Goal: Task Accomplishment & Management: Manage account settings

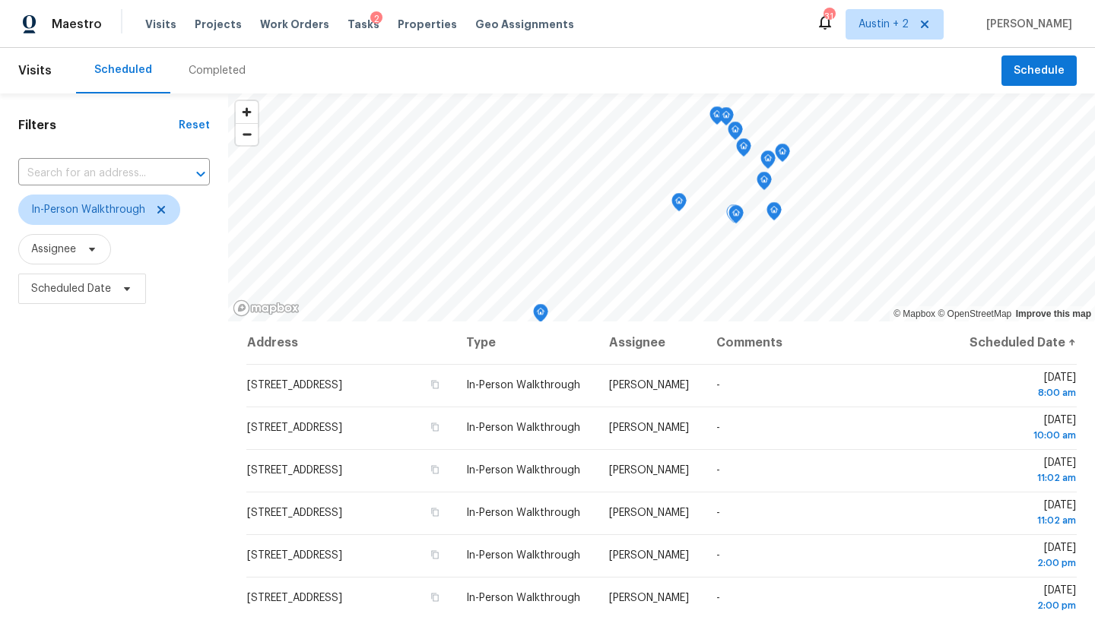
scroll to position [82, 0]
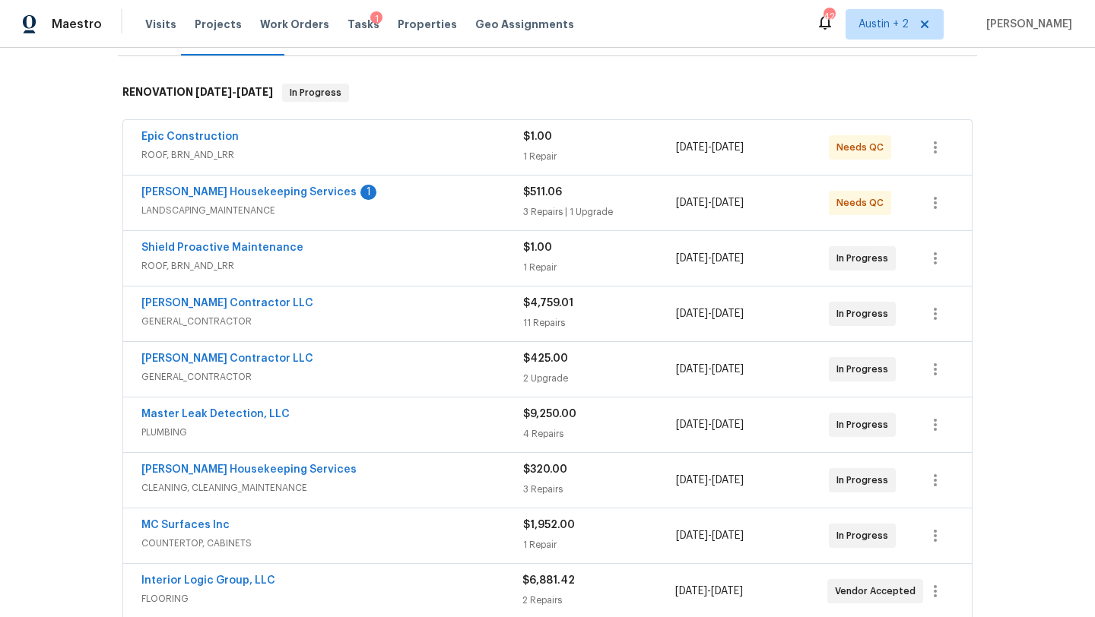
scroll to position [219, 0]
click at [400, 202] on div "Arelis Housekeeping Services 1" at bounding box center [332, 195] width 382 height 18
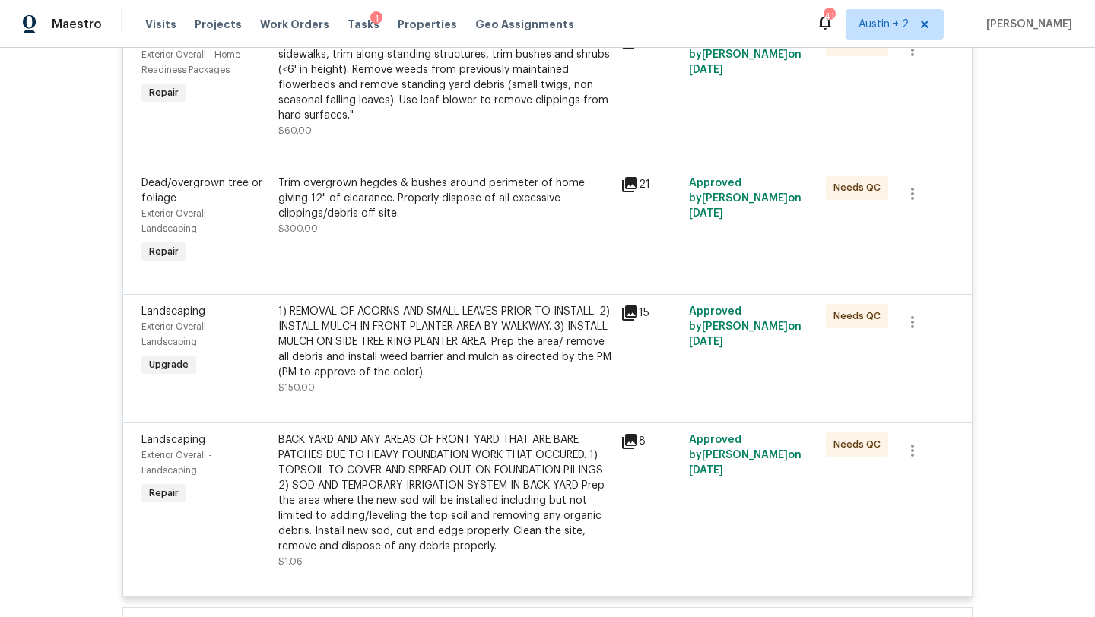
scroll to position [0, 0]
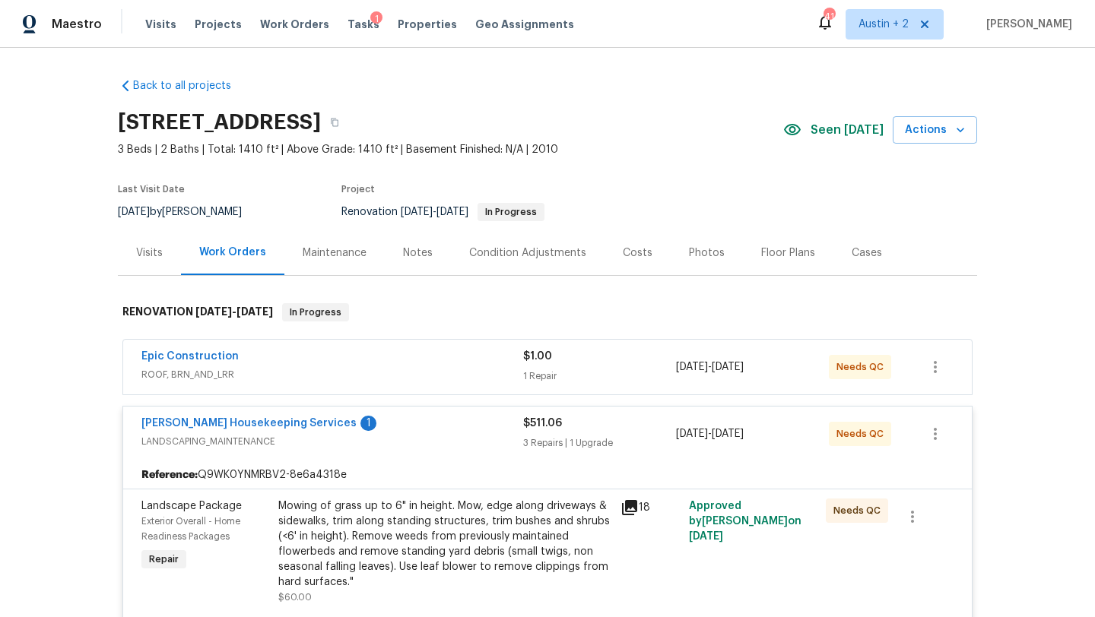
click at [410, 364] on div "Epic Construction" at bounding box center [332, 358] width 382 height 18
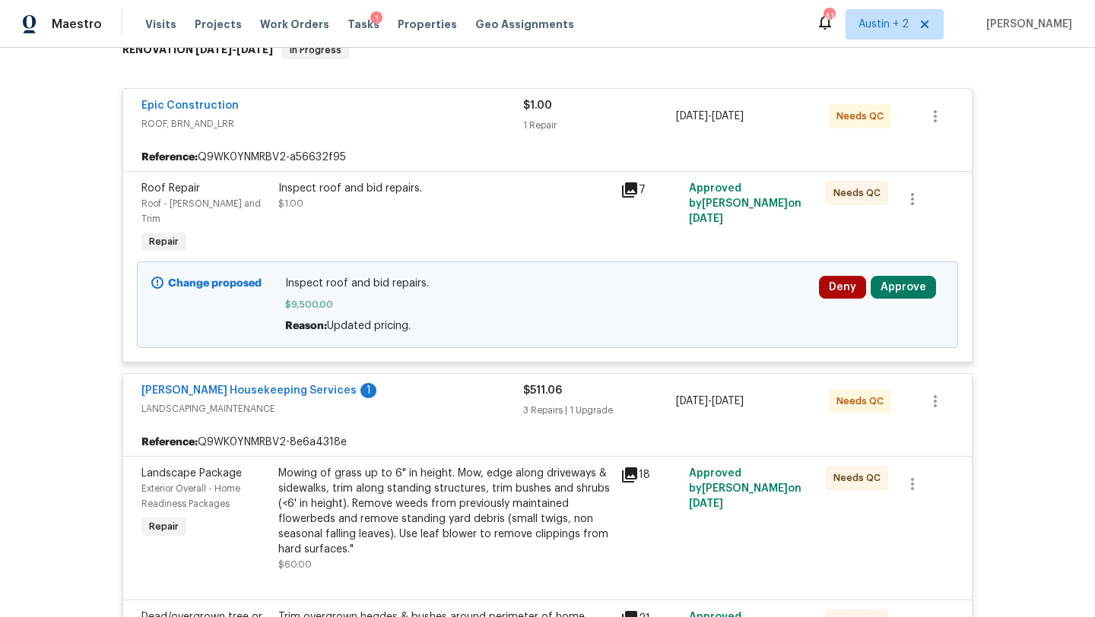
scroll to position [265, 0]
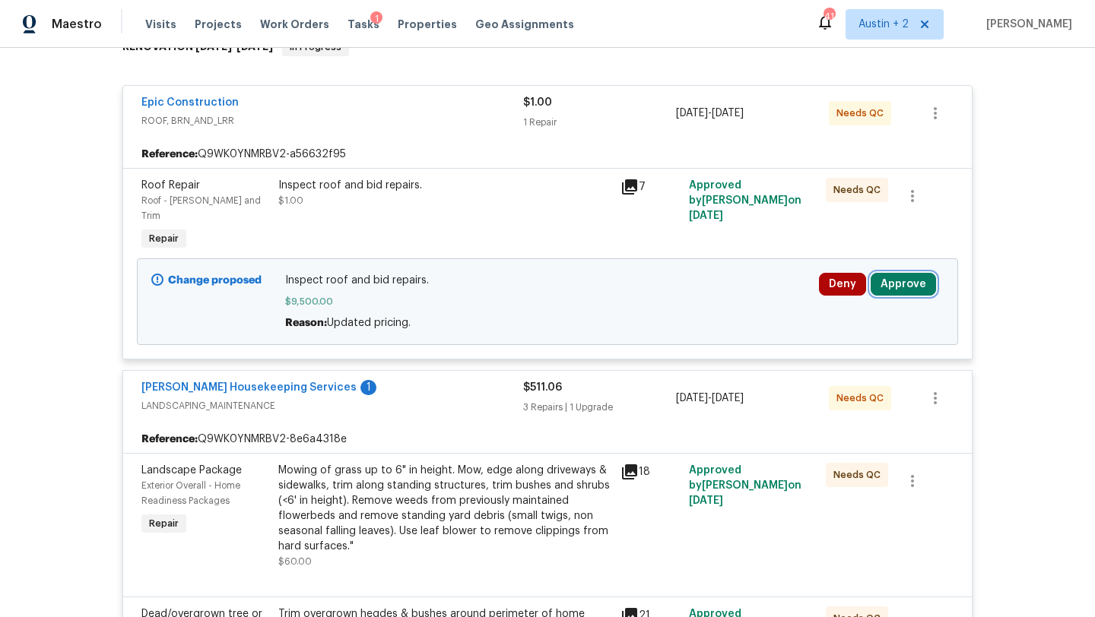
click at [919, 273] on button "Approve" at bounding box center [903, 284] width 65 height 23
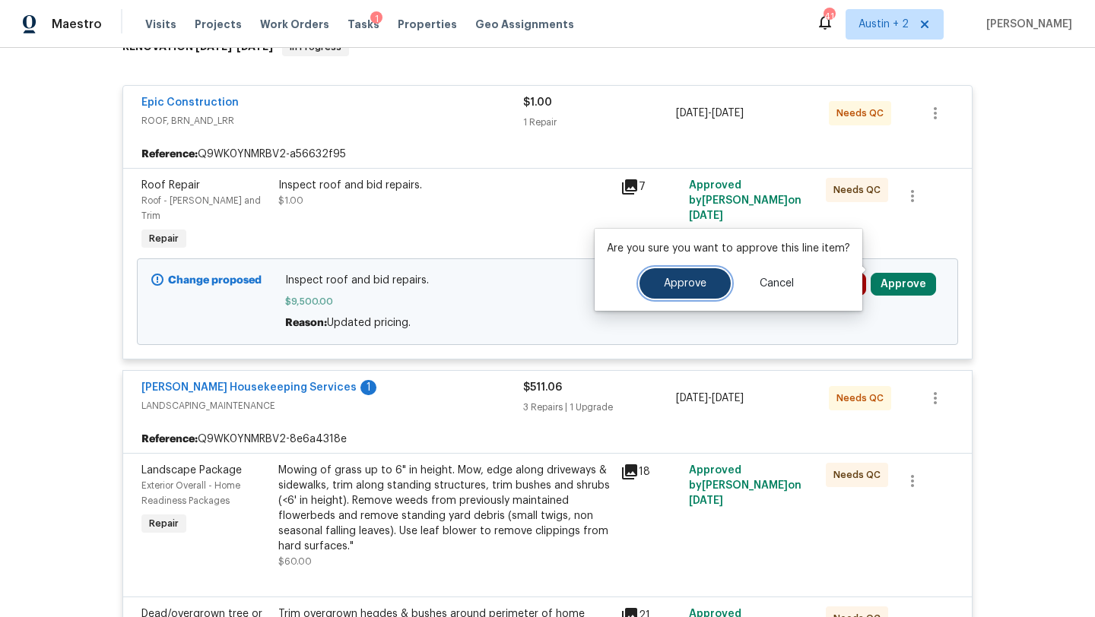
click at [677, 279] on span "Approve" at bounding box center [685, 283] width 43 height 11
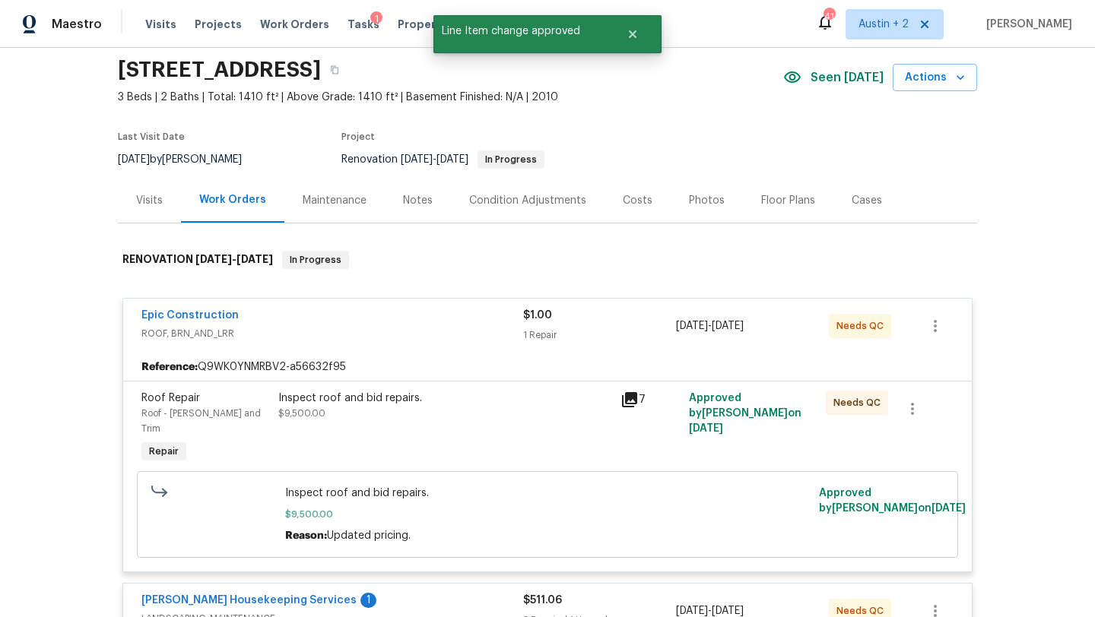
click at [627, 199] on div "Costs" at bounding box center [638, 200] width 30 height 15
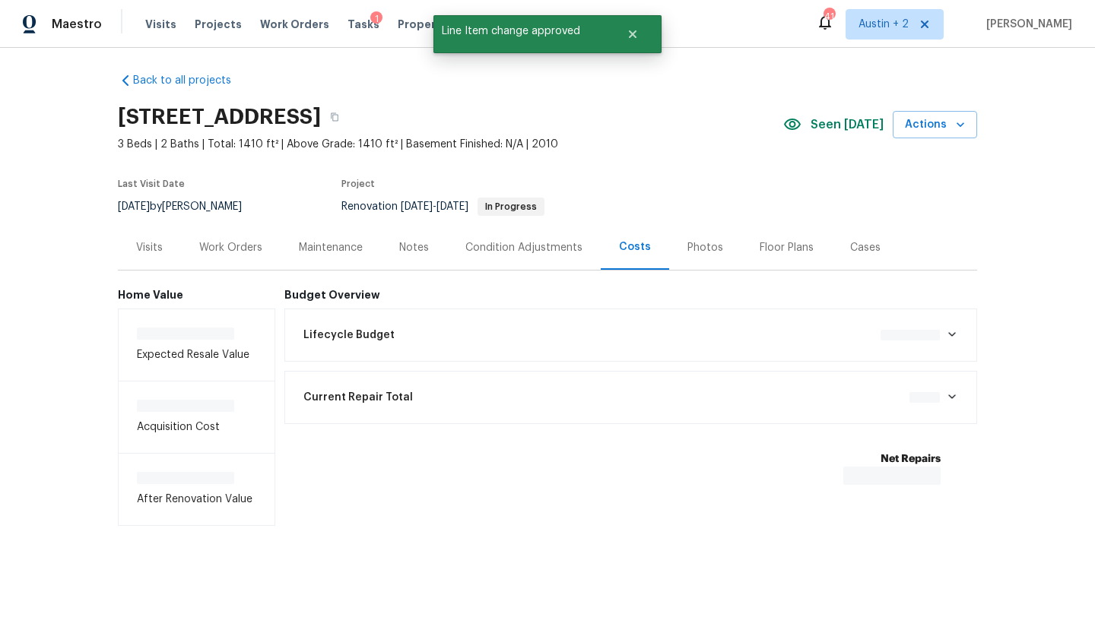
scroll to position [8, 0]
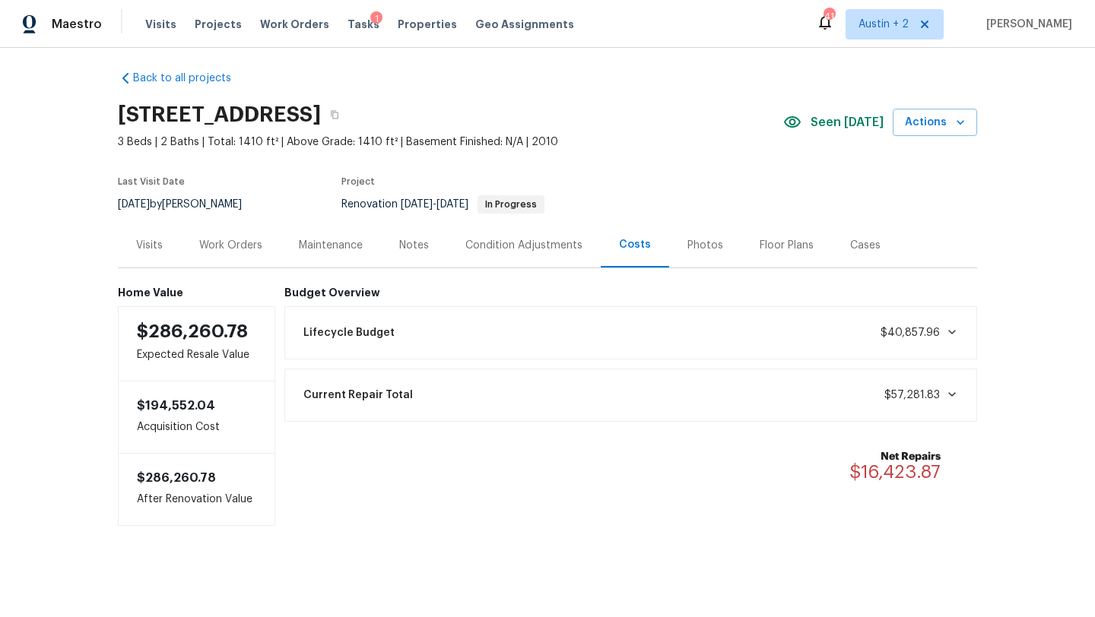
click at [245, 248] on div "Work Orders" at bounding box center [230, 245] width 63 height 15
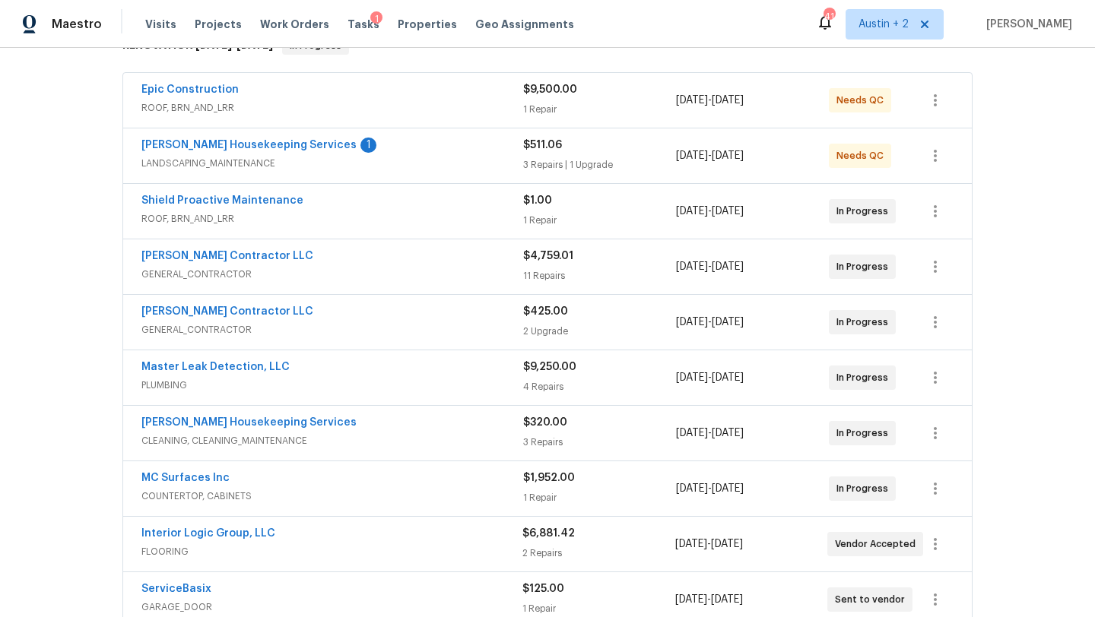
scroll to position [270, 0]
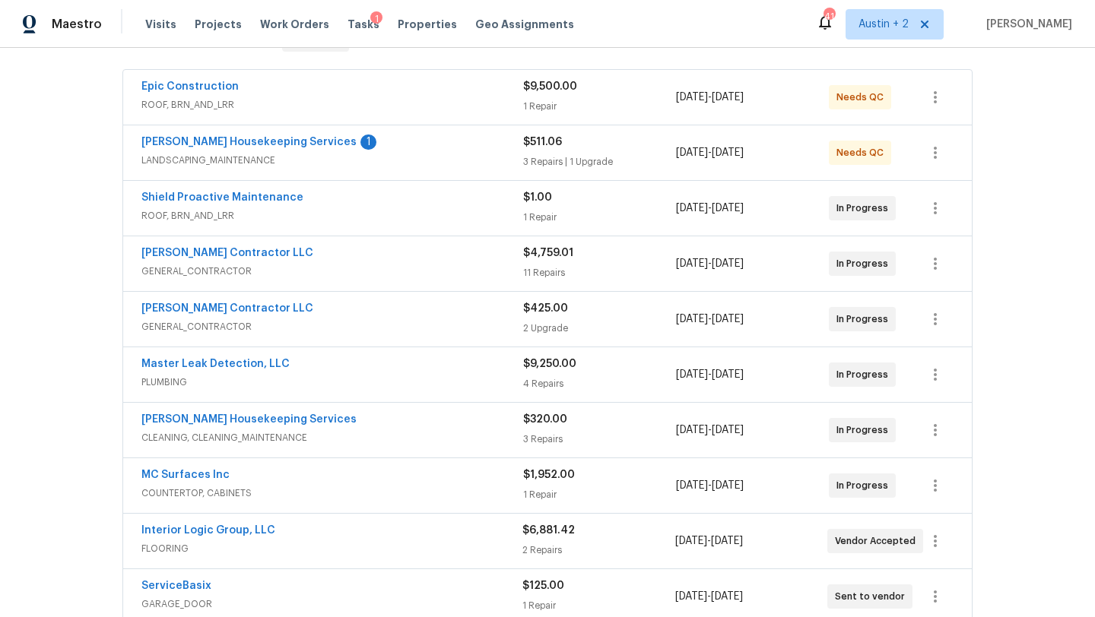
click at [397, 141] on div "Arelis Housekeeping Services 1" at bounding box center [332, 144] width 382 height 18
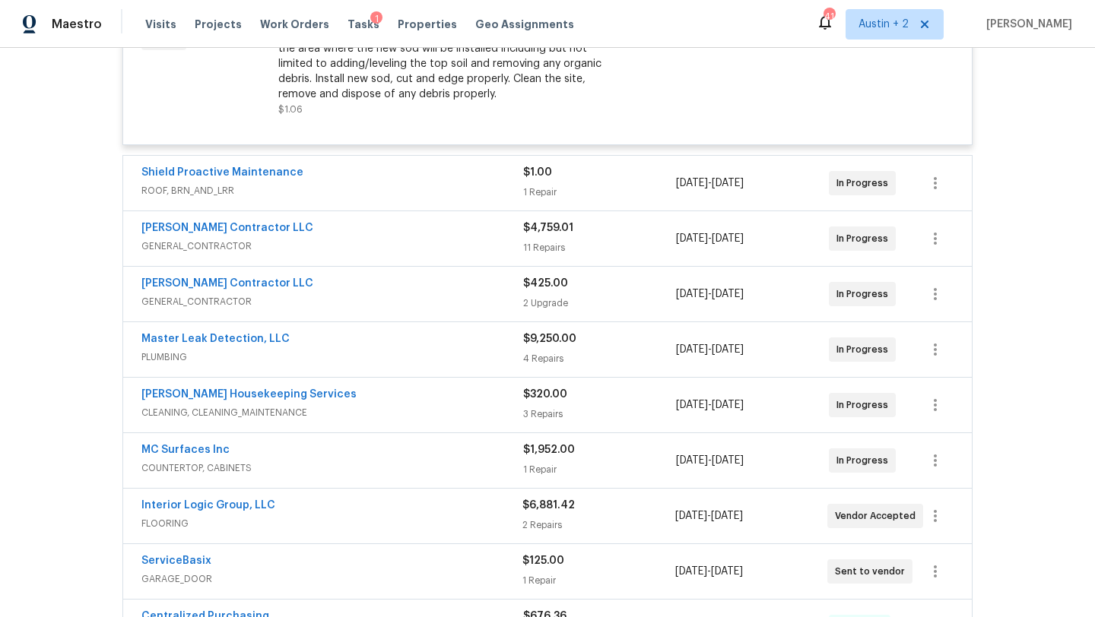
scroll to position [922, 0]
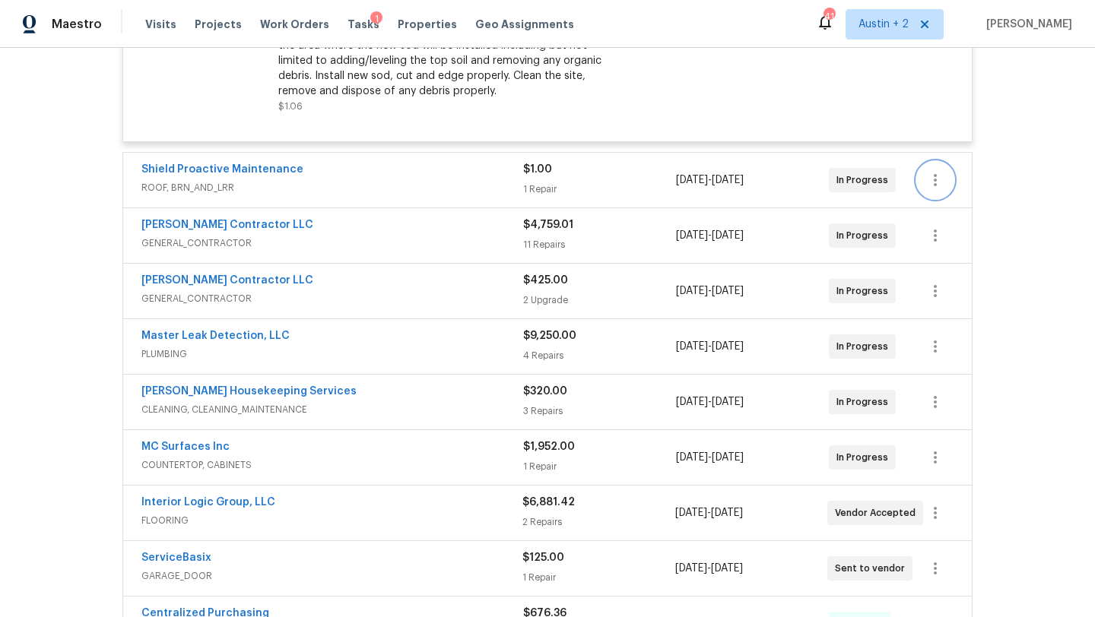
click at [932, 179] on icon "button" at bounding box center [935, 180] width 18 height 18
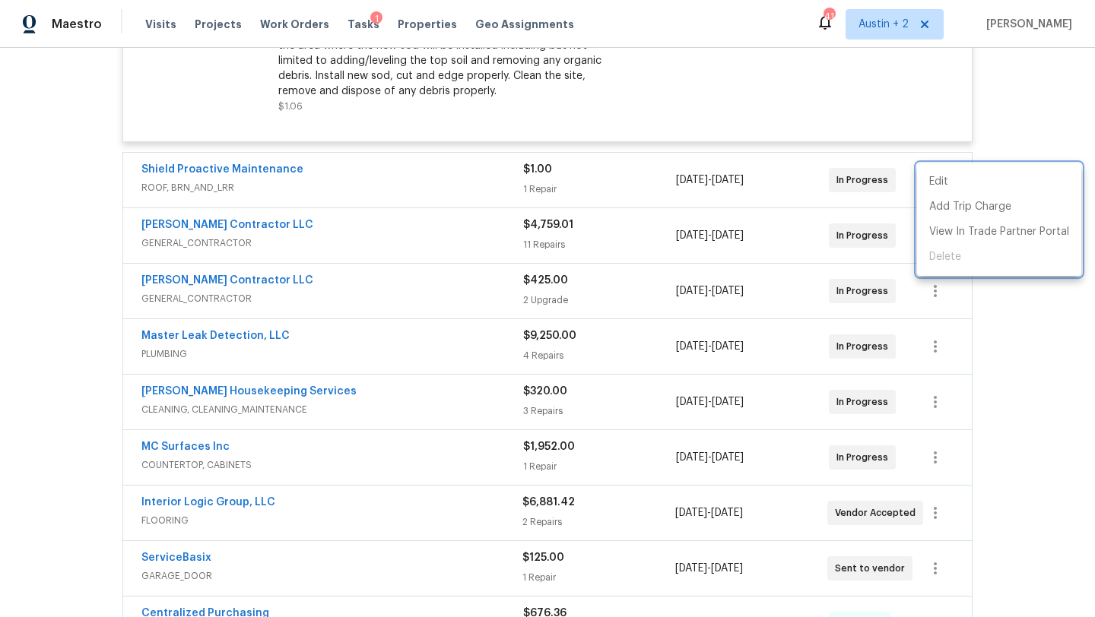
click at [470, 173] on div at bounding box center [547, 308] width 1095 height 617
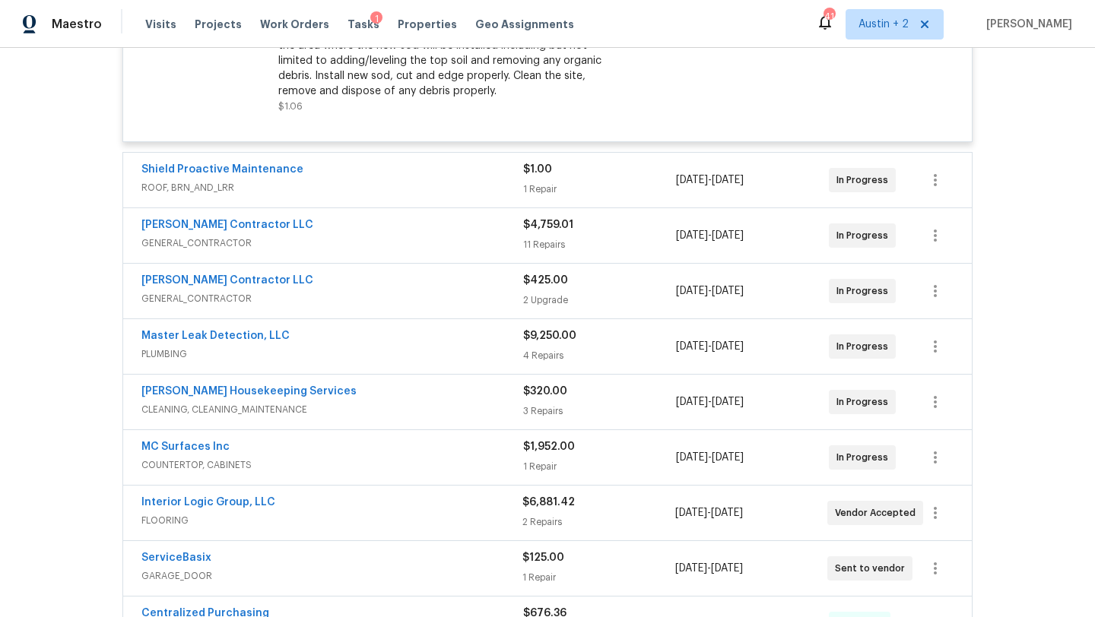
click at [378, 170] on div "Shield Proactive Maintenance" at bounding box center [332, 171] width 382 height 18
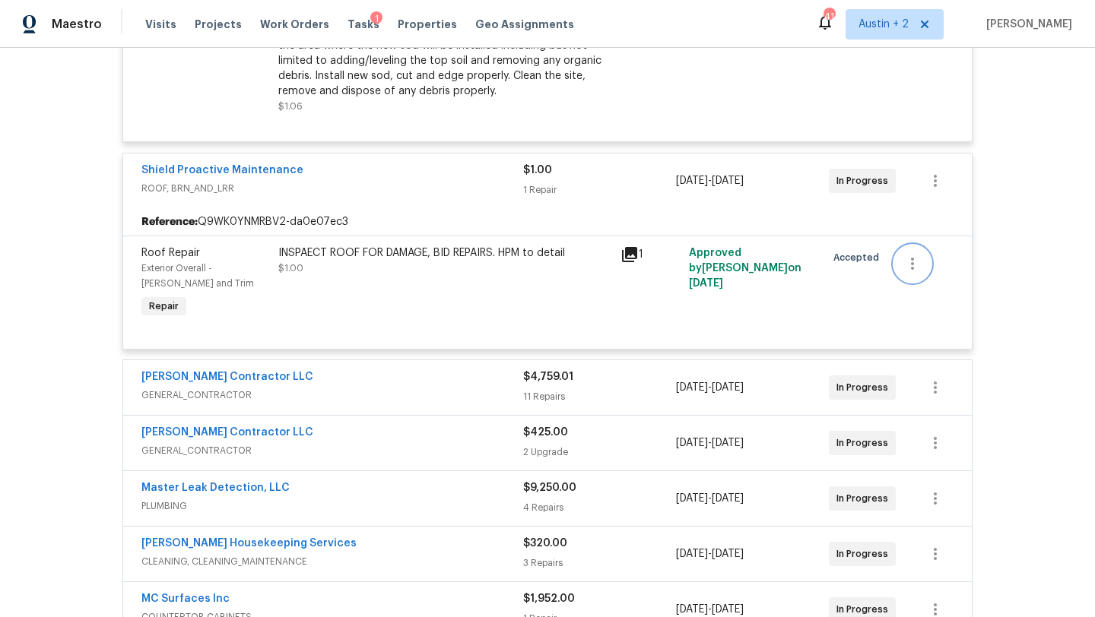
click at [921, 272] on icon "button" at bounding box center [912, 264] width 18 height 18
click at [920, 267] on li "Cancel" at bounding box center [923, 265] width 59 height 25
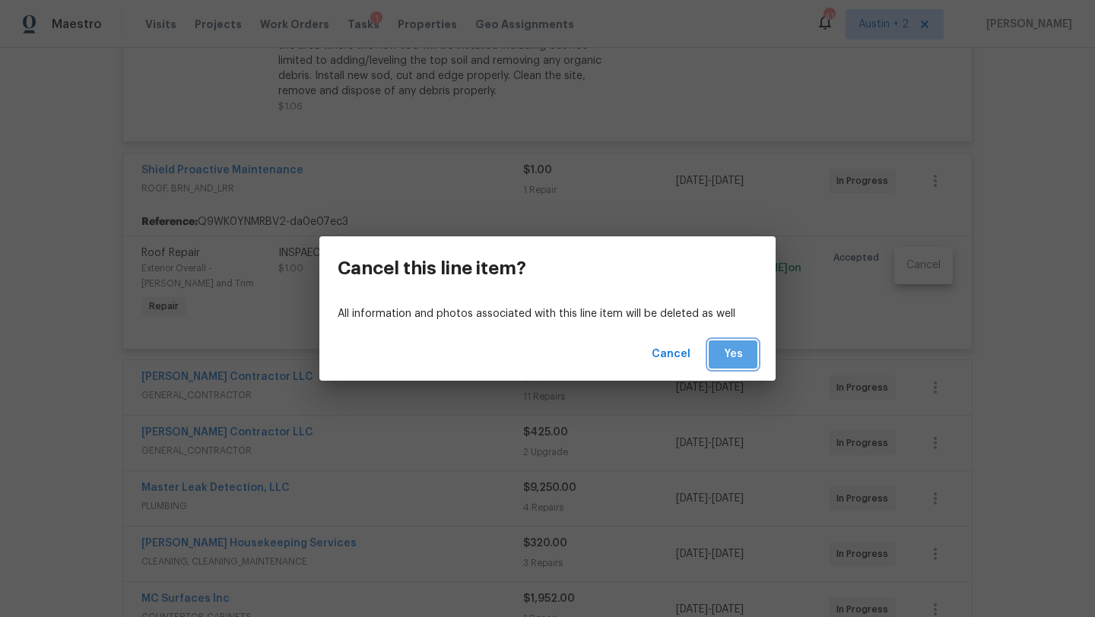
click at [738, 356] on span "Yes" at bounding box center [733, 354] width 24 height 19
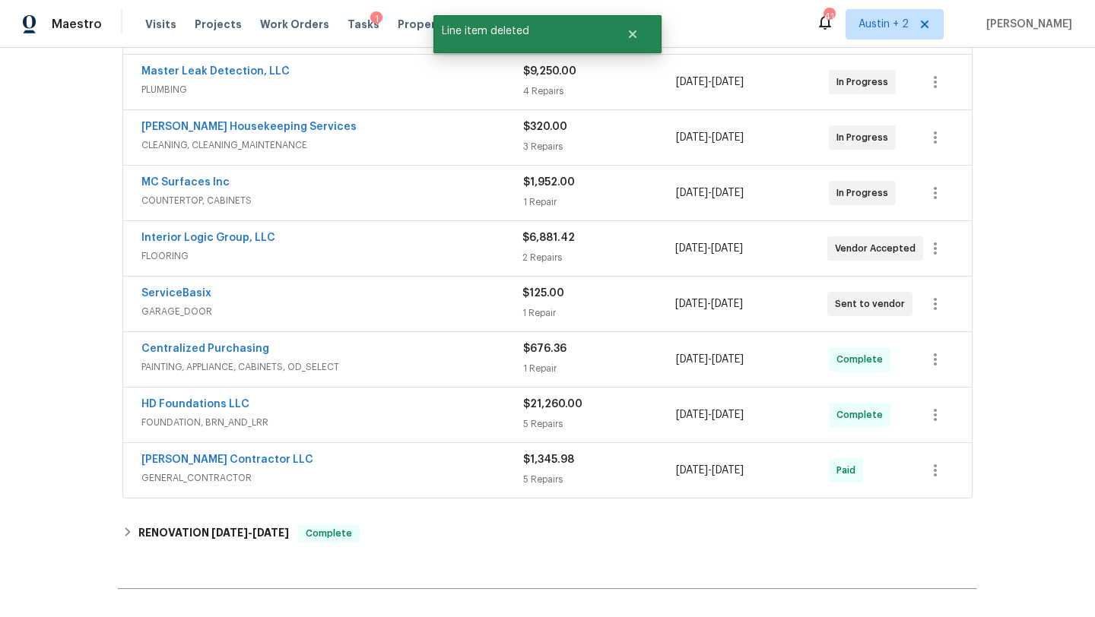
scroll to position [1122, 0]
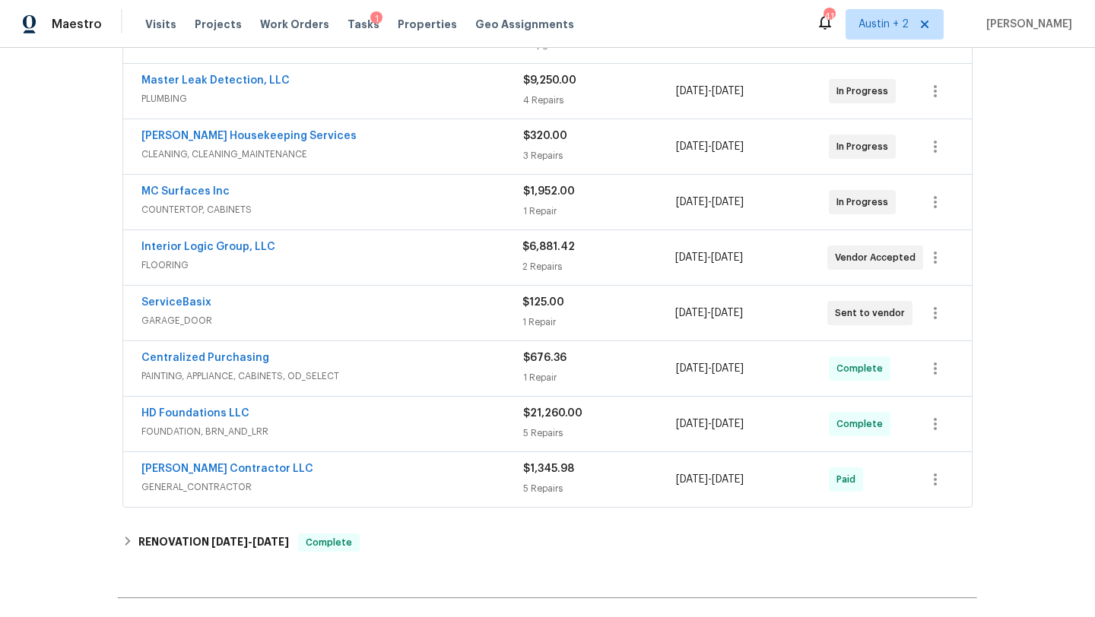
click at [239, 308] on div "ServiceBasix" at bounding box center [331, 304] width 381 height 18
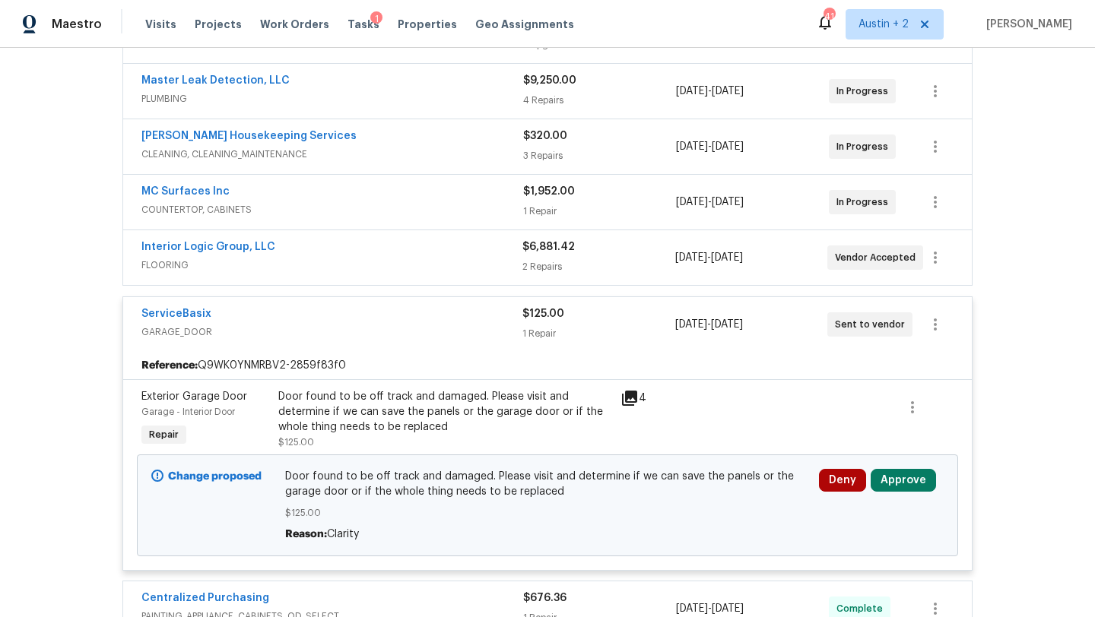
click at [387, 409] on div "Door found to be off track and damaged. Please visit and determine if we can sa…" at bounding box center [444, 412] width 333 height 46
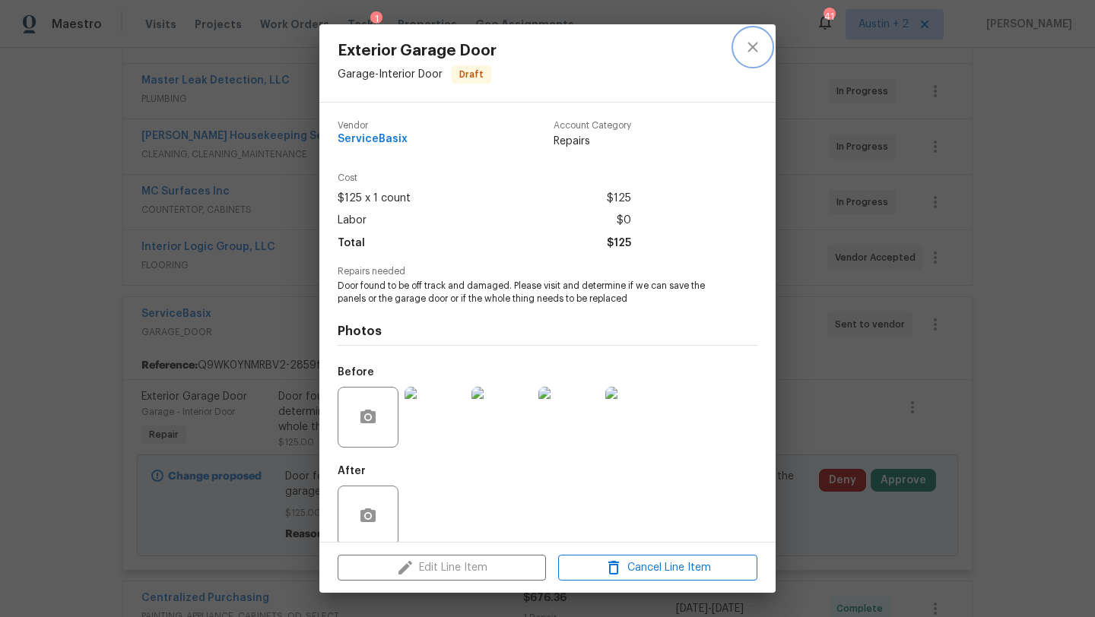
click at [754, 43] on icon "close" at bounding box center [753, 47] width 10 height 10
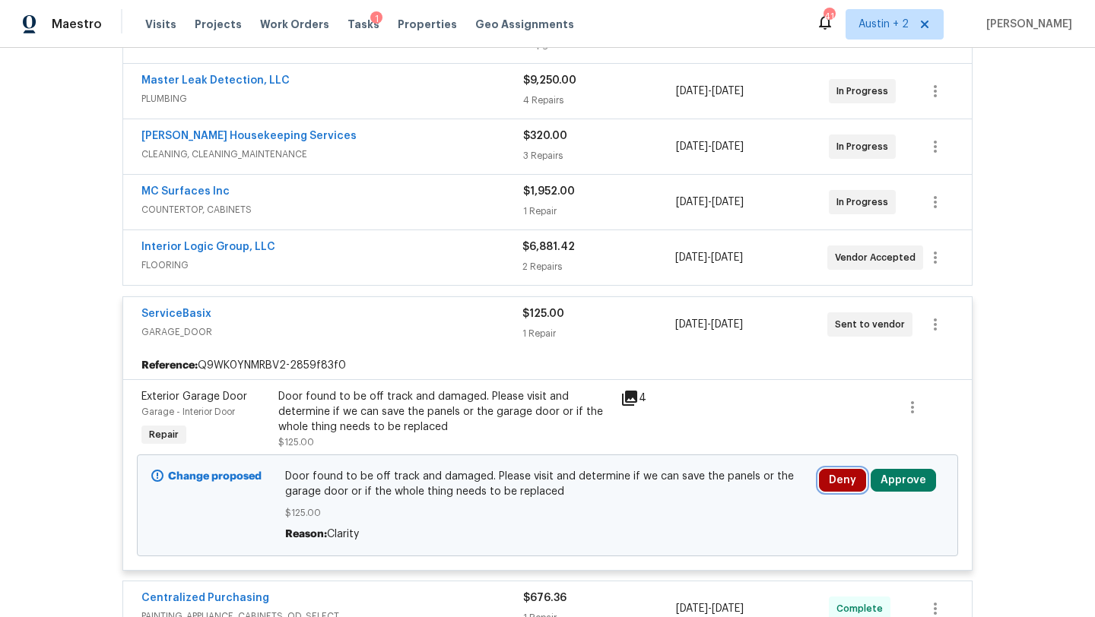
click at [836, 476] on button "Deny" at bounding box center [842, 480] width 47 height 23
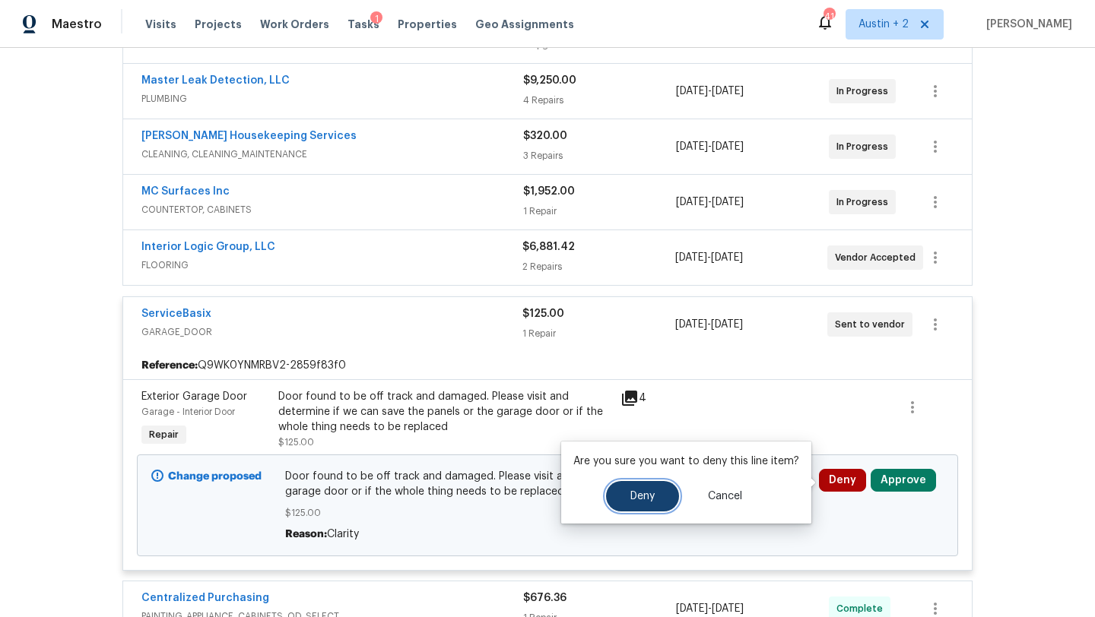
click at [636, 497] on span "Deny" at bounding box center [642, 496] width 24 height 11
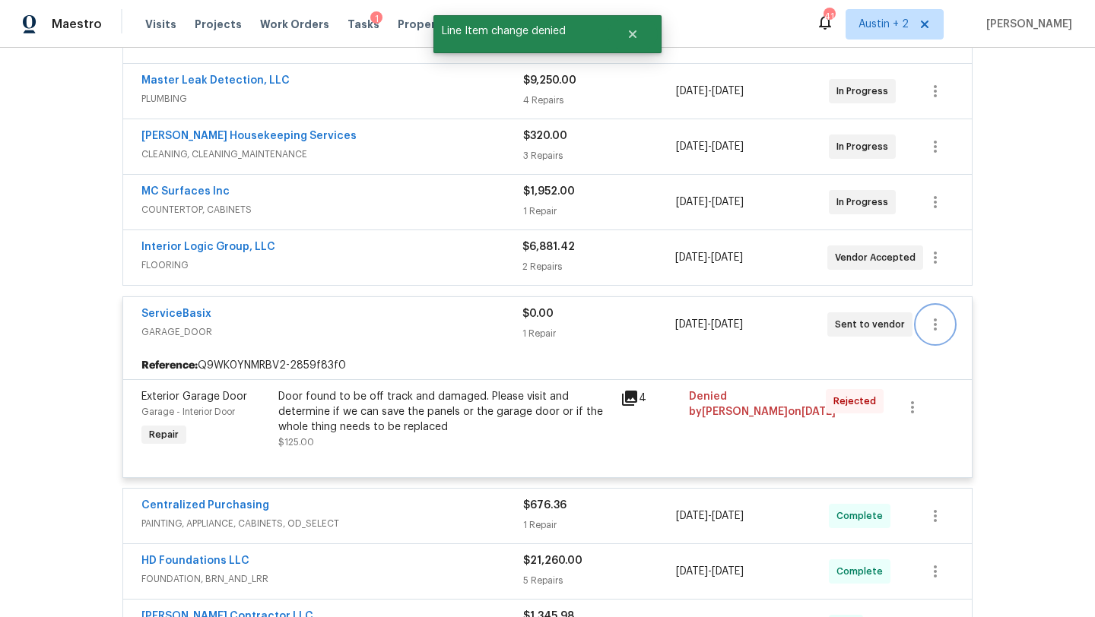
click at [936, 330] on icon "button" at bounding box center [935, 325] width 18 height 18
click at [936, 328] on li "Edit" at bounding box center [999, 326] width 164 height 25
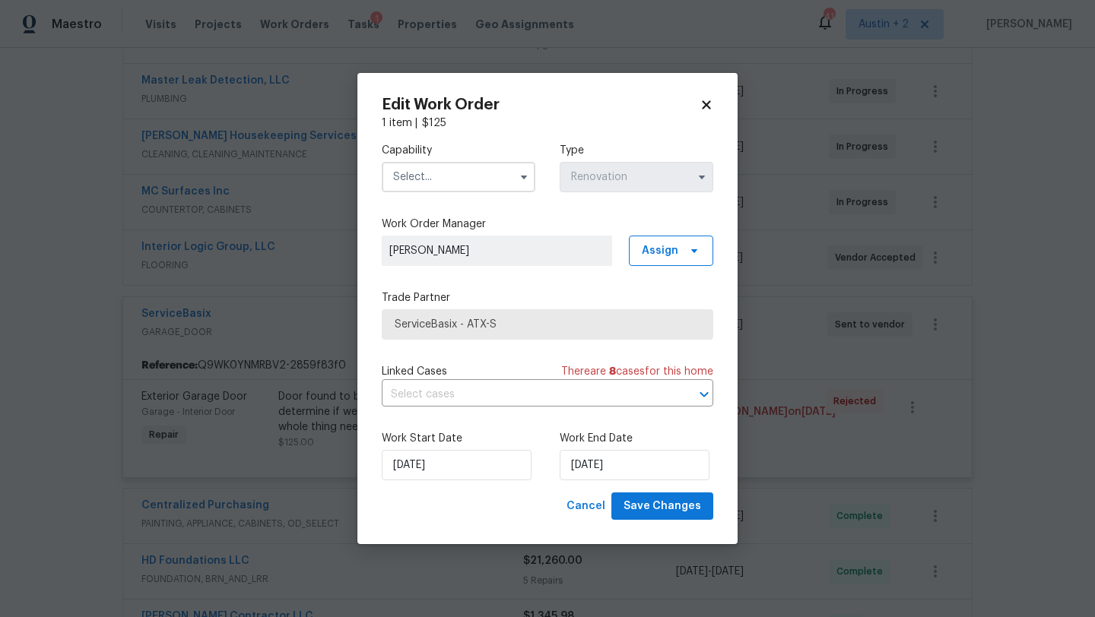
click at [697, 106] on h2 "Edit Work Order" at bounding box center [541, 104] width 318 height 15
click at [710, 106] on icon at bounding box center [707, 105] width 14 height 14
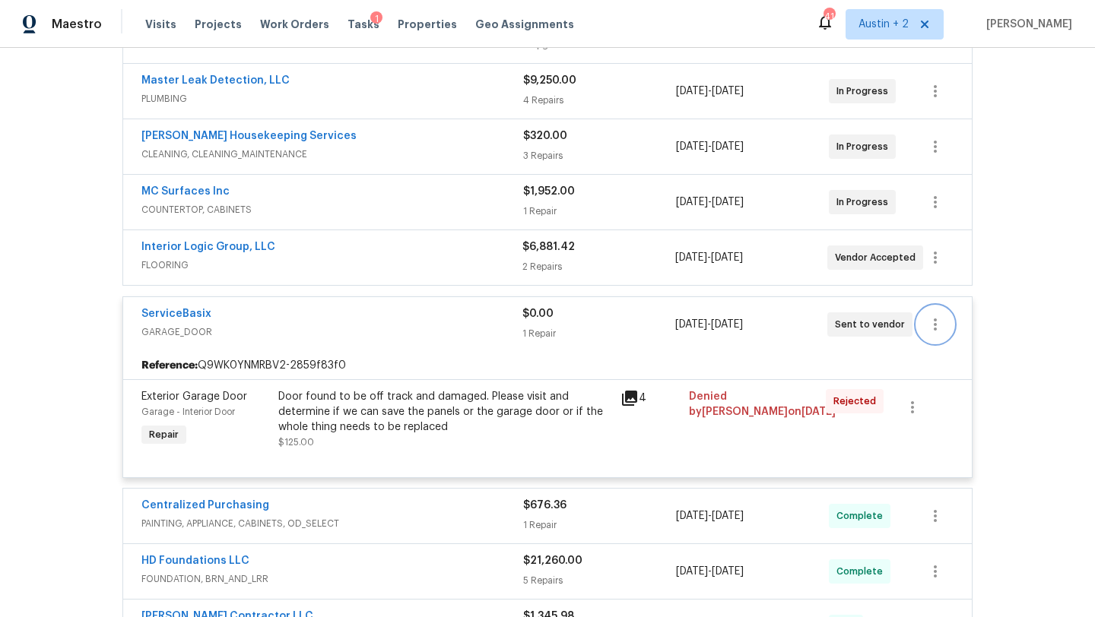
click at [936, 320] on icon "button" at bounding box center [935, 325] width 18 height 18
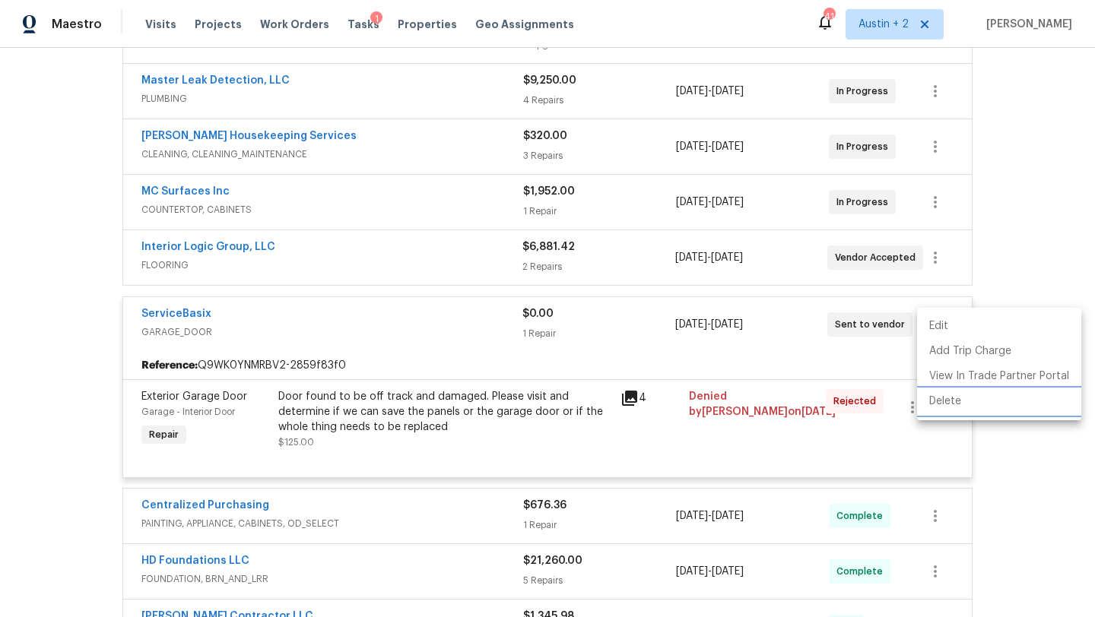
click at [939, 405] on li "Delete" at bounding box center [999, 401] width 164 height 25
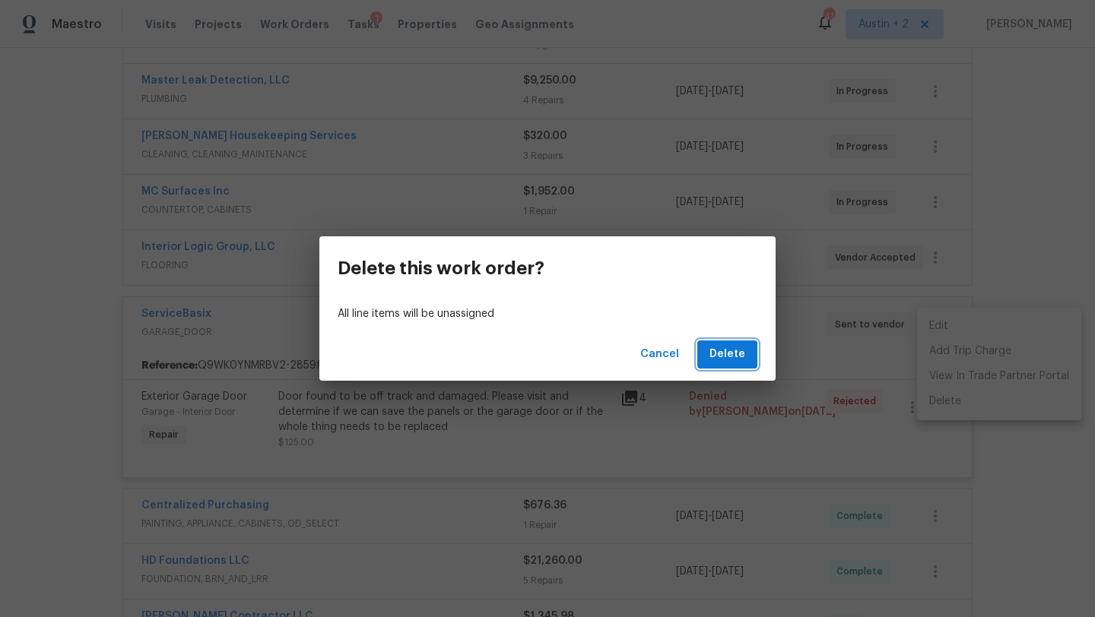
click at [704, 357] on button "Delete" at bounding box center [727, 355] width 60 height 28
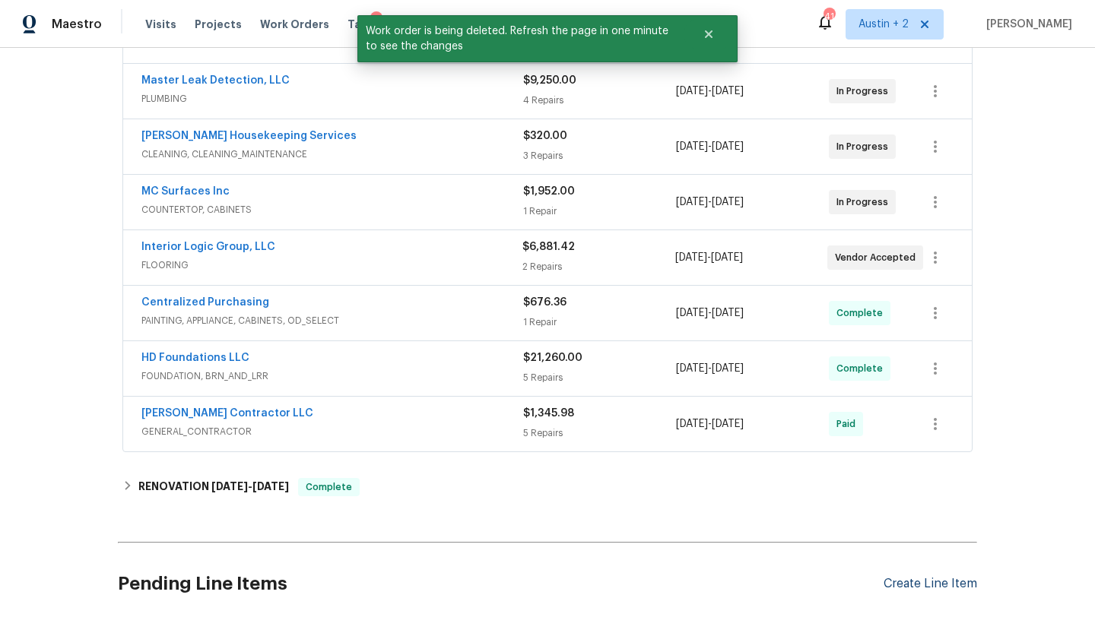
click at [899, 592] on div "Create Line Item" at bounding box center [931, 584] width 94 height 14
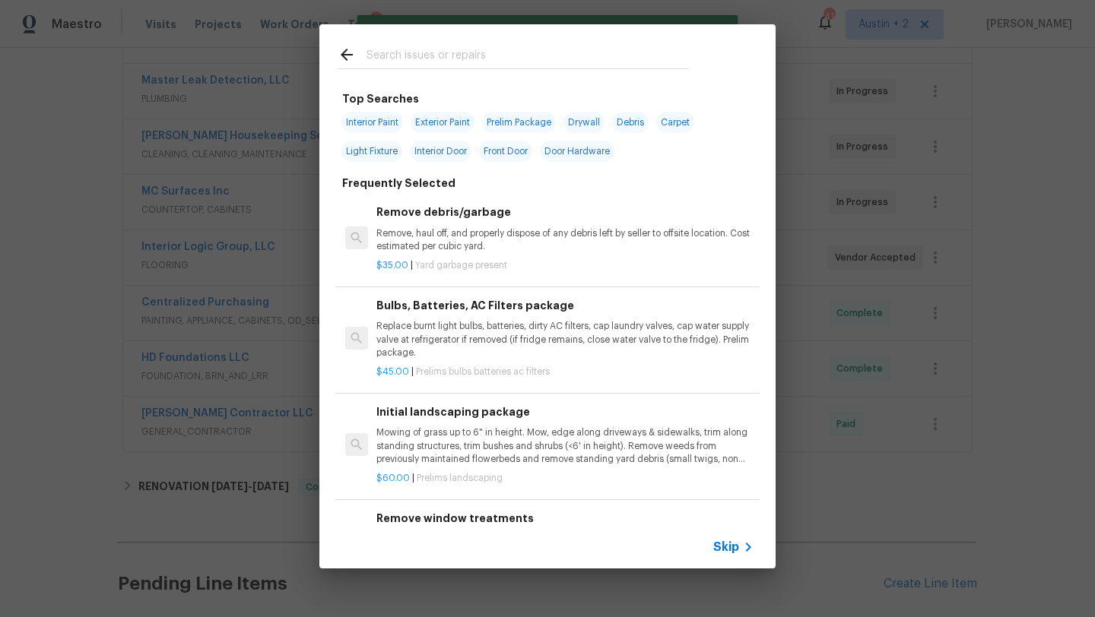
click at [424, 56] on input "text" at bounding box center [528, 57] width 322 height 23
type input "overhead door"
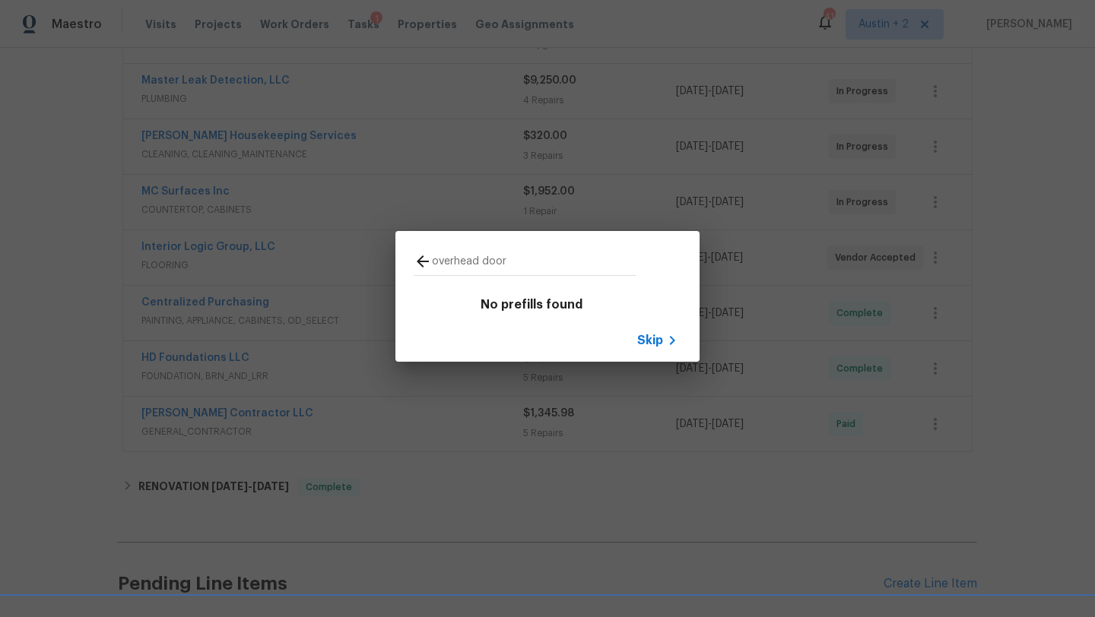
click at [662, 337] on span "Skip" at bounding box center [650, 340] width 26 height 15
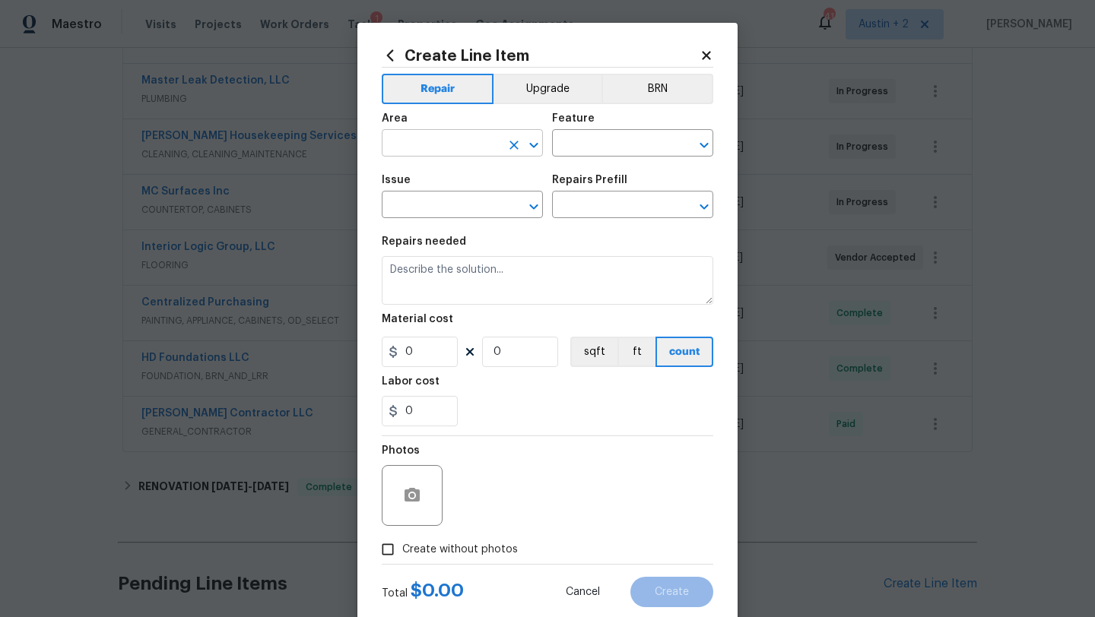
click at [418, 152] on input "text" at bounding box center [441, 145] width 119 height 24
click at [424, 204] on li "Exterior Overall" at bounding box center [462, 204] width 161 height 25
type input "Exterior Overall"
click at [597, 143] on input "text" at bounding box center [611, 145] width 119 height 24
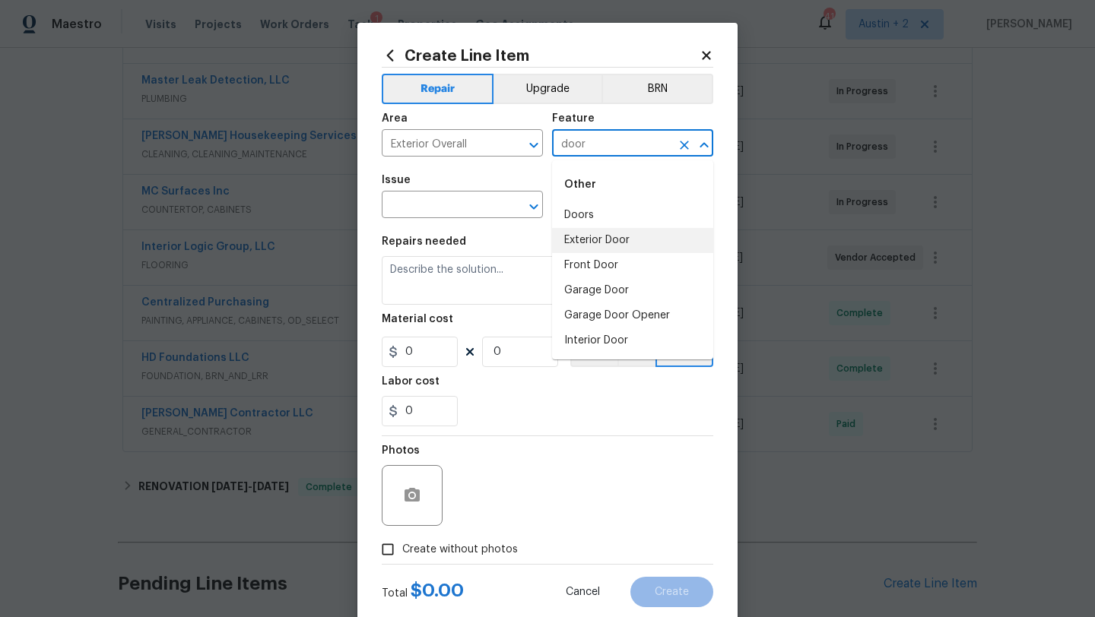
click at [576, 236] on li "Exterior Door" at bounding box center [632, 240] width 161 height 25
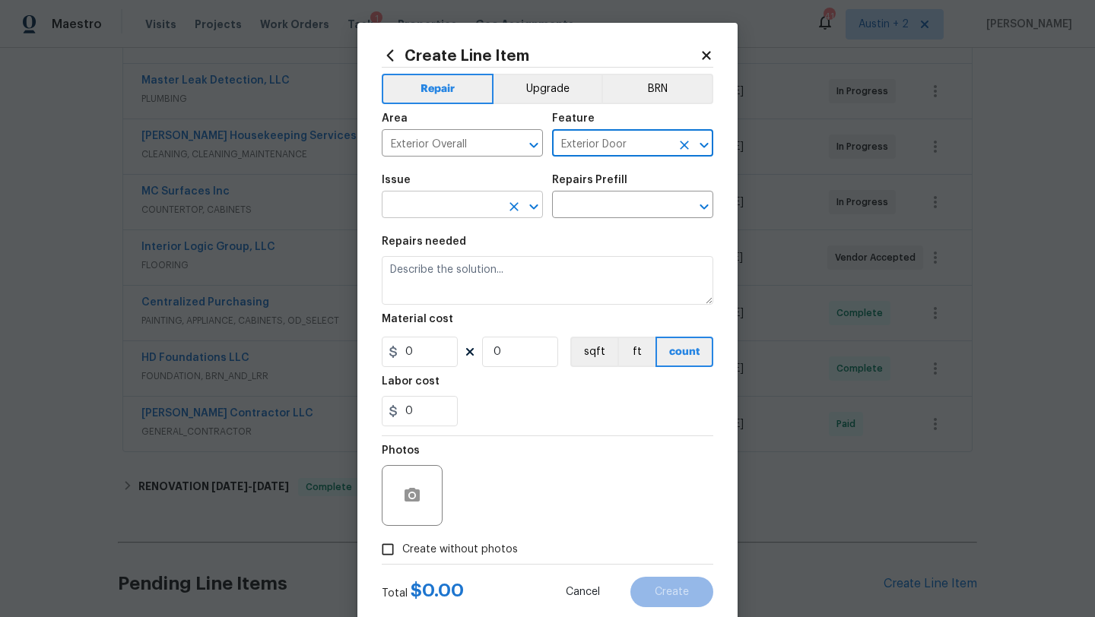
type input "Exterior Door"
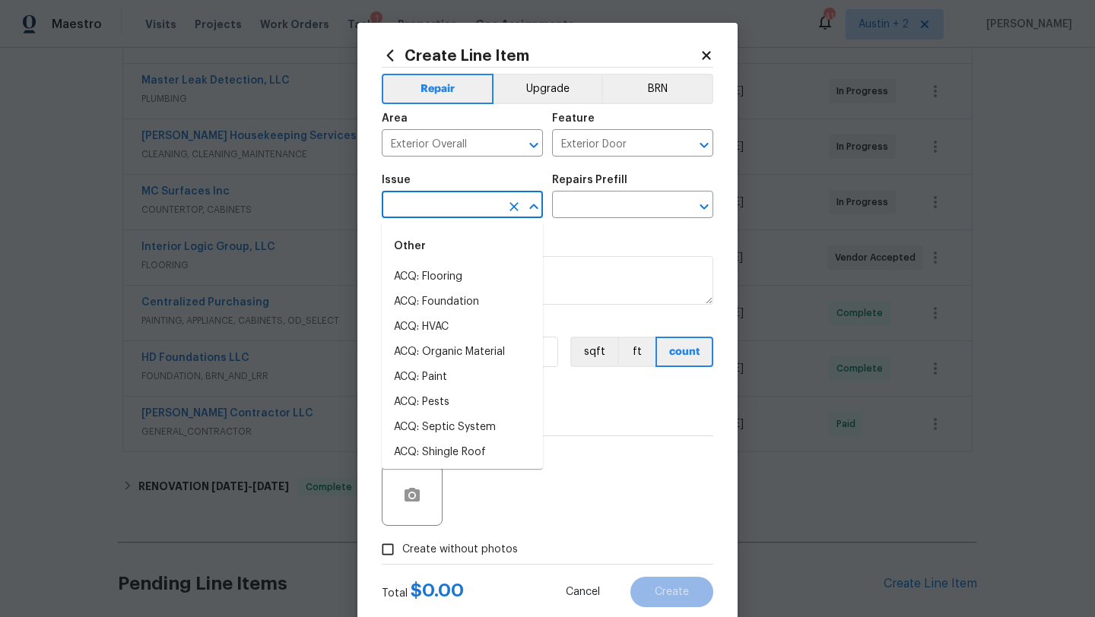
click at [423, 214] on input "text" at bounding box center [441, 207] width 119 height 24
type input "d"
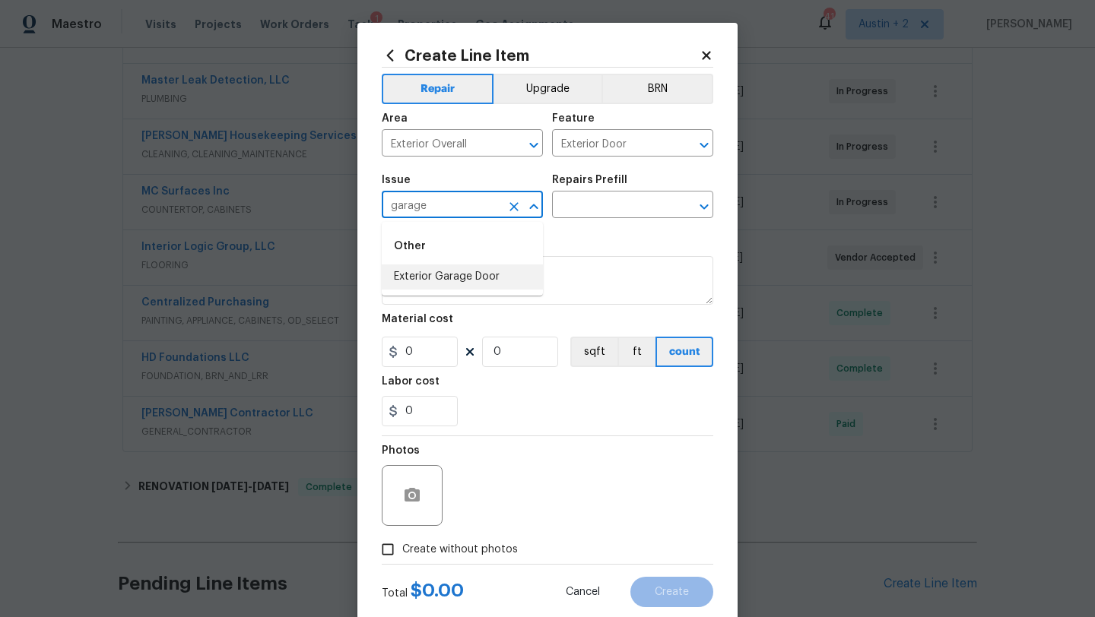
click at [441, 282] on li "Exterior Garage Door" at bounding box center [462, 277] width 161 height 25
type input "Exterior Garage Door"
click at [606, 212] on input "text" at bounding box center [611, 207] width 119 height 24
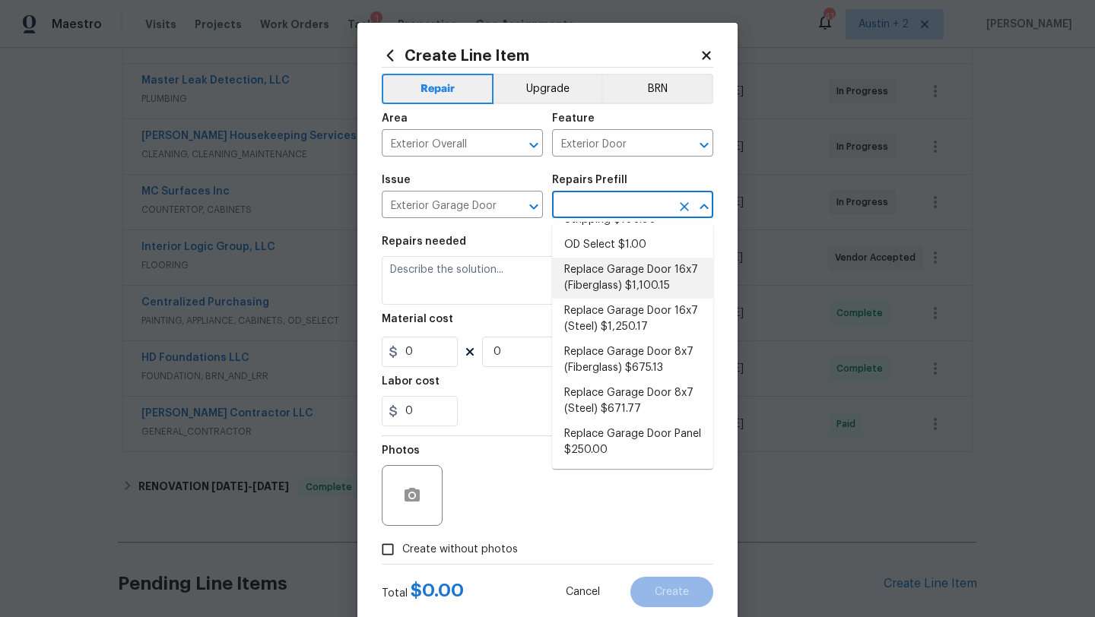
scroll to position [0, 0]
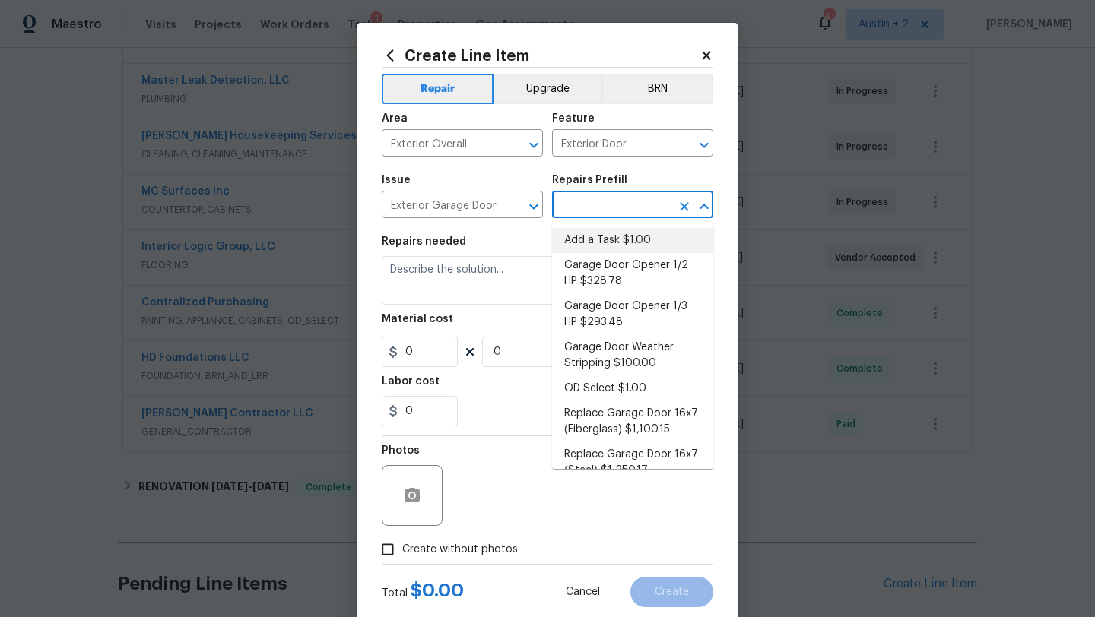
click at [624, 237] on li "Add a Task $1.00" at bounding box center [632, 240] width 161 height 25
type input "Interior Door"
type textarea "HPM to detail"
type input "1"
type input "Add a Task $1.00"
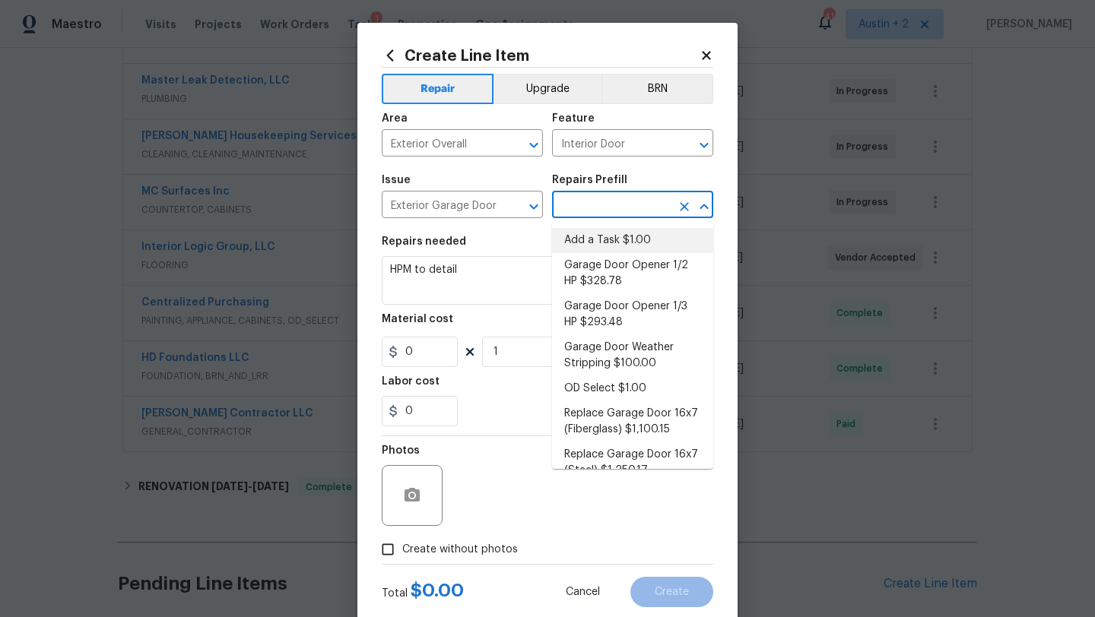
type input "1"
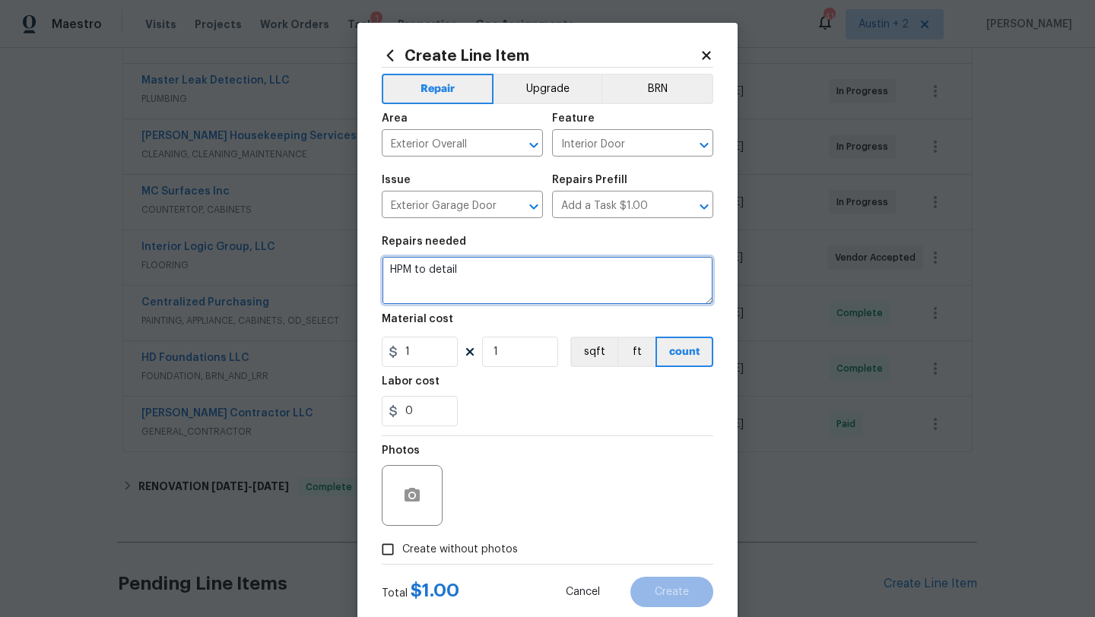
drag, startPoint x: 495, startPoint y: 274, endPoint x: 188, endPoint y: 268, distance: 307.3
click at [188, 268] on div "Create Line Item Repair Upgrade BRN Area Exterior Overall ​ Feature Interior Do…" at bounding box center [547, 308] width 1095 height 617
type textarea "Please correct the overhead garage door panels to funtion as intended and corre…"
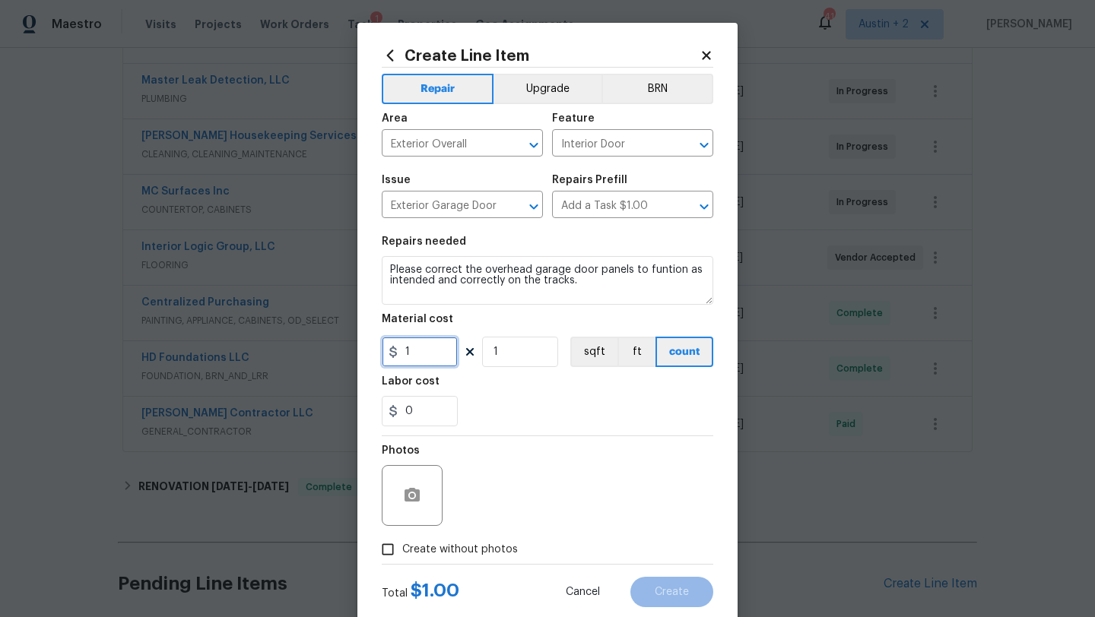
drag, startPoint x: 417, startPoint y: 356, endPoint x: 379, endPoint y: 356, distance: 38.0
click at [405, 356] on input "1" at bounding box center [420, 352] width 76 height 30
type input "75"
click at [428, 551] on span "Create without photos" at bounding box center [460, 550] width 116 height 16
click at [402, 551] on input "Create without photos" at bounding box center [387, 549] width 29 height 29
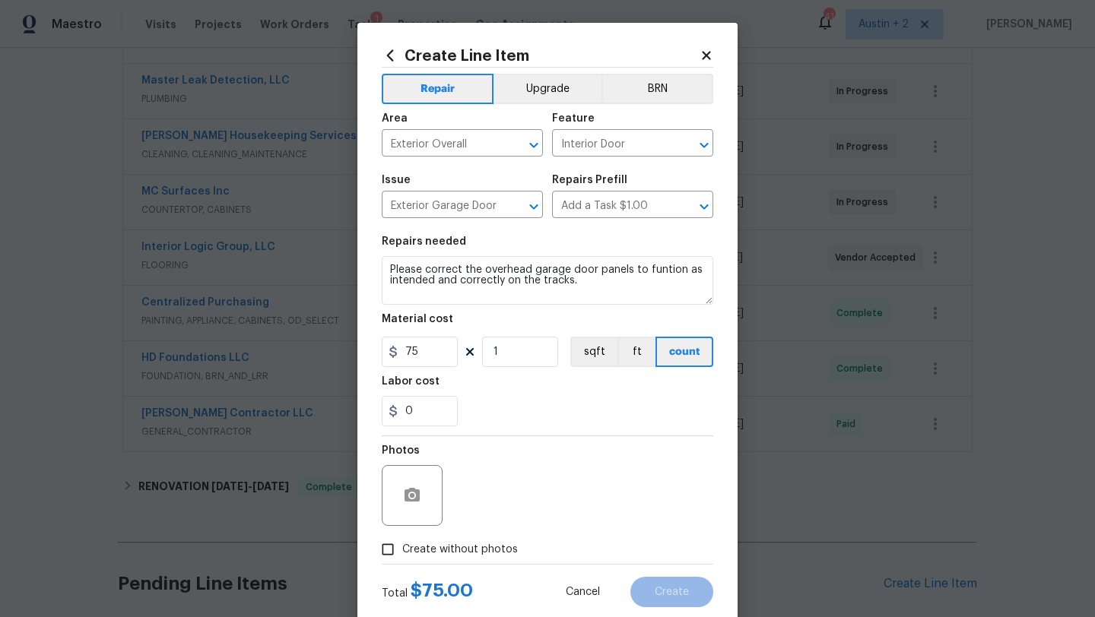
checkbox input "true"
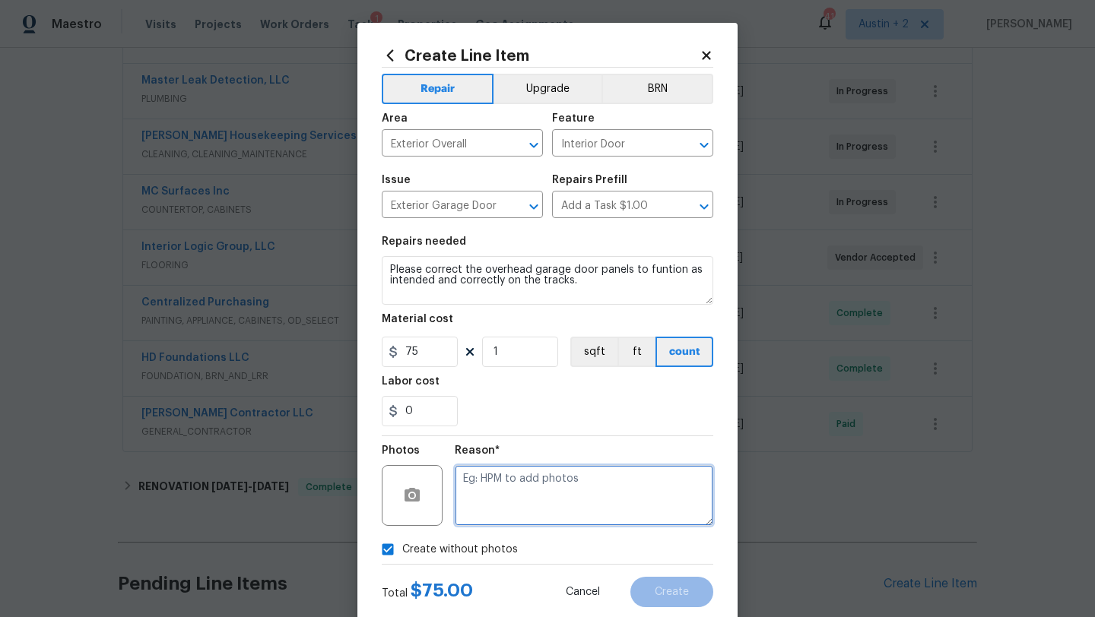
click at [529, 480] on textarea at bounding box center [584, 495] width 259 height 61
type textarea "will add"
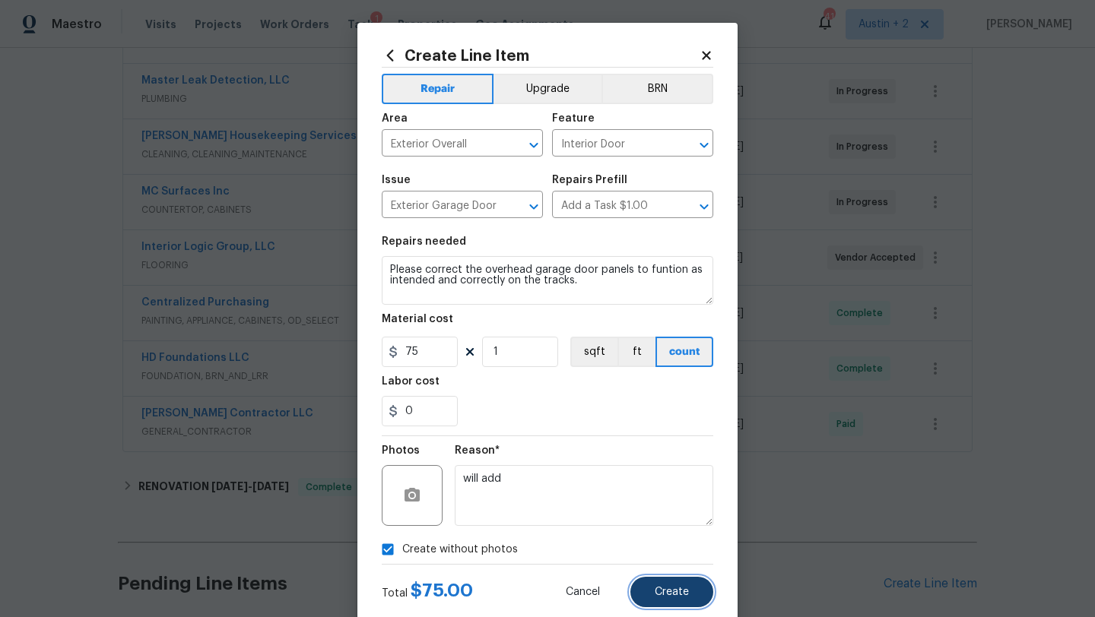
click at [673, 581] on button "Create" at bounding box center [671, 592] width 83 height 30
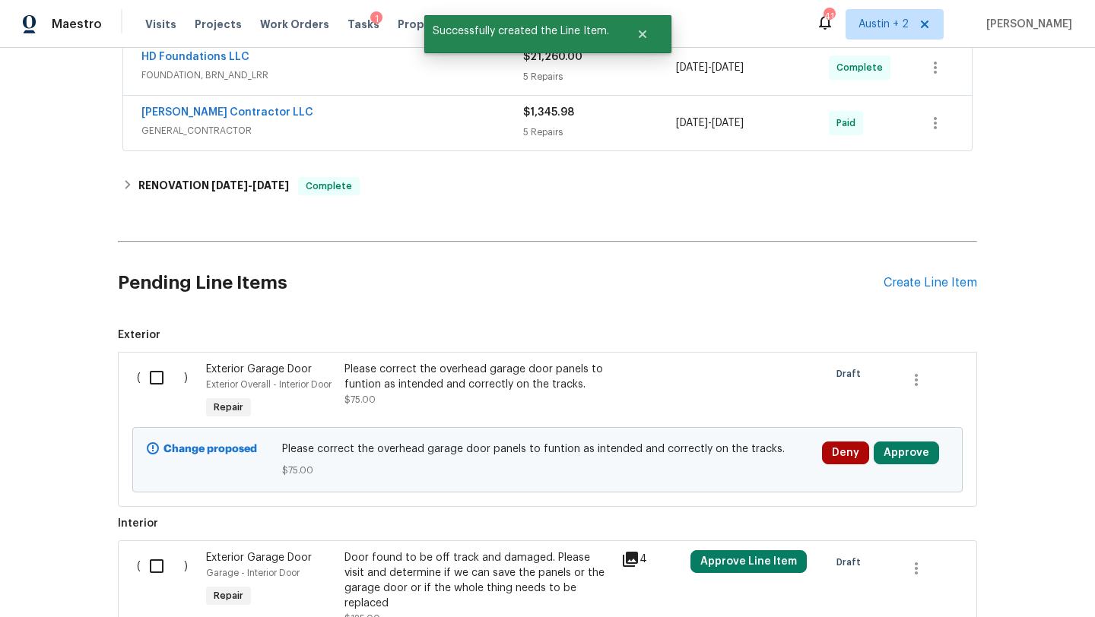
scroll to position [1428, 0]
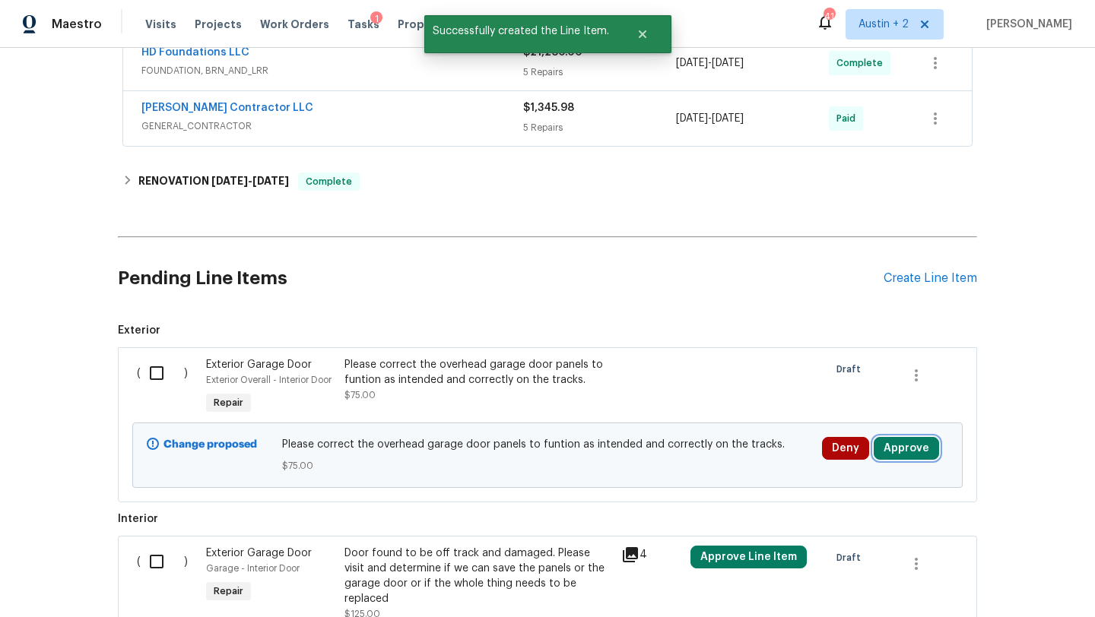
click at [913, 456] on button "Approve" at bounding box center [906, 448] width 65 height 23
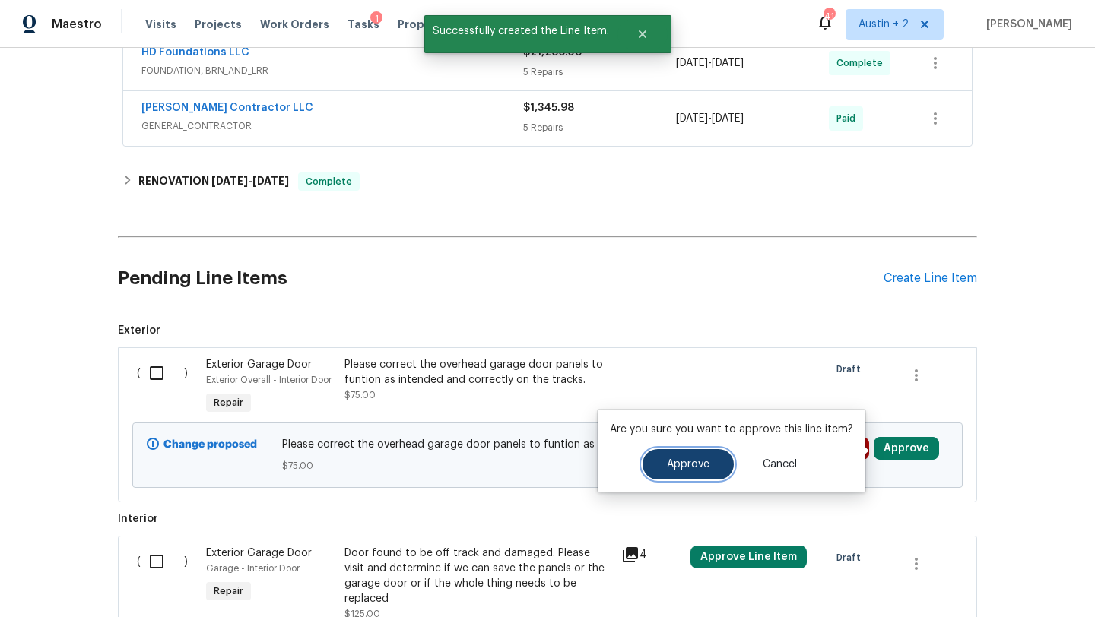
click at [676, 457] on button "Approve" at bounding box center [688, 464] width 91 height 30
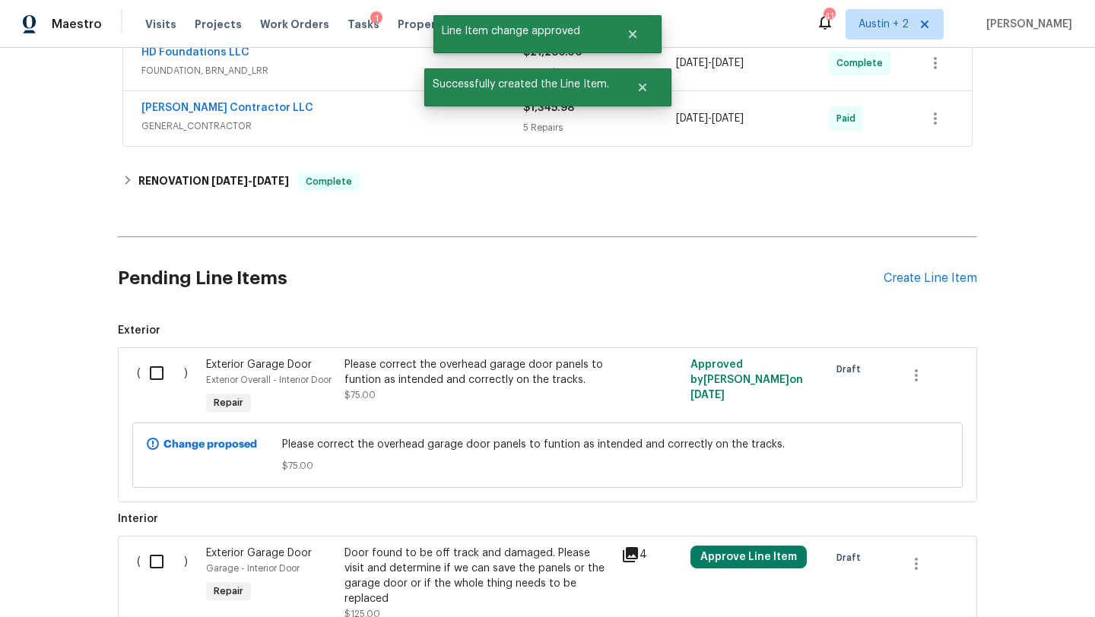
click at [157, 367] on input "checkbox" at bounding box center [162, 373] width 43 height 32
checkbox input "true"
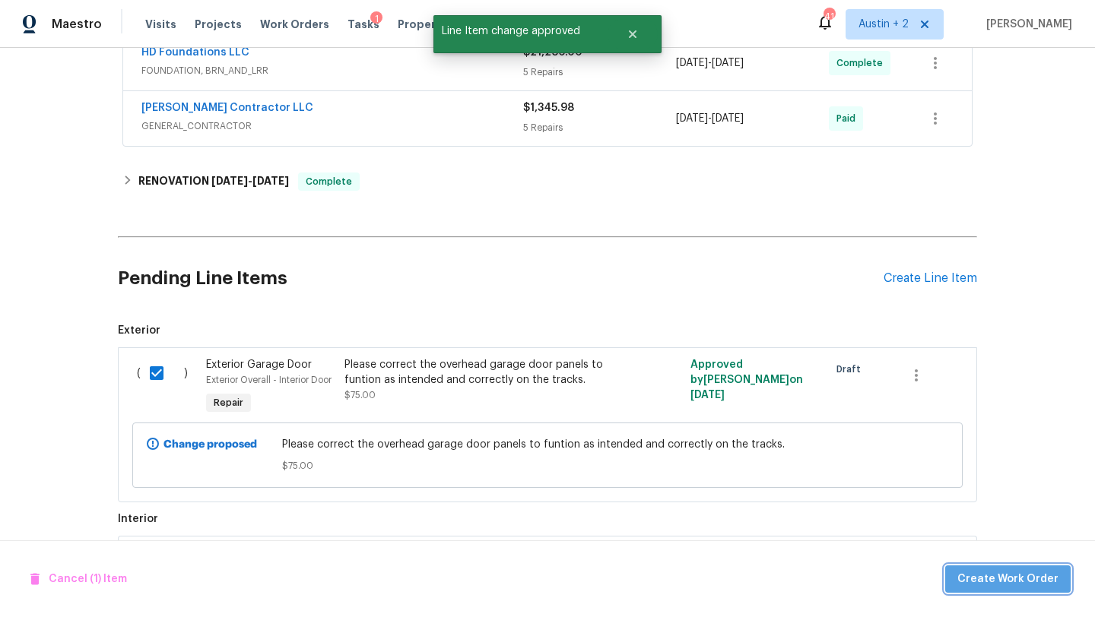
click at [1015, 583] on span "Create Work Order" at bounding box center [1007, 579] width 101 height 19
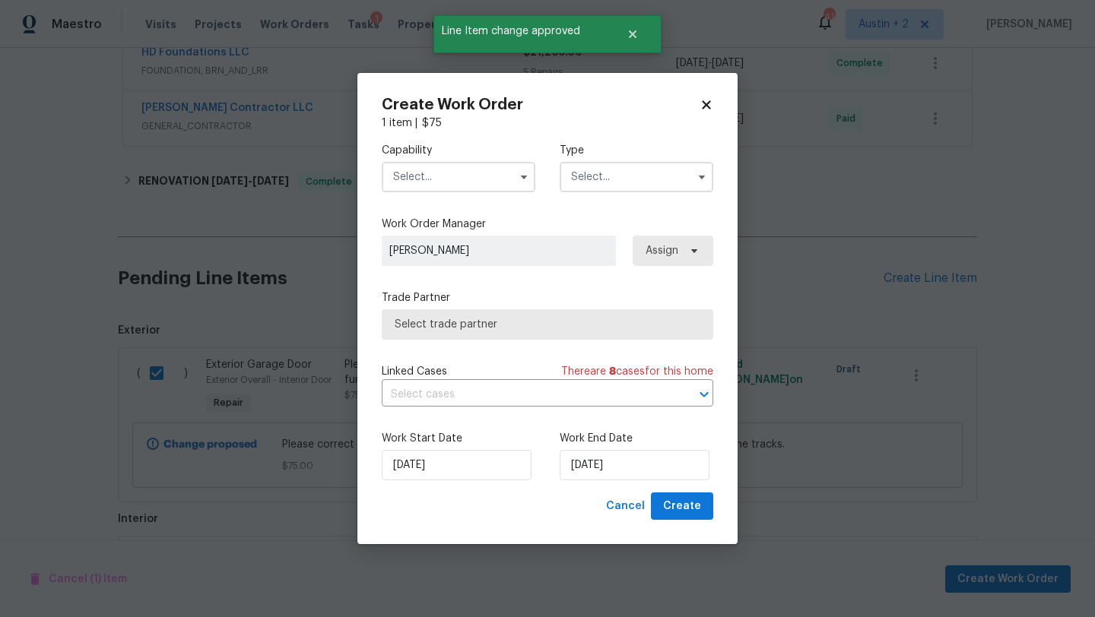
click at [477, 188] on input "text" at bounding box center [459, 177] width 154 height 30
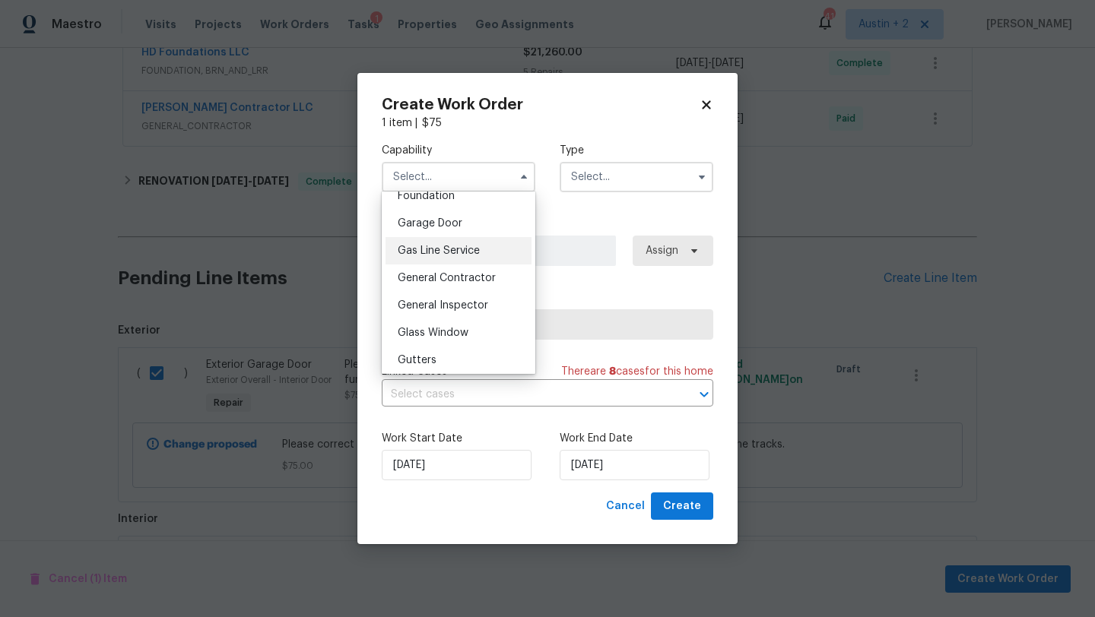
scroll to position [661, 0]
click at [467, 269] on div "General Contractor" at bounding box center [459, 275] width 146 height 27
type input "General Contractor"
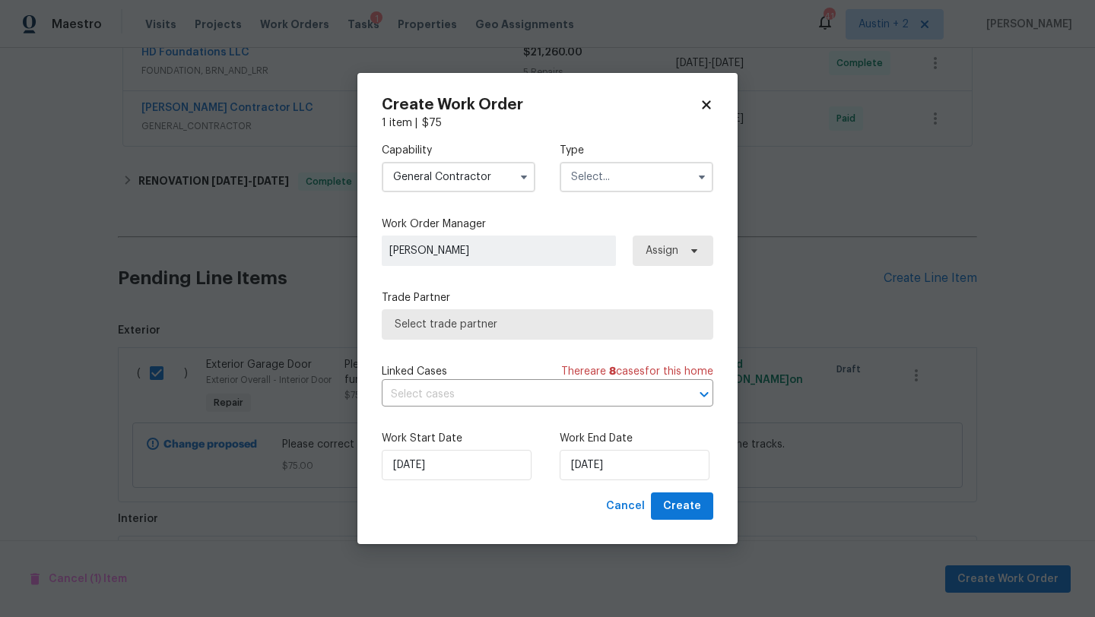
click at [637, 176] on input "text" at bounding box center [637, 177] width 154 height 30
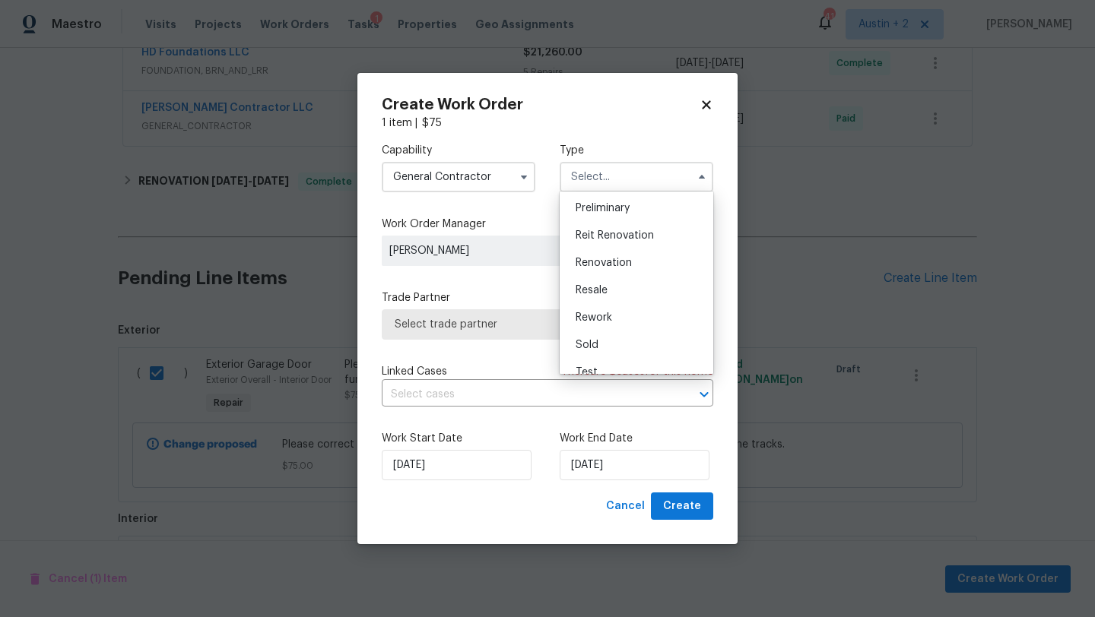
scroll to position [330, 0]
click at [613, 271] on div "Renovation" at bounding box center [636, 262] width 146 height 27
type input "Renovation"
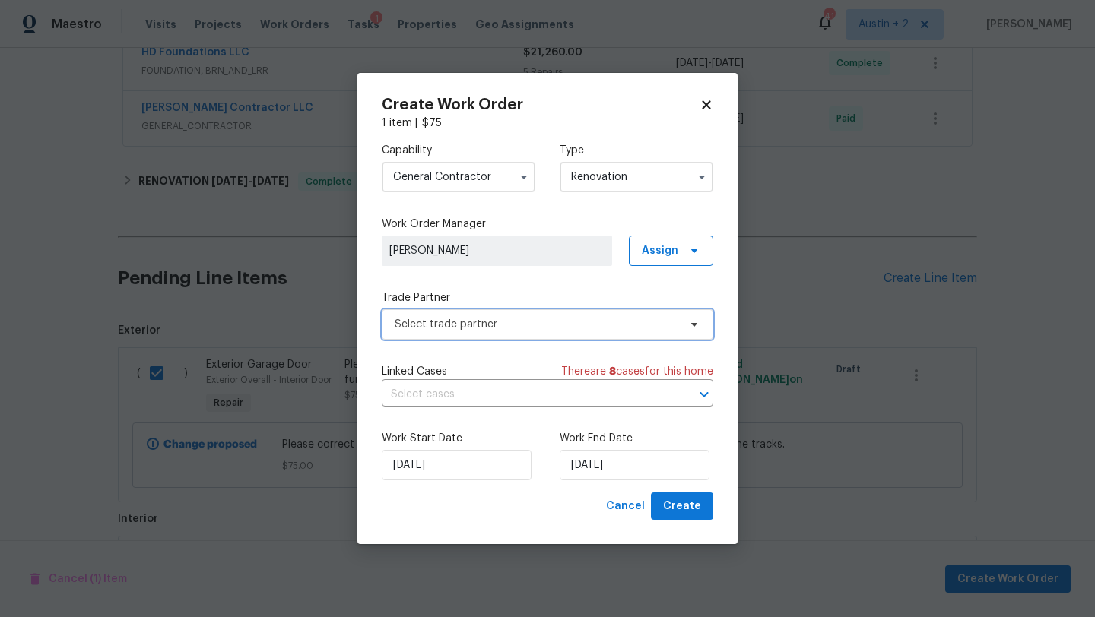
click at [538, 325] on span "Select trade partner" at bounding box center [537, 324] width 284 height 15
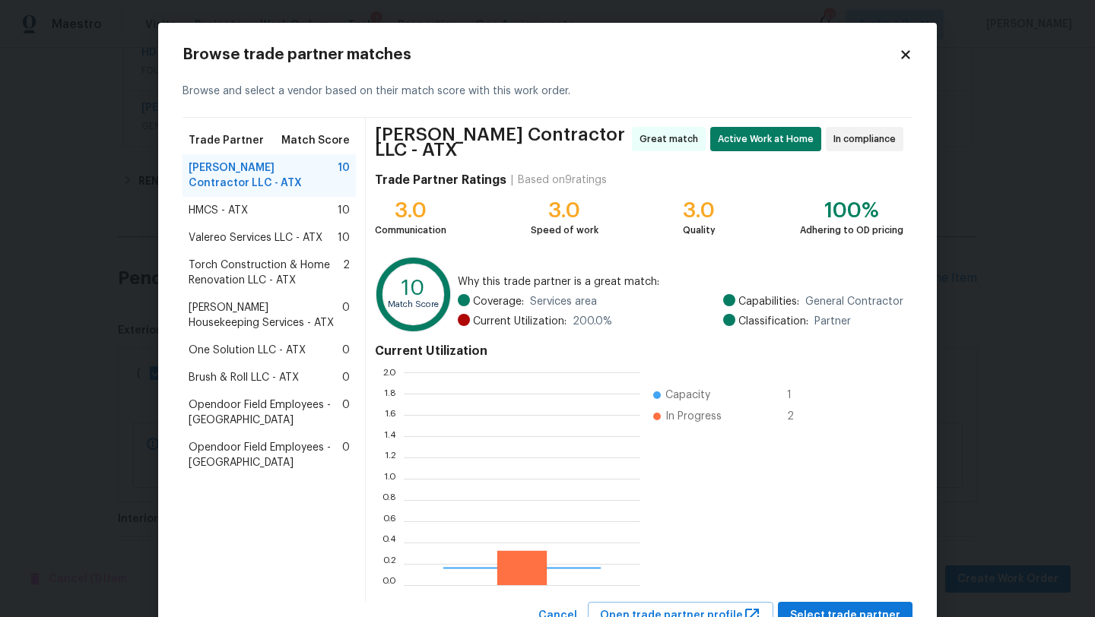
scroll to position [213, 236]
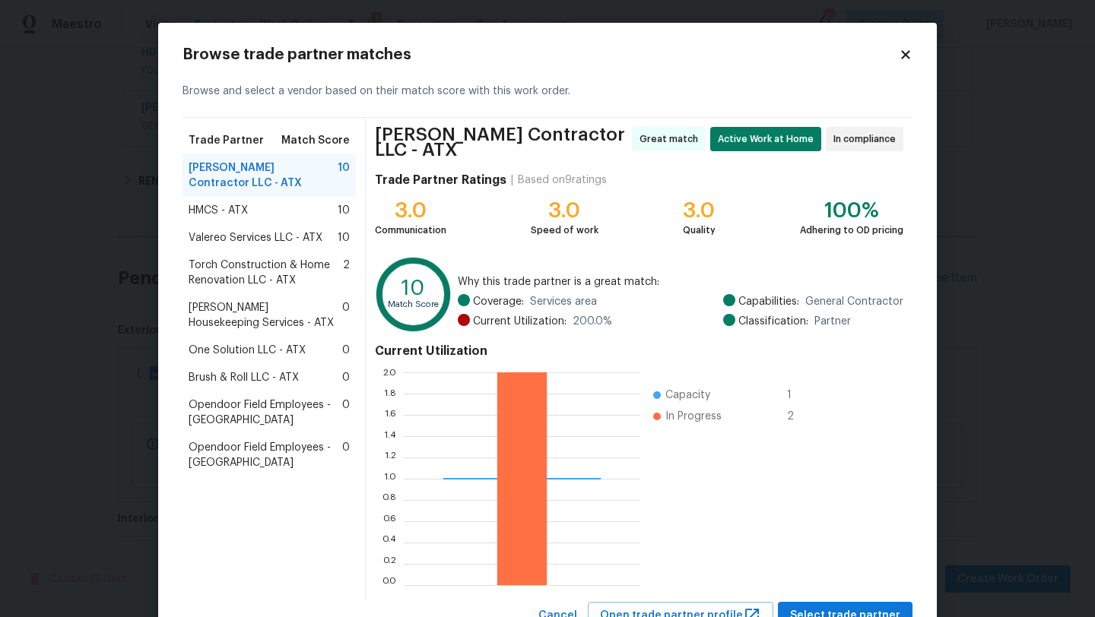
click at [271, 304] on span "Arelis Housekeeping Services - ATX" at bounding box center [266, 315] width 154 height 30
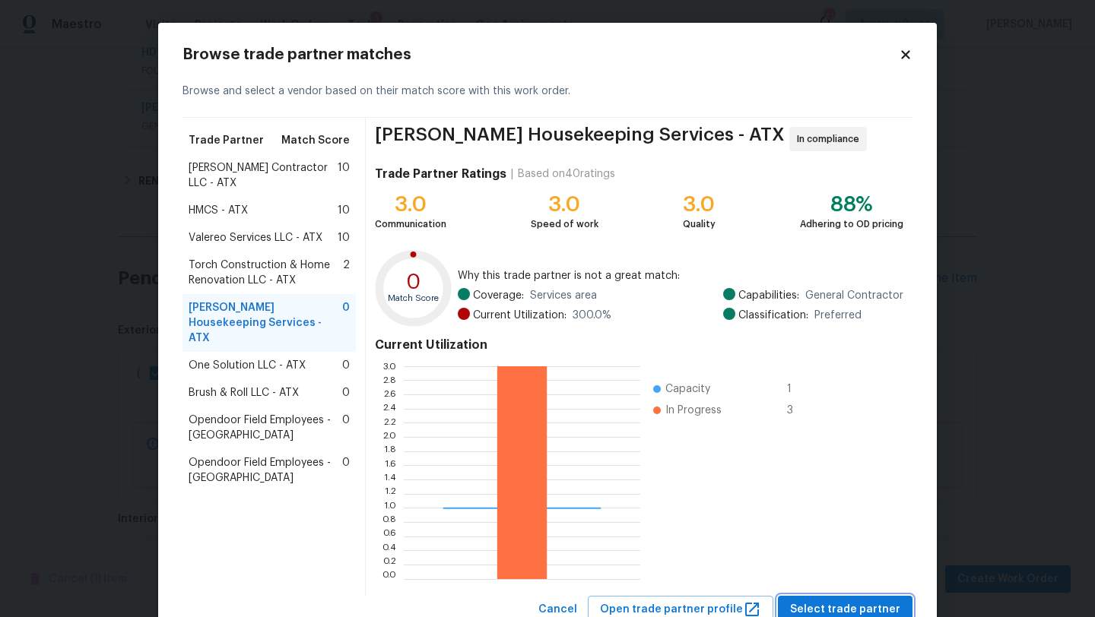
click at [859, 602] on span "Select trade partner" at bounding box center [845, 610] width 110 height 19
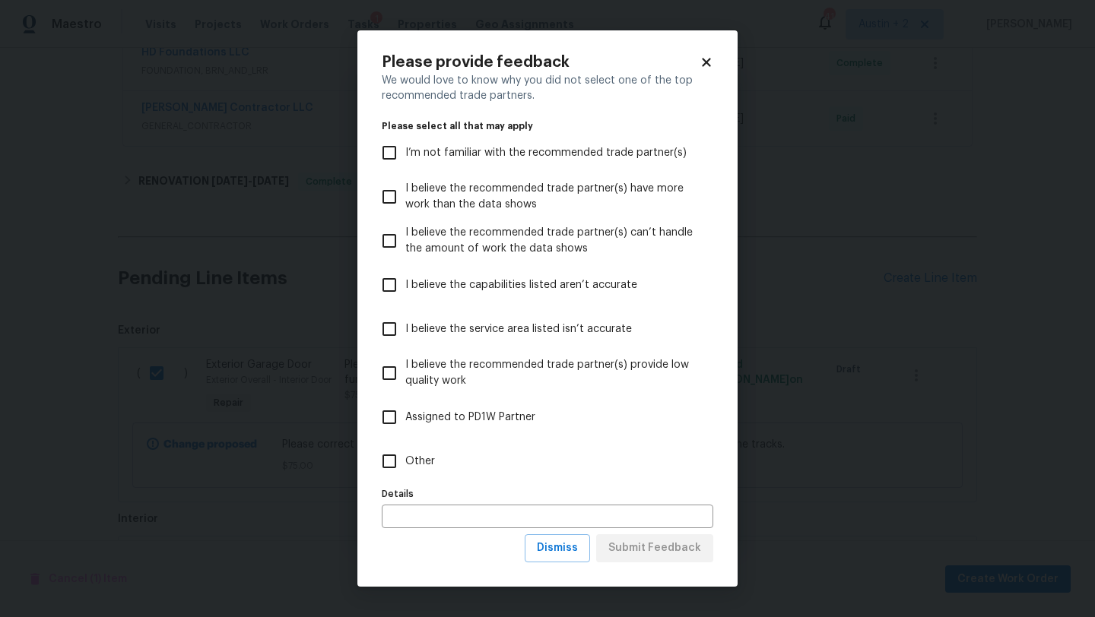
click at [449, 460] on label "Other" at bounding box center [537, 462] width 328 height 44
click at [405, 460] on input "Other" at bounding box center [389, 462] width 32 height 32
checkbox input "true"
click at [655, 542] on span "Submit Feedback" at bounding box center [654, 548] width 93 height 19
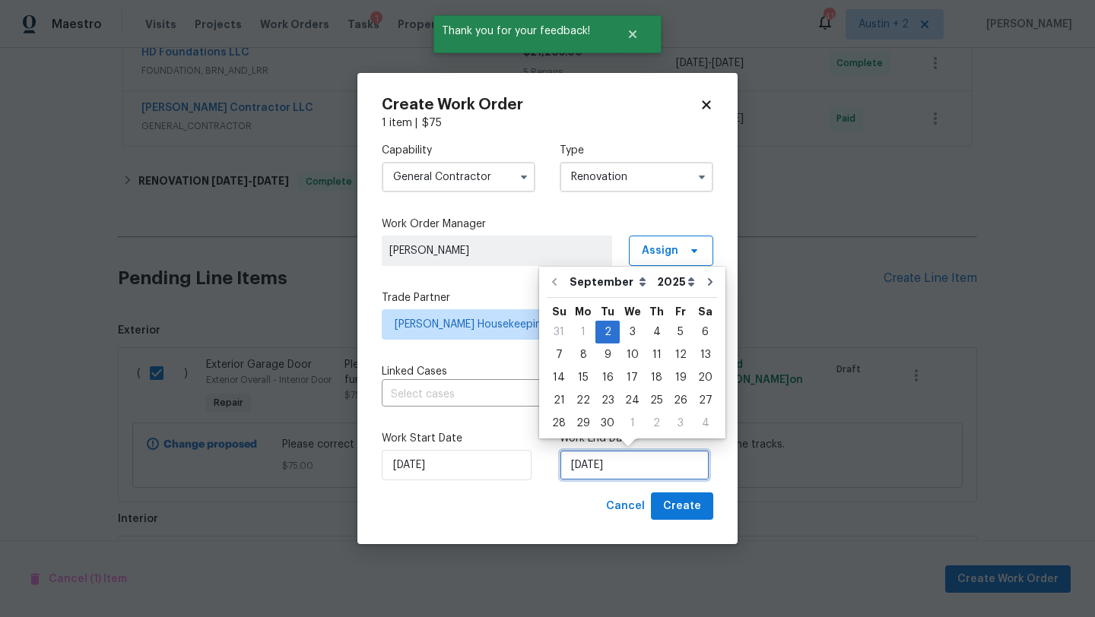
click at [621, 469] on input "9/2/2025" at bounding box center [635, 465] width 150 height 30
click at [648, 330] on div "4" at bounding box center [657, 332] width 24 height 21
type input "9/4/2025"
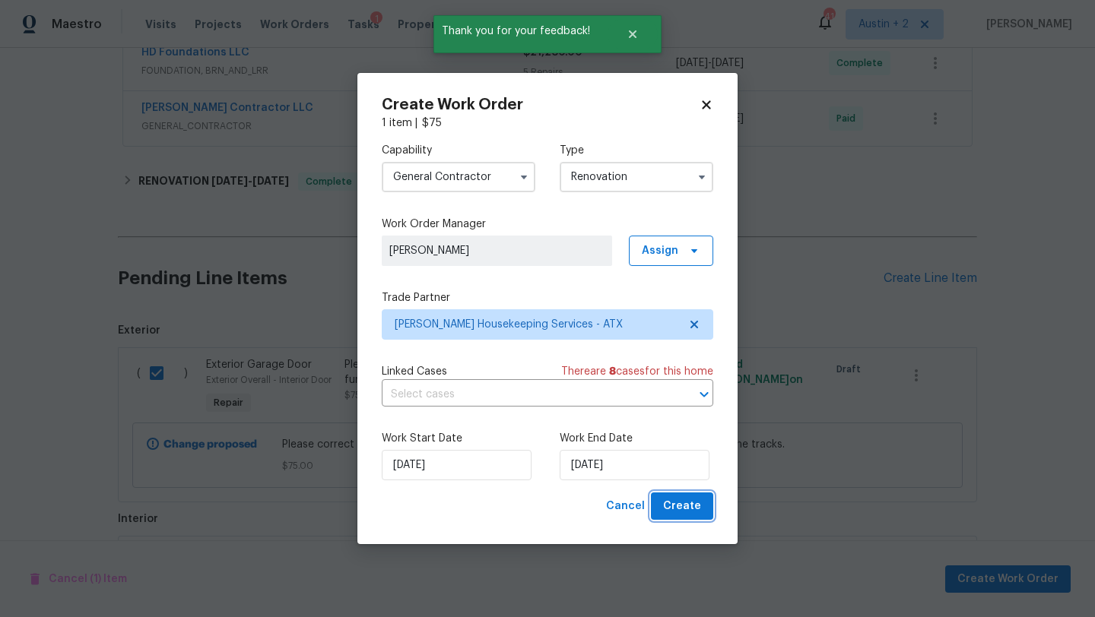
click at [665, 500] on button "Create" at bounding box center [682, 507] width 62 height 28
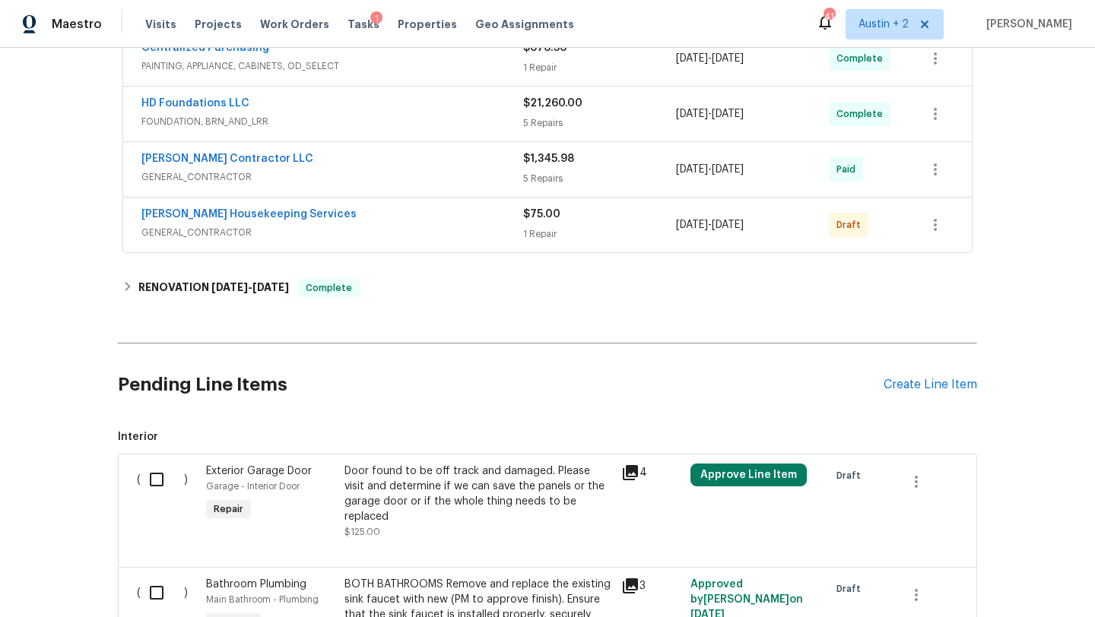
scroll to position [951, 0]
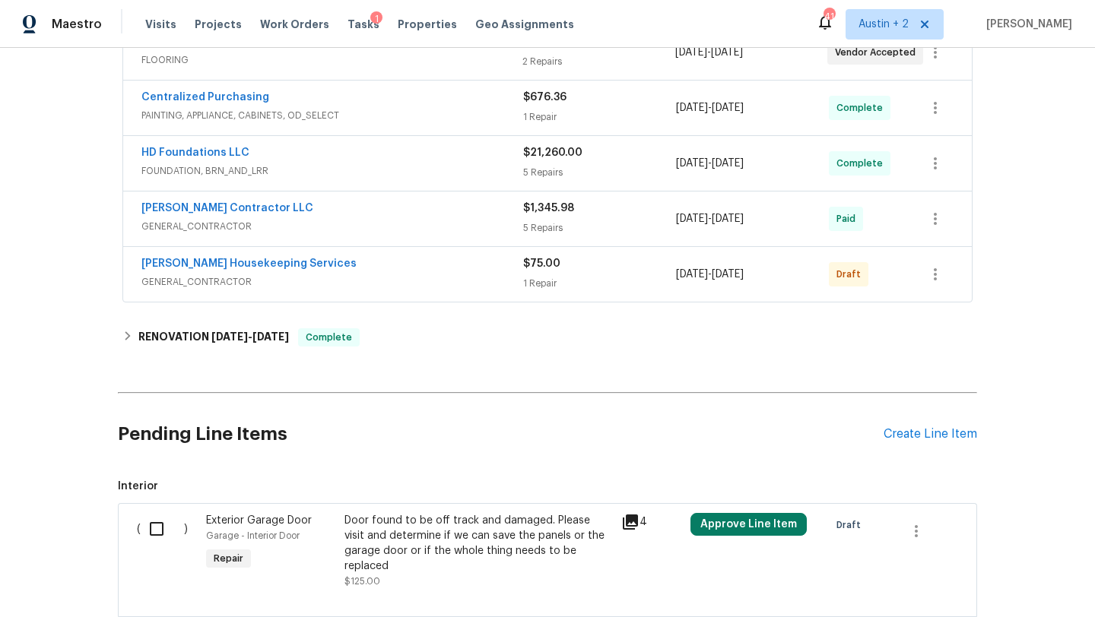
scroll to position [700, 0]
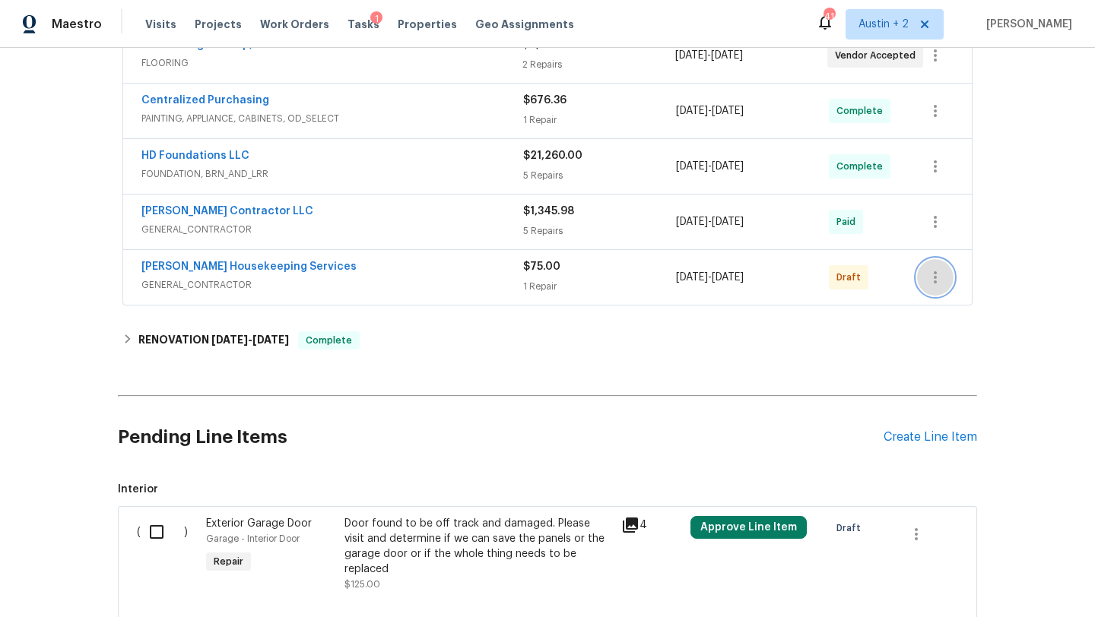
click at [935, 280] on icon "button" at bounding box center [935, 277] width 18 height 18
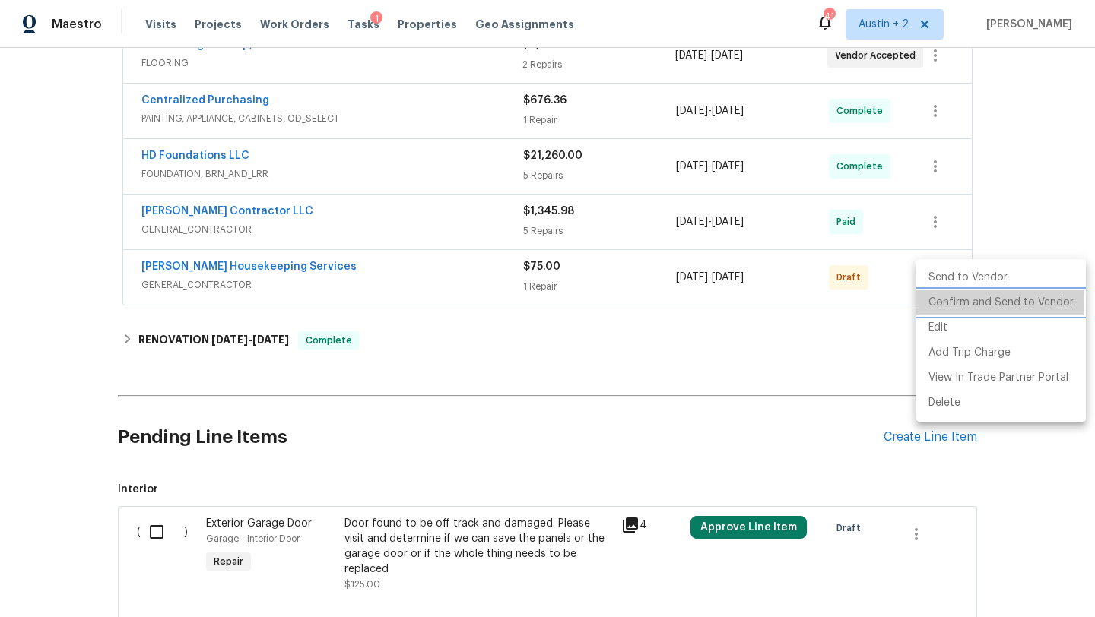
click at [927, 306] on li "Confirm and Send to Vendor" at bounding box center [1001, 302] width 170 height 25
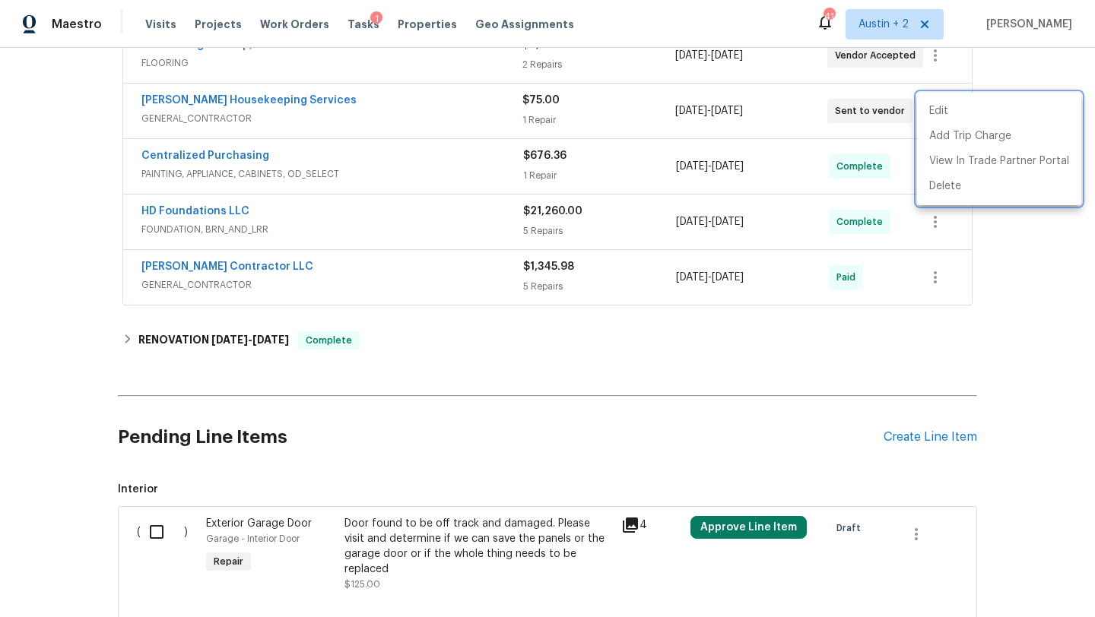
click at [433, 369] on div at bounding box center [547, 308] width 1095 height 617
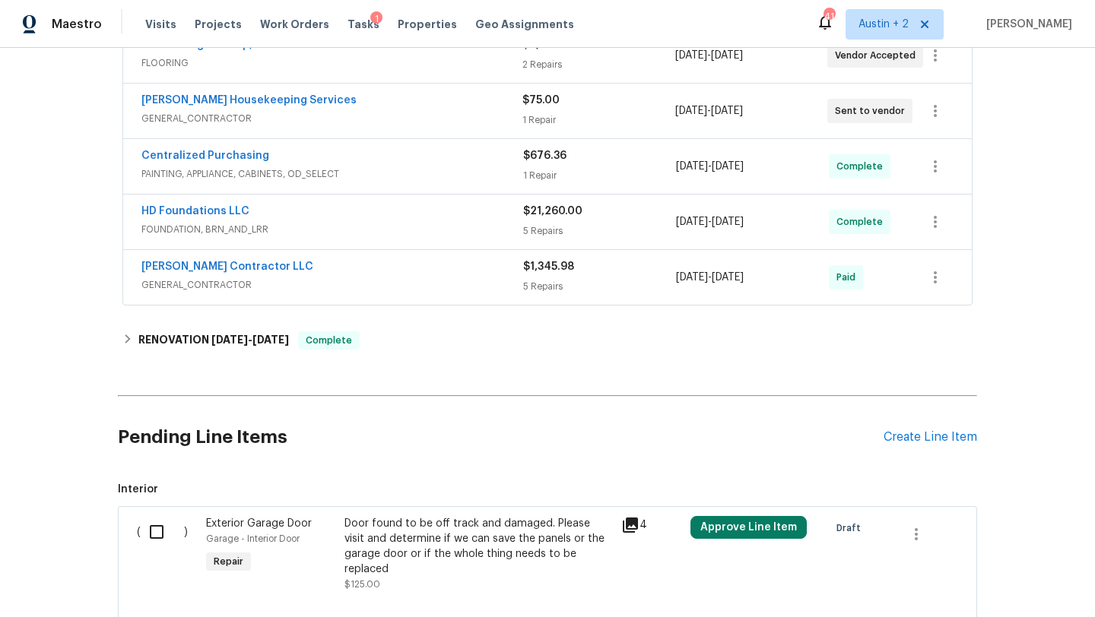
click at [24, 332] on div "Back to all projects 124 Blossom Valley Strm, Buda, TX 78610 3 Beds | 2 Baths |…" at bounding box center [547, 333] width 1095 height 570
click at [176, 102] on link "Arelis Housekeeping Services" at bounding box center [248, 100] width 215 height 11
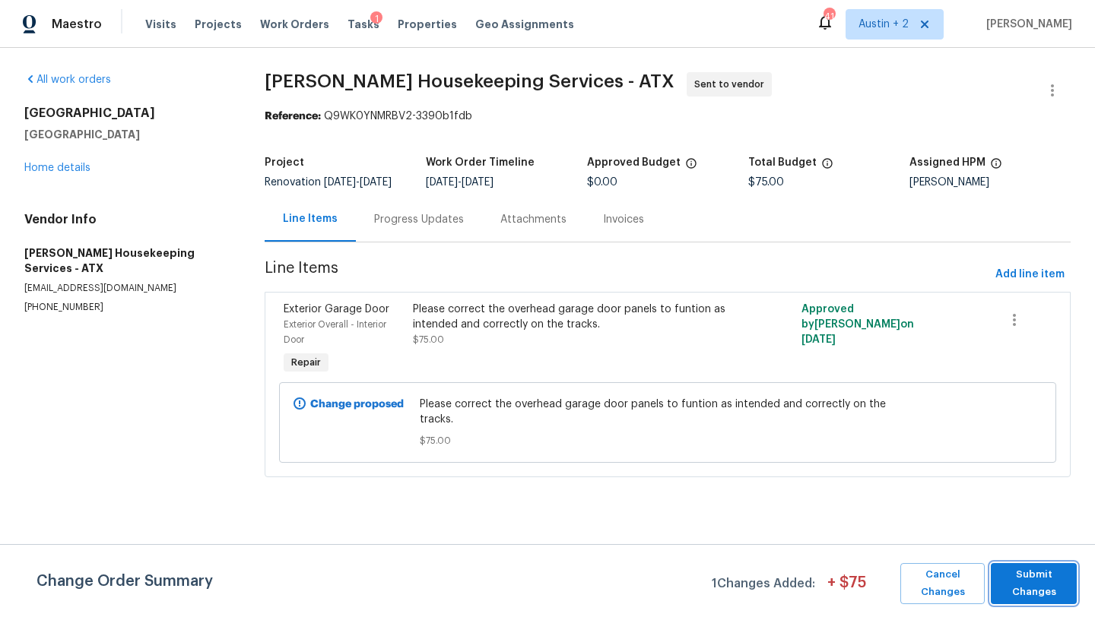
click at [1049, 586] on span "Submit Changes" at bounding box center [1033, 584] width 71 height 35
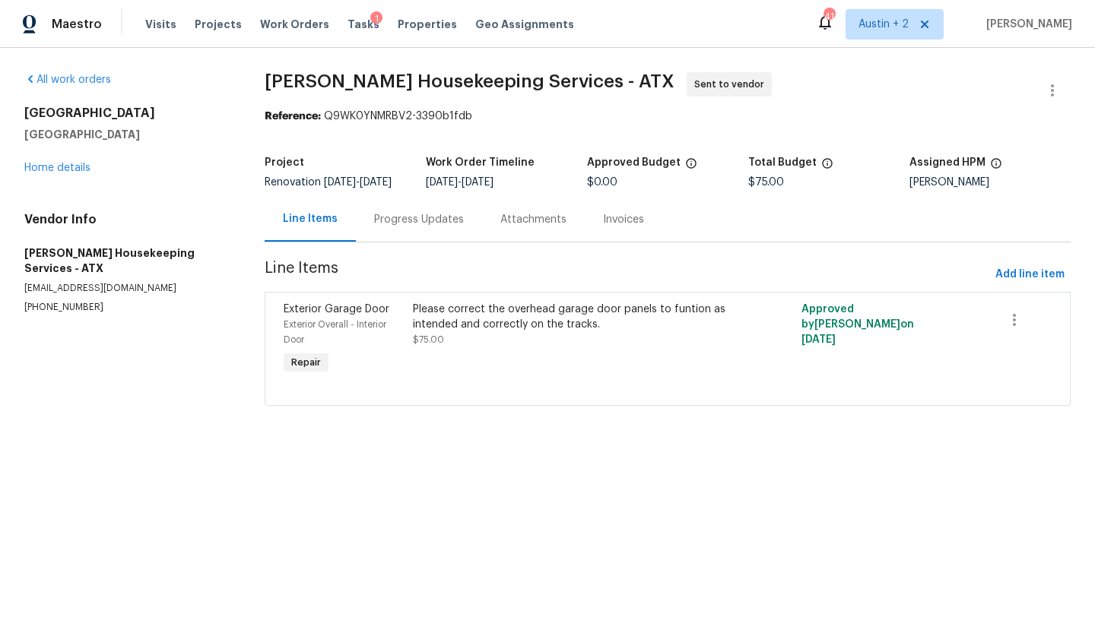
click at [421, 227] on div "Progress Updates" at bounding box center [419, 219] width 90 height 15
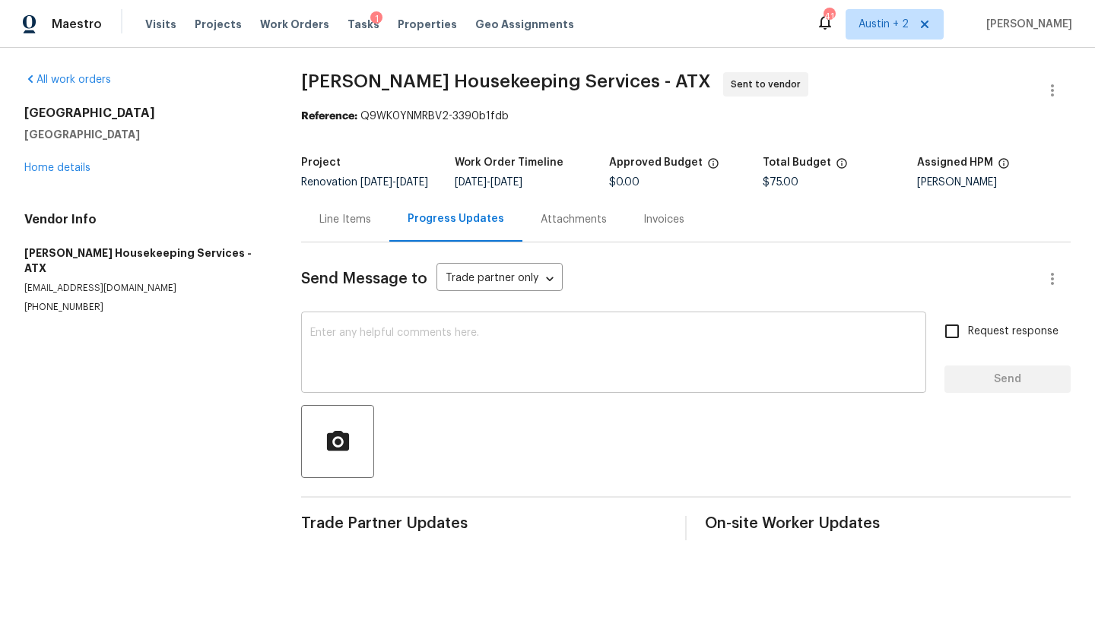
click at [412, 340] on textarea at bounding box center [613, 354] width 607 height 53
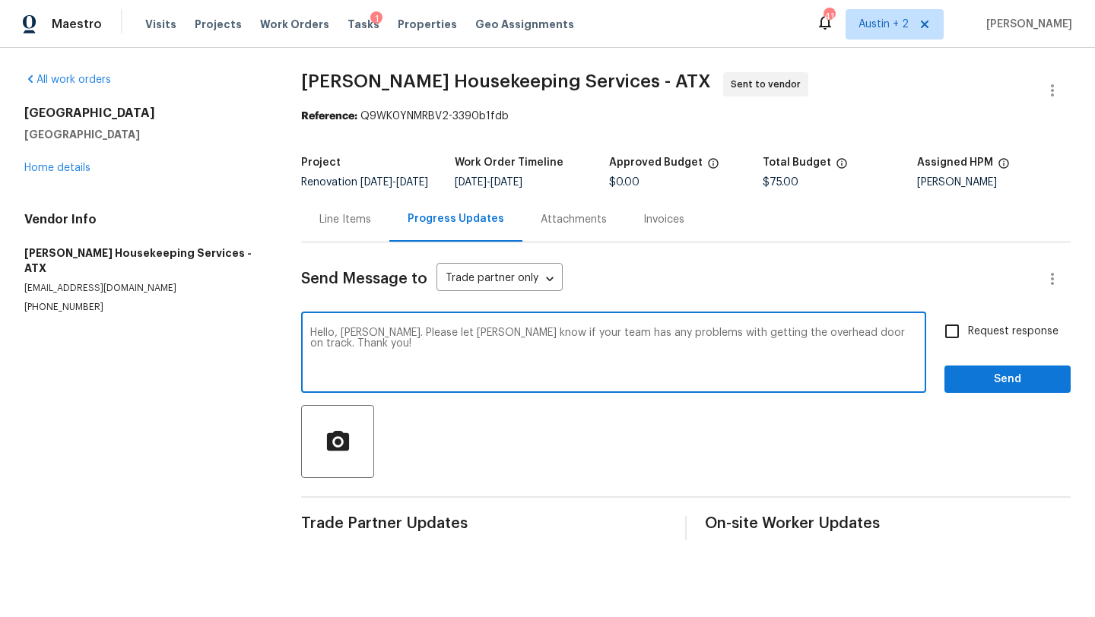
type textarea "Hello, Arelis. Please let Chris know if your team has any problems with getting…"
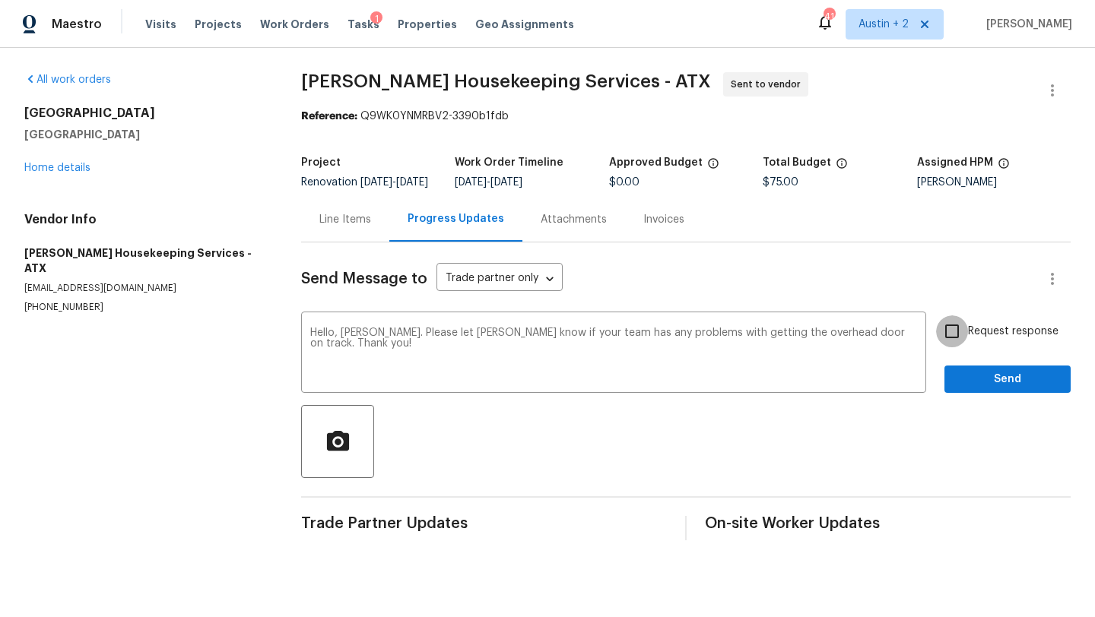
click at [954, 348] on input "Request response" at bounding box center [952, 332] width 32 height 32
checkbox input "true"
click at [958, 389] on span "Send" at bounding box center [1008, 379] width 102 height 19
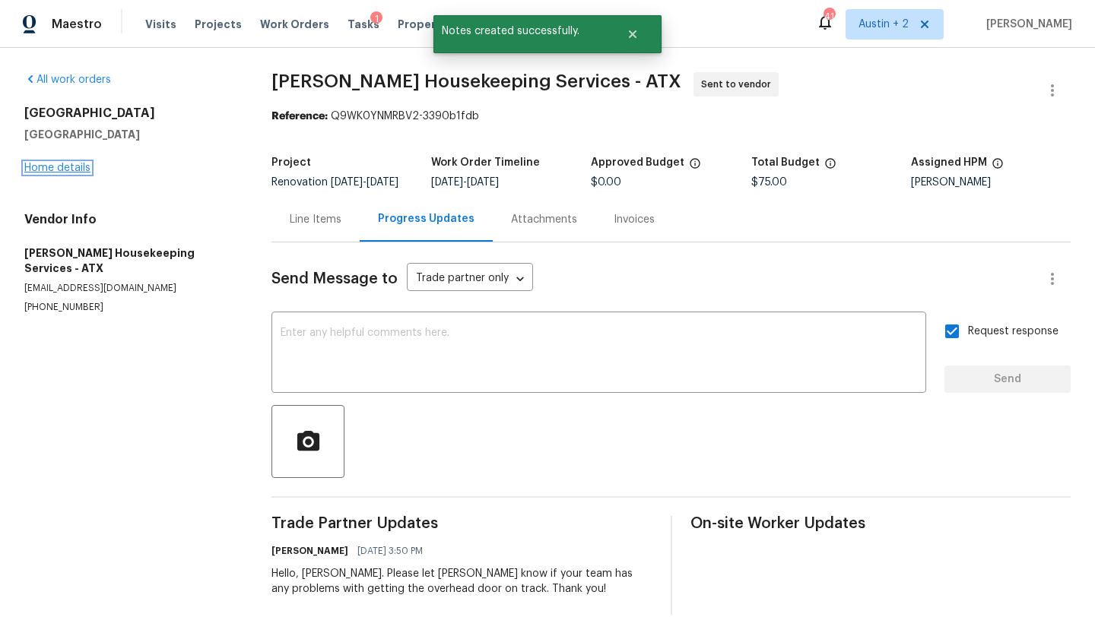
click at [57, 172] on link "Home details" at bounding box center [57, 168] width 66 height 11
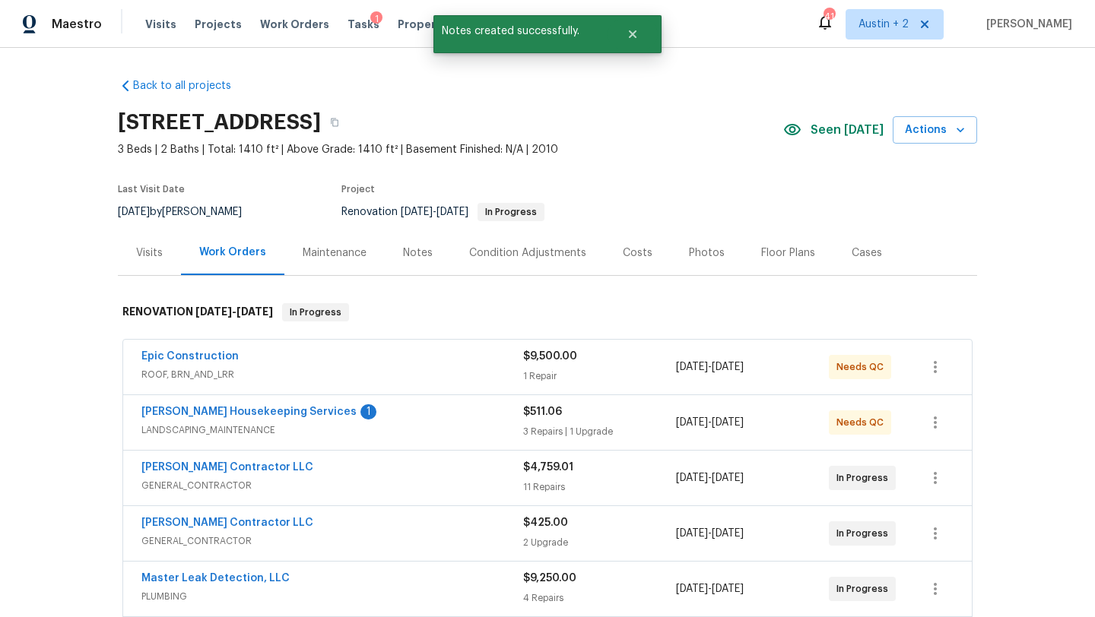
click at [417, 248] on div "Notes" at bounding box center [418, 253] width 30 height 15
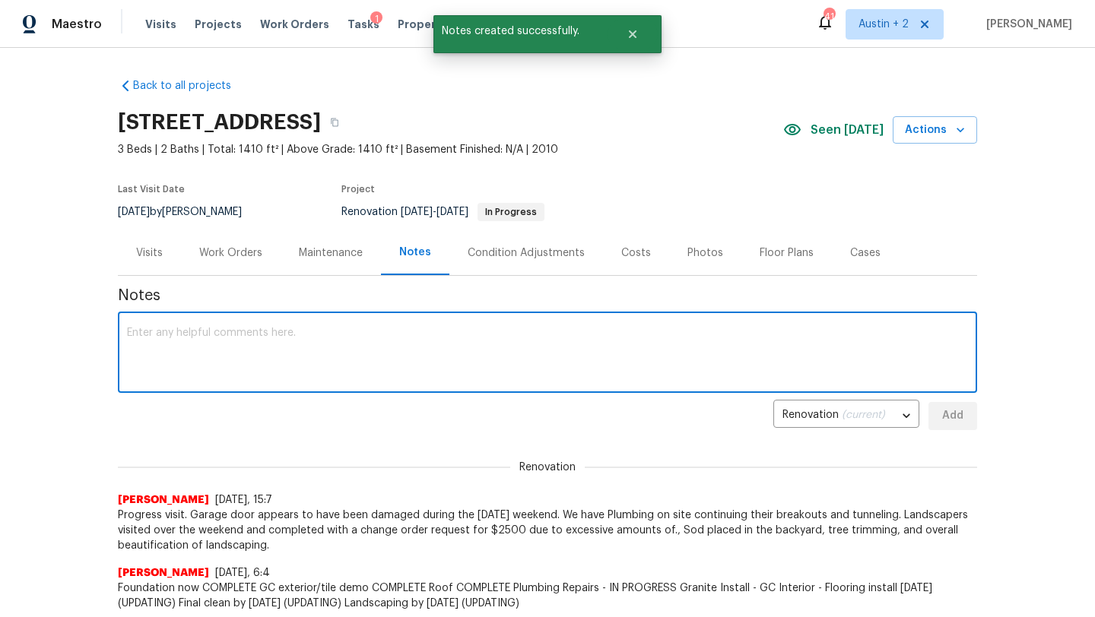
click at [303, 332] on textarea at bounding box center [547, 354] width 841 height 53
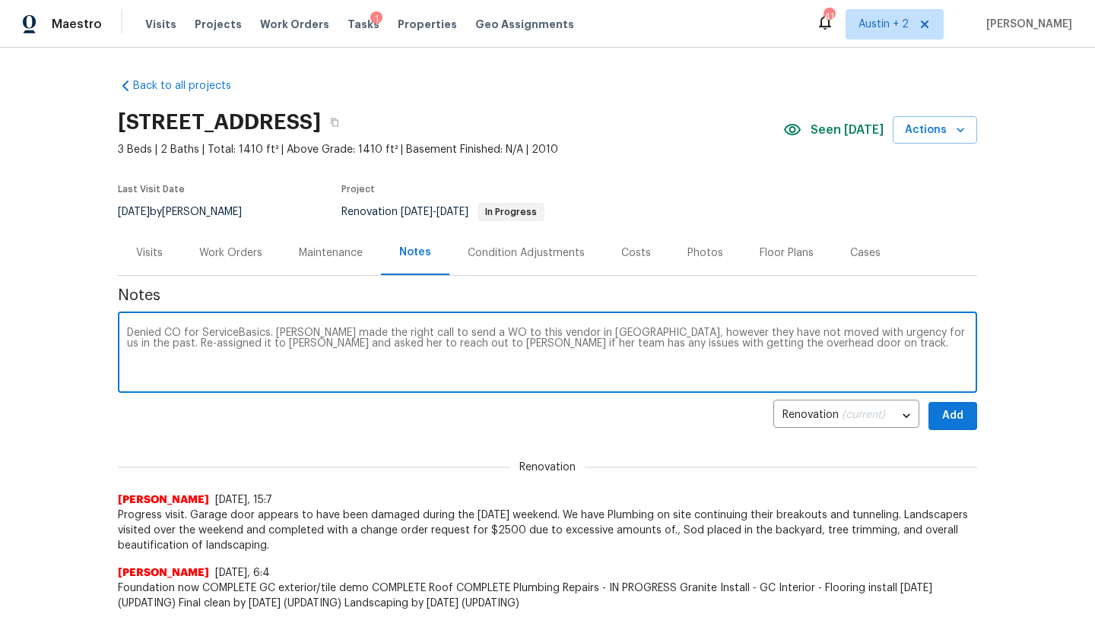
type textarea "Denied CO for ServiceBasics. Chris made the right call to send a WO to this ven…"
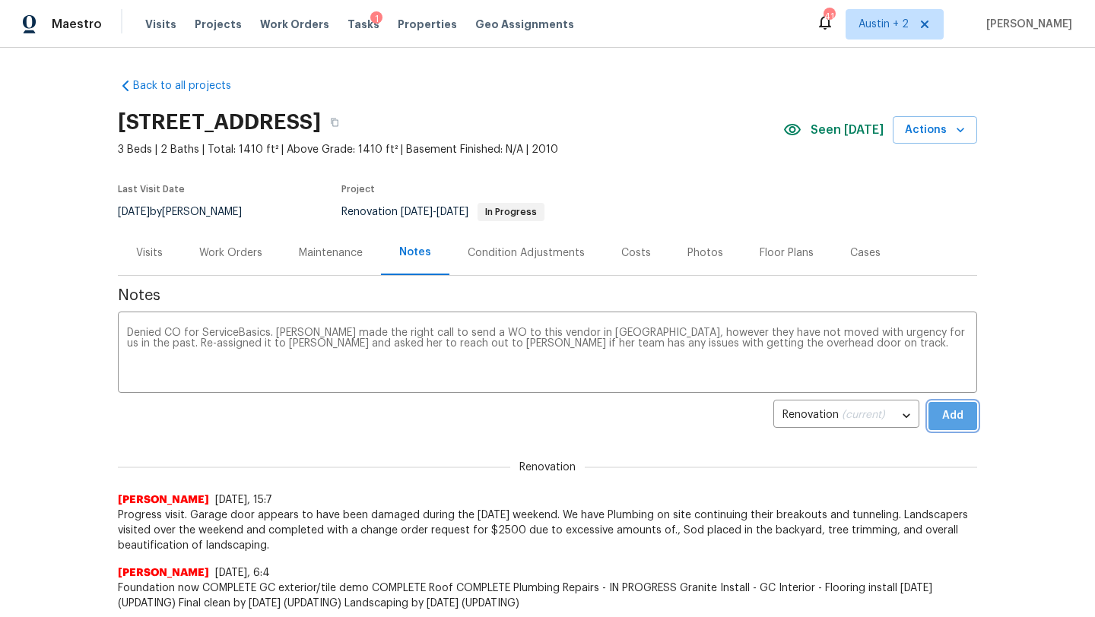
click at [963, 414] on span "Add" at bounding box center [953, 416] width 24 height 19
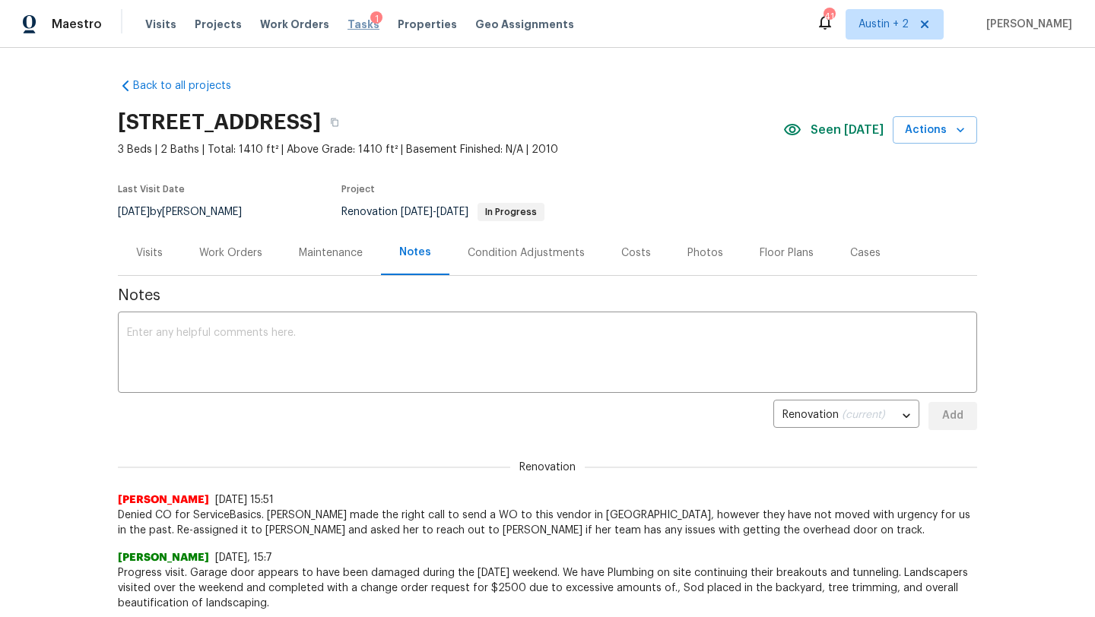
click at [348, 22] on span "Tasks" at bounding box center [364, 24] width 32 height 11
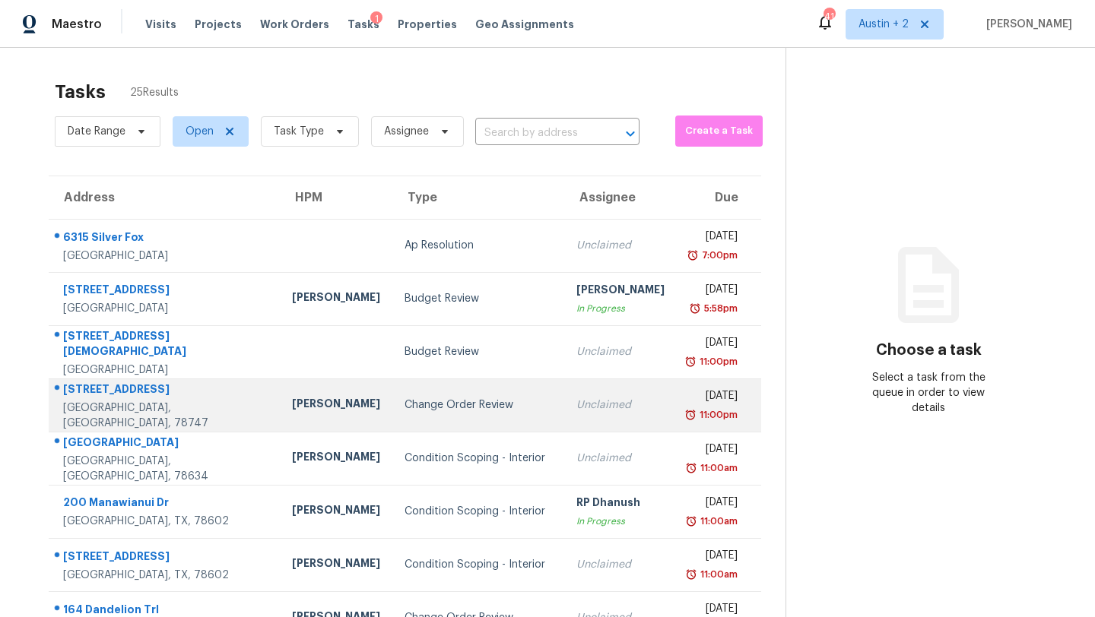
click at [392, 415] on td "Change Order Review" at bounding box center [478, 405] width 172 height 53
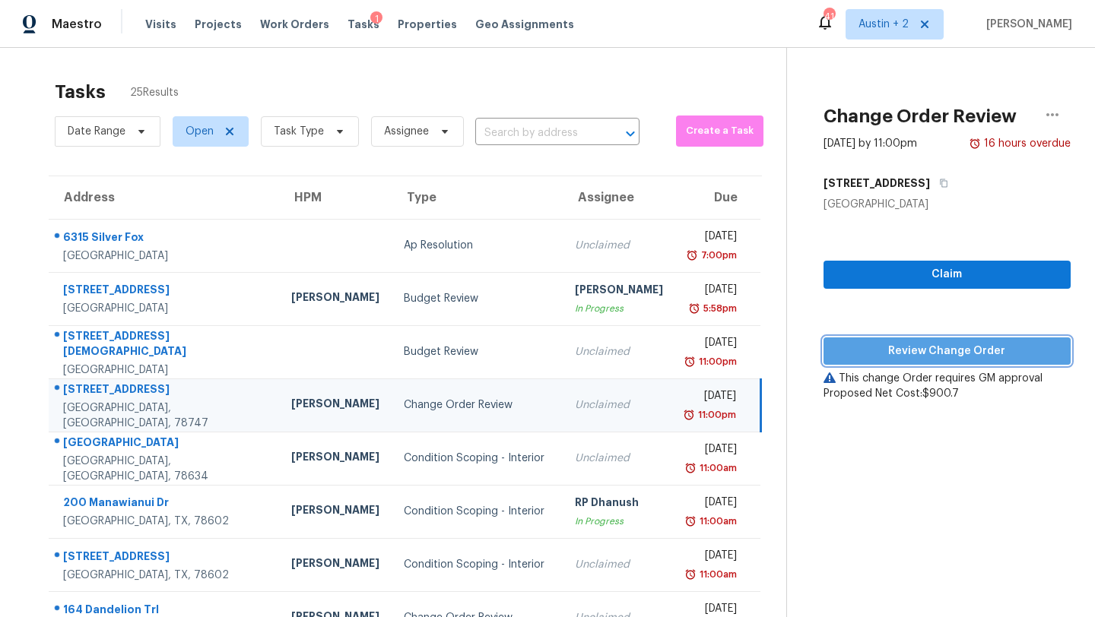
click at [862, 354] on span "Review Change Order" at bounding box center [947, 351] width 223 height 19
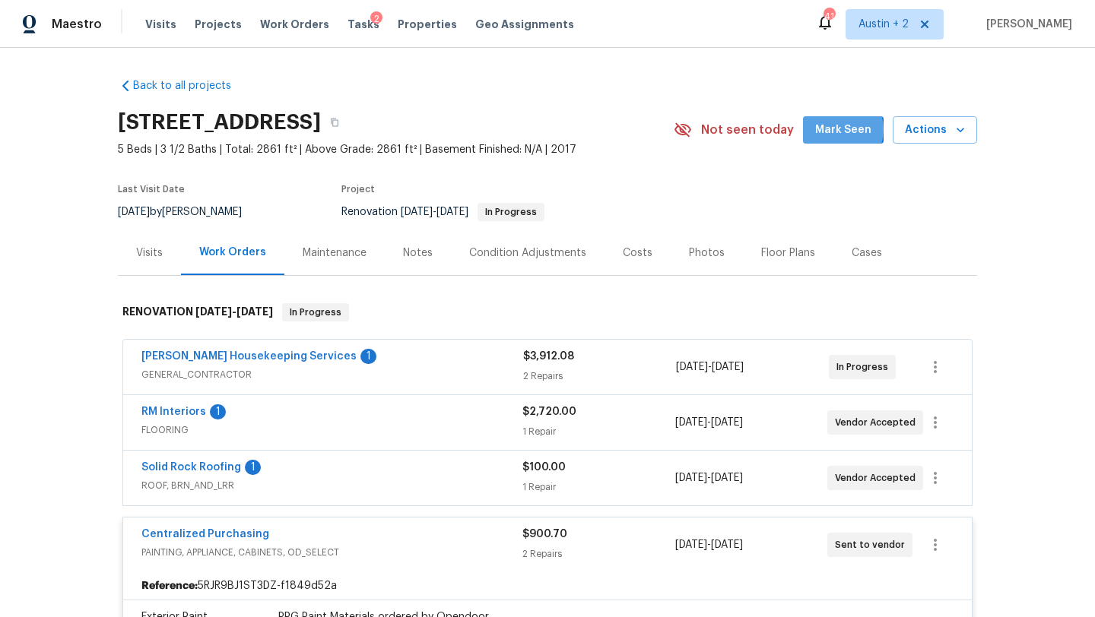
click at [845, 130] on span "Mark Seen" at bounding box center [843, 130] width 56 height 19
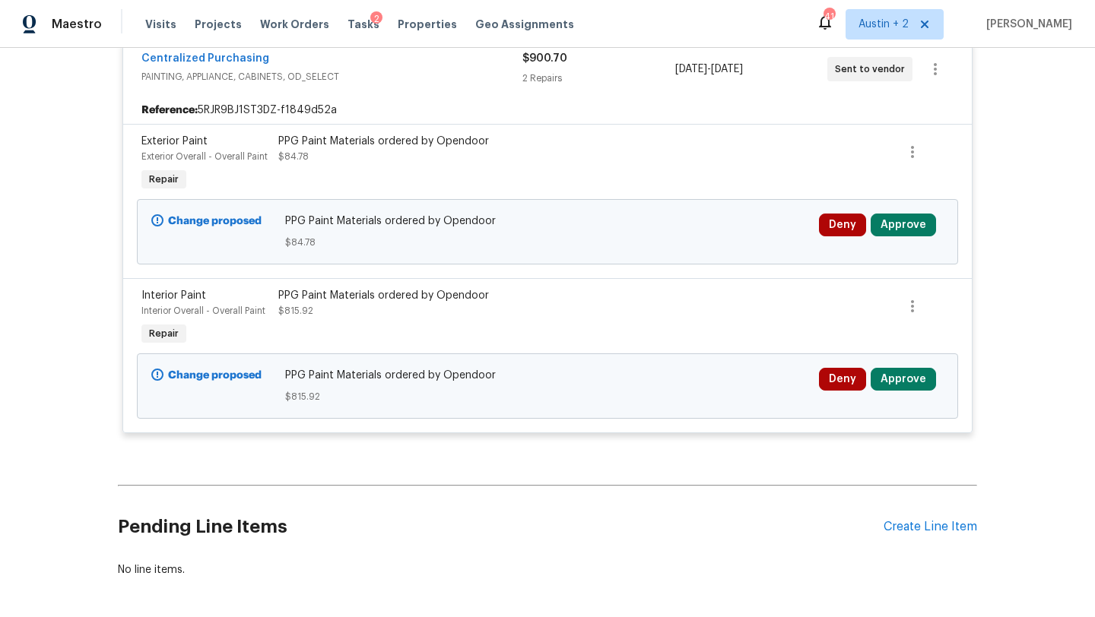
scroll to position [532, 0]
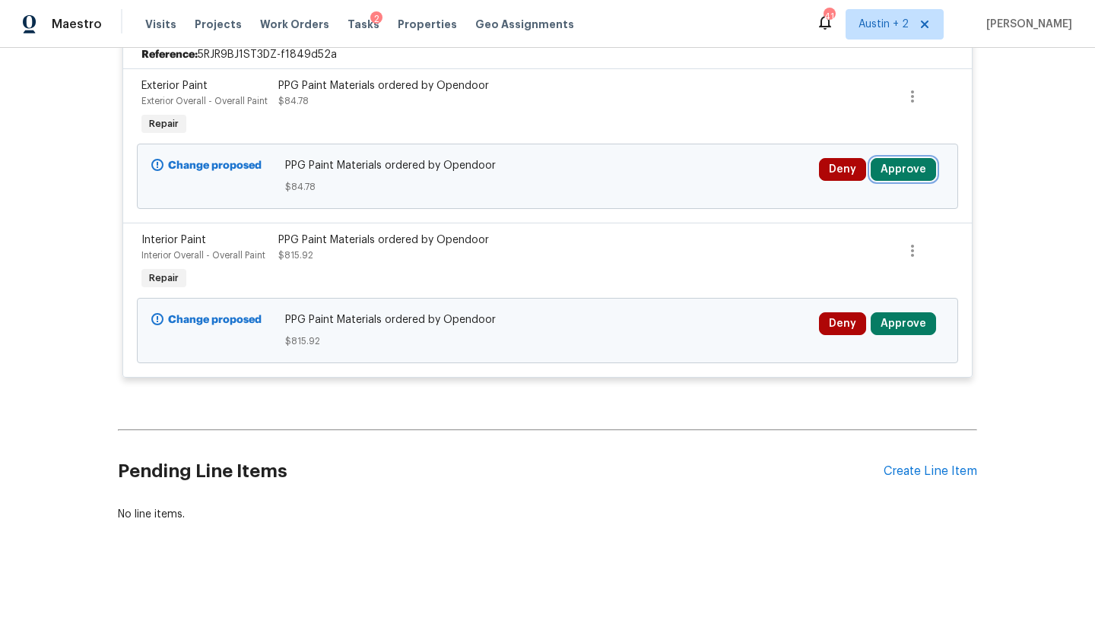
click at [913, 175] on button "Approve" at bounding box center [903, 169] width 65 height 23
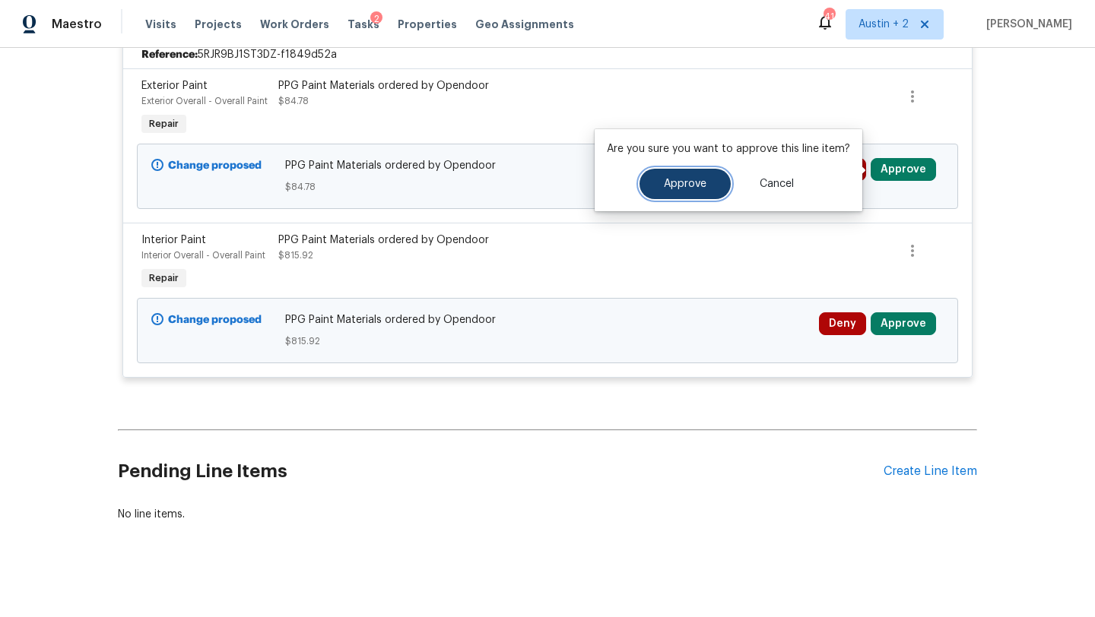
click at [689, 187] on span "Approve" at bounding box center [685, 184] width 43 height 11
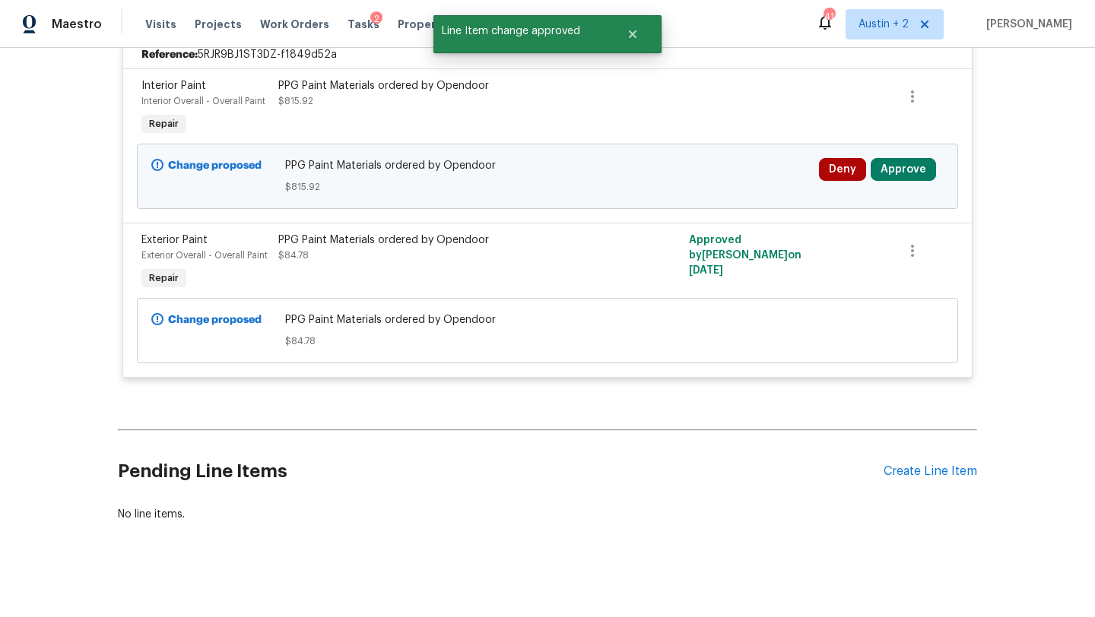
click at [900, 157] on div "Deny Approve" at bounding box center [881, 177] width 134 height 46
click at [900, 163] on button "Approve" at bounding box center [903, 169] width 65 height 23
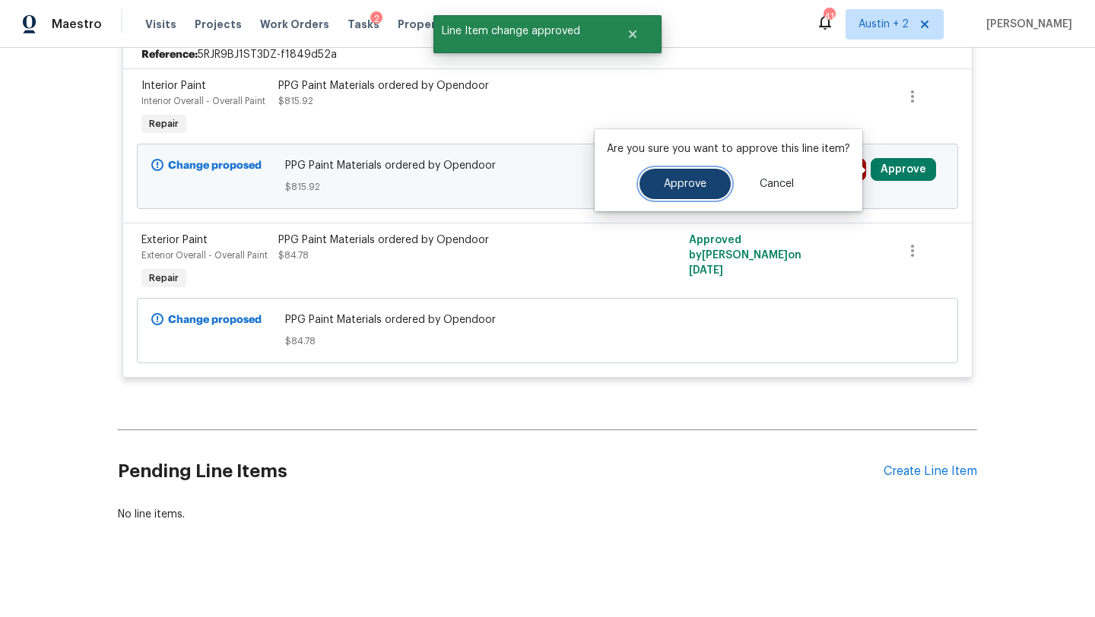
click at [687, 185] on span "Approve" at bounding box center [685, 184] width 43 height 11
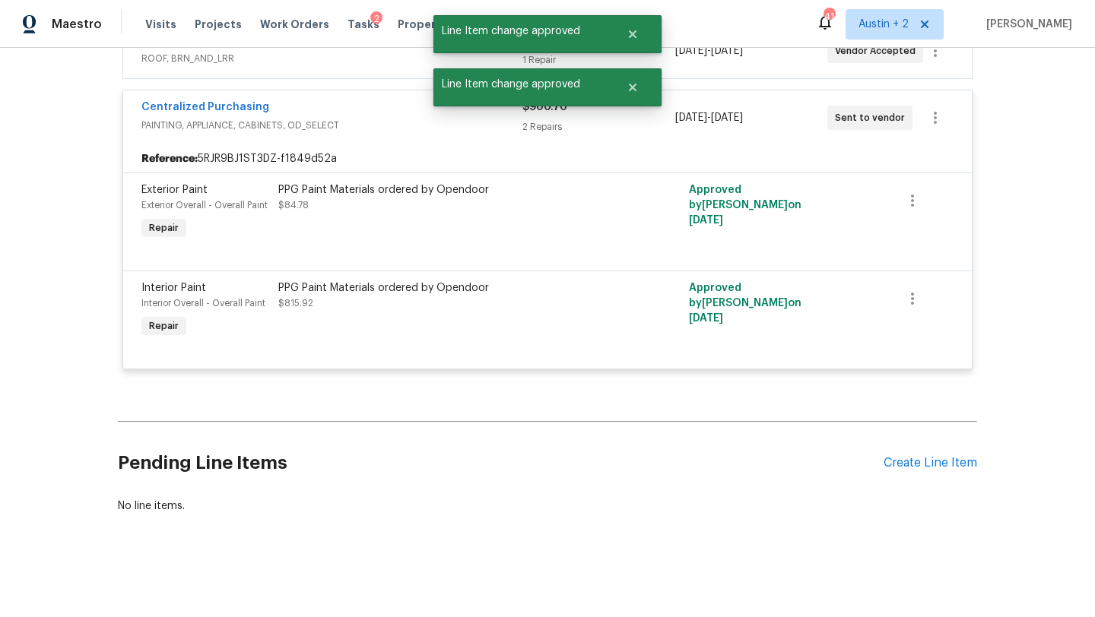
scroll to position [0, 0]
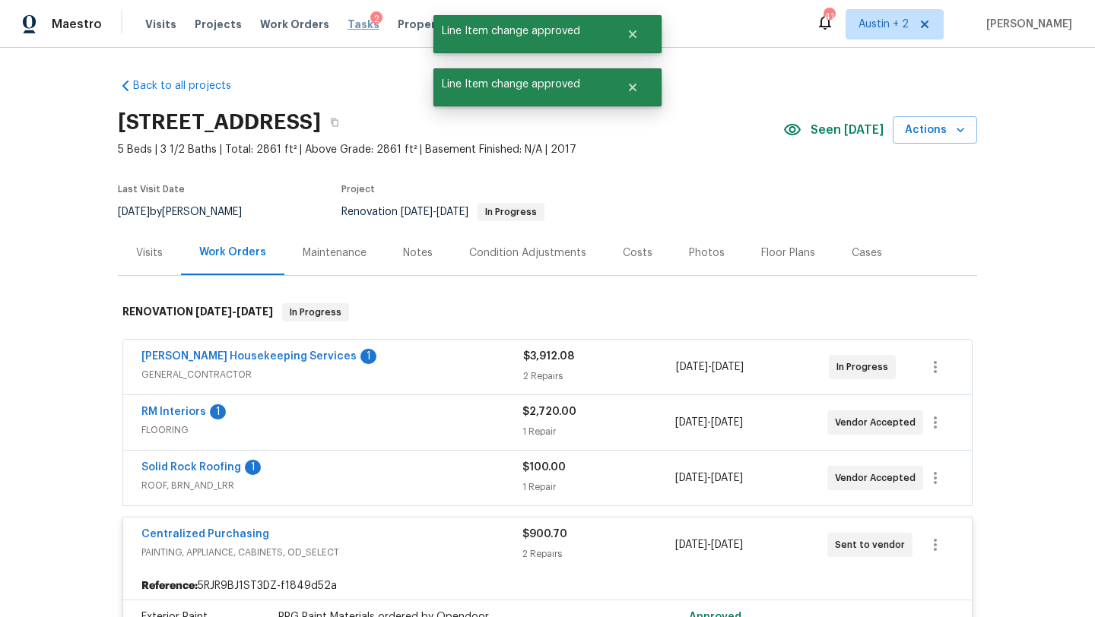
click at [348, 23] on span "Tasks" at bounding box center [364, 24] width 32 height 11
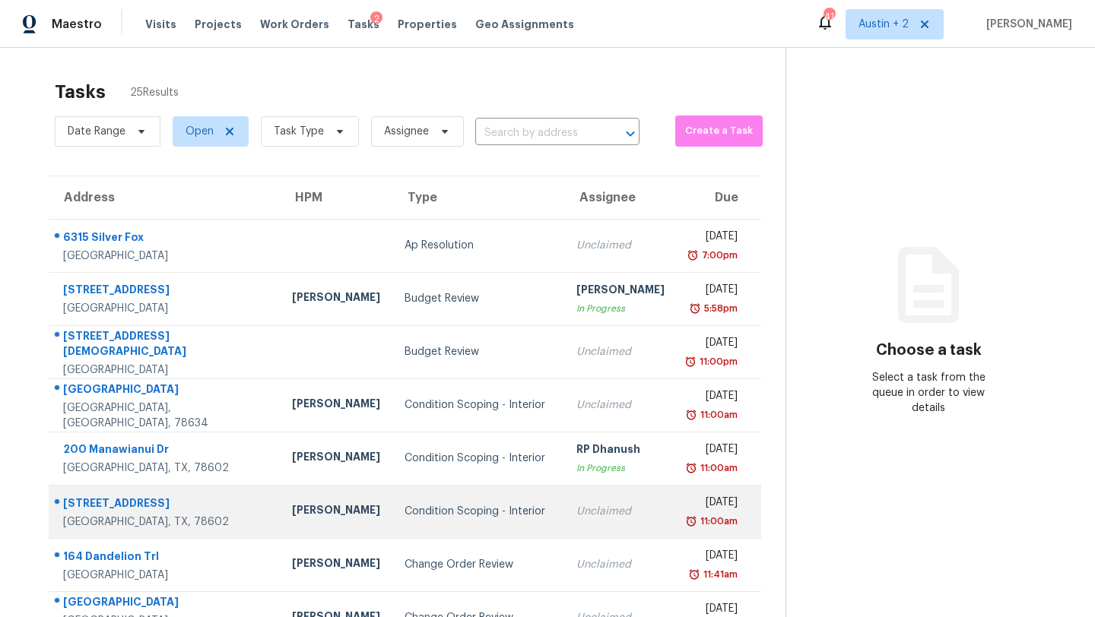
scroll to position [2, 0]
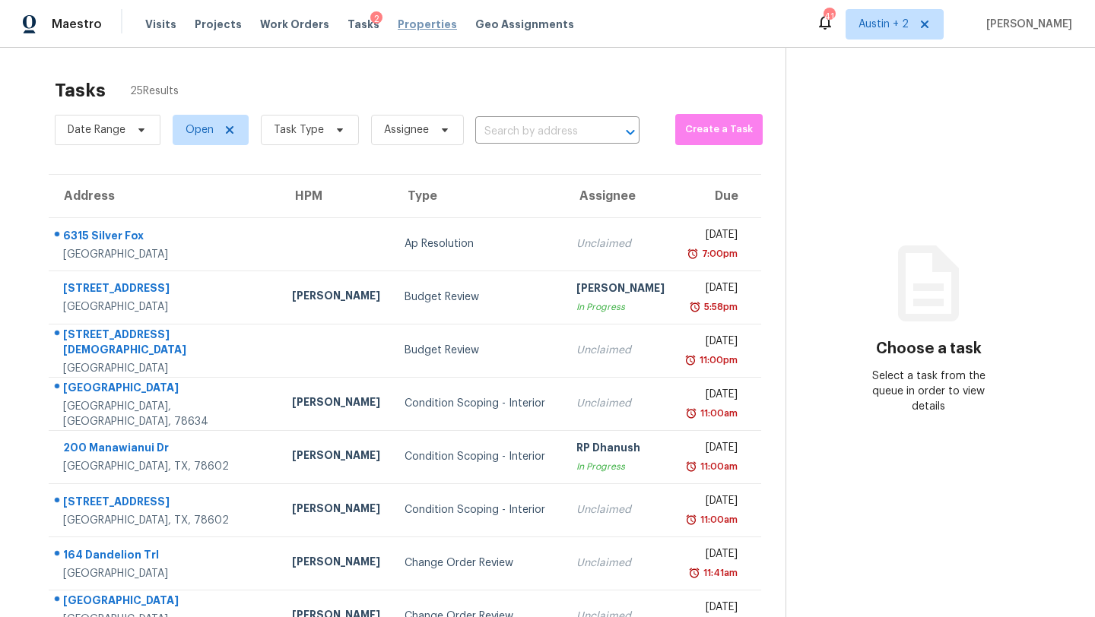
click at [411, 22] on span "Properties" at bounding box center [427, 24] width 59 height 15
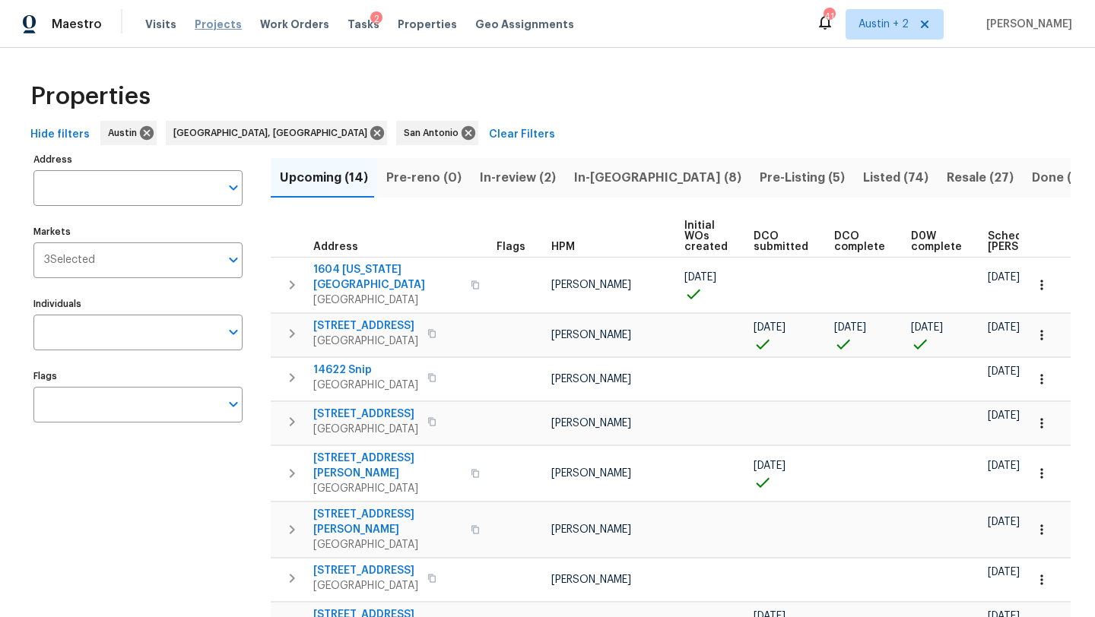
click at [195, 26] on span "Projects" at bounding box center [218, 24] width 47 height 15
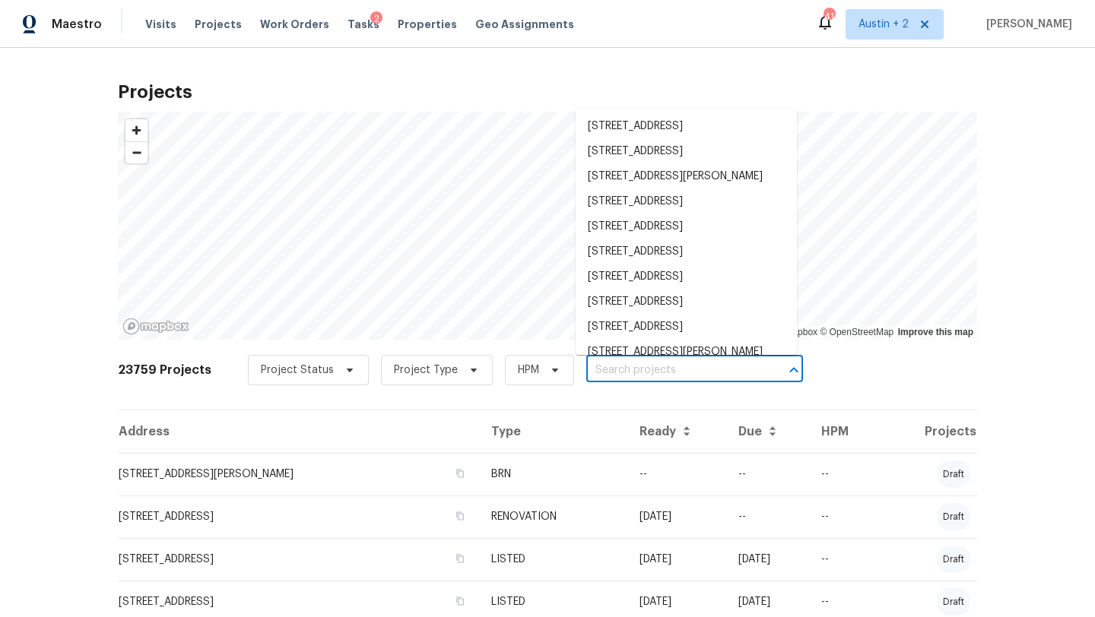
click at [590, 361] on input "text" at bounding box center [673, 371] width 174 height 24
click at [591, 369] on input "text" at bounding box center [673, 371] width 174 height 24
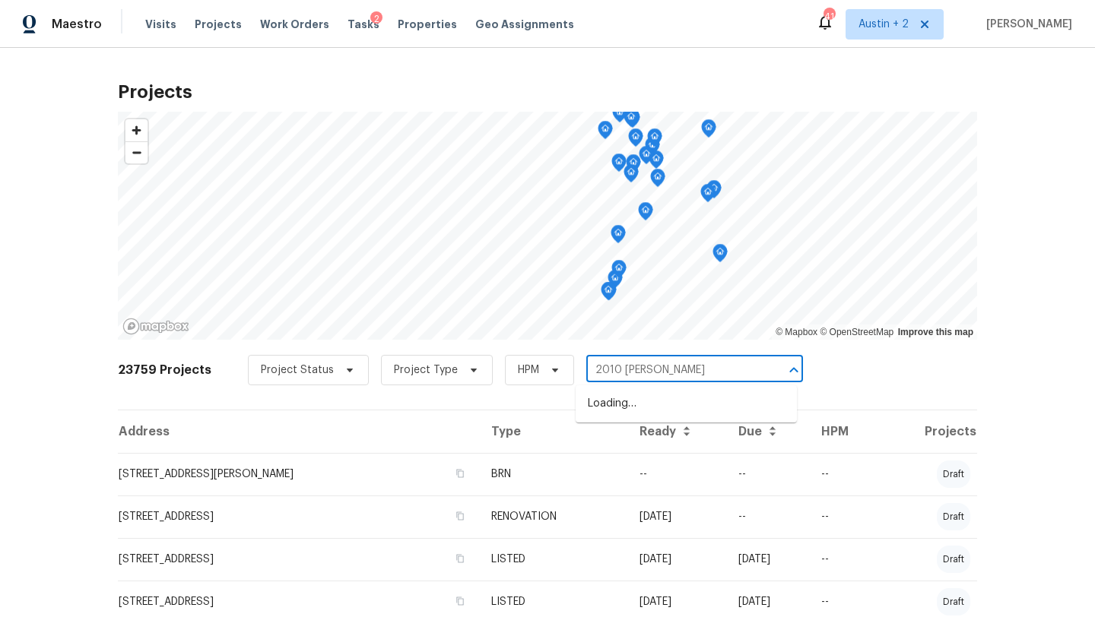
type input "2010 schorn"
click at [624, 411] on li "[STREET_ADDRESS][PERSON_NAME]" at bounding box center [686, 404] width 221 height 25
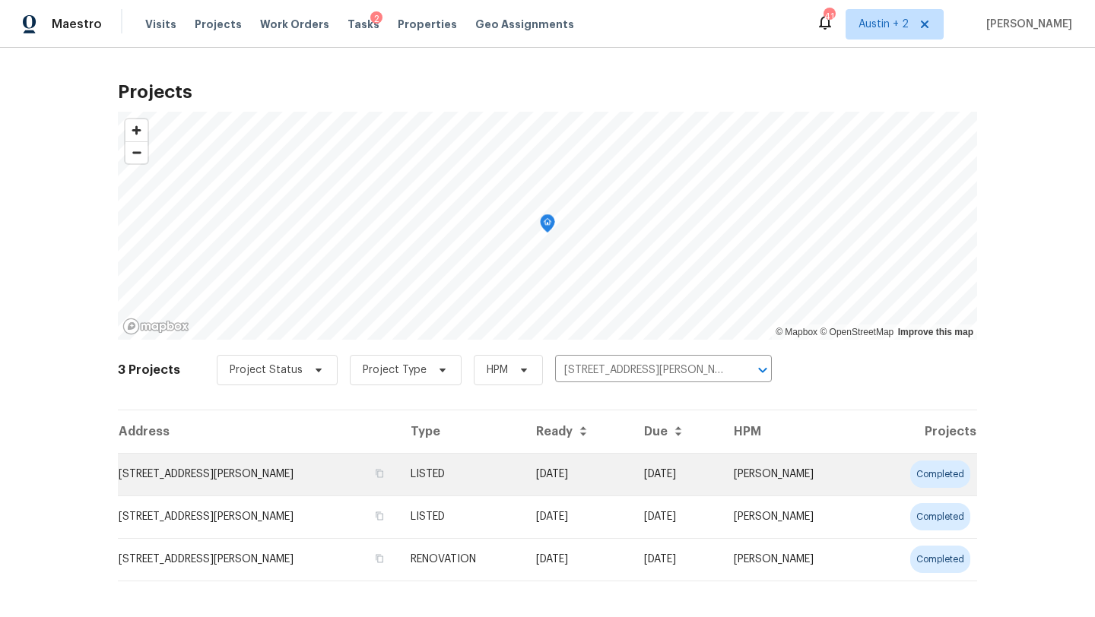
click at [215, 471] on td "[STREET_ADDRESS][PERSON_NAME]" at bounding box center [258, 474] width 281 height 43
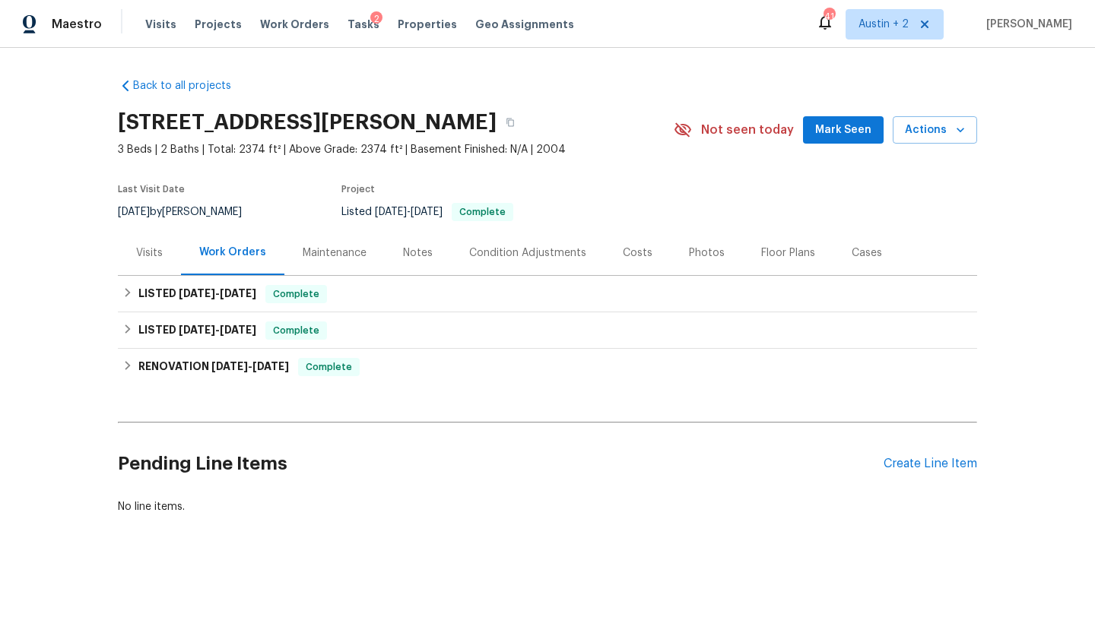
click at [842, 125] on span "Mark Seen" at bounding box center [843, 130] width 56 height 19
click at [506, 123] on icon "button" at bounding box center [510, 122] width 9 height 9
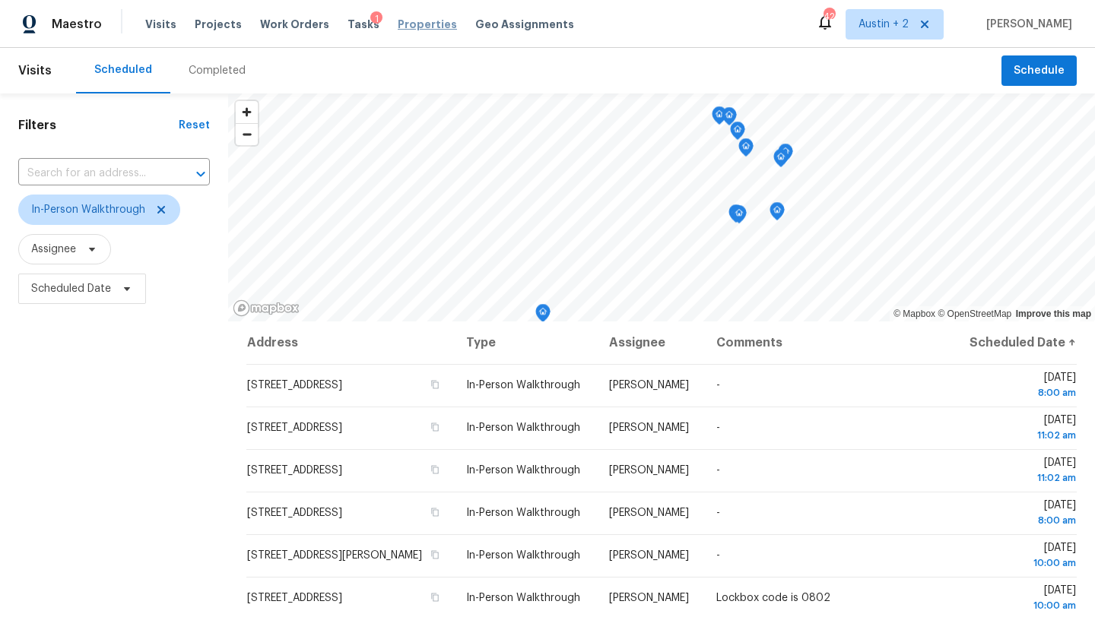
click at [408, 19] on span "Properties" at bounding box center [427, 24] width 59 height 15
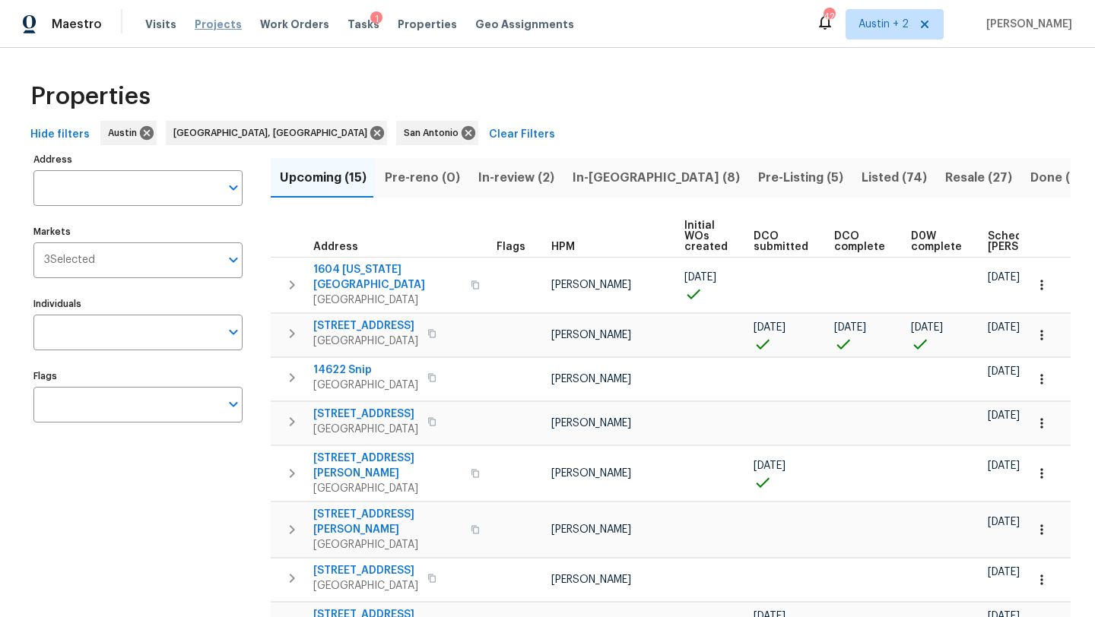
click at [207, 25] on span "Projects" at bounding box center [218, 24] width 47 height 15
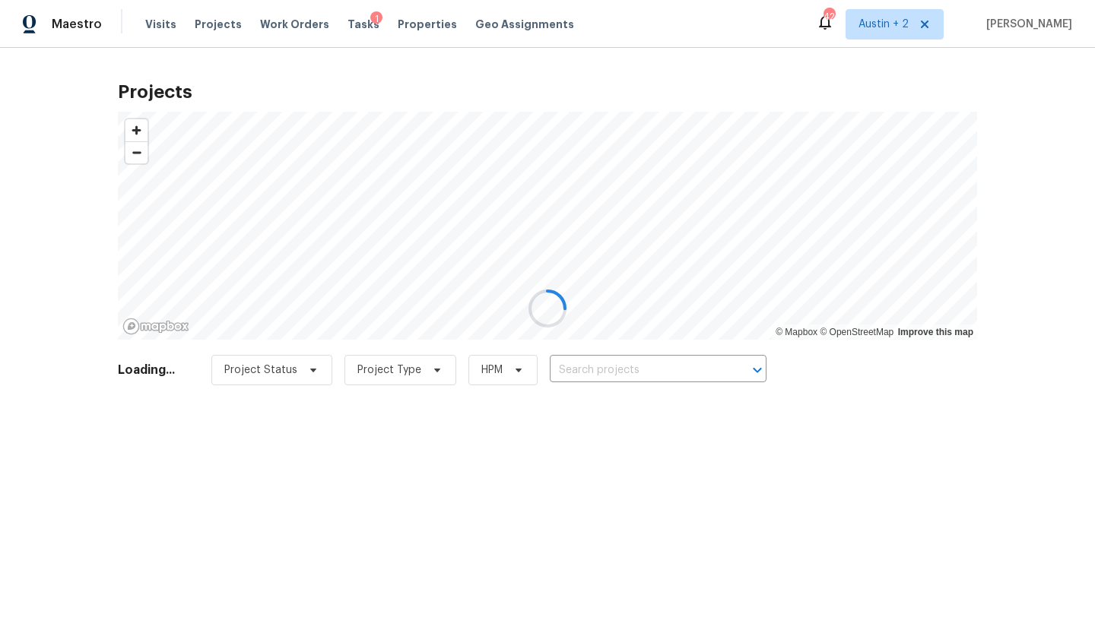
click at [595, 360] on div at bounding box center [547, 308] width 1095 height 617
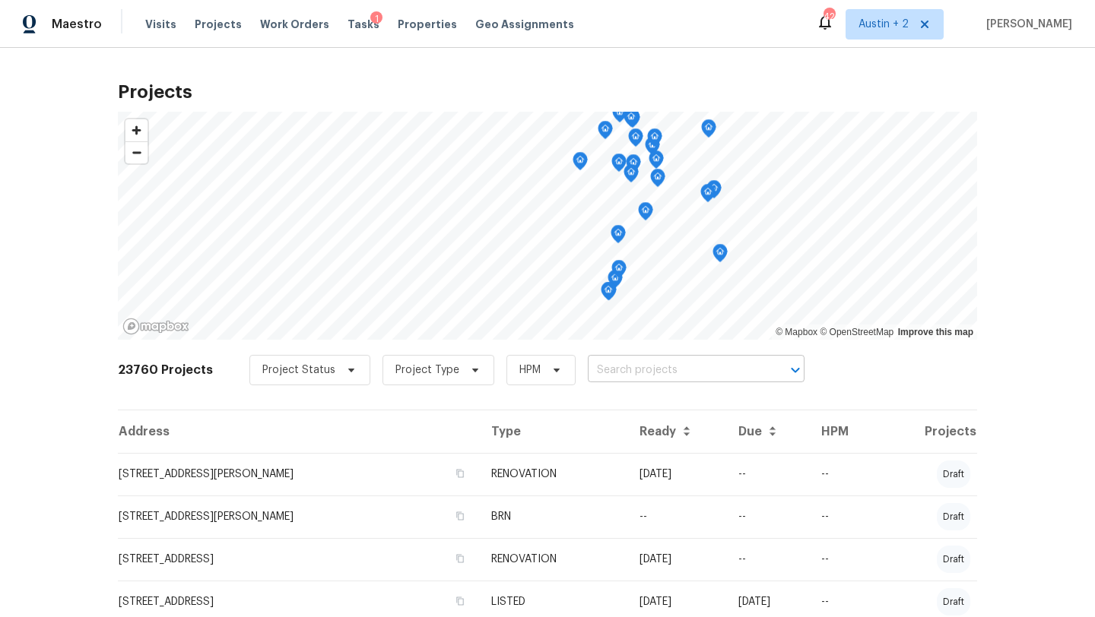
click at [602, 370] on input "text" at bounding box center [675, 371] width 174 height 24
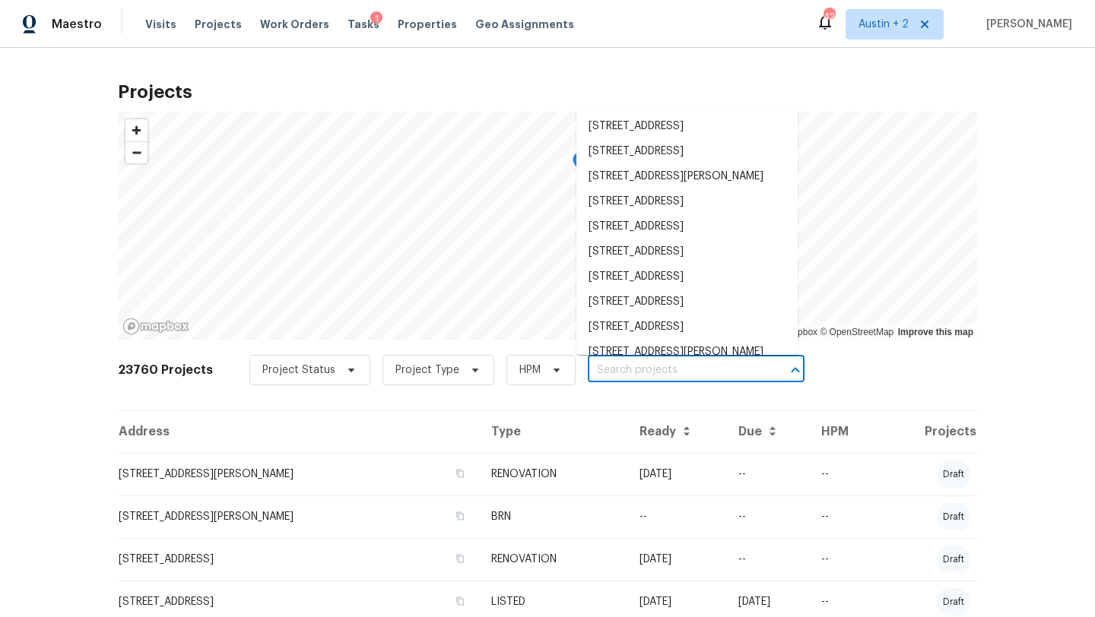
paste input "[STREET_ADDRESS][US_STATE]"
type input "[STREET_ADDRESS][US_STATE]"
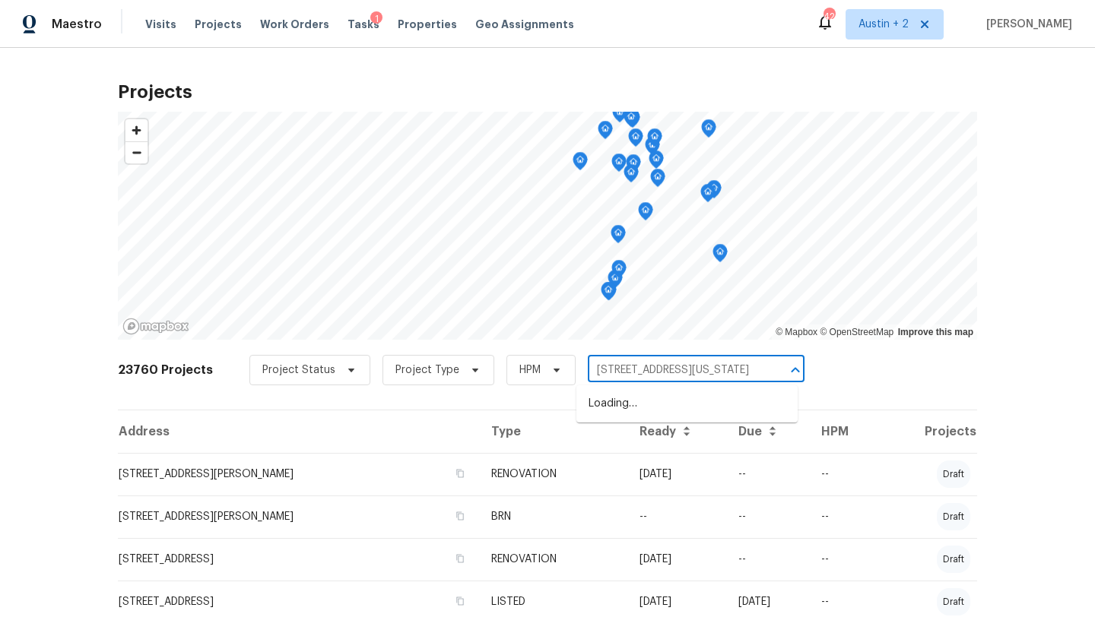
scroll to position [0, 37]
click at [602, 404] on li "[STREET_ADDRESS][US_STATE]" at bounding box center [686, 404] width 221 height 25
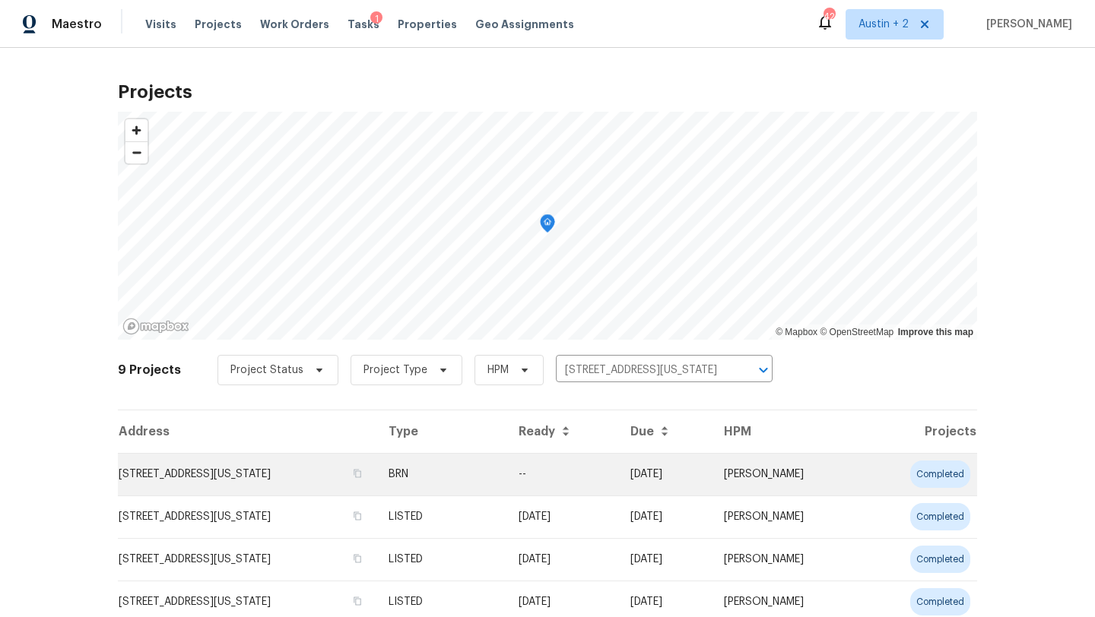
click at [202, 455] on td "[STREET_ADDRESS][US_STATE]" at bounding box center [247, 474] width 259 height 43
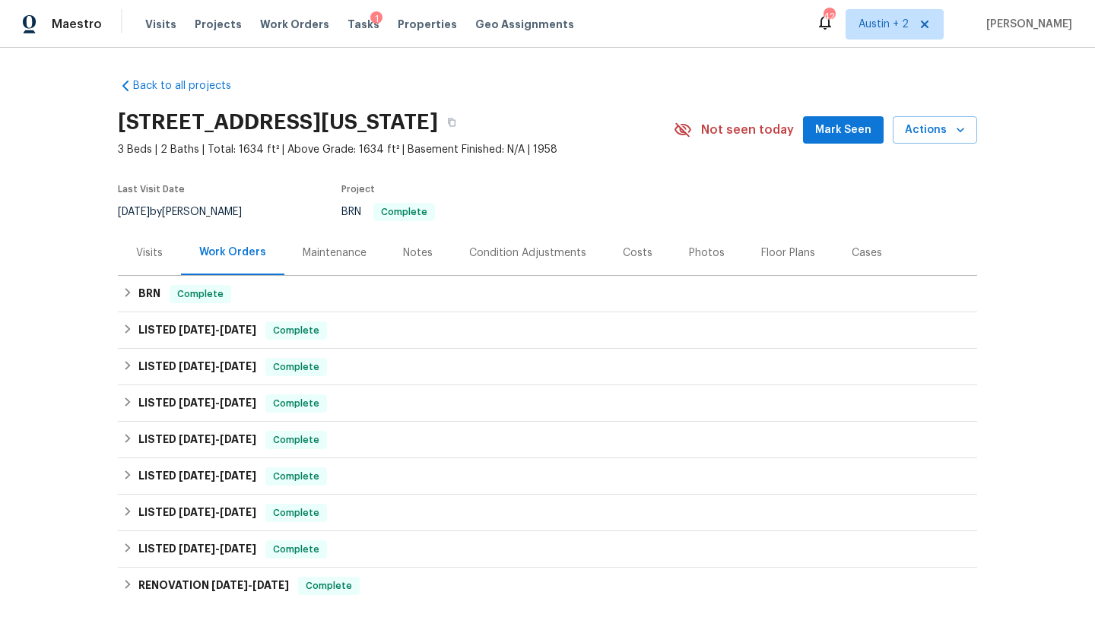
click at [859, 135] on span "Mark Seen" at bounding box center [843, 130] width 56 height 19
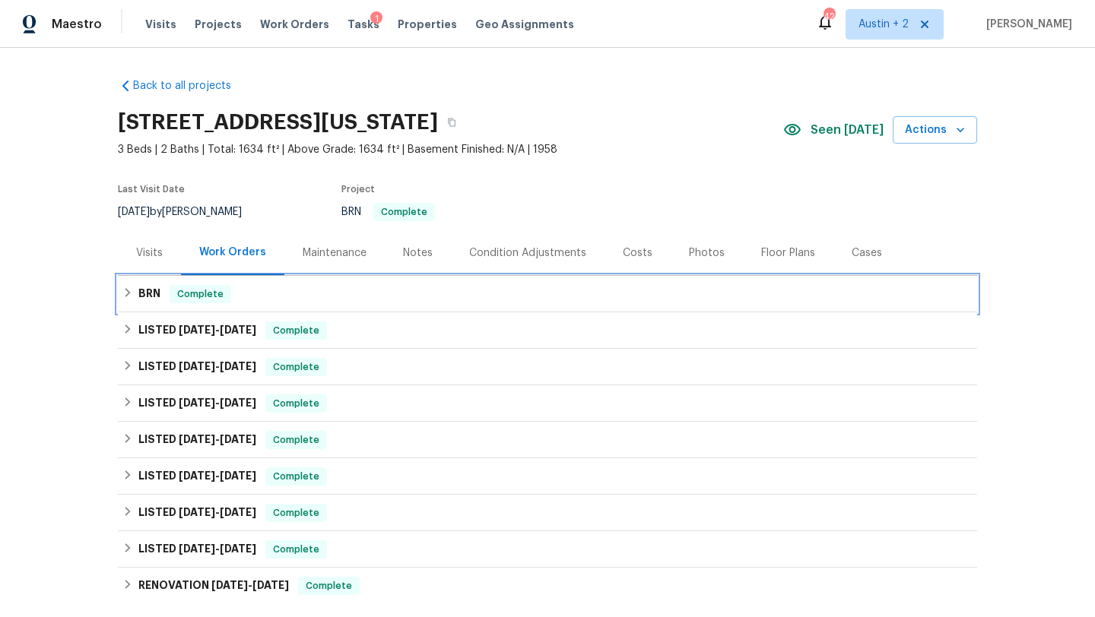
click at [356, 287] on div "BRN Complete" at bounding box center [547, 294] width 850 height 18
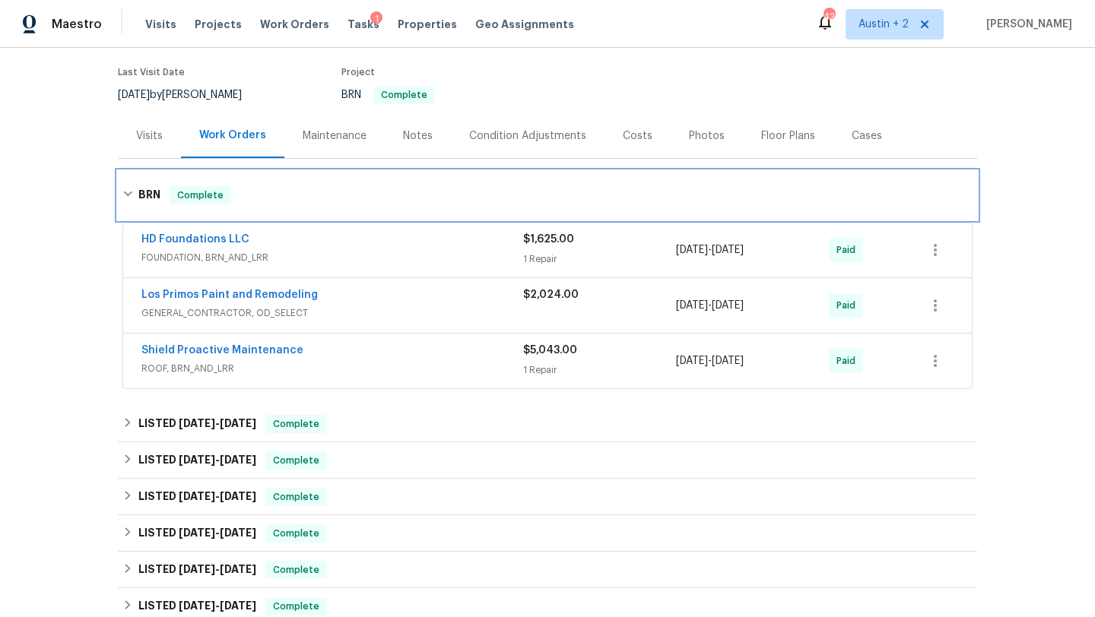
scroll to position [430, 0]
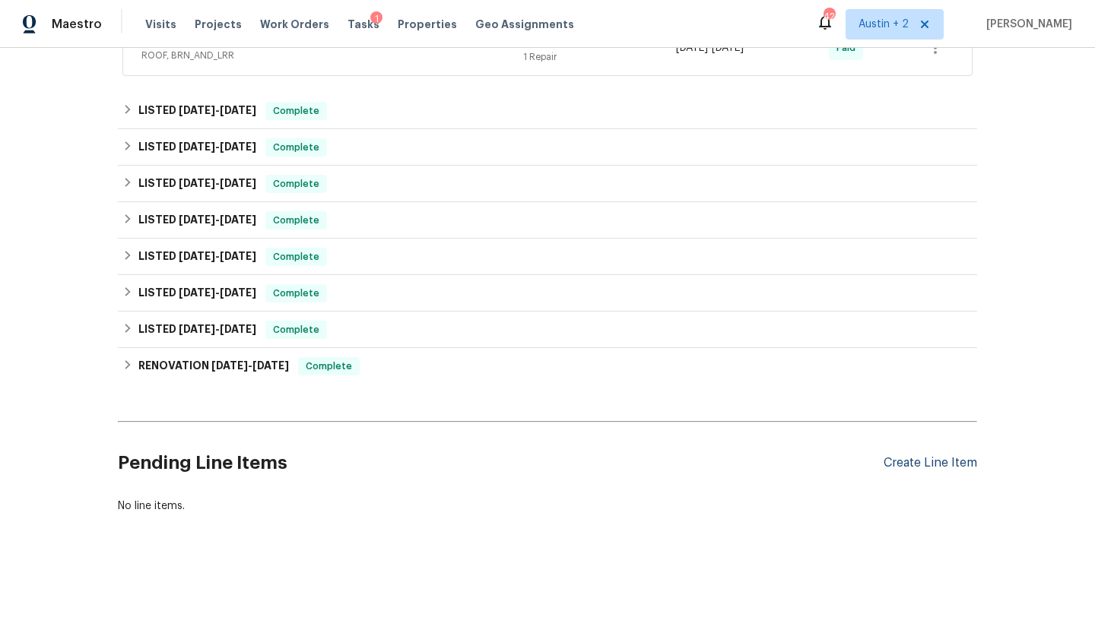
click at [911, 458] on div "Create Line Item" at bounding box center [931, 463] width 94 height 14
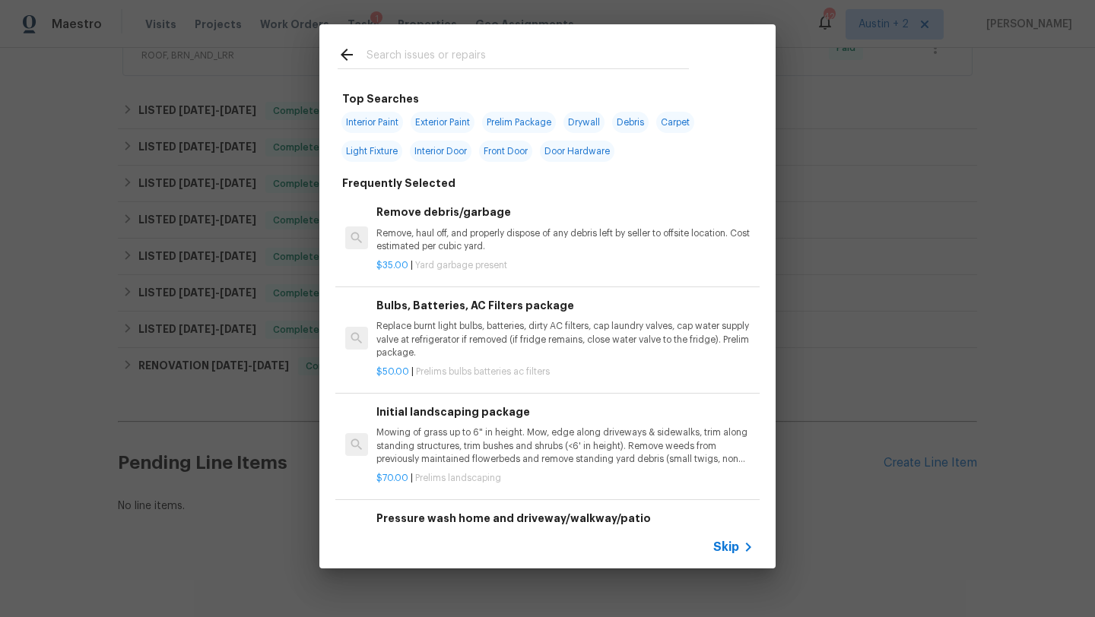
click at [425, 68] on input "text" at bounding box center [528, 57] width 322 height 23
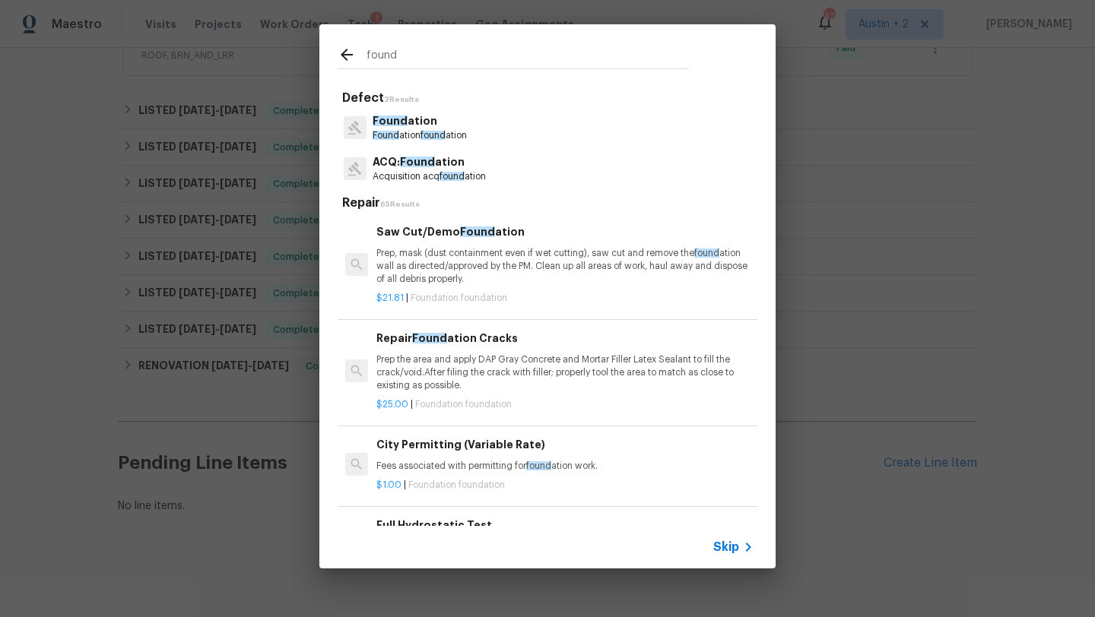
type input "found"
click at [436, 131] on span "found" at bounding box center [433, 135] width 25 height 9
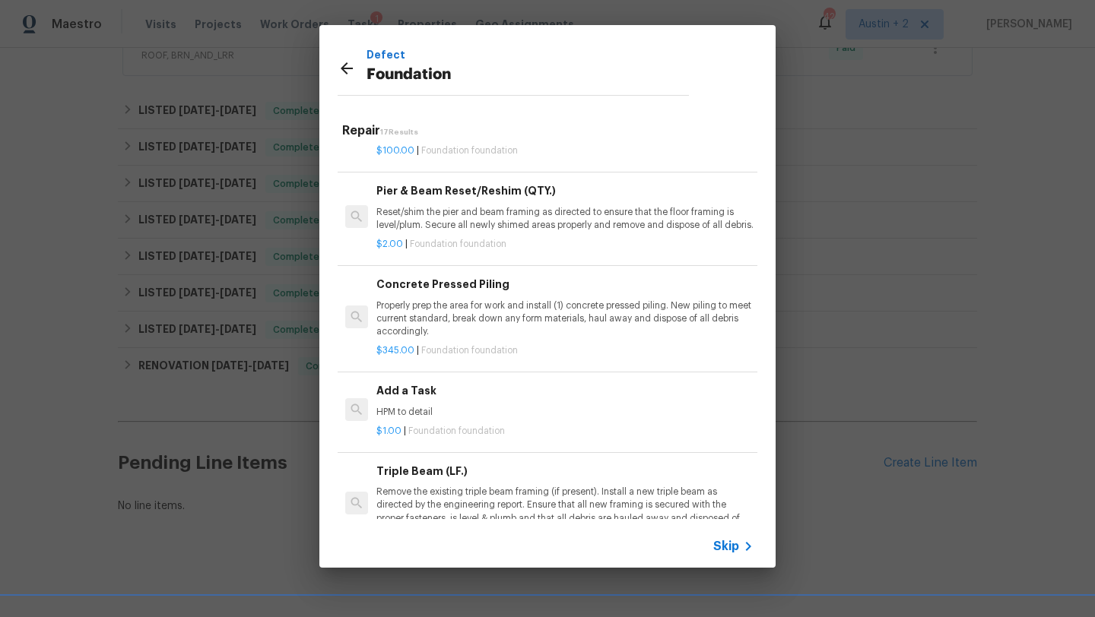
scroll to position [943, 0]
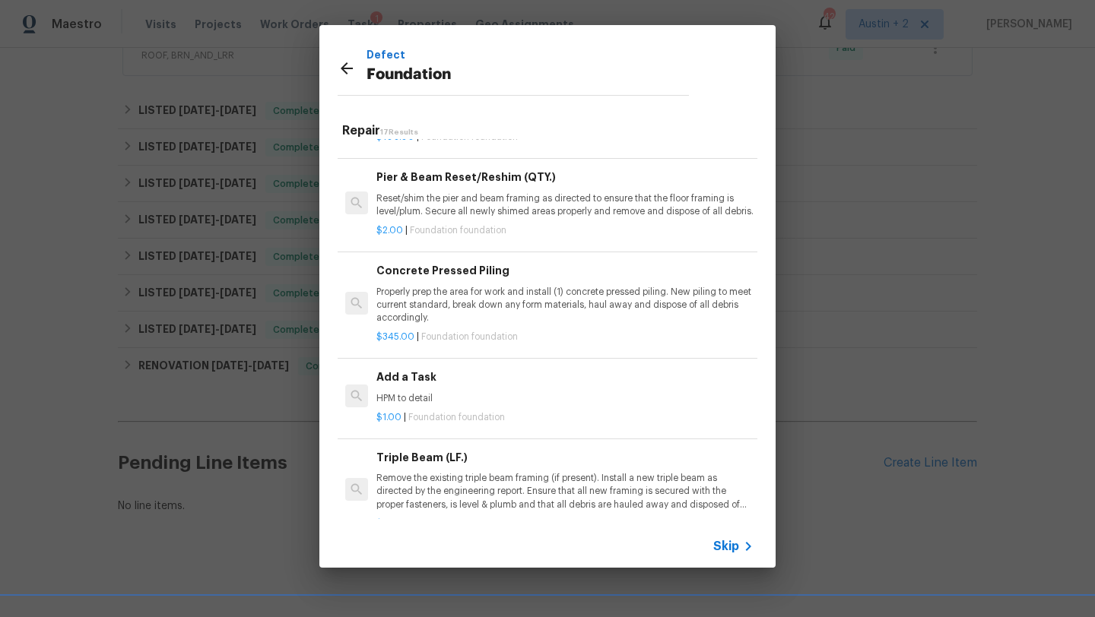
click at [481, 315] on p "Properly prep the area for work and install (1) concrete pressed piling. New pi…" at bounding box center [564, 305] width 377 height 39
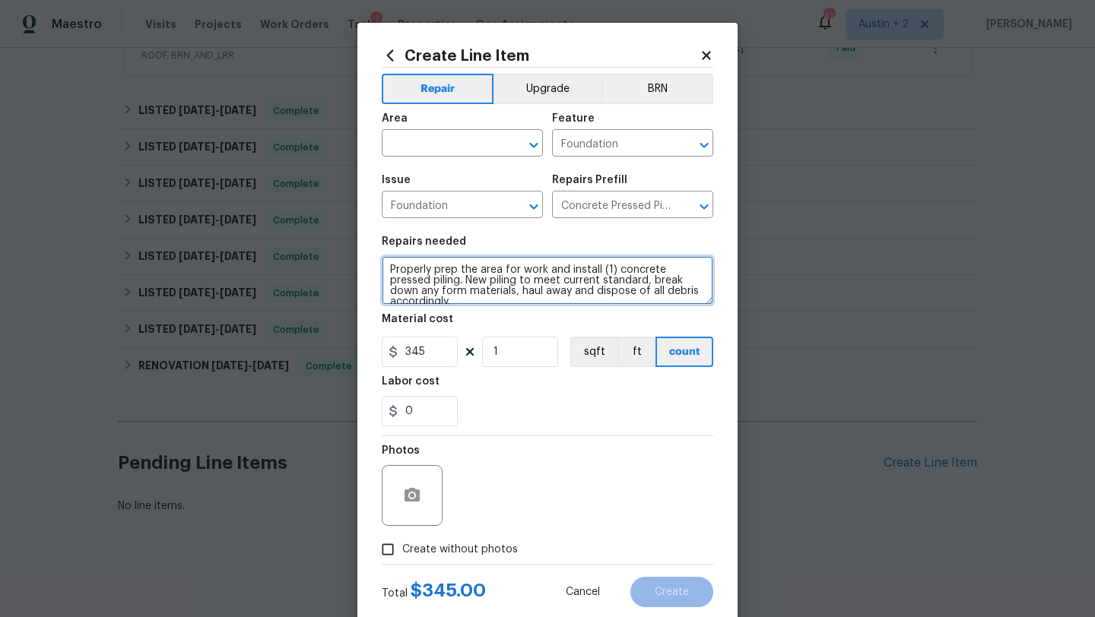
drag, startPoint x: 567, startPoint y: 271, endPoint x: 475, endPoint y: 282, distance: 92.7
click at [475, 282] on textarea "Properly prep the area for work and install (1) concrete pressed piling. New pi…" at bounding box center [548, 280] width 332 height 49
type textarea "Properly prep the area for work and re-shim areas required to meet current stan…"
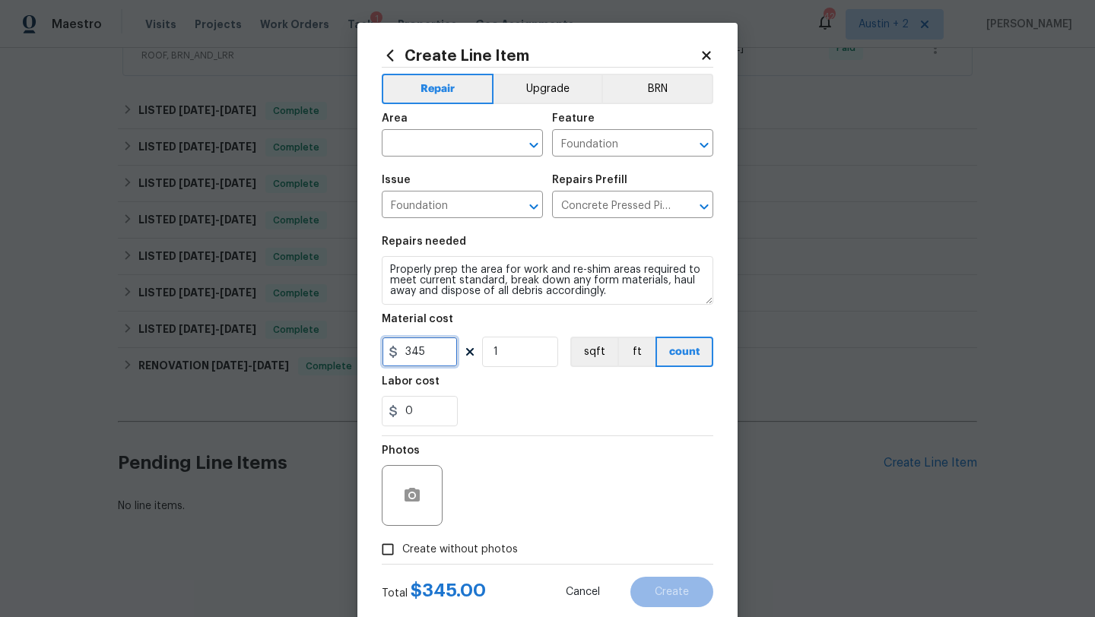
drag, startPoint x: 381, startPoint y: 354, endPoint x: 310, endPoint y: 354, distance: 70.7
click at [310, 354] on div "Create Line Item Repair Upgrade BRN Area ​ Feature Foundation ​ Issue Foundatio…" at bounding box center [547, 308] width 1095 height 617
type input "1800"
click at [442, 500] on label "Create without photos" at bounding box center [445, 549] width 144 height 29
click at [402, 500] on input "Create without photos" at bounding box center [387, 549] width 29 height 29
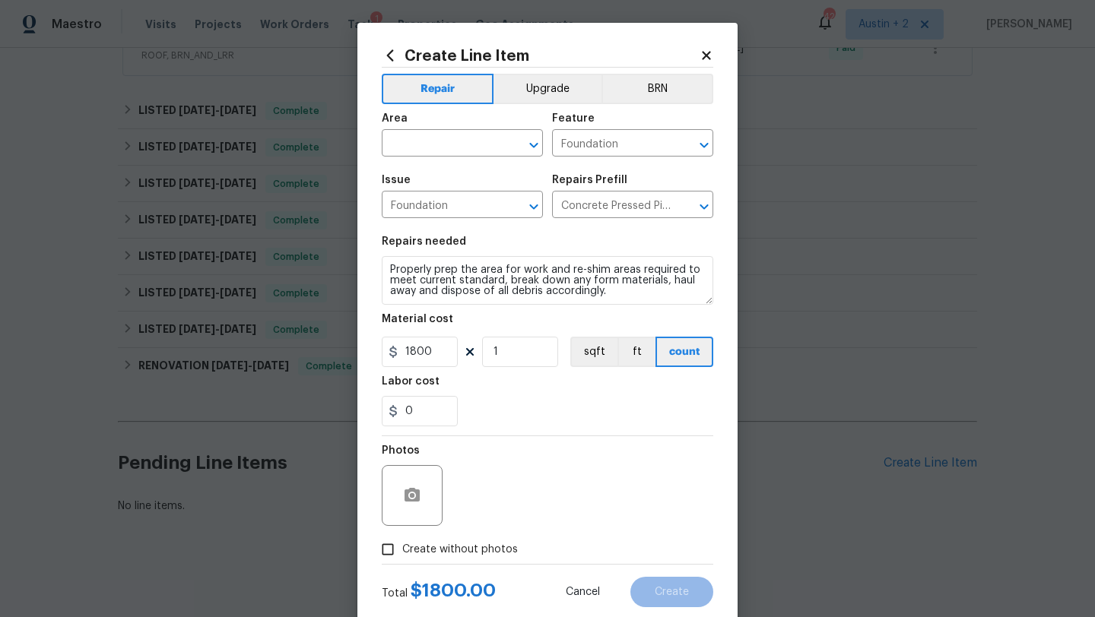
checkbox input "true"
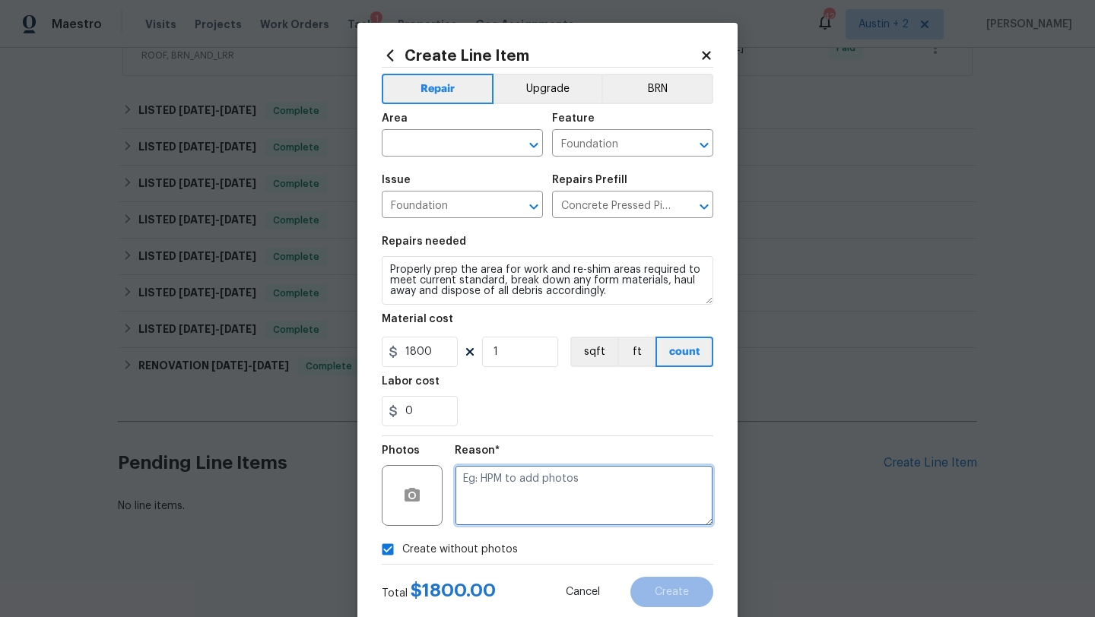
click at [529, 468] on textarea at bounding box center [584, 495] width 259 height 61
type textarea "will add"
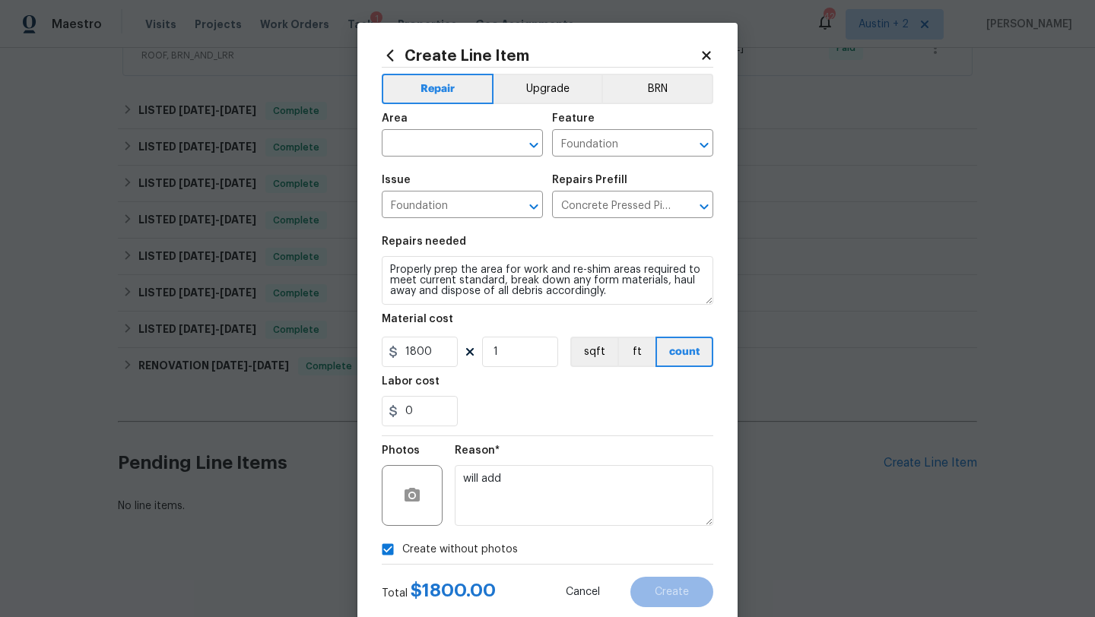
click at [605, 435] on section "Repairs needed Properly prep the area for work and re-shim areas required to me…" at bounding box center [548, 331] width 332 height 208
click at [453, 141] on input "text" at bounding box center [441, 145] width 119 height 24
click at [451, 195] on li "Exterior Overall" at bounding box center [462, 204] width 161 height 25
type input "Exterior Overall"
click at [658, 500] on span "Create" at bounding box center [672, 592] width 34 height 11
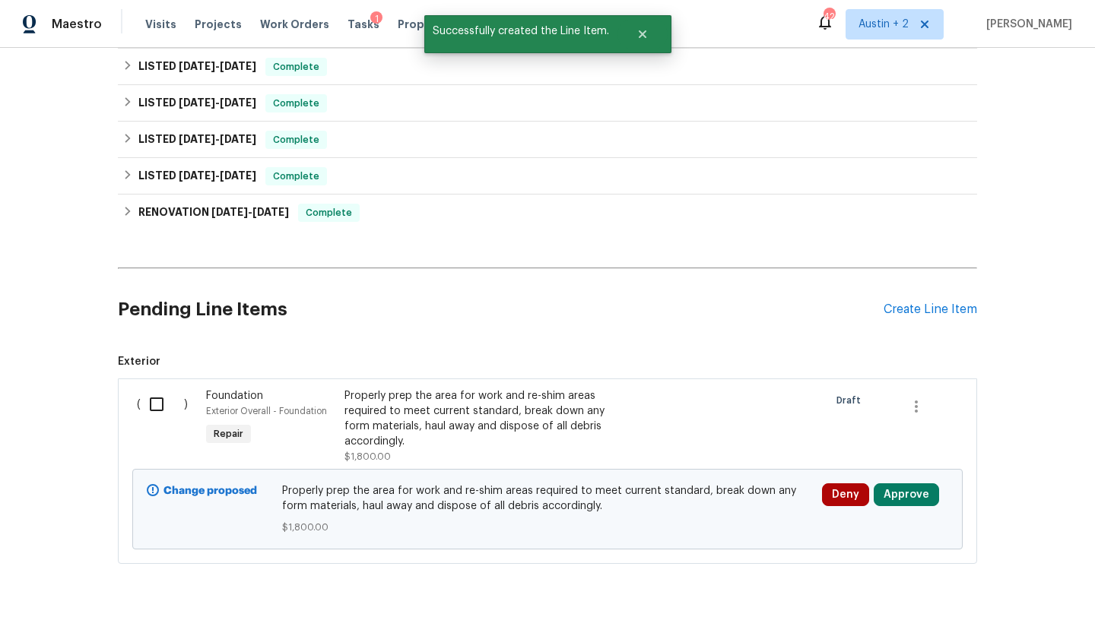
scroll to position [634, 0]
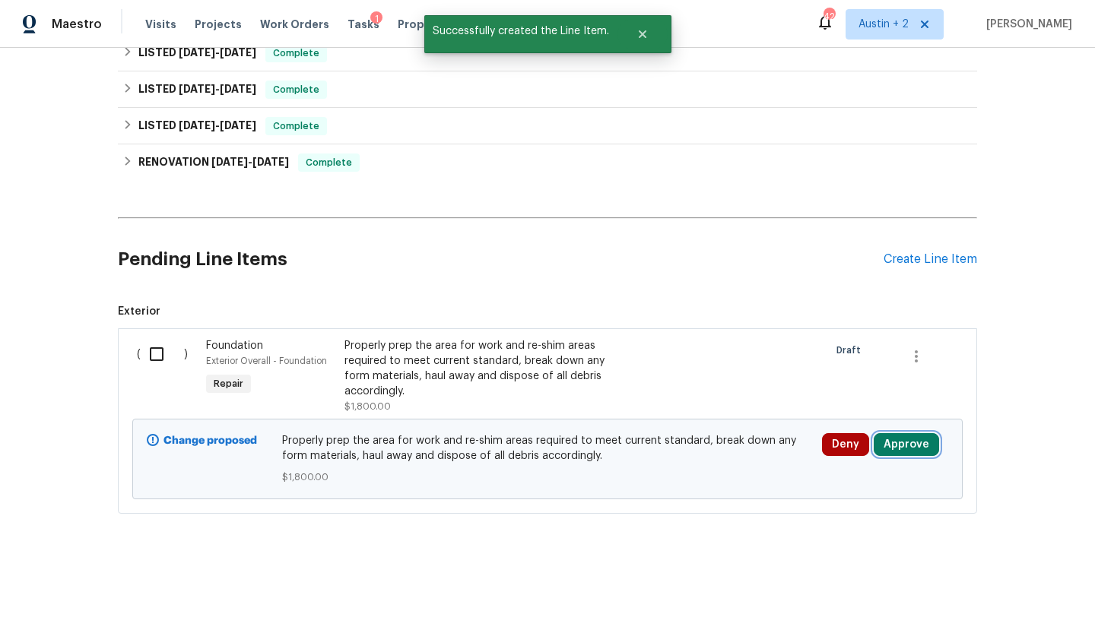
click at [906, 437] on button "Approve" at bounding box center [906, 444] width 65 height 23
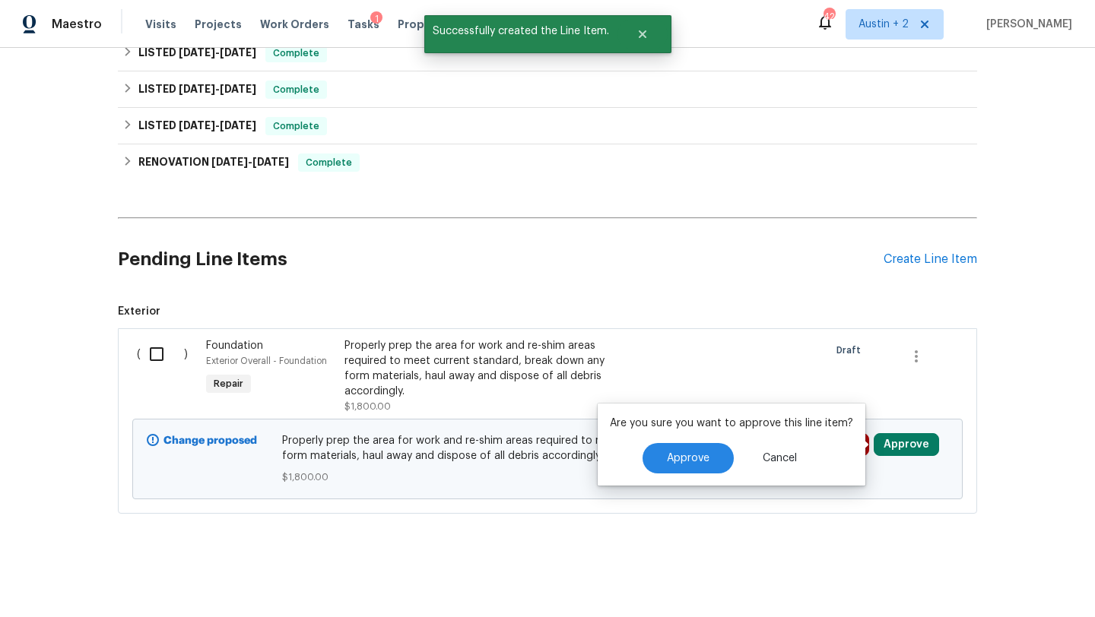
click at [675, 439] on div "Are you sure you want to approve this line item? Approve Cancel" at bounding box center [732, 445] width 268 height 82
click at [675, 462] on span "Approve" at bounding box center [688, 458] width 43 height 11
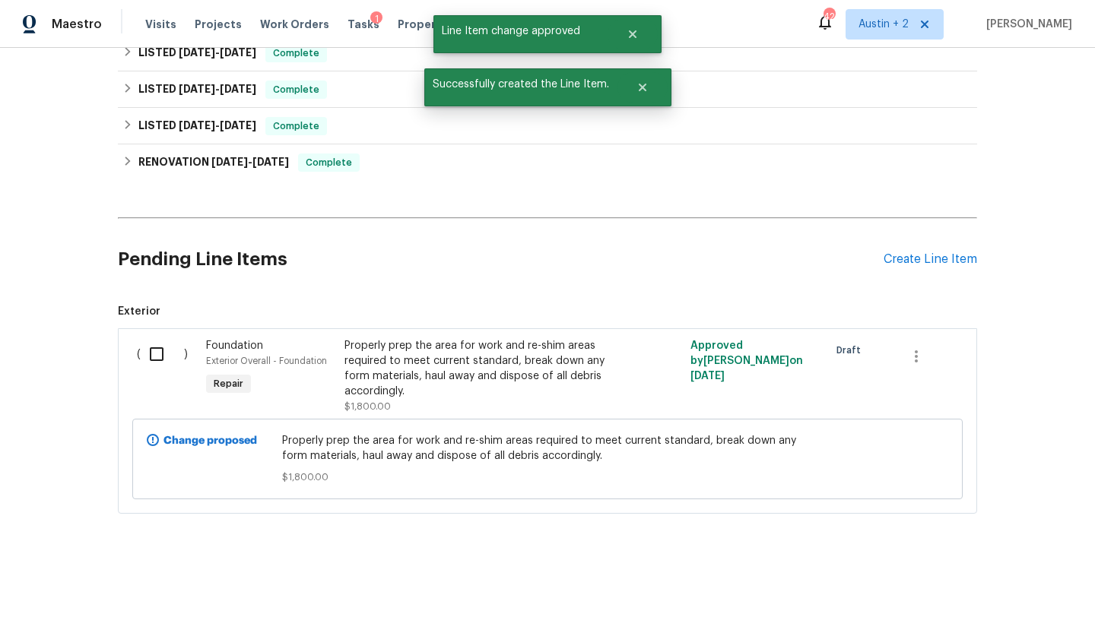
click at [151, 351] on input "checkbox" at bounding box center [162, 354] width 43 height 32
checkbox input "true"
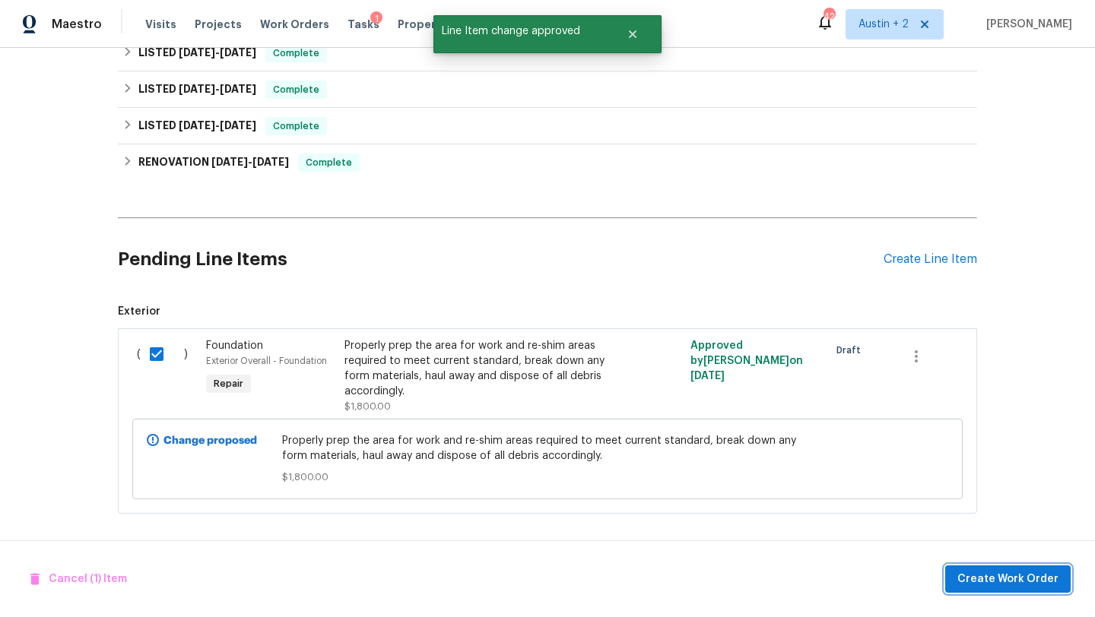
click at [912, 500] on button "Create Work Order" at bounding box center [1007, 580] width 125 height 28
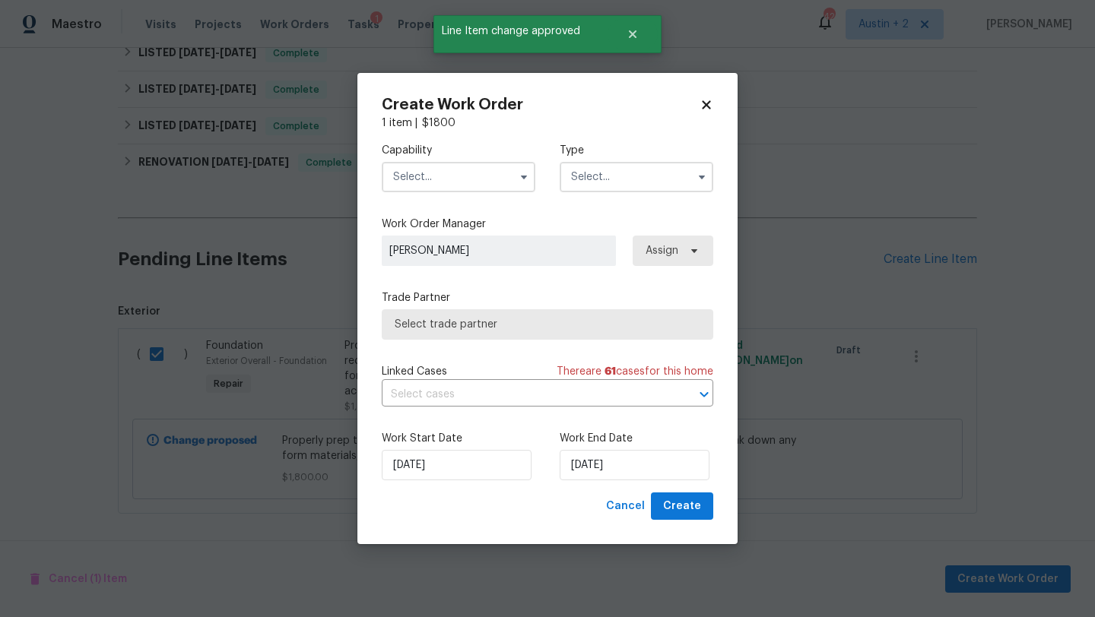
click at [471, 179] on input "text" at bounding box center [459, 177] width 154 height 30
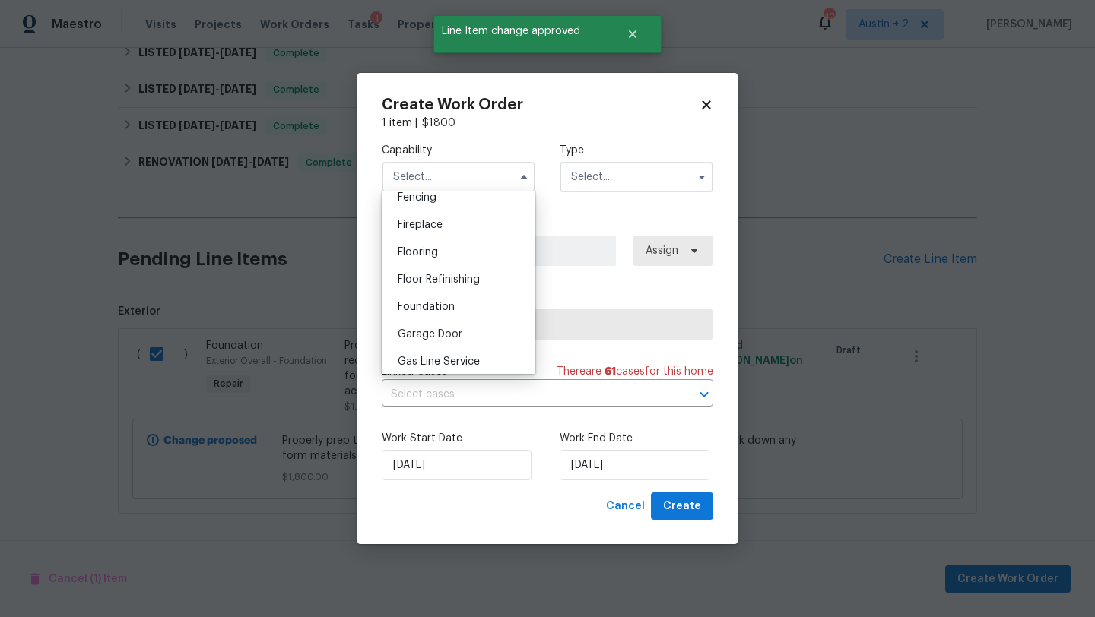
scroll to position [619, 0]
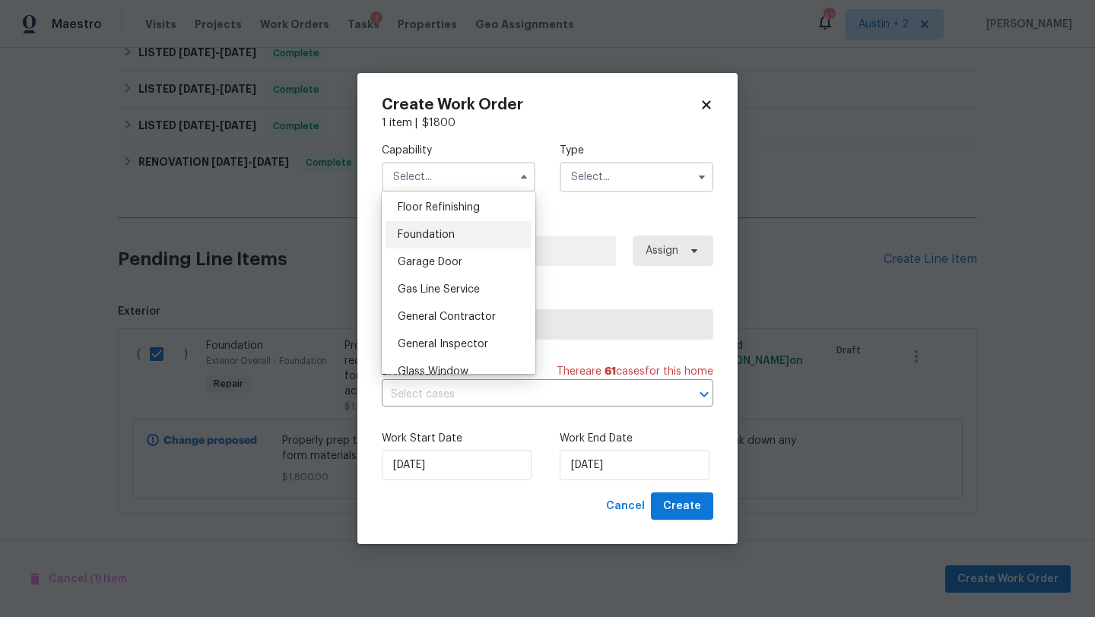
click at [463, 234] on div "Foundation" at bounding box center [459, 234] width 146 height 27
type input "Foundation"
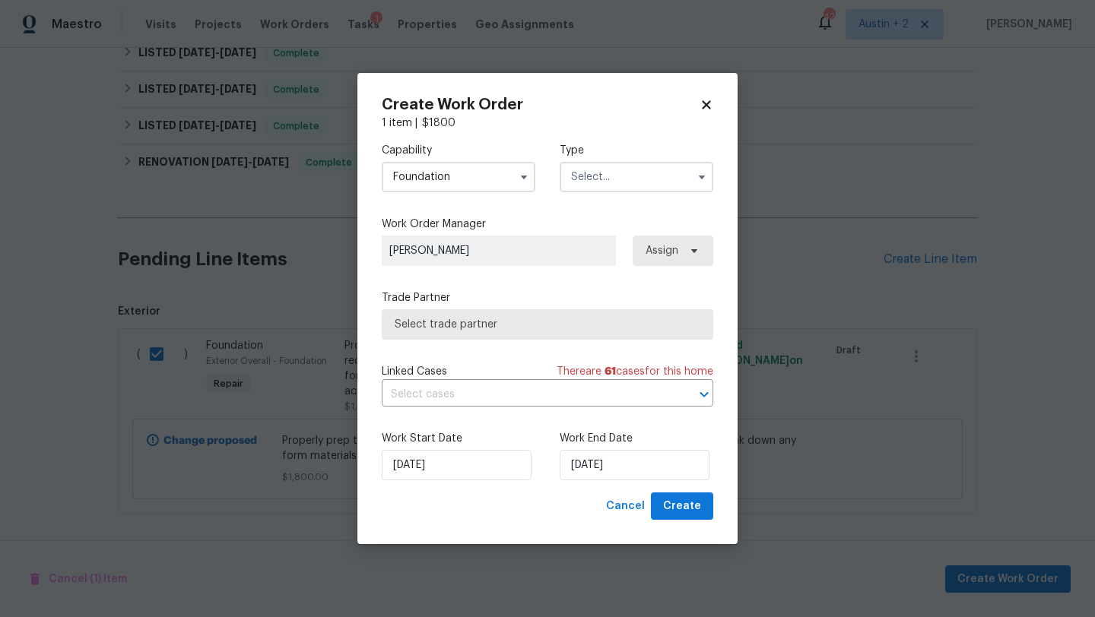
click at [659, 168] on input "text" at bounding box center [637, 177] width 154 height 30
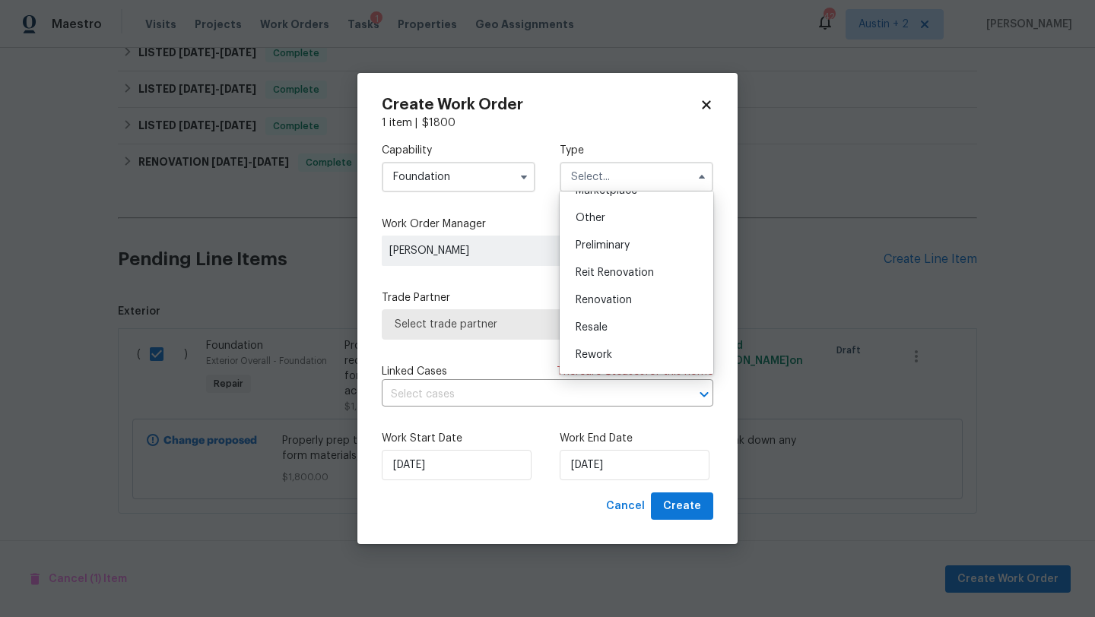
scroll to position [297, 0]
click at [622, 323] on div "Resale" at bounding box center [636, 322] width 146 height 27
type input "Resale"
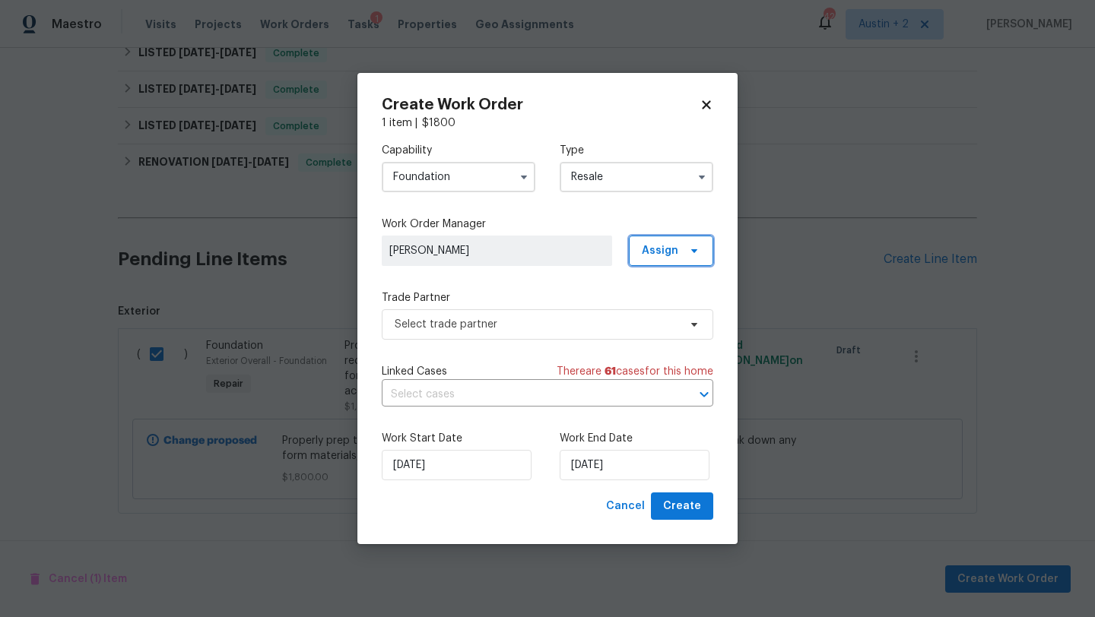
click at [662, 247] on span "Assign" at bounding box center [660, 250] width 37 height 15
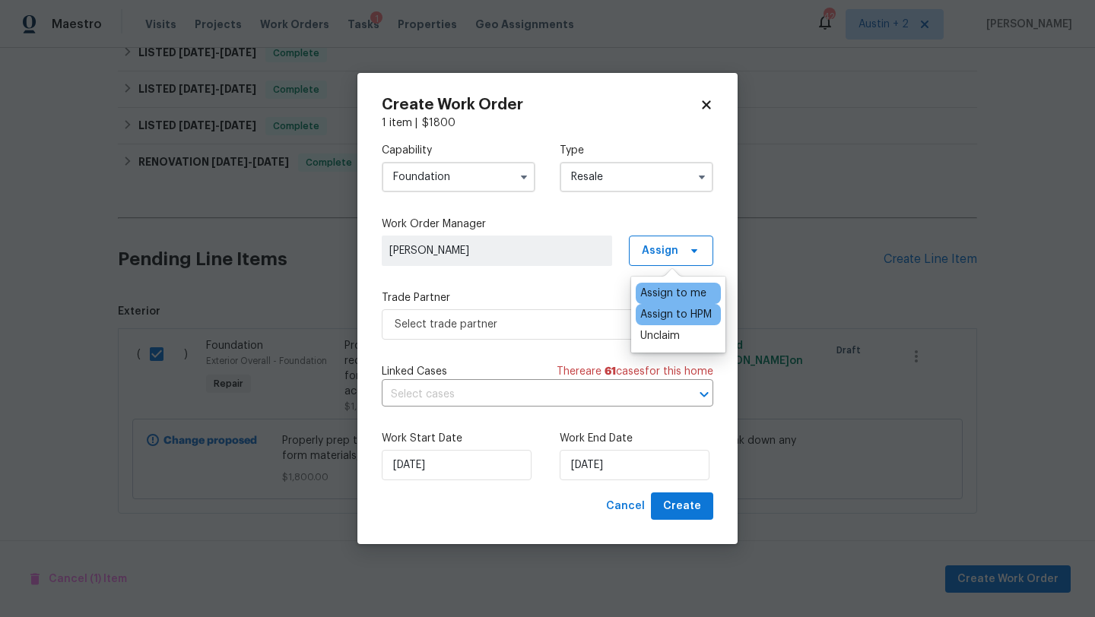
click at [651, 310] on div "Assign to HPM" at bounding box center [675, 314] width 71 height 15
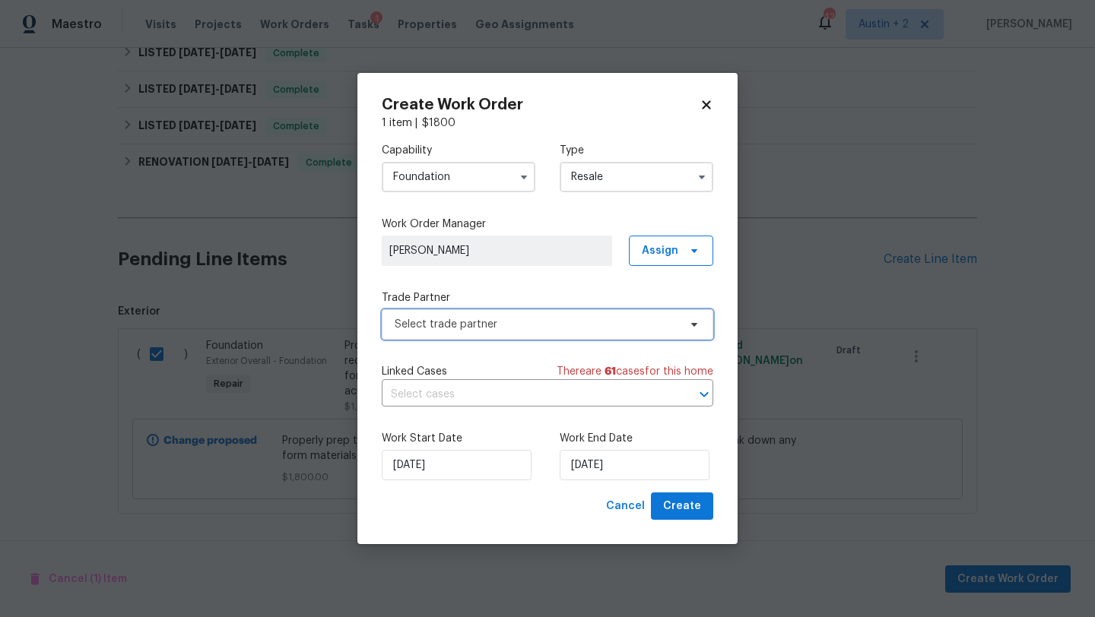
click at [522, 335] on span "Select trade partner" at bounding box center [548, 324] width 332 height 30
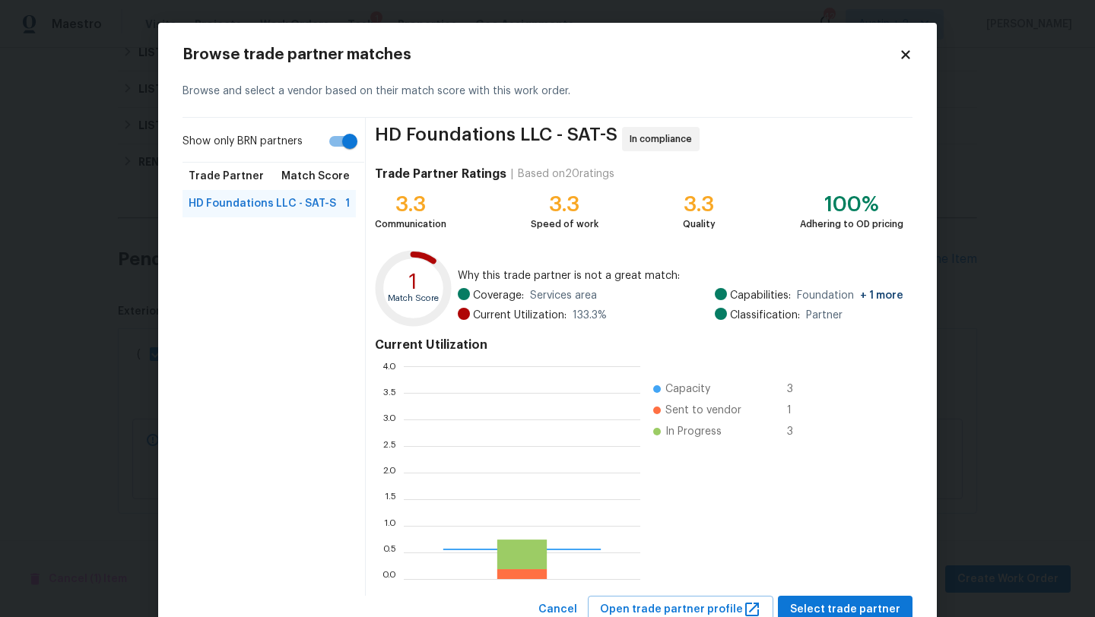
scroll to position [213, 236]
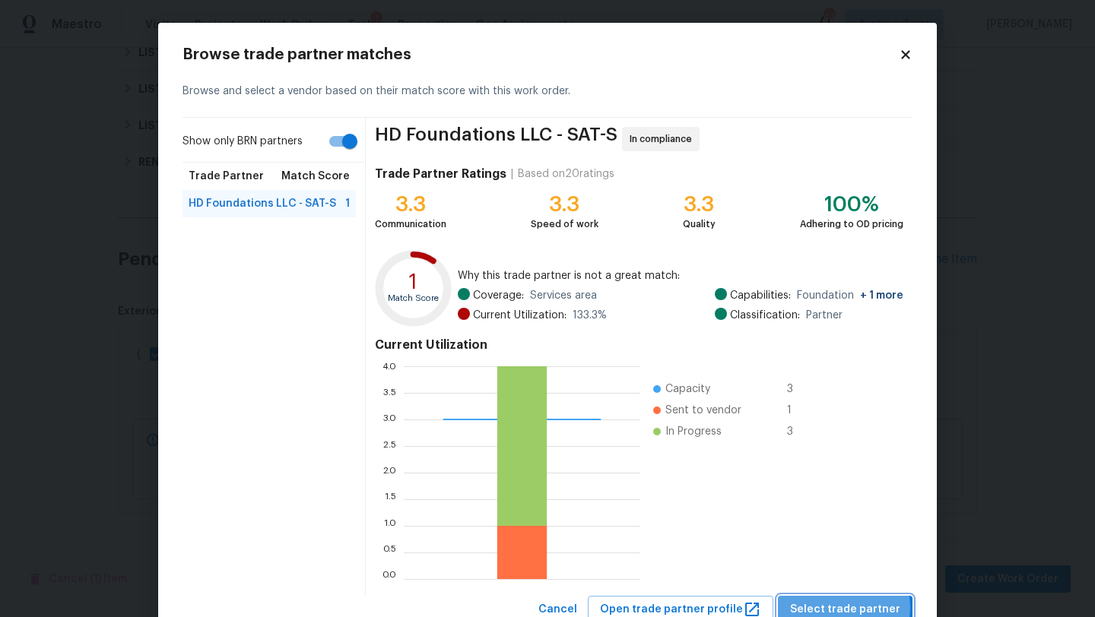
click at [851, 500] on span "Select trade partner" at bounding box center [845, 610] width 110 height 19
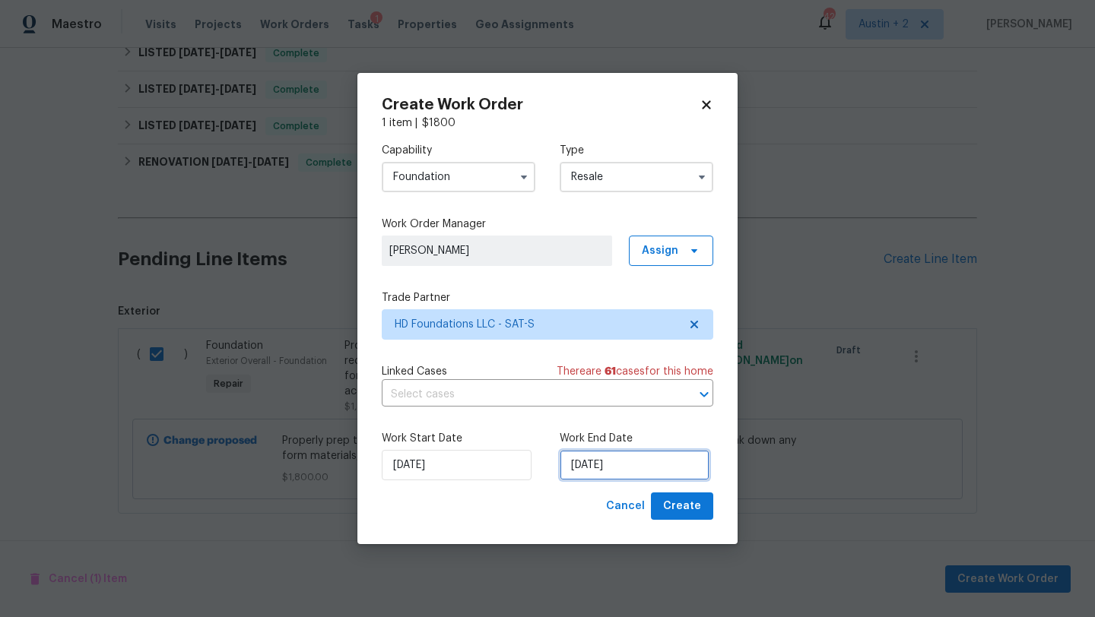
click at [618, 457] on input "9/2/2025" at bounding box center [635, 465] width 150 height 30
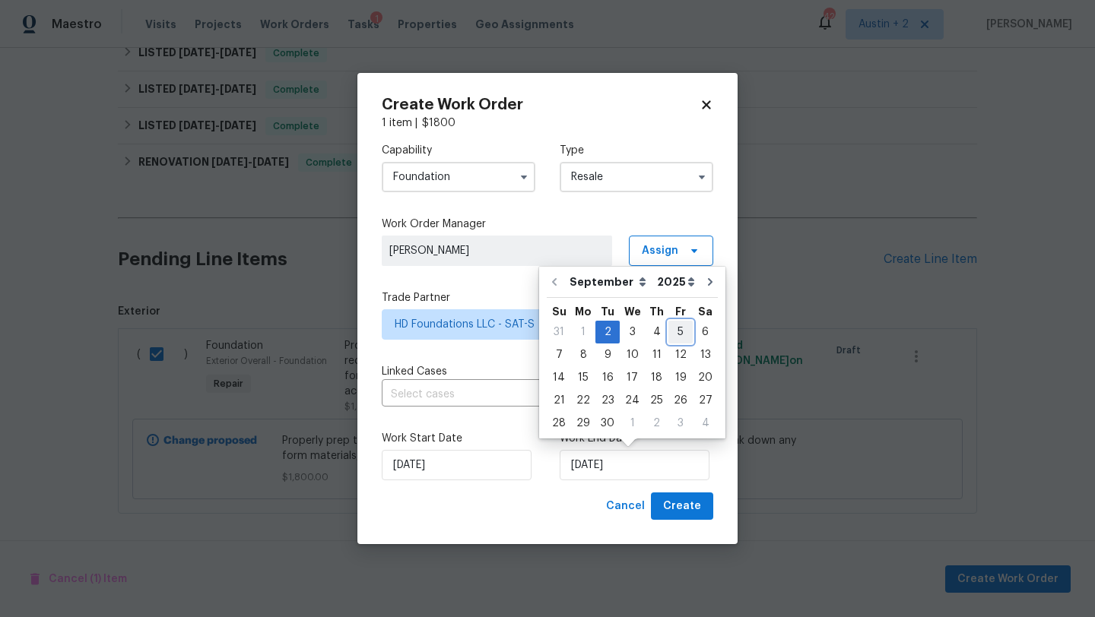
click at [673, 330] on div "5" at bounding box center [680, 332] width 24 height 21
type input "9/5/2025"
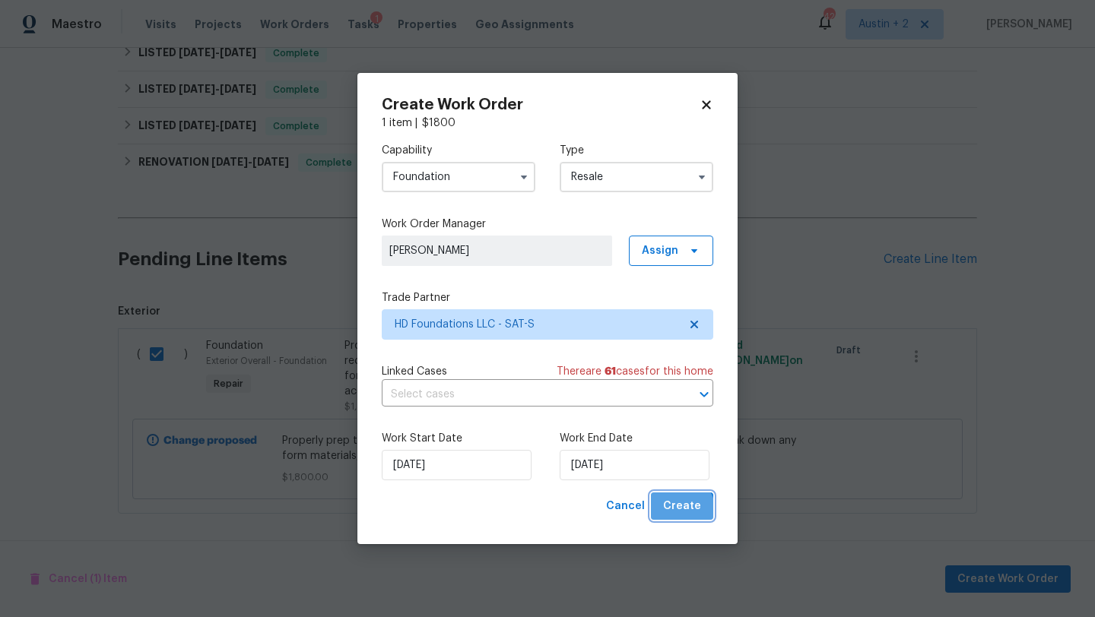
click at [680, 500] on span "Create" at bounding box center [682, 506] width 38 height 19
checkbox input "false"
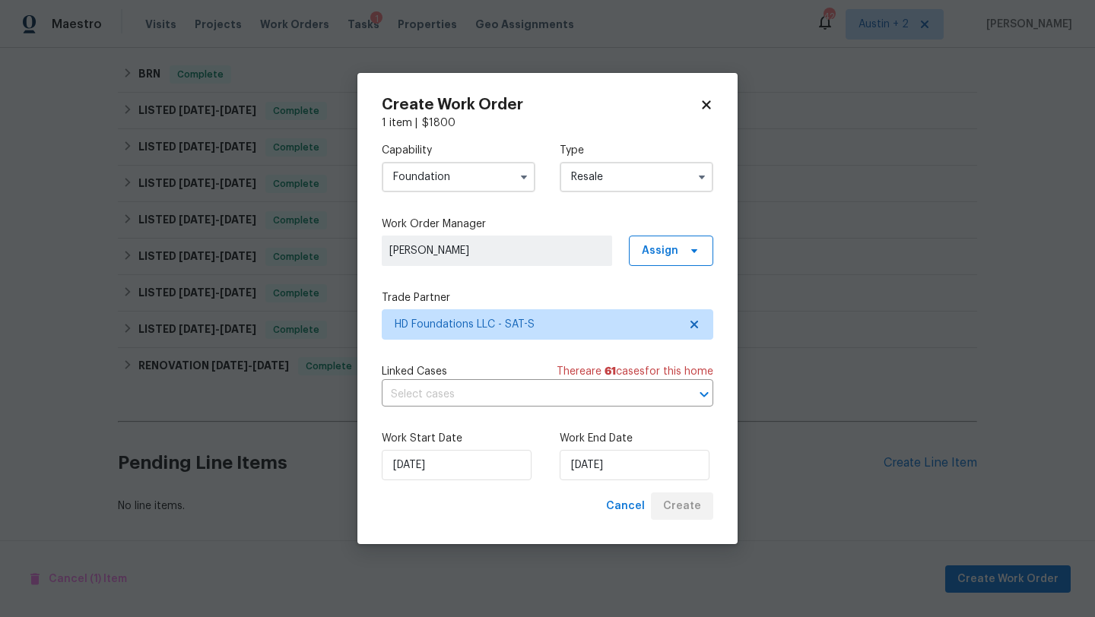
scroll to position [356, 0]
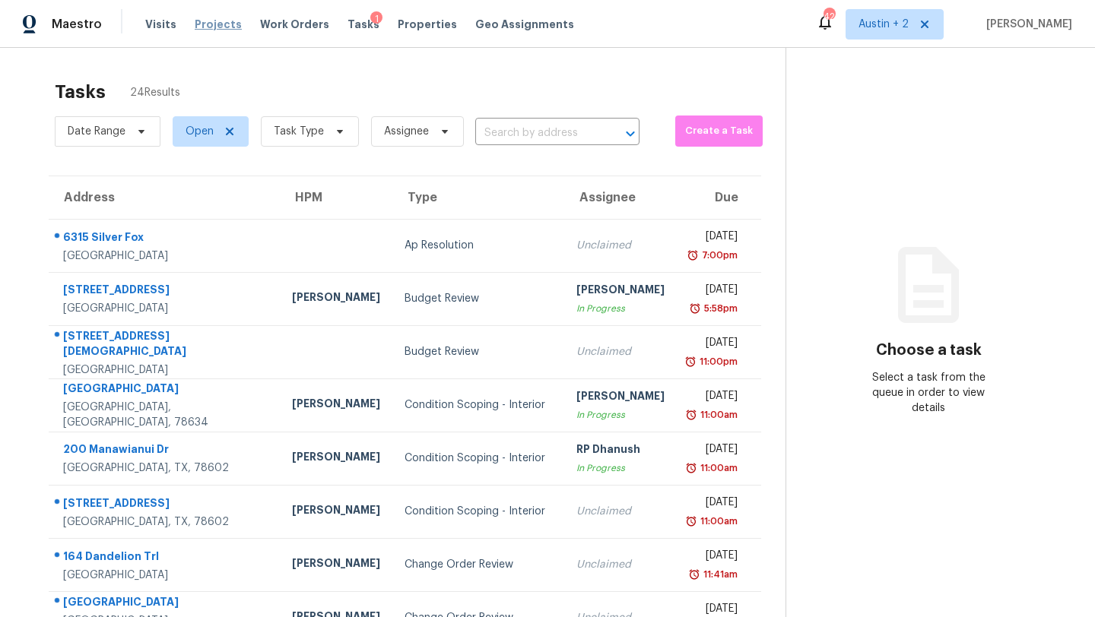
click at [206, 30] on span "Projects" at bounding box center [218, 24] width 47 height 15
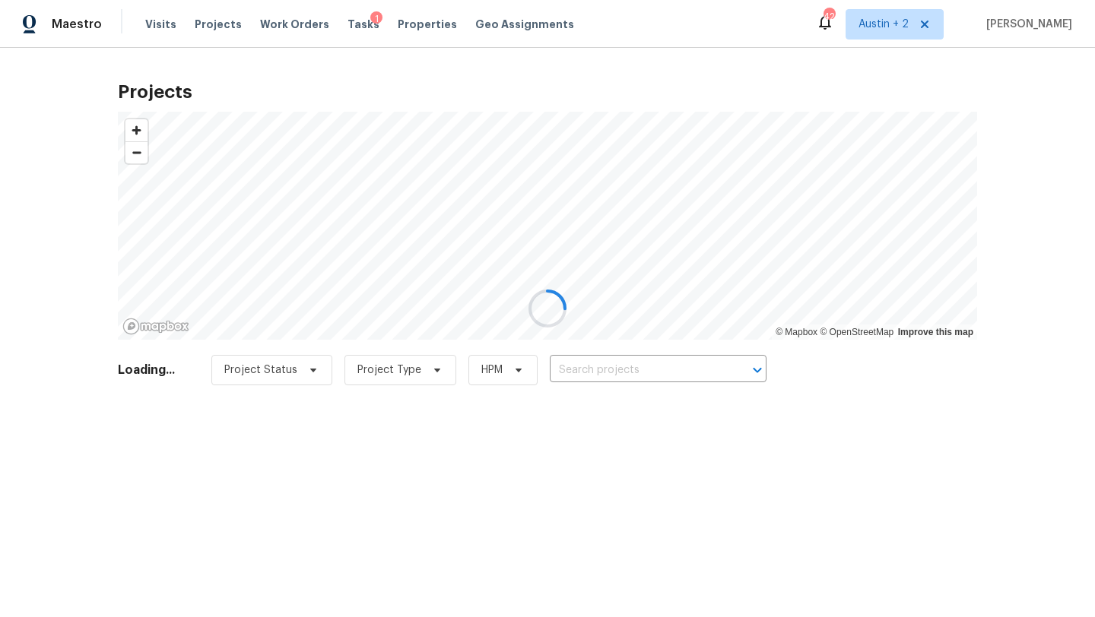
click at [607, 366] on div at bounding box center [547, 308] width 1095 height 617
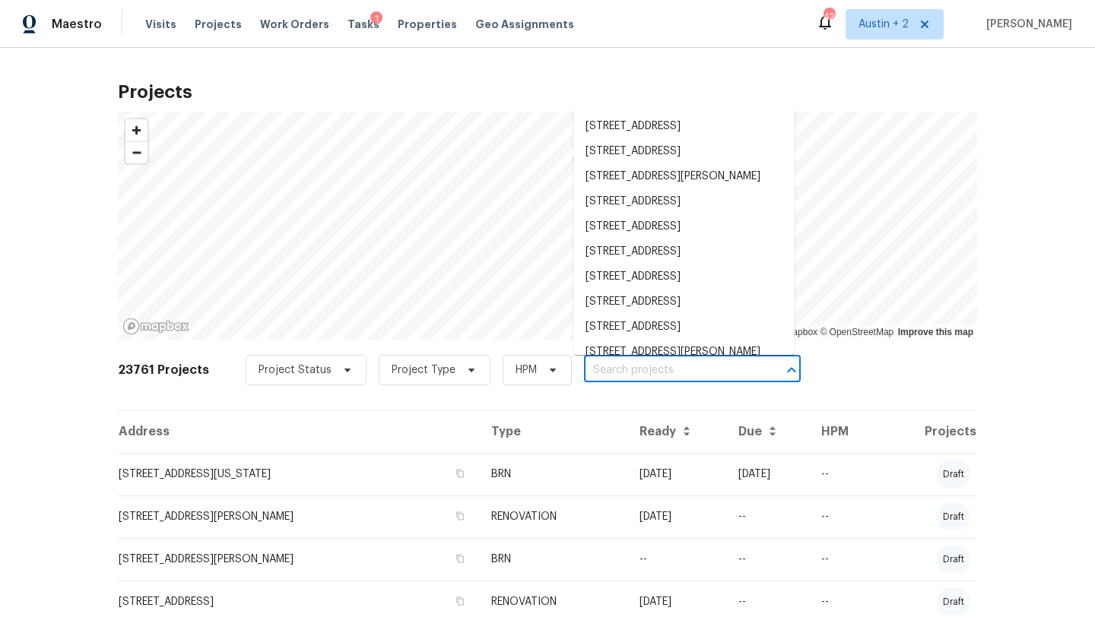
click at [595, 368] on input "text" at bounding box center [671, 371] width 174 height 24
paste input "[STREET_ADDRESS][PERSON_NAME]"
type input "[STREET_ADDRESS][PERSON_NAME]"
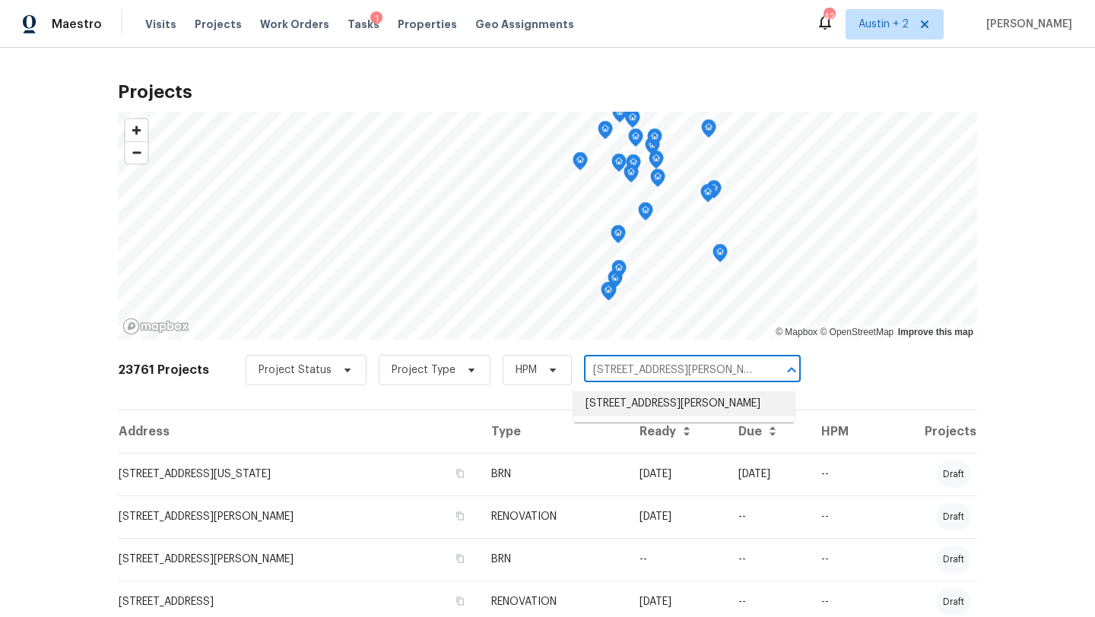
click at [605, 408] on li "[STREET_ADDRESS][PERSON_NAME]" at bounding box center [683, 404] width 221 height 25
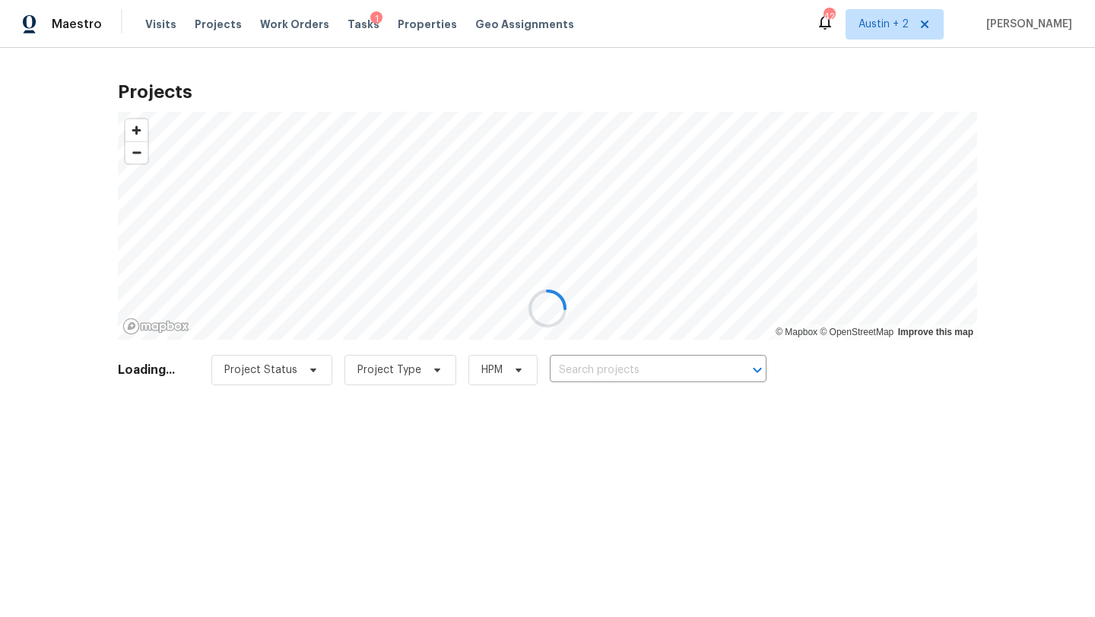
type input "[STREET_ADDRESS][PERSON_NAME]"
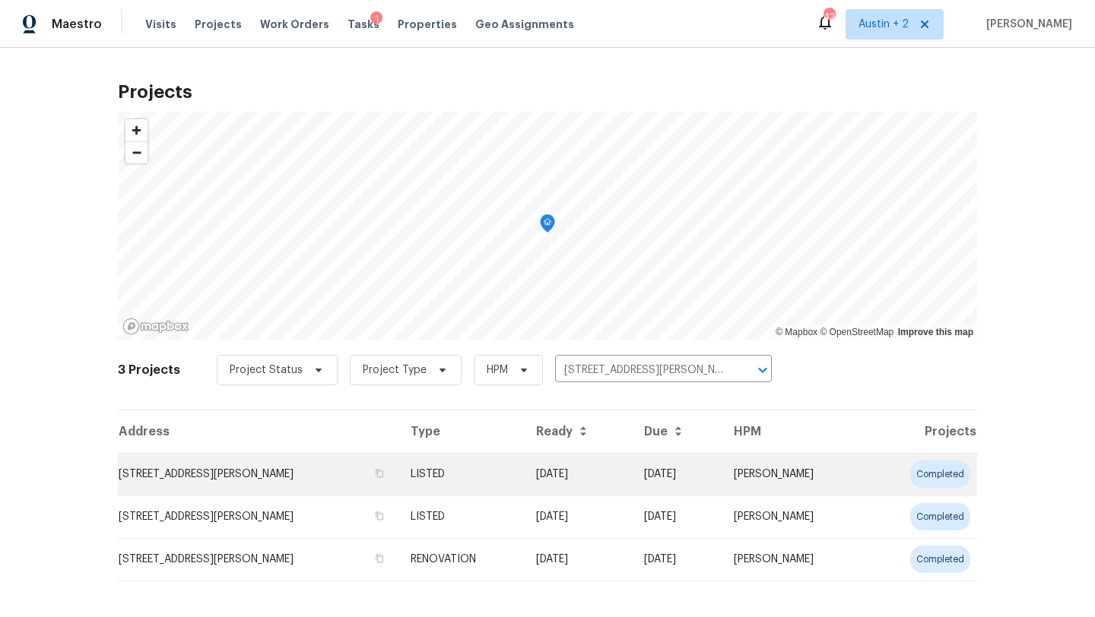
click at [186, 475] on td "[STREET_ADDRESS][PERSON_NAME]" at bounding box center [258, 474] width 281 height 43
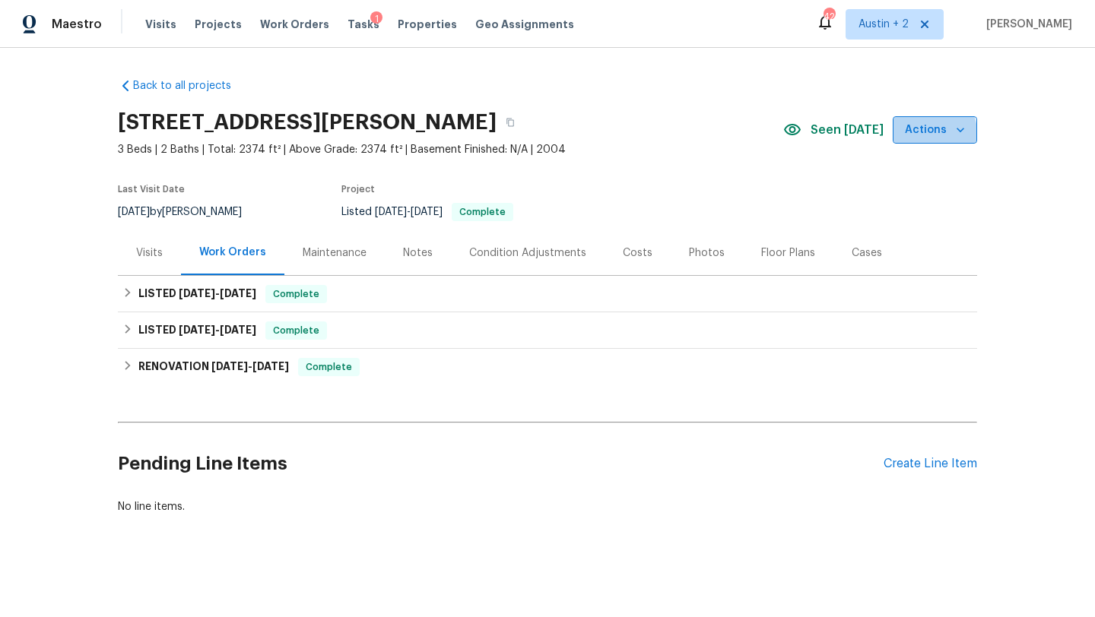
click at [934, 132] on span "Actions" at bounding box center [935, 130] width 60 height 19
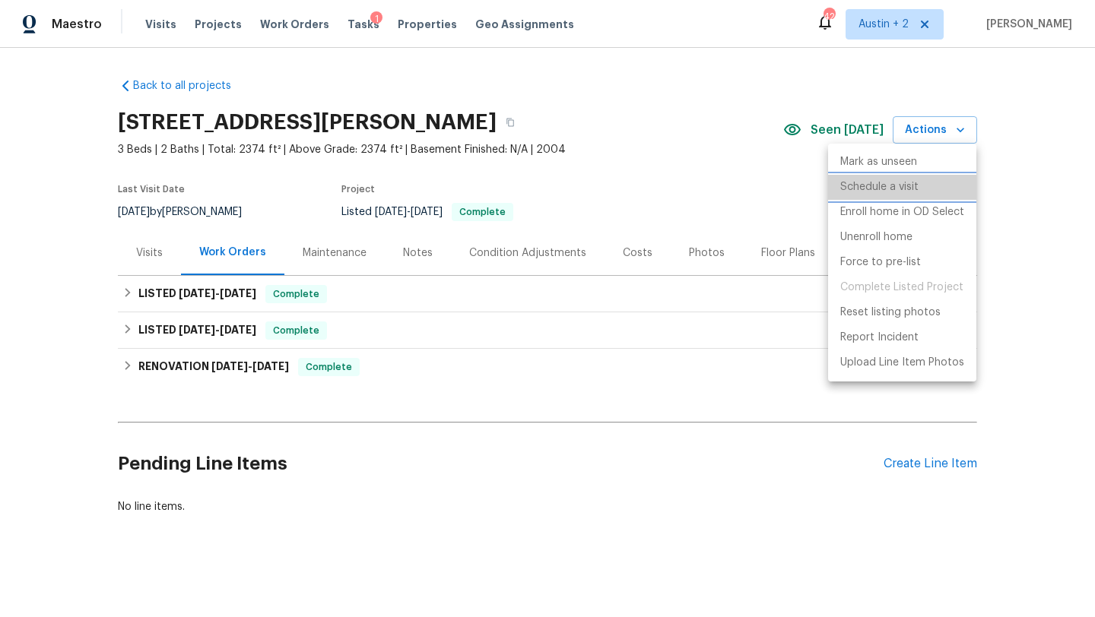
click at [911, 189] on p "Schedule a visit" at bounding box center [879, 187] width 78 height 16
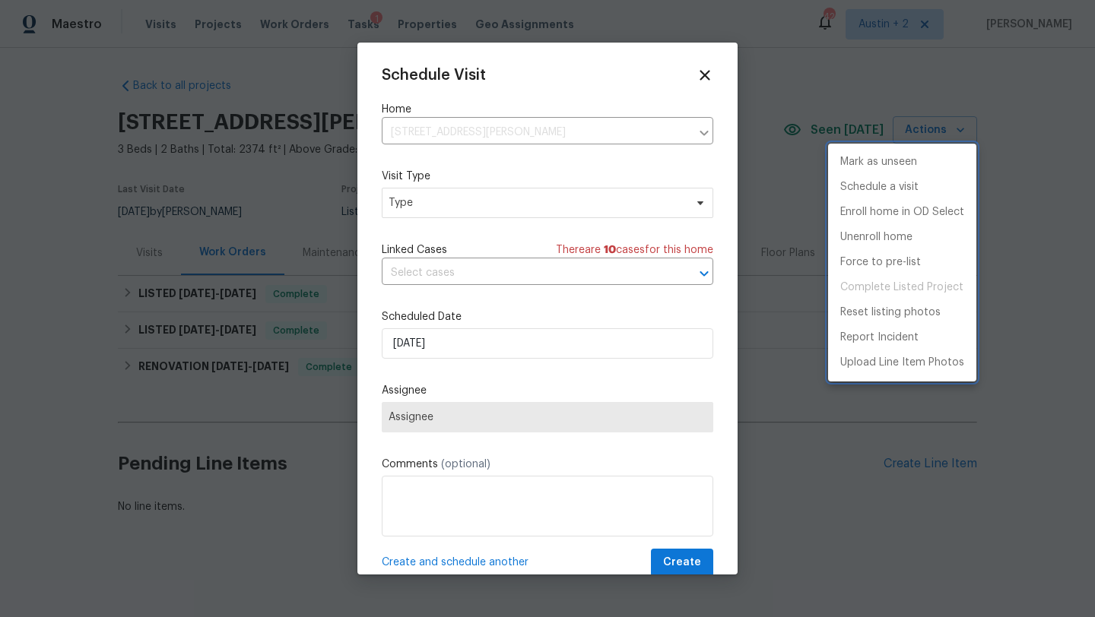
click at [465, 209] on div at bounding box center [547, 308] width 1095 height 617
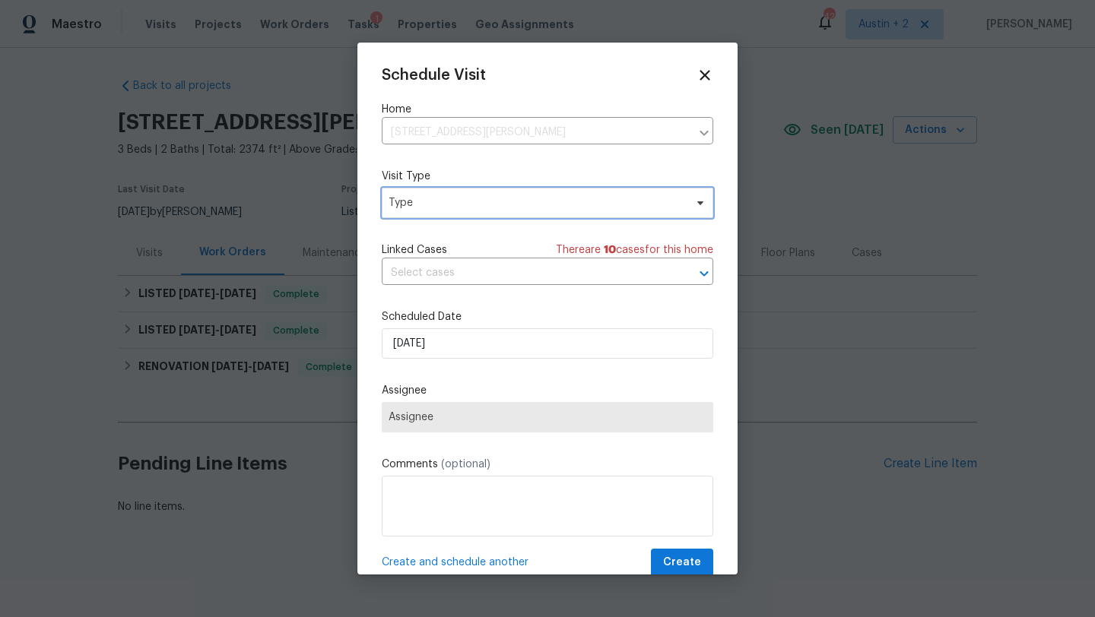
click at [465, 209] on span "Type" at bounding box center [537, 202] width 296 height 15
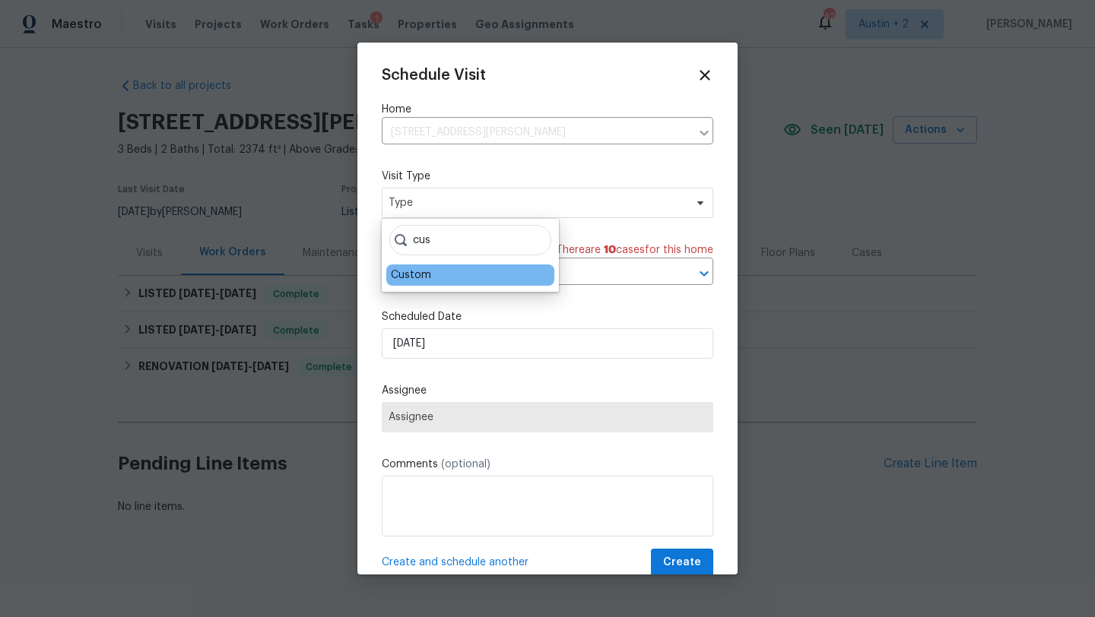
type input "cus"
click at [421, 272] on div "Custom" at bounding box center [411, 275] width 40 height 15
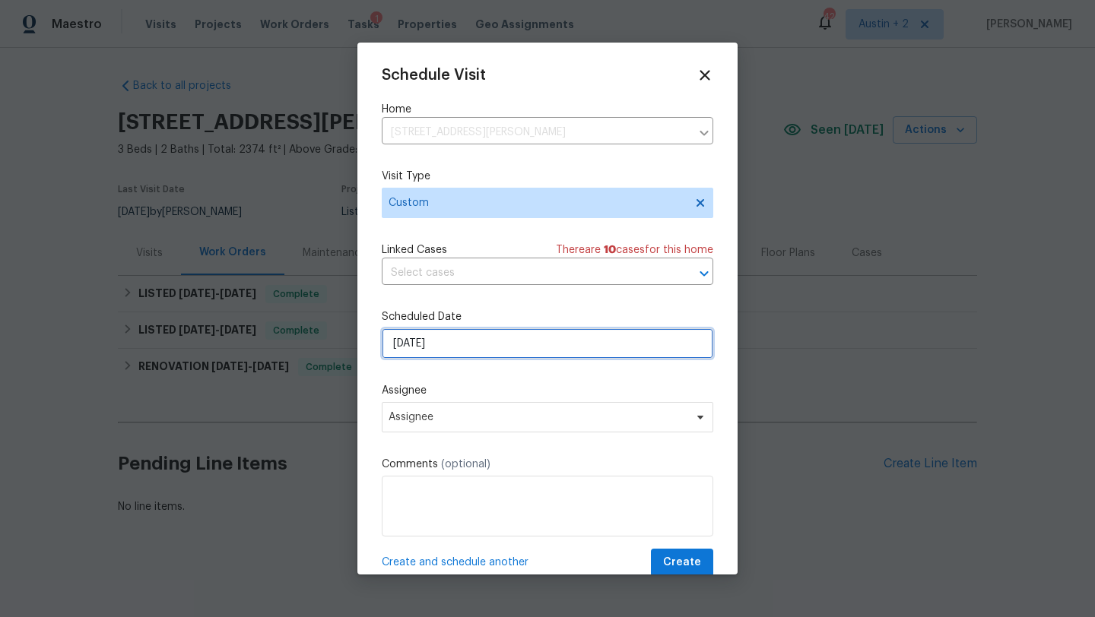
click at [449, 342] on input "[DATE]" at bounding box center [548, 344] width 332 height 30
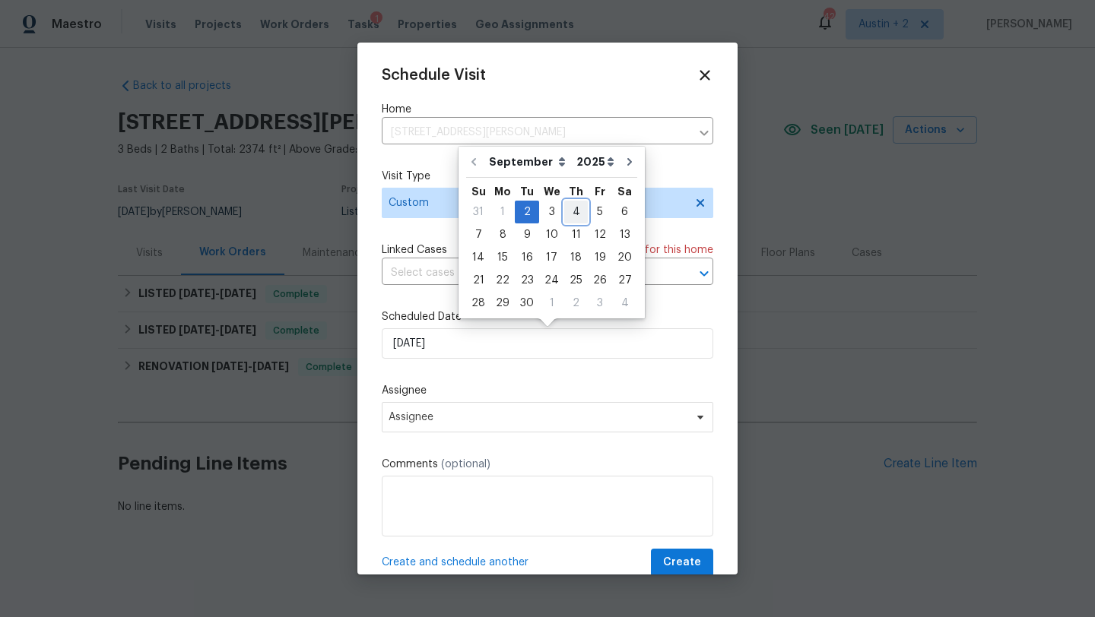
click at [573, 217] on div "4" at bounding box center [576, 212] width 24 height 21
type input "[DATE]"
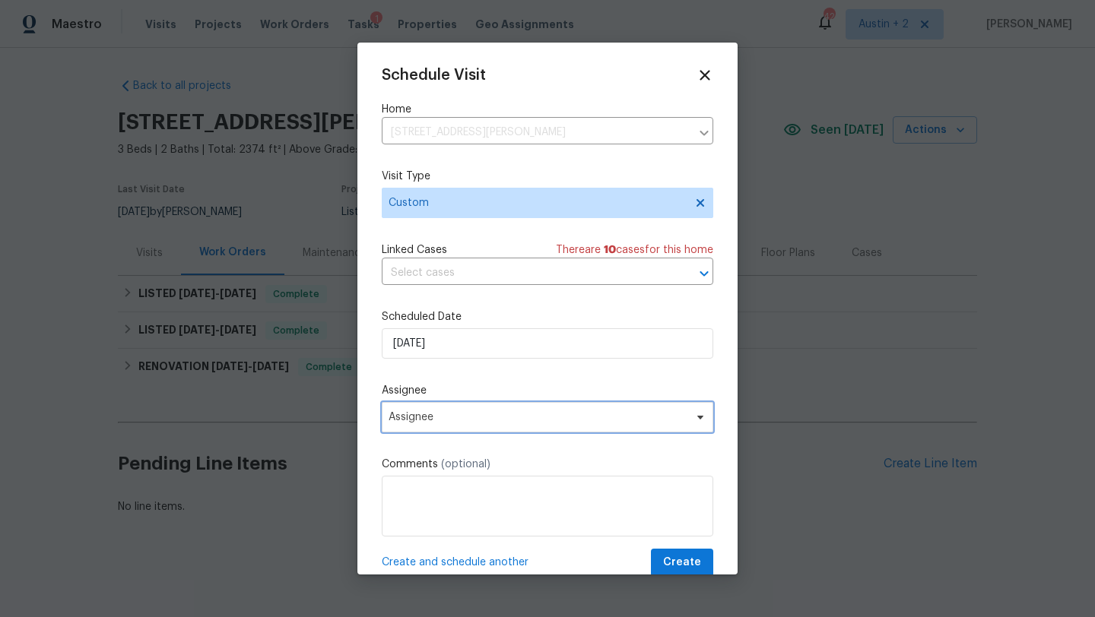
click at [468, 414] on span "Assignee" at bounding box center [538, 417] width 298 height 12
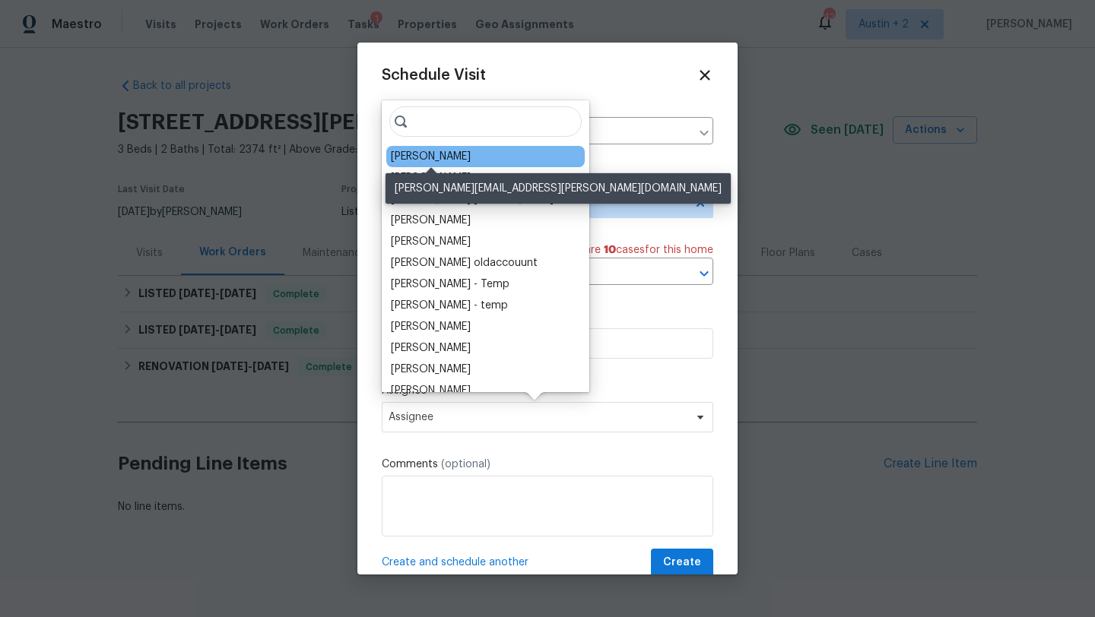
click at [444, 157] on div "[PERSON_NAME]" at bounding box center [431, 156] width 80 height 15
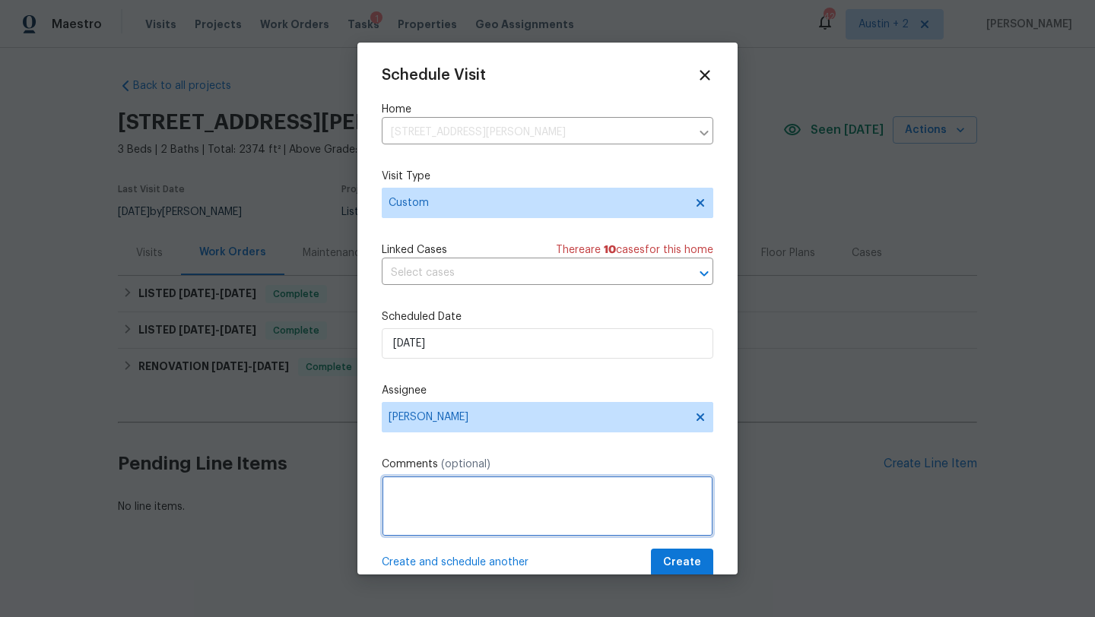
click at [422, 494] on textarea at bounding box center [548, 506] width 332 height 61
paste textarea "[STREET_ADDRESS][PERSON_NAME]"
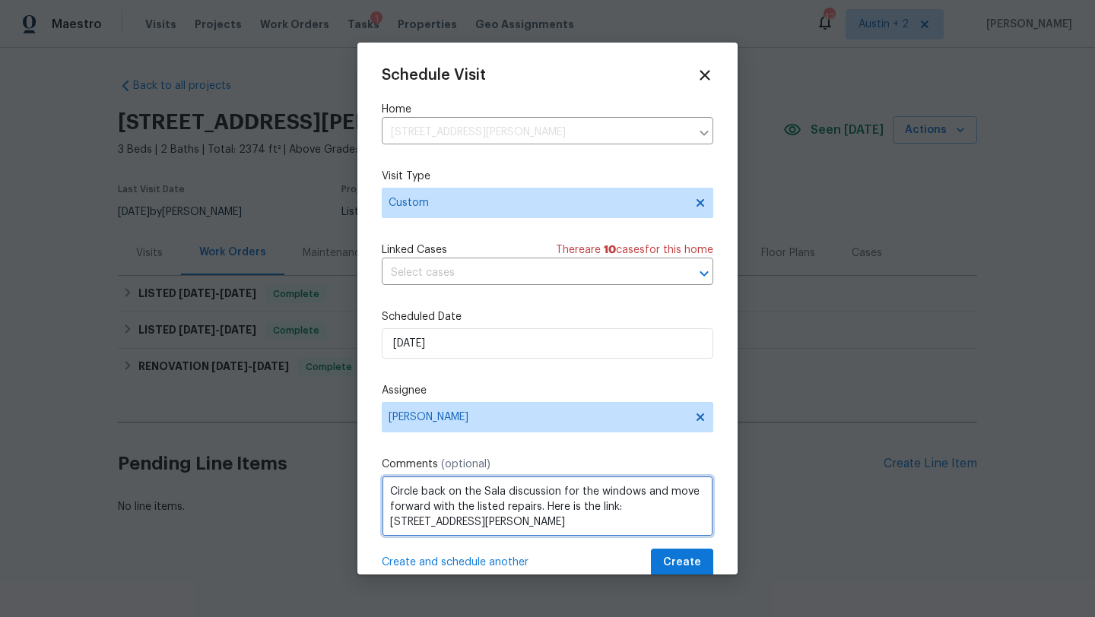
scroll to position [2, 0]
drag, startPoint x: 623, startPoint y: 507, endPoint x: 632, endPoint y: 567, distance: 60.0
click at [632, 567] on div "Schedule Visit Home [STREET_ADDRESS][PERSON_NAME] ​ Visit Type Custom Linked Ca…" at bounding box center [548, 322] width 332 height 510
paste textarea "[URL][DOMAIN_NAME]"
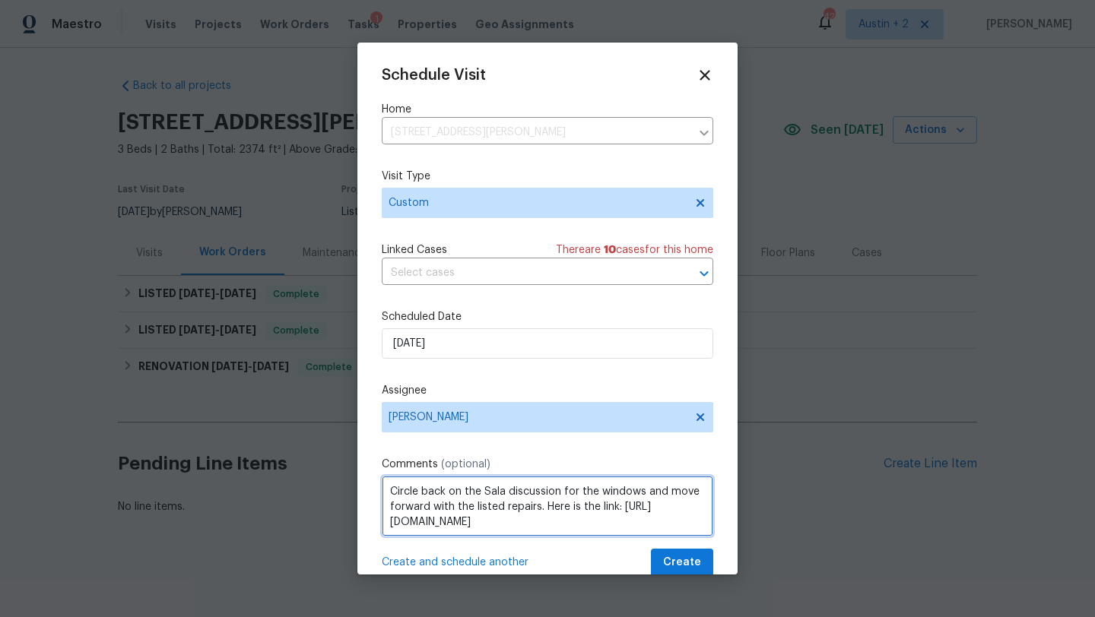
scroll to position [7, 0]
type textarea "Circle back on the Sala discussion for the windows and move forward with the li…"
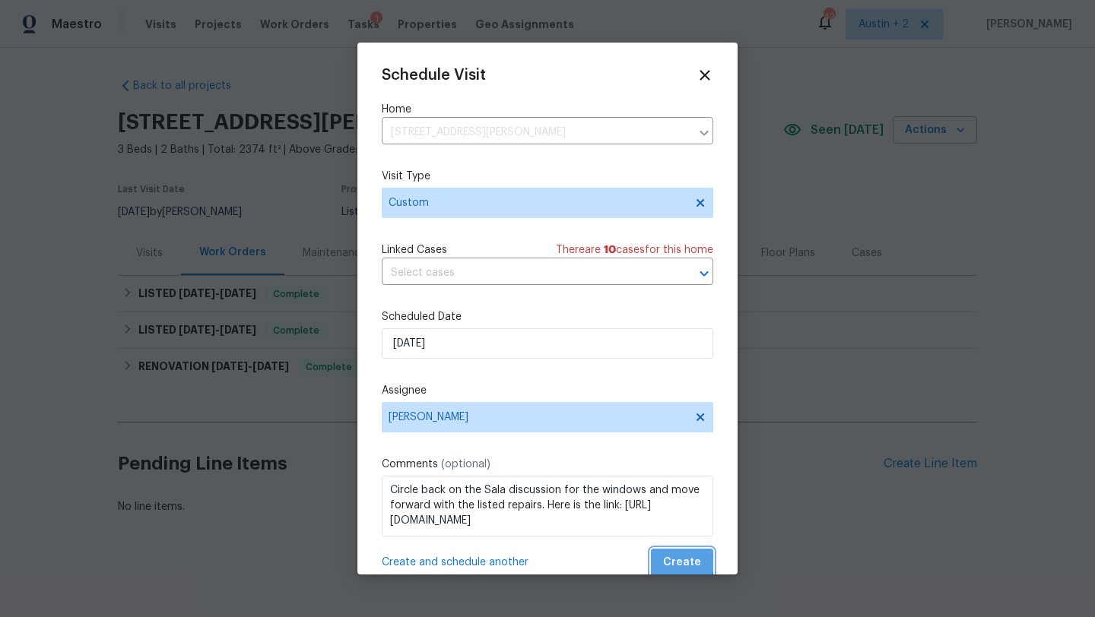
click at [675, 558] on span "Create" at bounding box center [682, 563] width 38 height 19
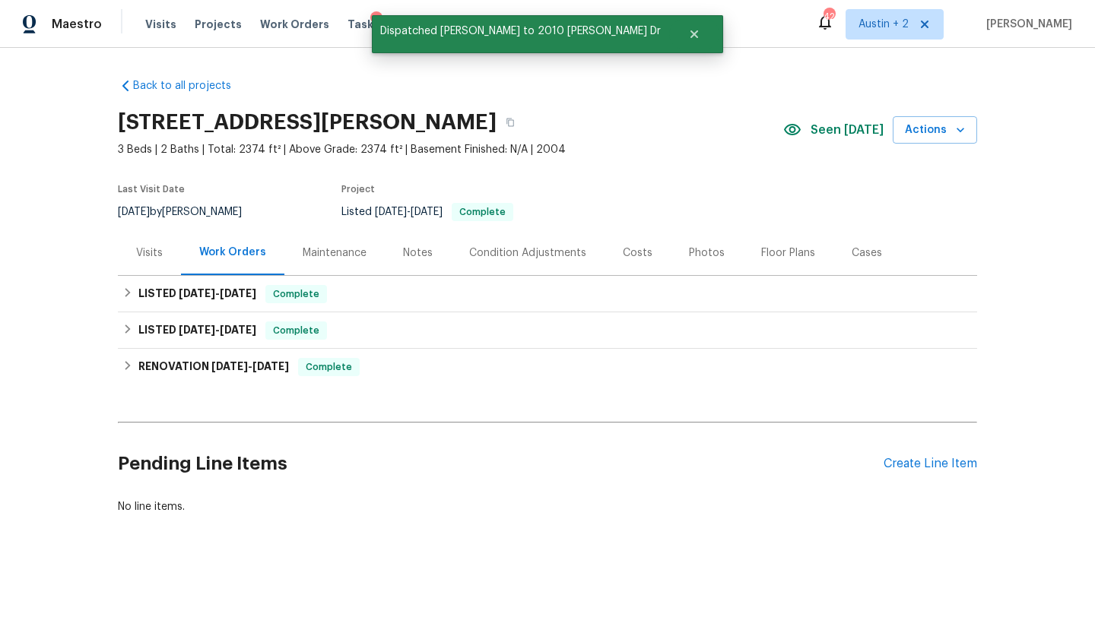
click at [160, 256] on div "Visits" at bounding box center [149, 253] width 27 height 15
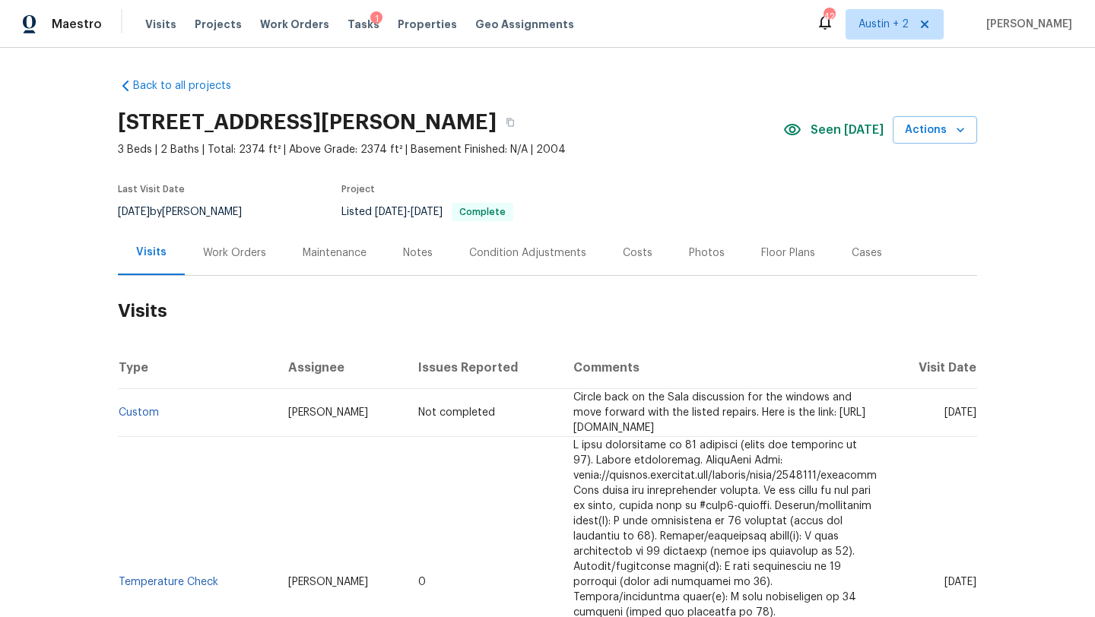
drag, startPoint x: 485, startPoint y: 398, endPoint x: 864, endPoint y: 421, distance: 379.4
click at [864, 421] on td "Circle back on the Sala discussion for the windows and move forward with the li…" at bounding box center [725, 413] width 328 height 48
copy span "Circle back on the Sala discussion for the windows and move forward with the li…"
click at [429, 255] on div "Notes" at bounding box center [418, 252] width 66 height 45
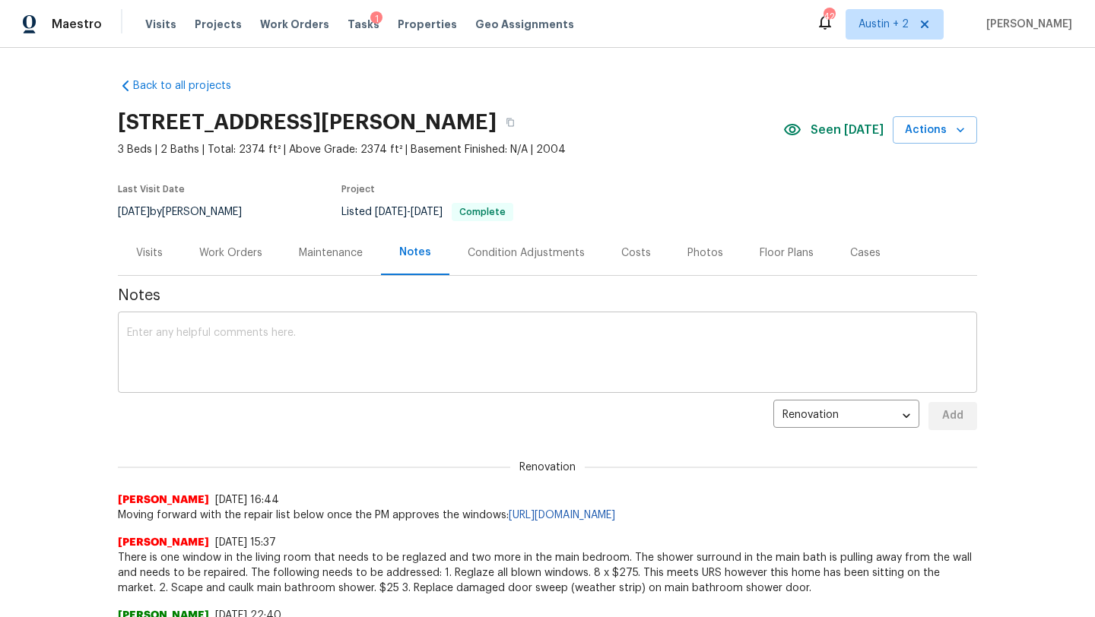
click at [377, 328] on textarea at bounding box center [547, 354] width 841 height 53
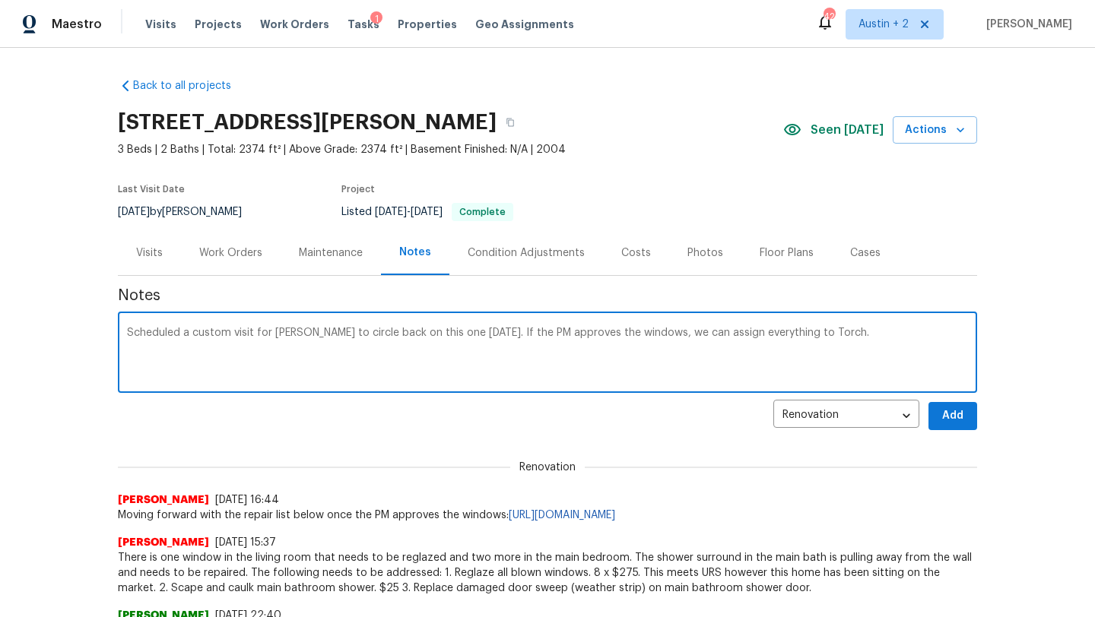
paste textarea "Circle back on the Sala discussion for the windows and move forward with the li…"
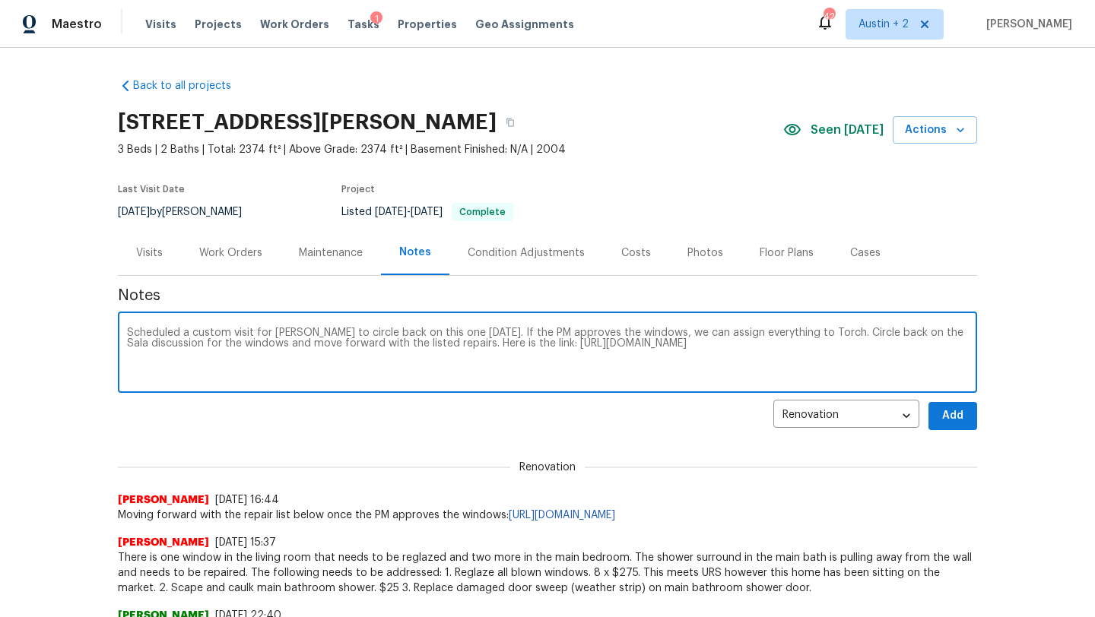
type textarea "Scheduled a custom visit for Nelson to circle back on this one in 2 days. If th…"
click at [948, 415] on span "Add" at bounding box center [953, 416] width 24 height 19
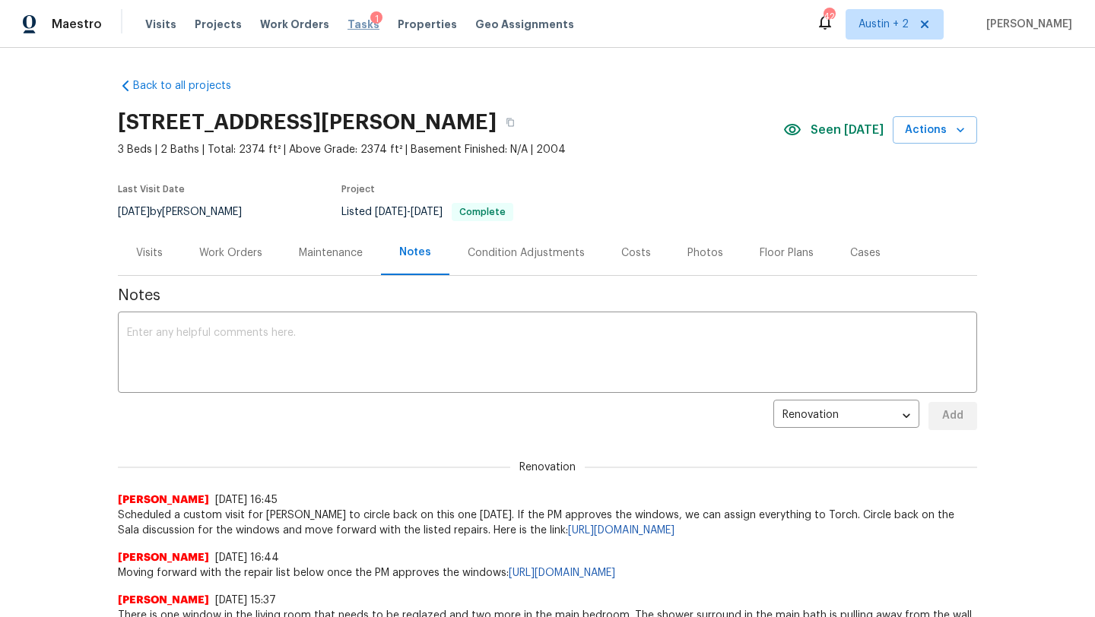
click at [348, 25] on span "Tasks" at bounding box center [364, 24] width 32 height 11
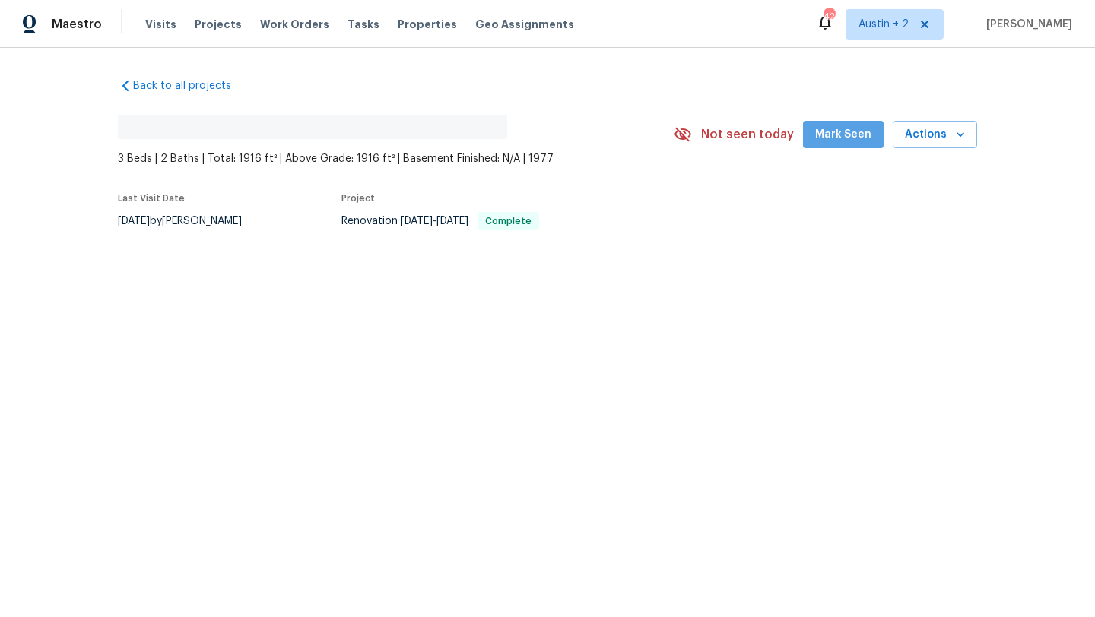
click at [853, 135] on span "Mark Seen" at bounding box center [843, 134] width 56 height 19
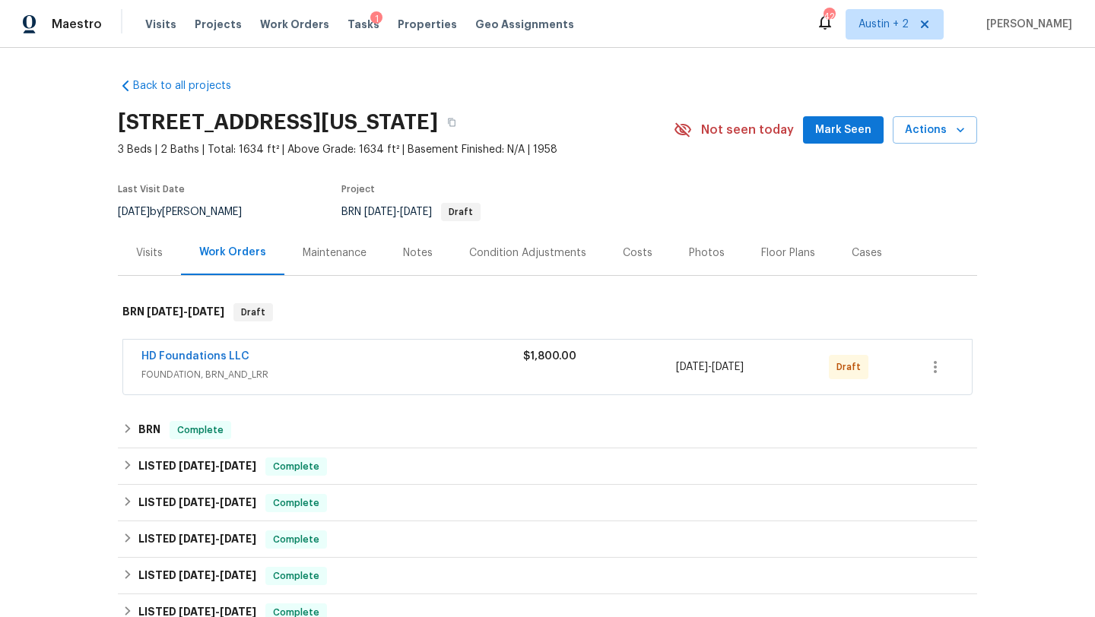
click at [817, 138] on button "Mark Seen" at bounding box center [843, 130] width 81 height 28
click at [940, 363] on icon "button" at bounding box center [935, 367] width 18 height 18
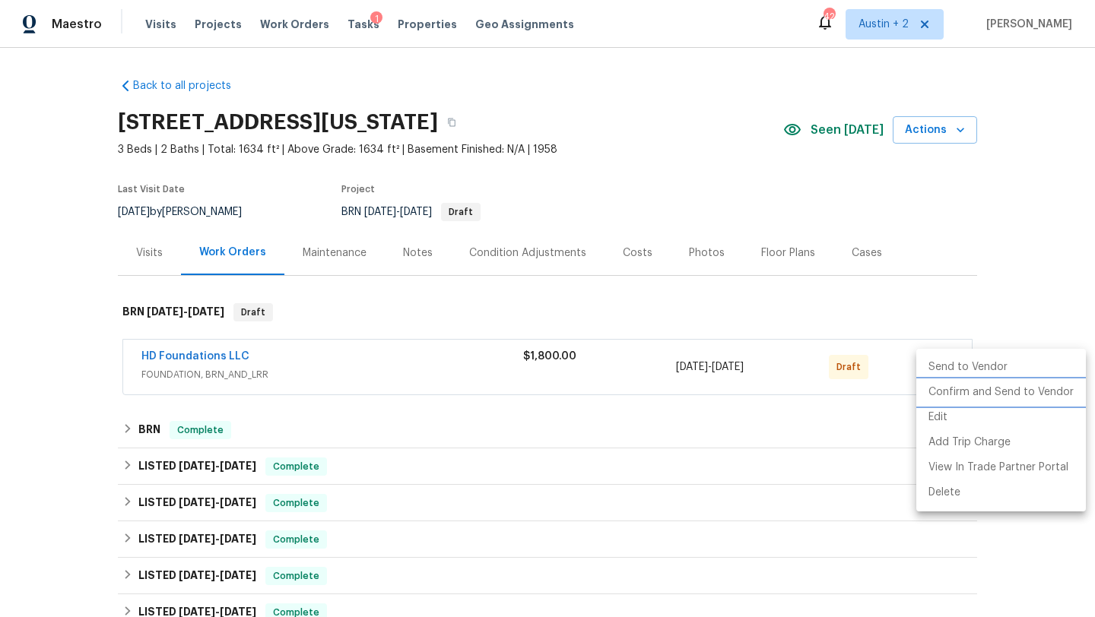
click at [950, 398] on li "Confirm and Send to Vendor" at bounding box center [1001, 392] width 170 height 25
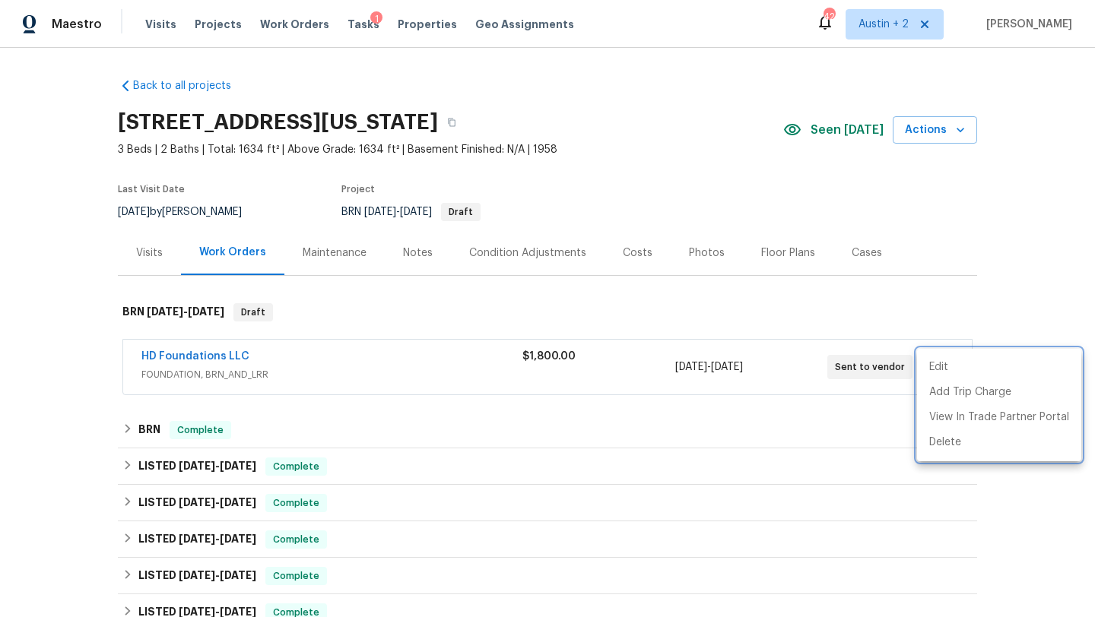
click at [419, 252] on div at bounding box center [547, 308] width 1095 height 617
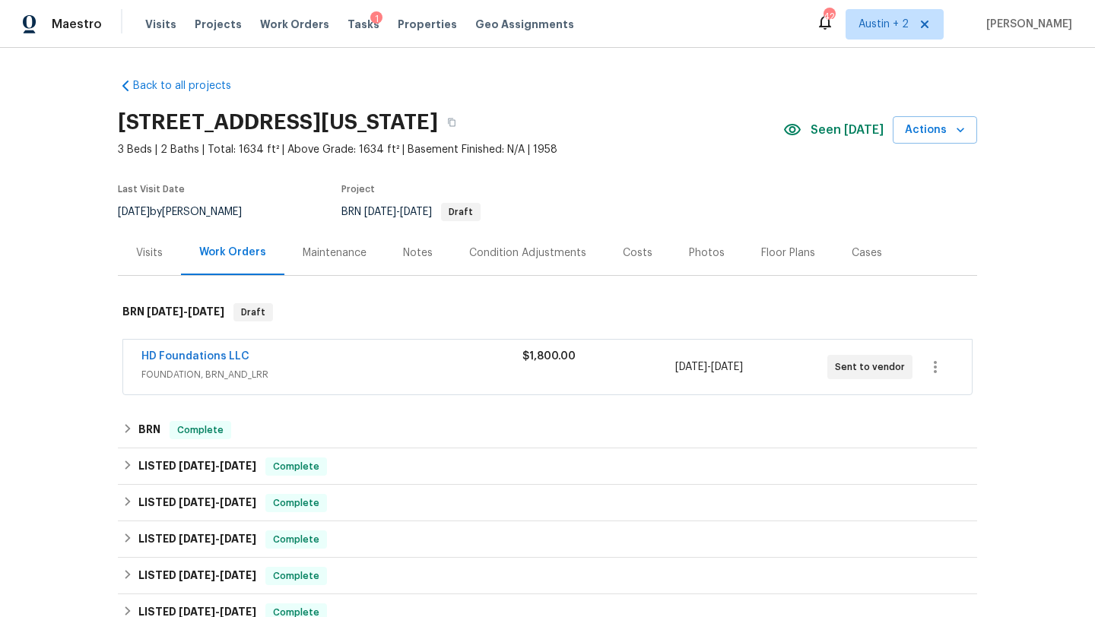
click at [414, 251] on div "Notes" at bounding box center [418, 253] width 30 height 15
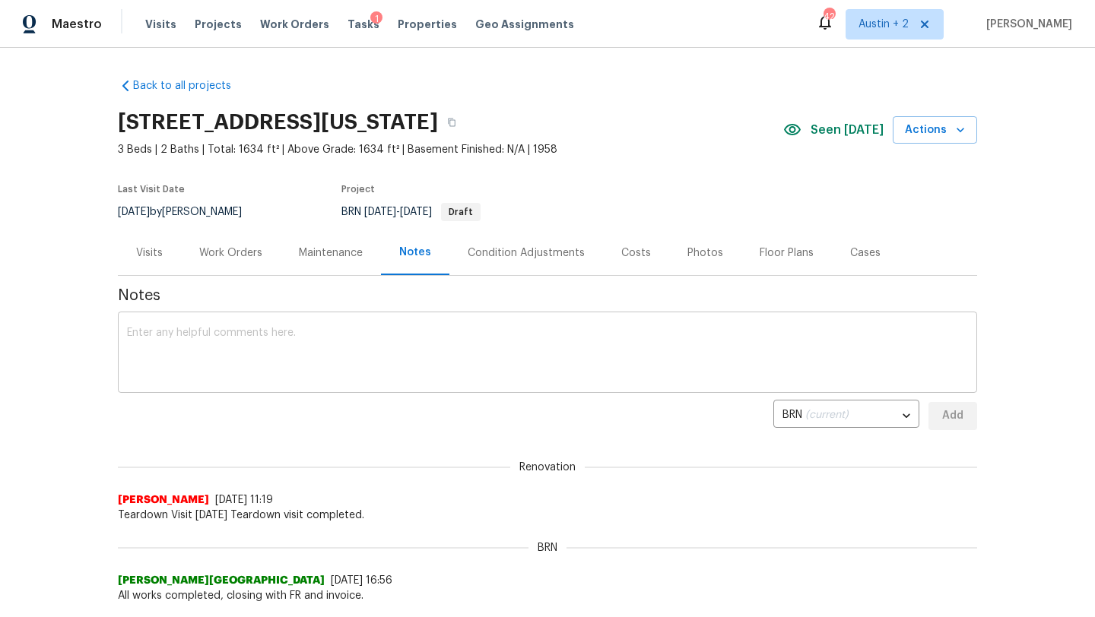
click at [429, 351] on textarea at bounding box center [547, 354] width 841 height 53
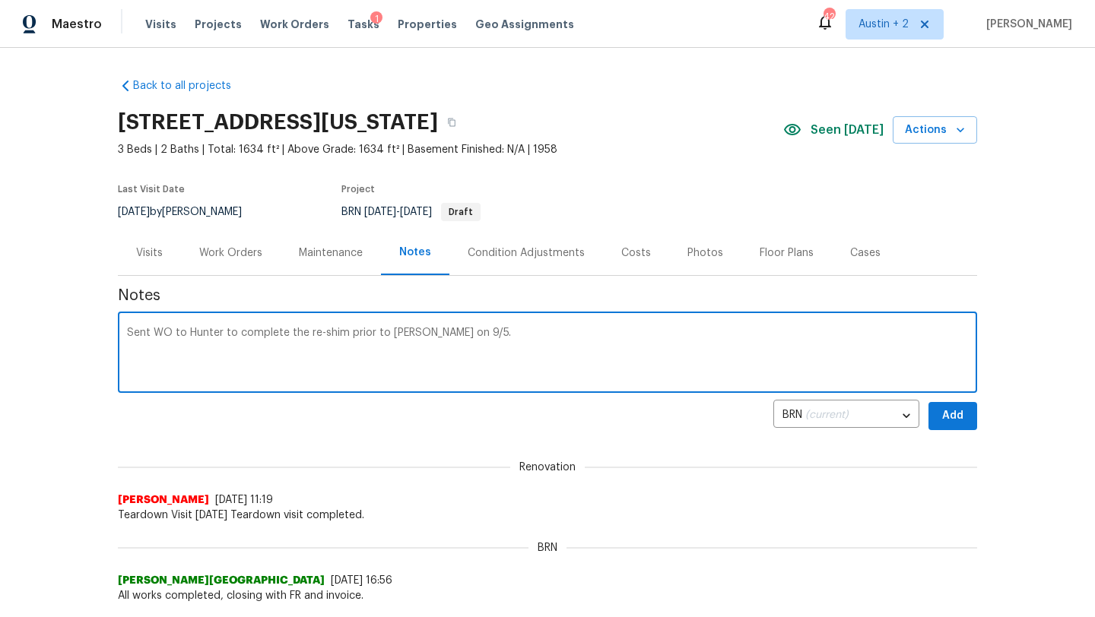
type textarea "Sent WO to Hunter to complete the re-shim prior to COE on 9/5."
click at [969, 411] on button "Add" at bounding box center [952, 416] width 49 height 28
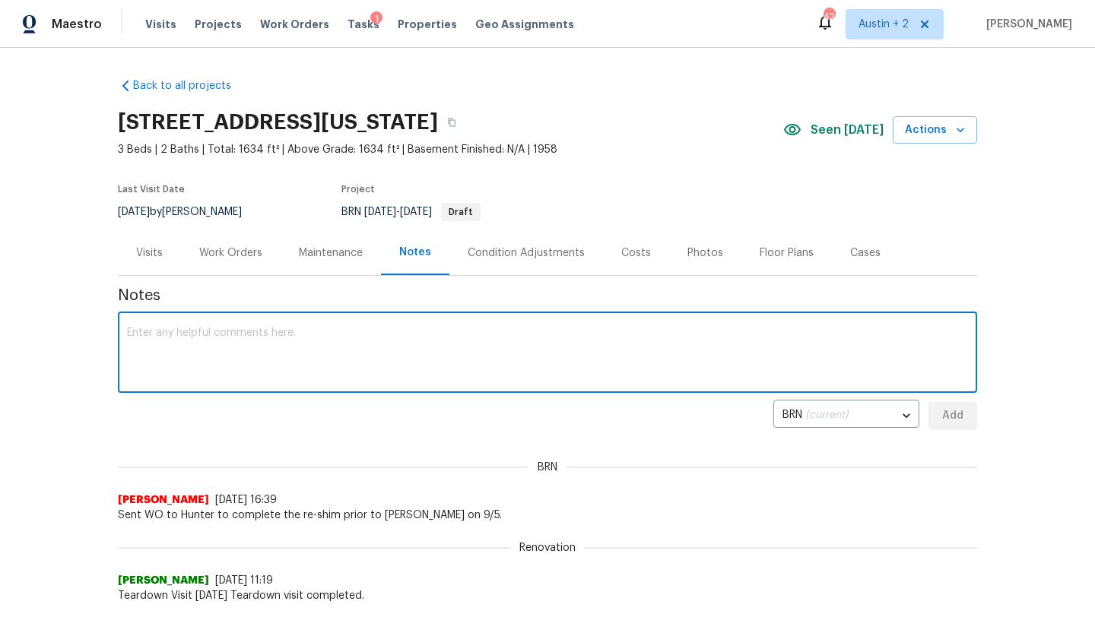
click at [405, 351] on textarea at bounding box center [547, 354] width 841 height 53
click at [352, 21] on span "Tasks" at bounding box center [364, 24] width 32 height 11
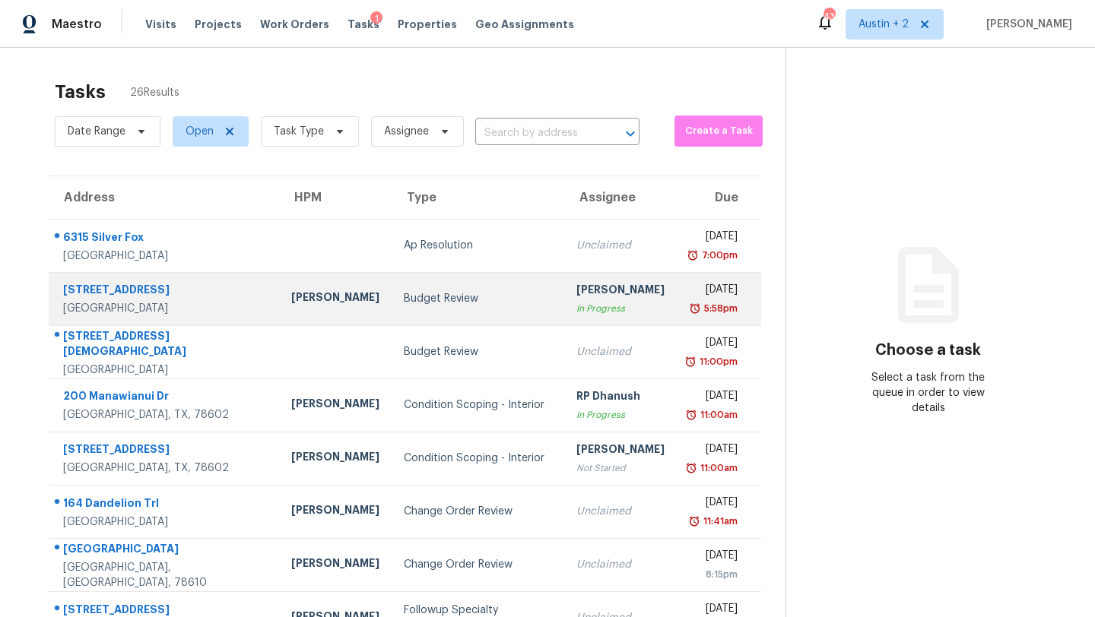
click at [392, 322] on td "Budget Review" at bounding box center [478, 298] width 173 height 53
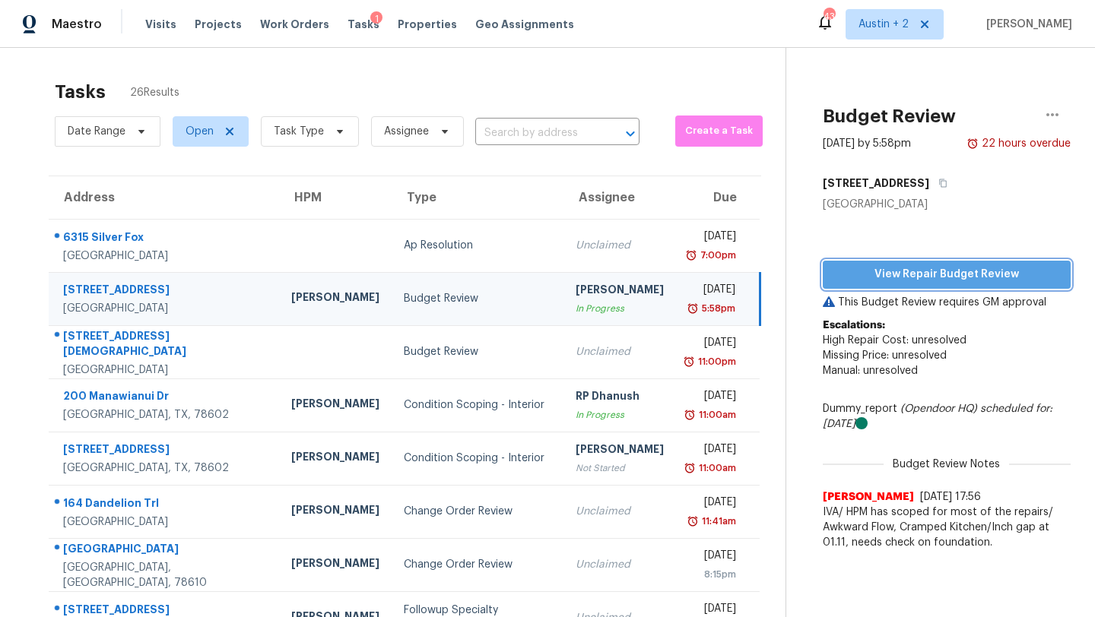
click at [930, 278] on span "View Repair Budget Review" at bounding box center [947, 274] width 224 height 19
click at [888, 281] on span "View Repair Budget Review" at bounding box center [947, 274] width 224 height 19
click at [295, 18] on span "Work Orders" at bounding box center [294, 24] width 69 height 15
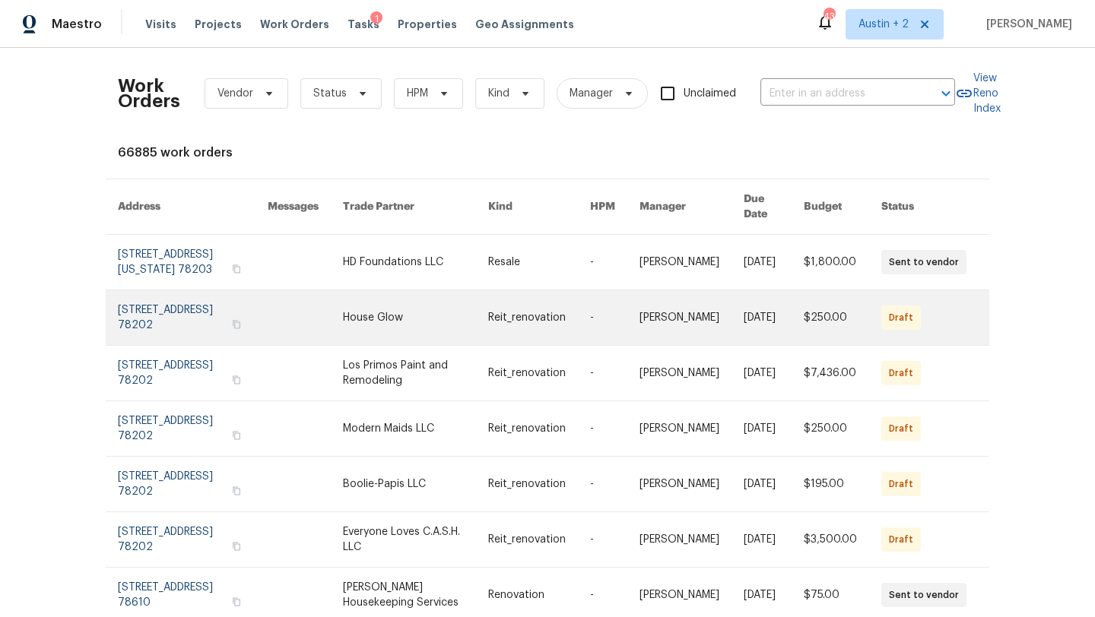
click at [392, 318] on link at bounding box center [415, 317] width 144 height 55
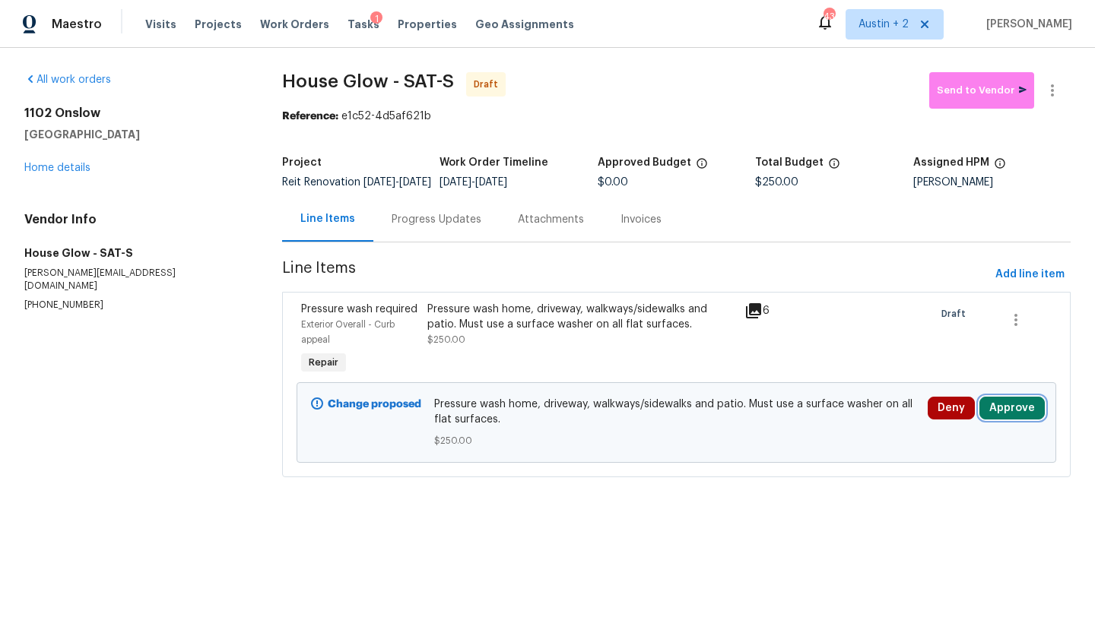
click at [1004, 417] on button "Approve" at bounding box center [1011, 408] width 65 height 23
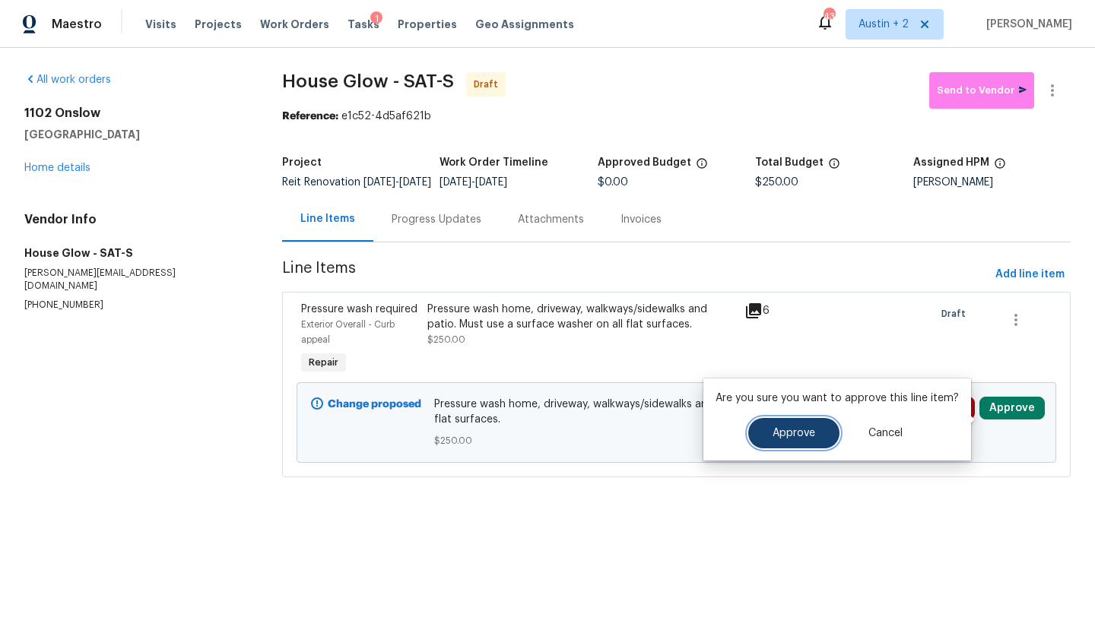
click at [810, 433] on span "Approve" at bounding box center [794, 433] width 43 height 11
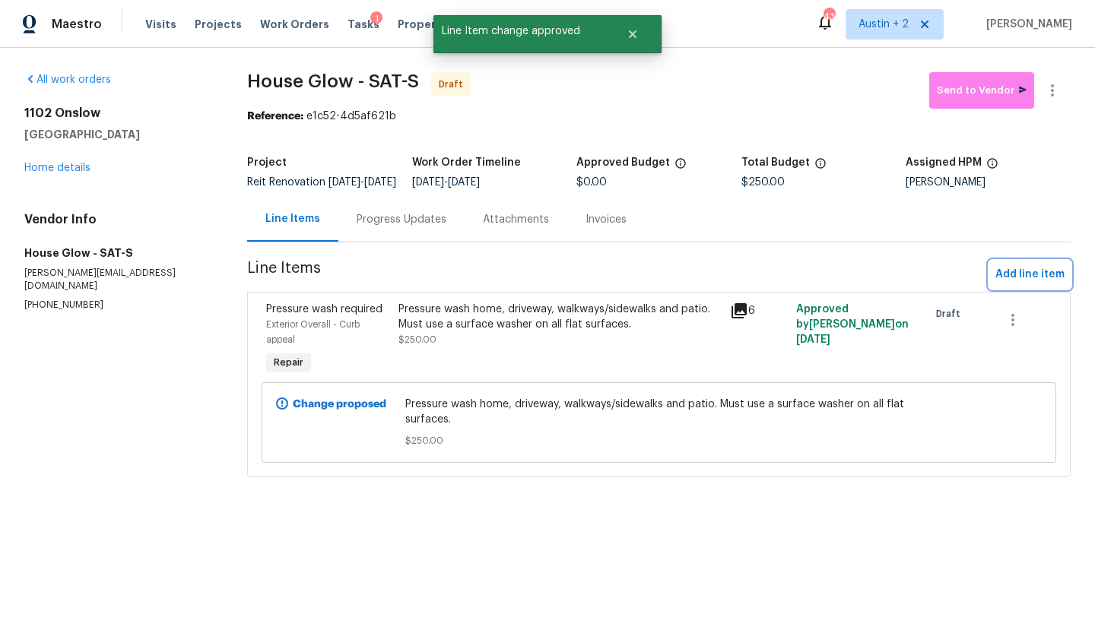
click at [1028, 284] on span "Add line item" at bounding box center [1029, 274] width 69 height 19
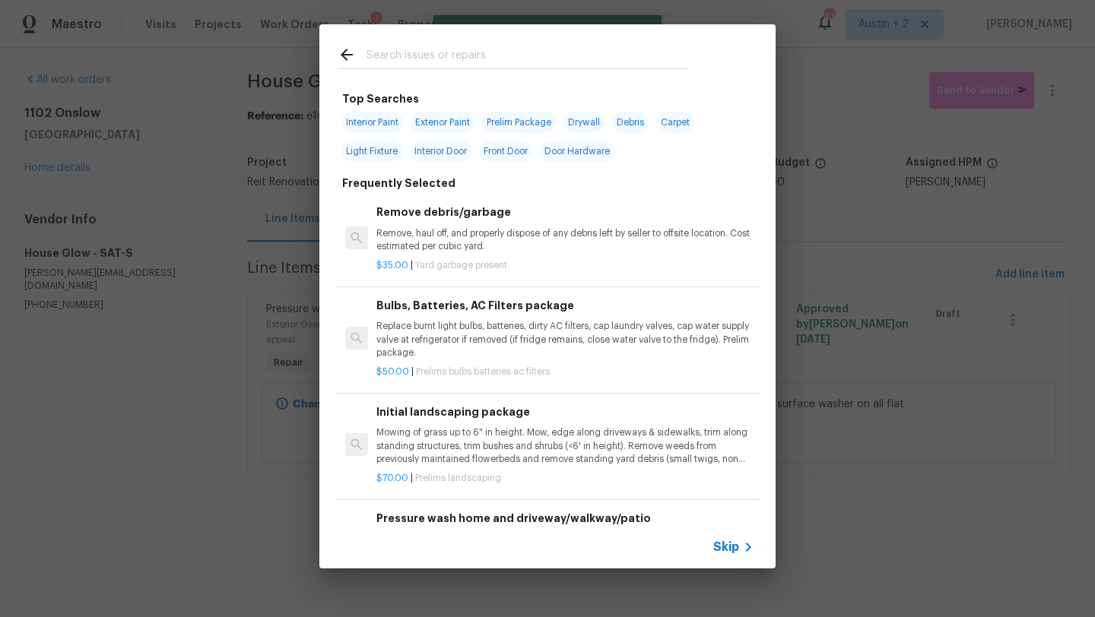
click at [494, 47] on input "text" at bounding box center [528, 57] width 322 height 23
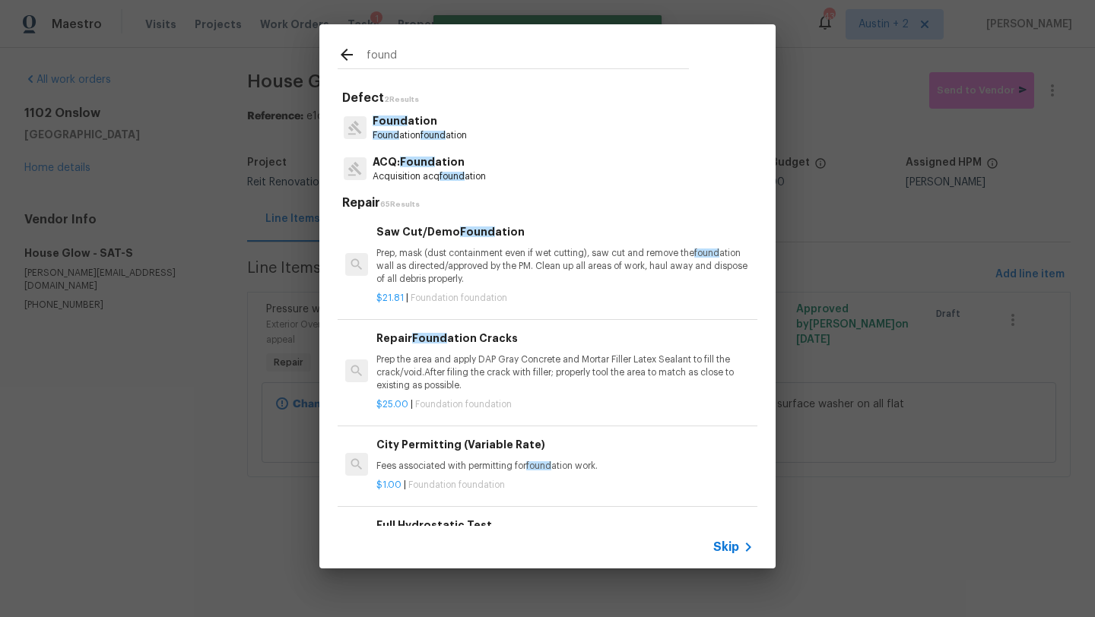
type input "found"
click at [430, 171] on p "Acquisition acq found ation" at bounding box center [429, 176] width 113 height 13
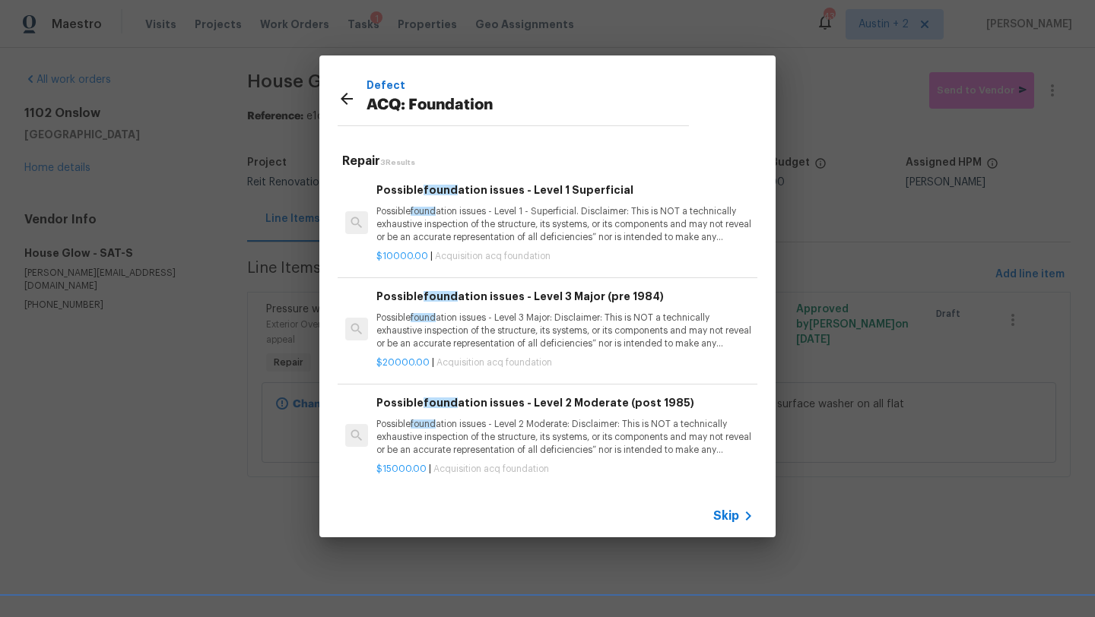
scroll to position [2, 0]
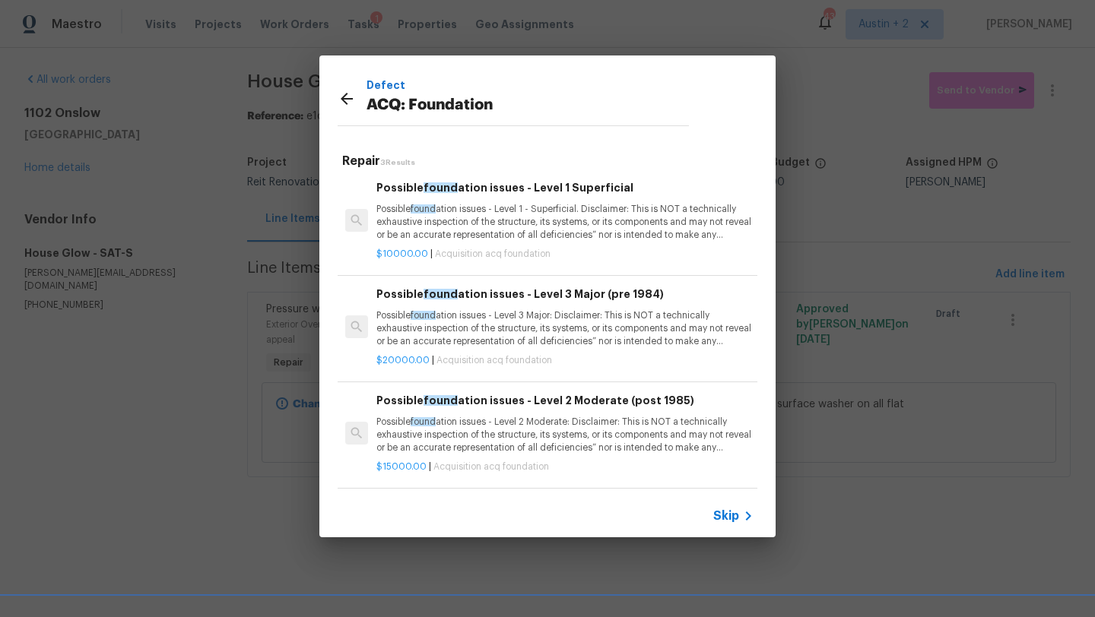
click at [517, 334] on p "Possible found ation issues - Level 3 Major: Disclaimer: This is NOT a technica…" at bounding box center [564, 328] width 377 height 39
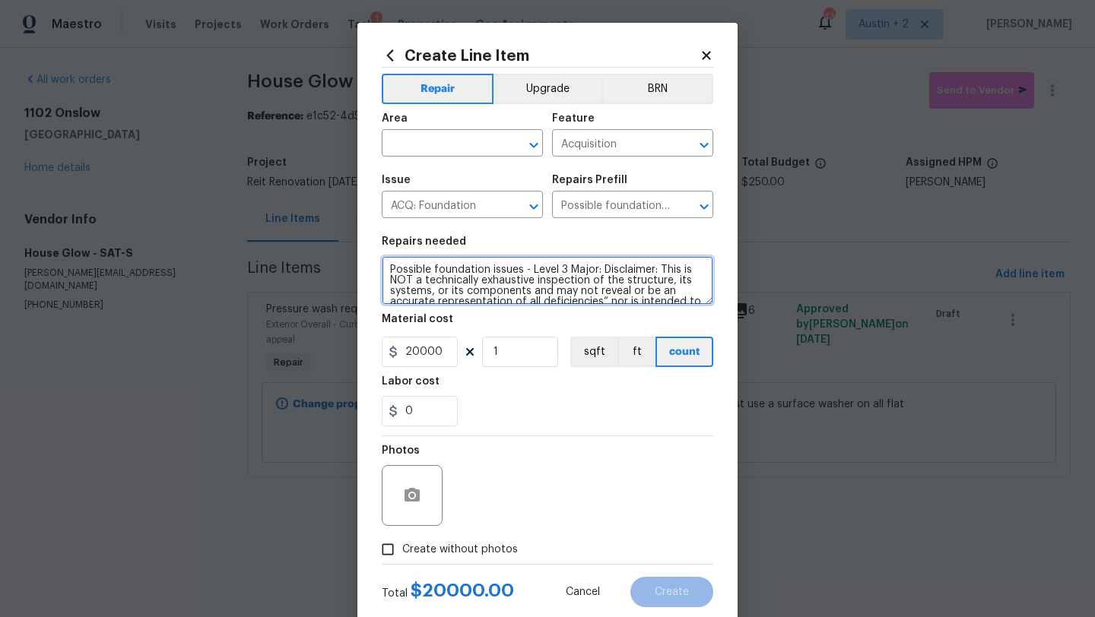
scroll to position [53, 0]
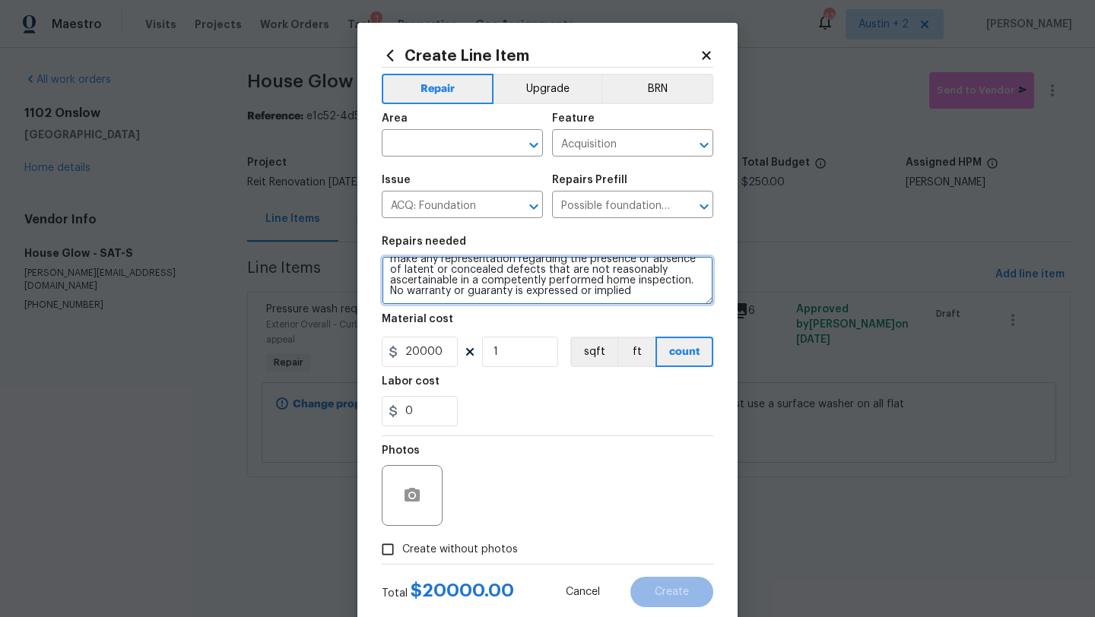
drag, startPoint x: 387, startPoint y: 268, endPoint x: 560, endPoint y: 481, distance: 275.2
click at [560, 481] on div "Repair Upgrade BRN Area ​ Feature Acquisition ​ Issue ACQ: Foundation ​ Repairs…" at bounding box center [548, 316] width 332 height 497
click at [706, 56] on icon at bounding box center [706, 55] width 8 height 8
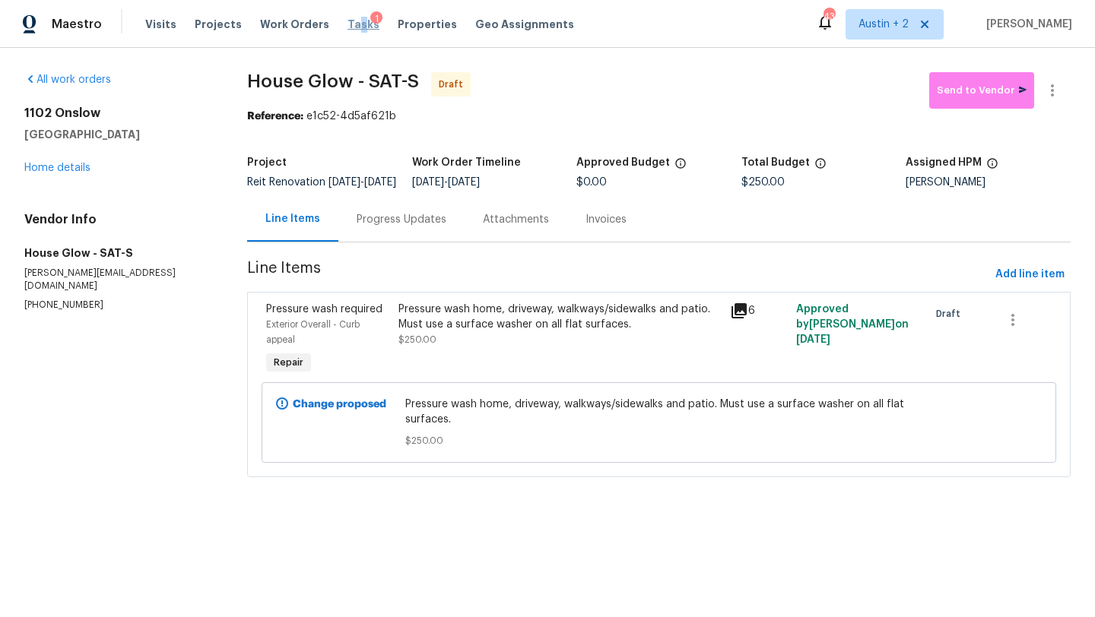
click at [348, 29] on span "Tasks" at bounding box center [364, 24] width 32 height 11
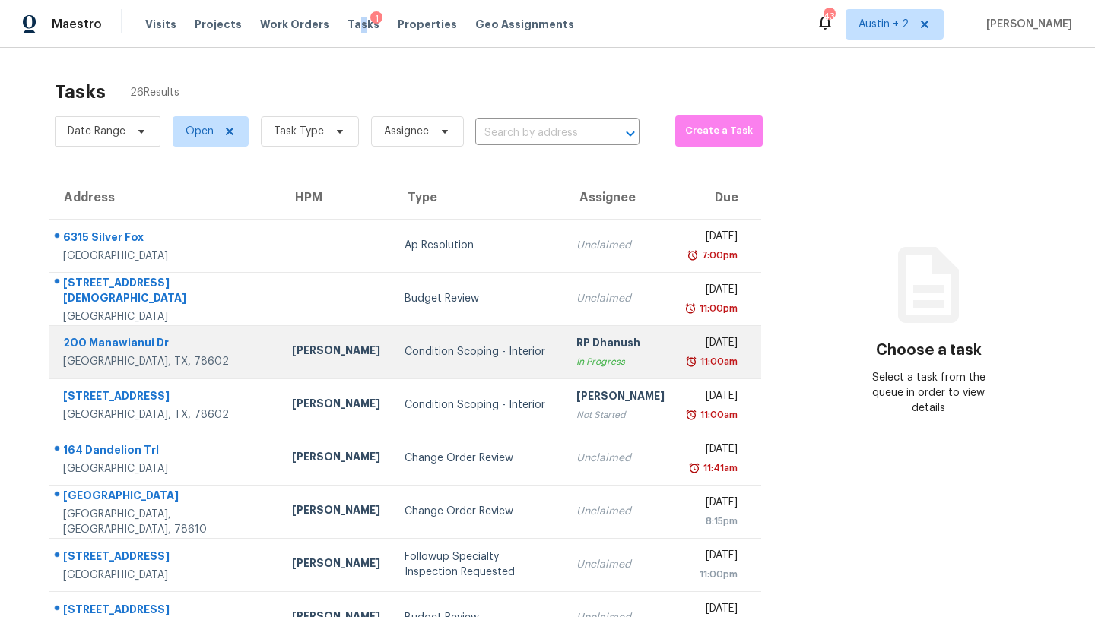
scroll to position [174, 0]
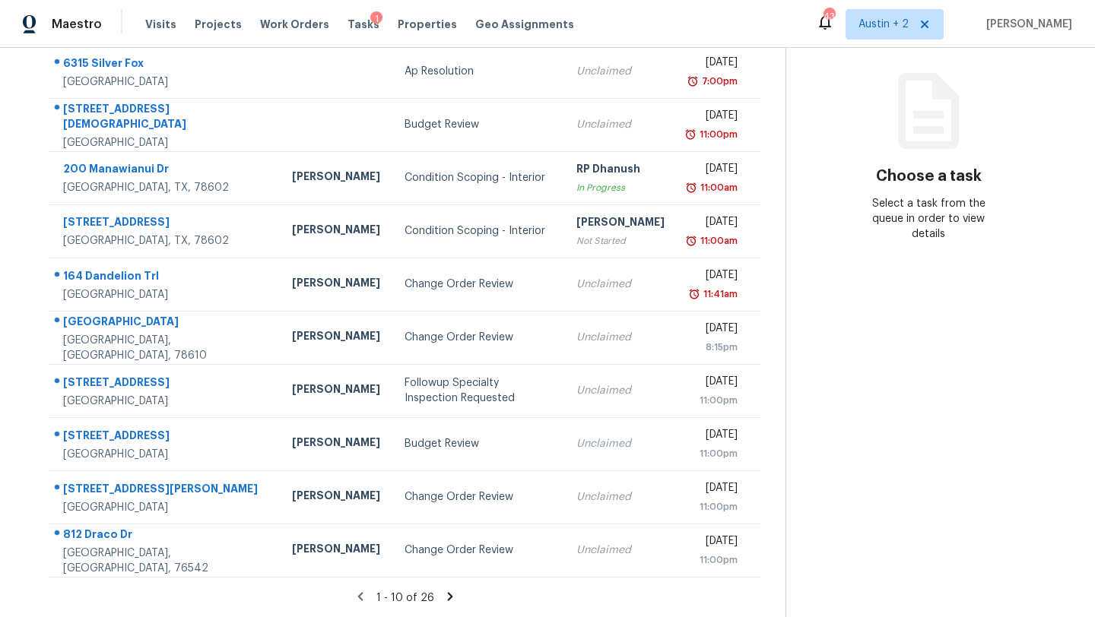
click at [443, 597] on icon at bounding box center [450, 597] width 14 height 14
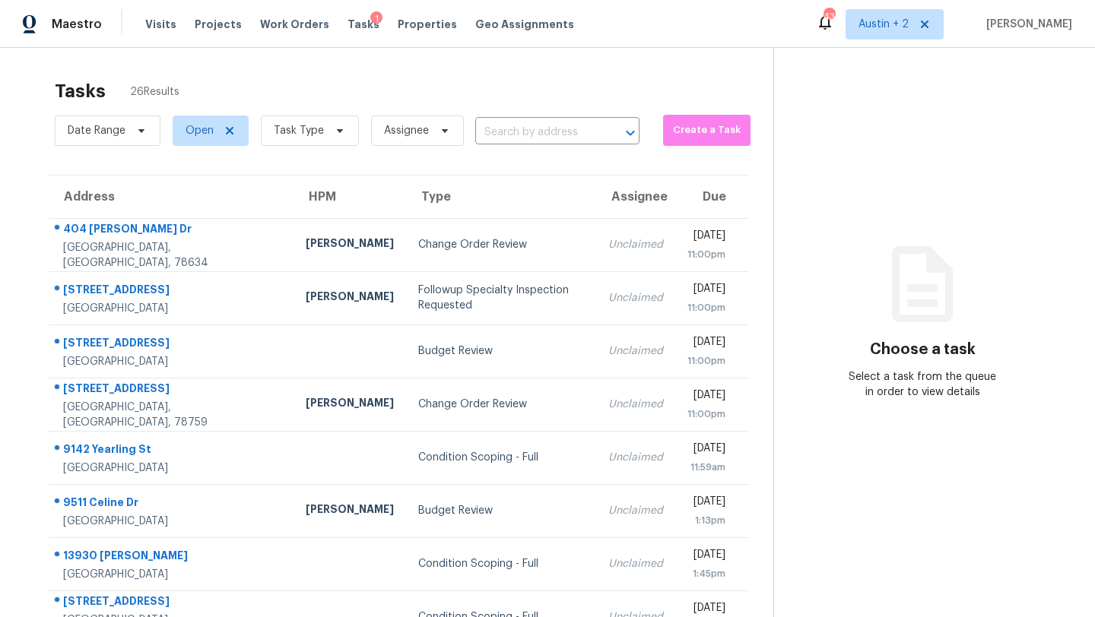
scroll to position [0, 0]
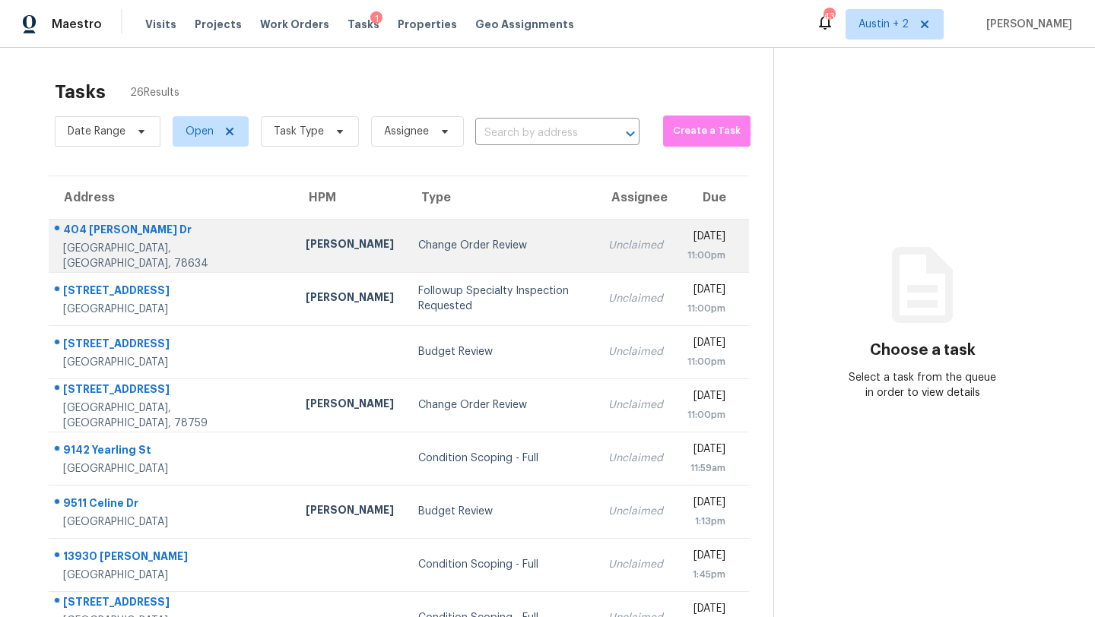
click at [418, 249] on div "Change Order Review" at bounding box center [501, 245] width 166 height 15
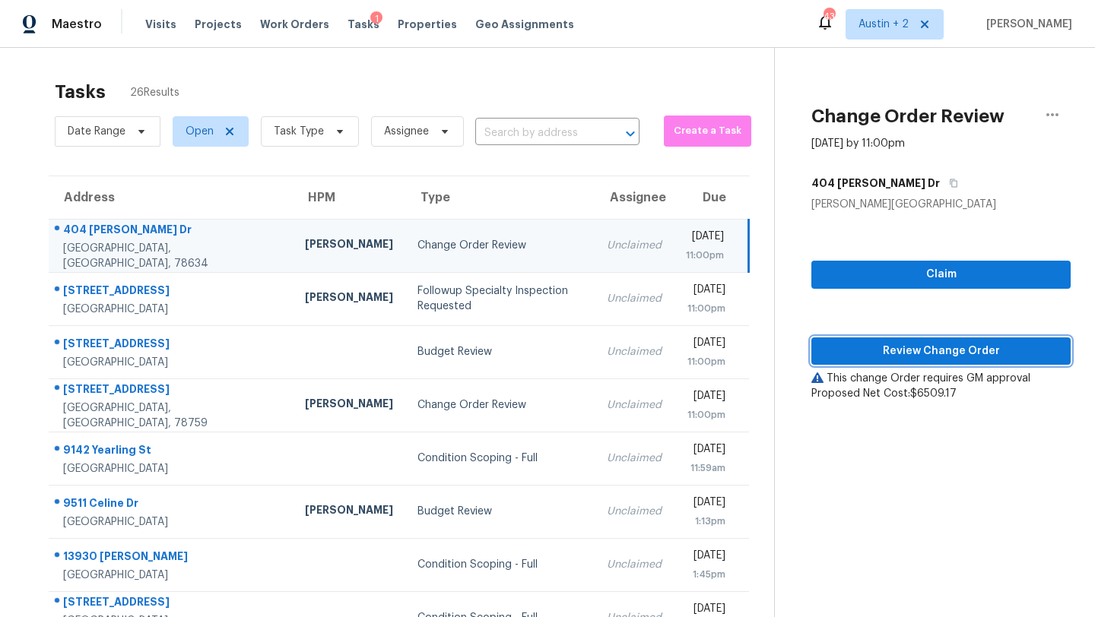
click at [877, 351] on span "Review Change Order" at bounding box center [941, 351] width 235 height 19
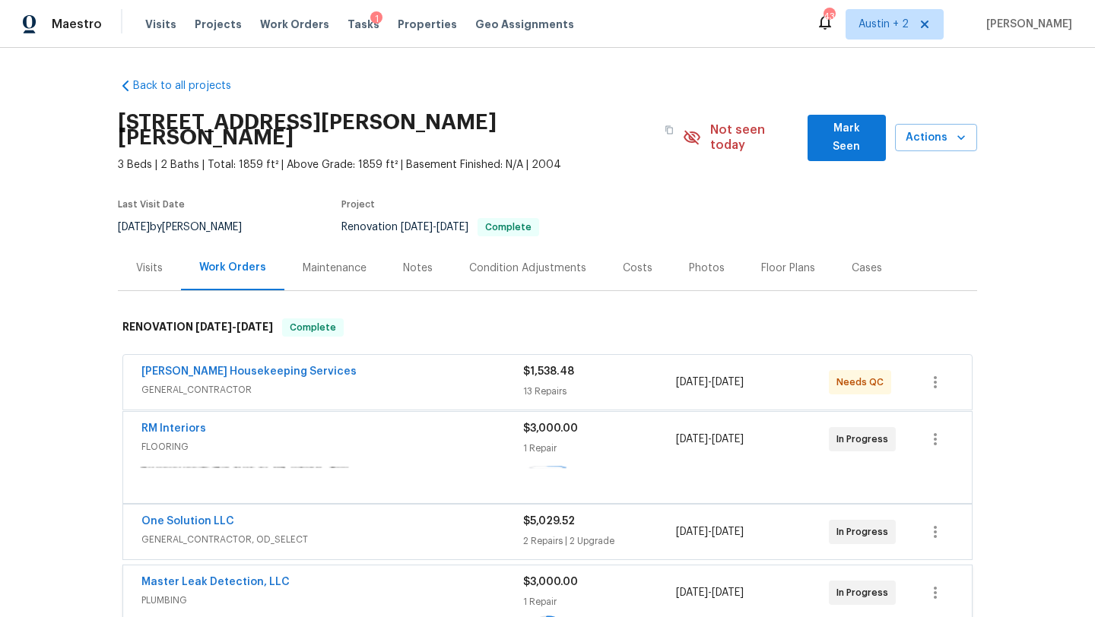
click at [852, 121] on span "Mark Seen" at bounding box center [847, 137] width 54 height 37
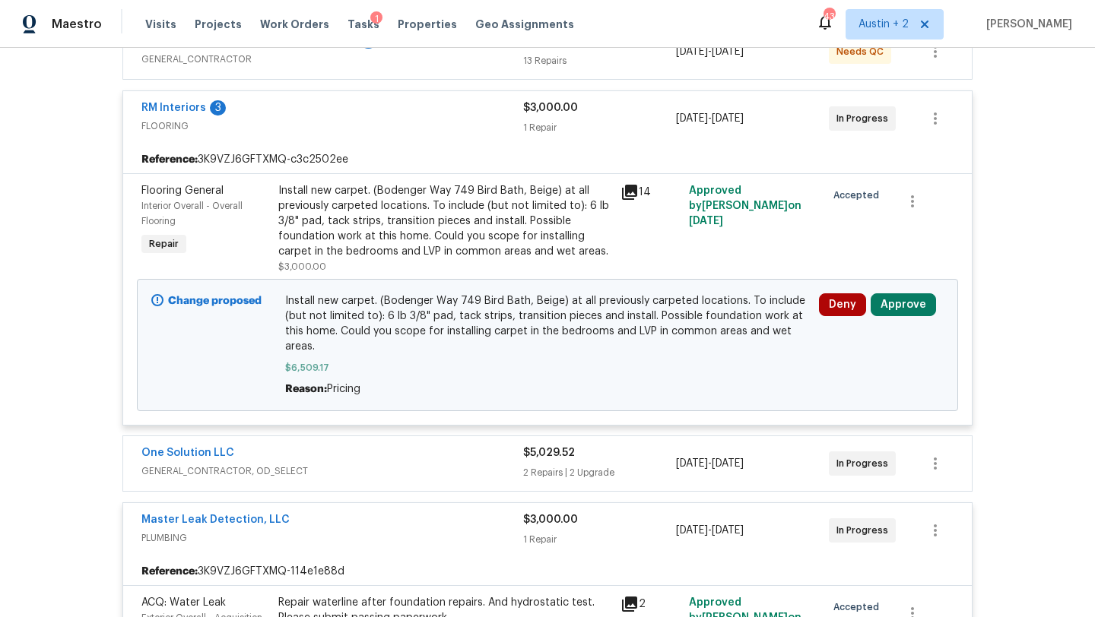
scroll to position [316, 0]
click at [912, 302] on button "Approve" at bounding box center [903, 304] width 65 height 23
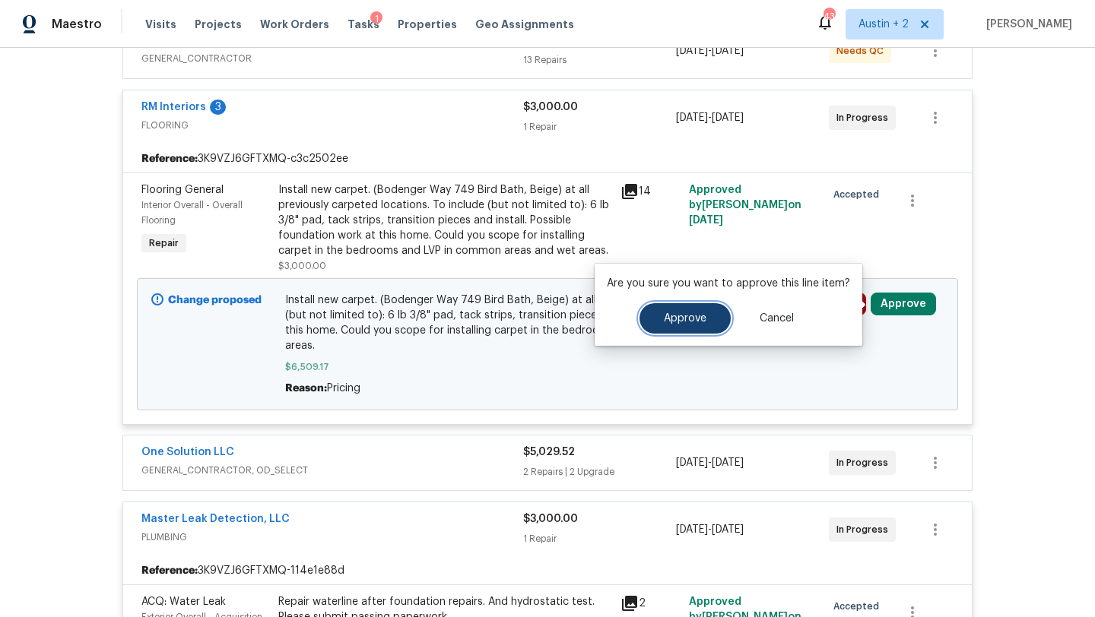
click at [667, 316] on span "Approve" at bounding box center [685, 318] width 43 height 11
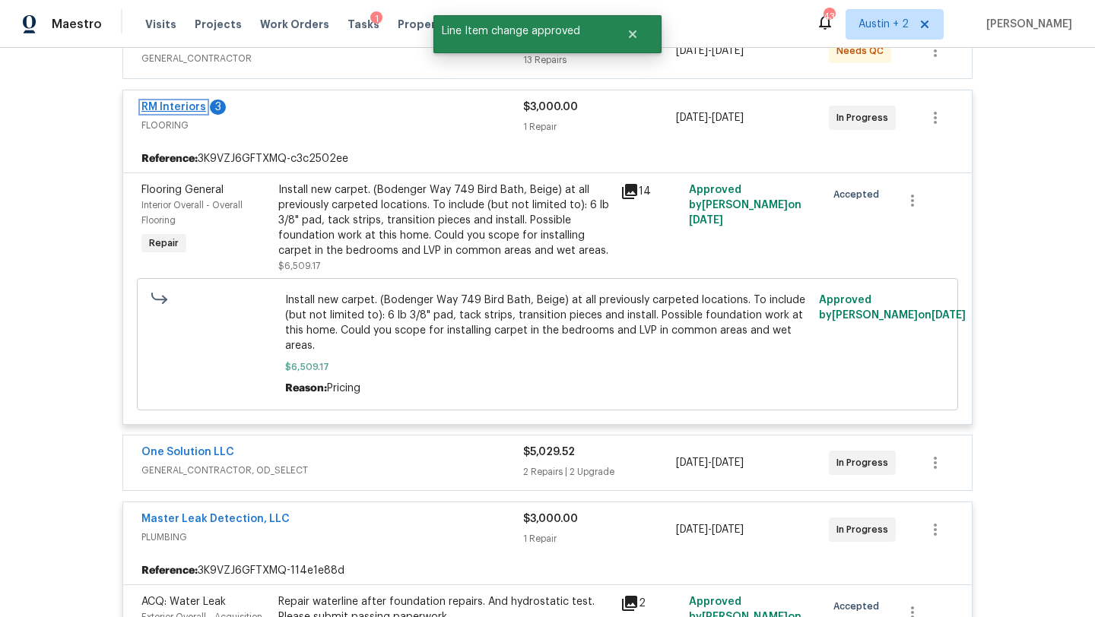
click at [189, 108] on link "RM Interiors" at bounding box center [173, 107] width 65 height 11
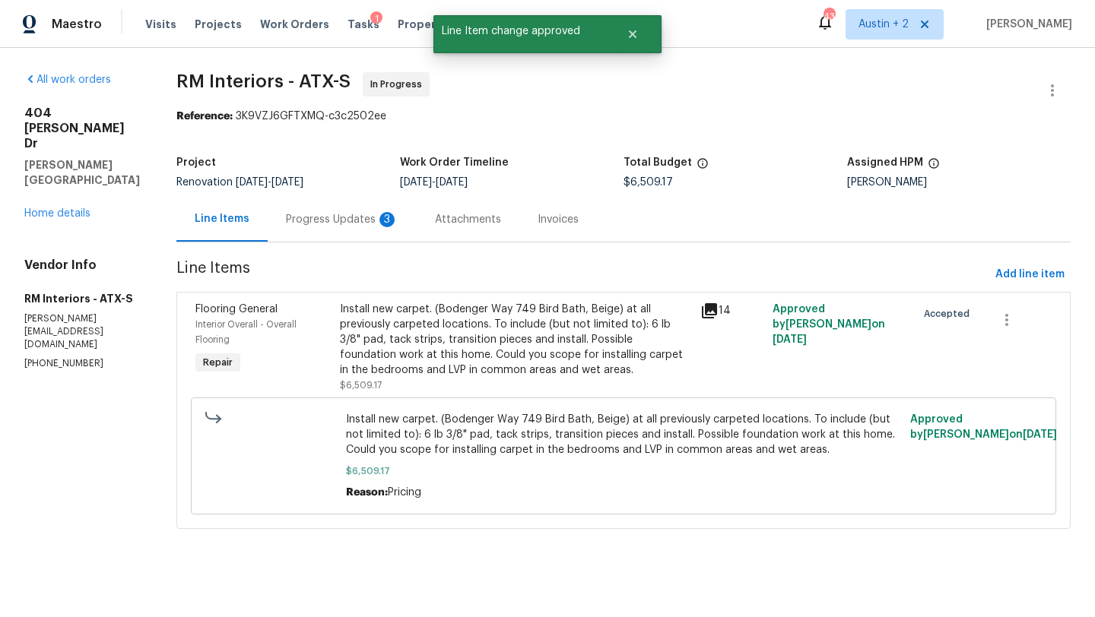
click at [344, 222] on div "Progress Updates 3" at bounding box center [342, 219] width 113 height 15
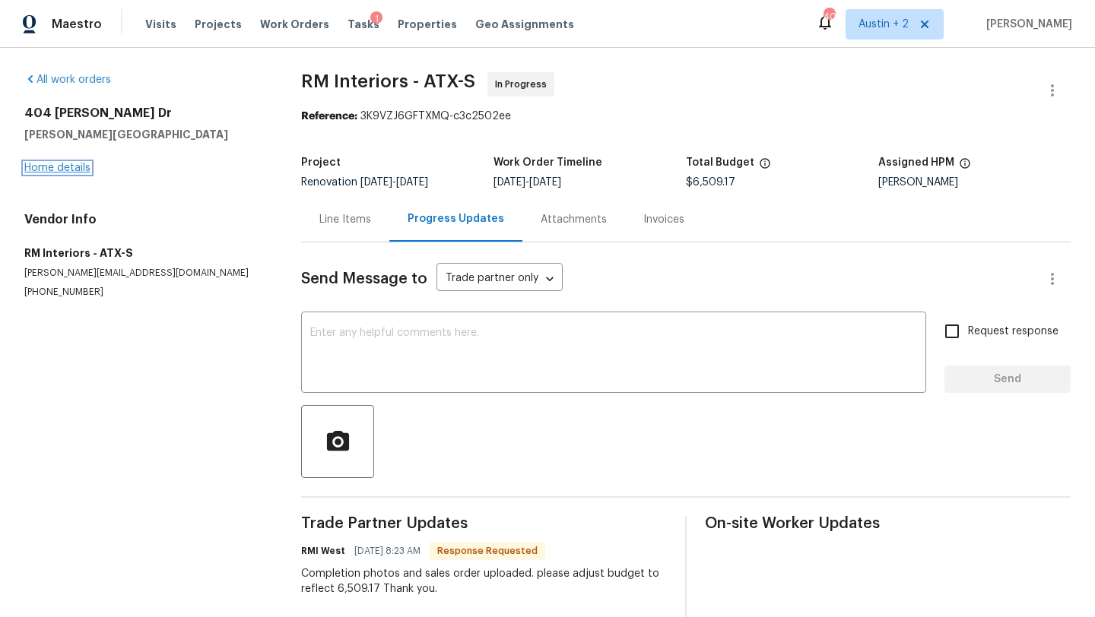
click at [74, 163] on link "Home details" at bounding box center [57, 168] width 66 height 11
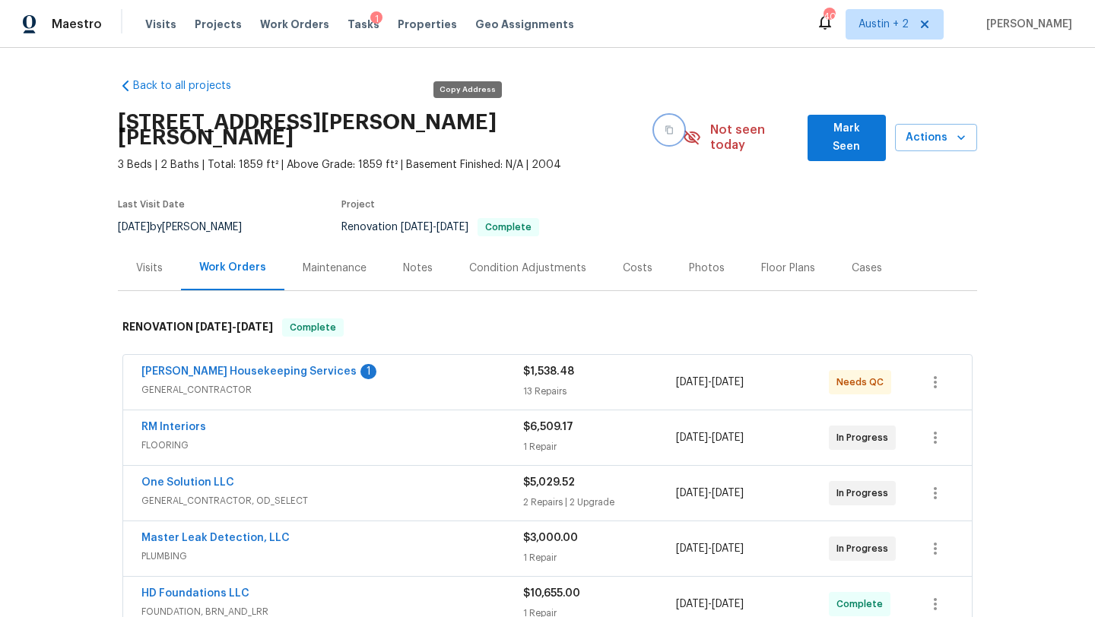
click at [655, 126] on button "button" at bounding box center [668, 129] width 27 height 27
click at [831, 125] on span "Mark Seen" at bounding box center [847, 137] width 54 height 37
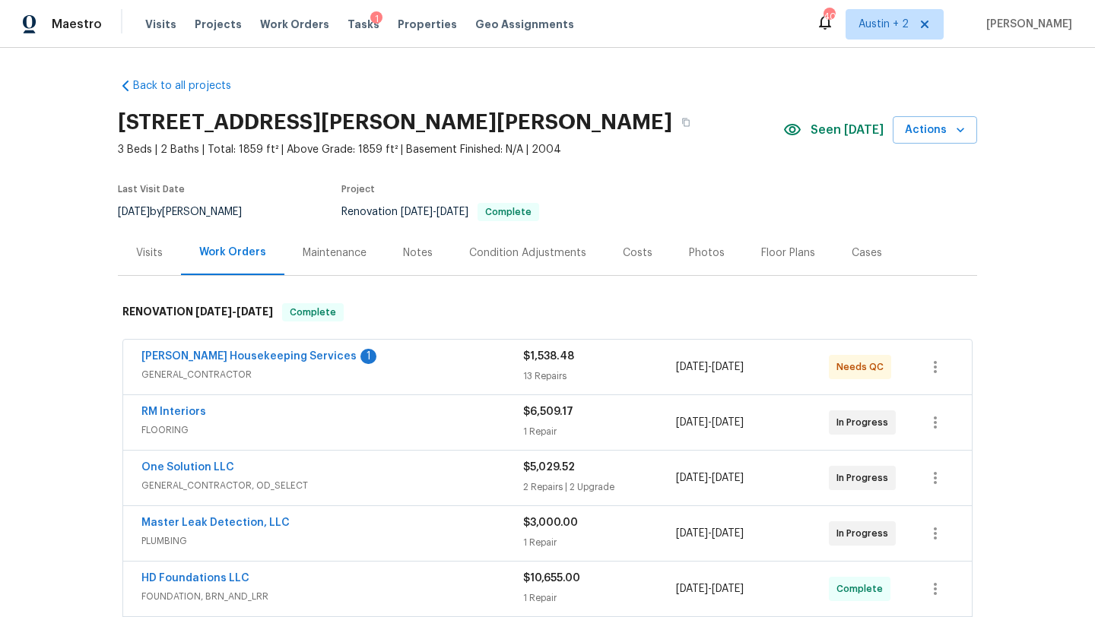
click at [630, 249] on div "Costs" at bounding box center [638, 253] width 30 height 15
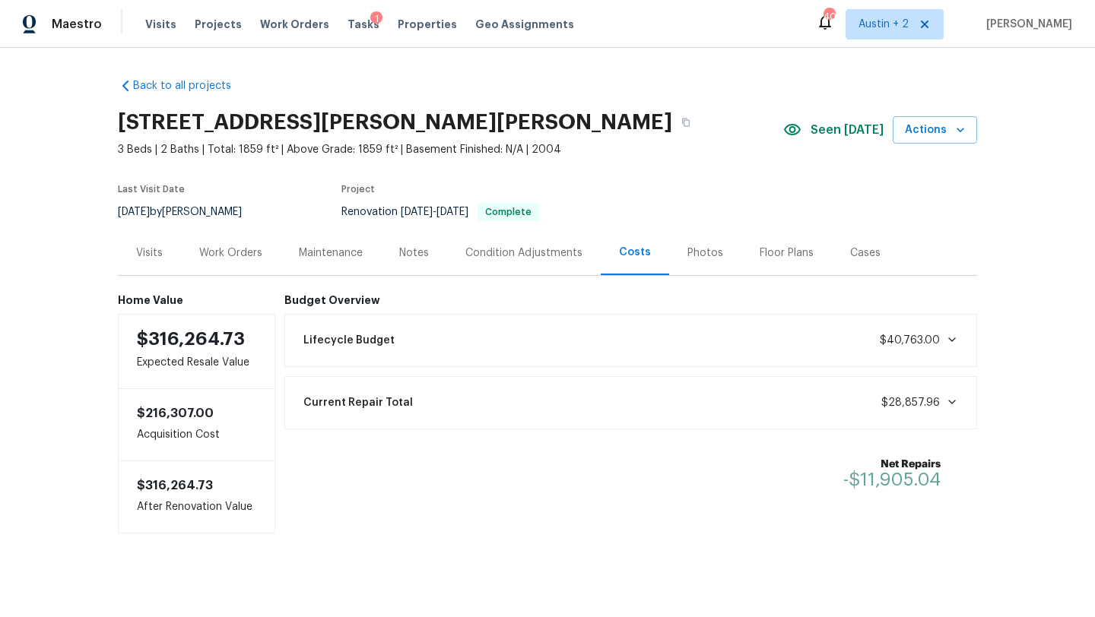
click at [235, 252] on div "Work Orders" at bounding box center [230, 253] width 63 height 15
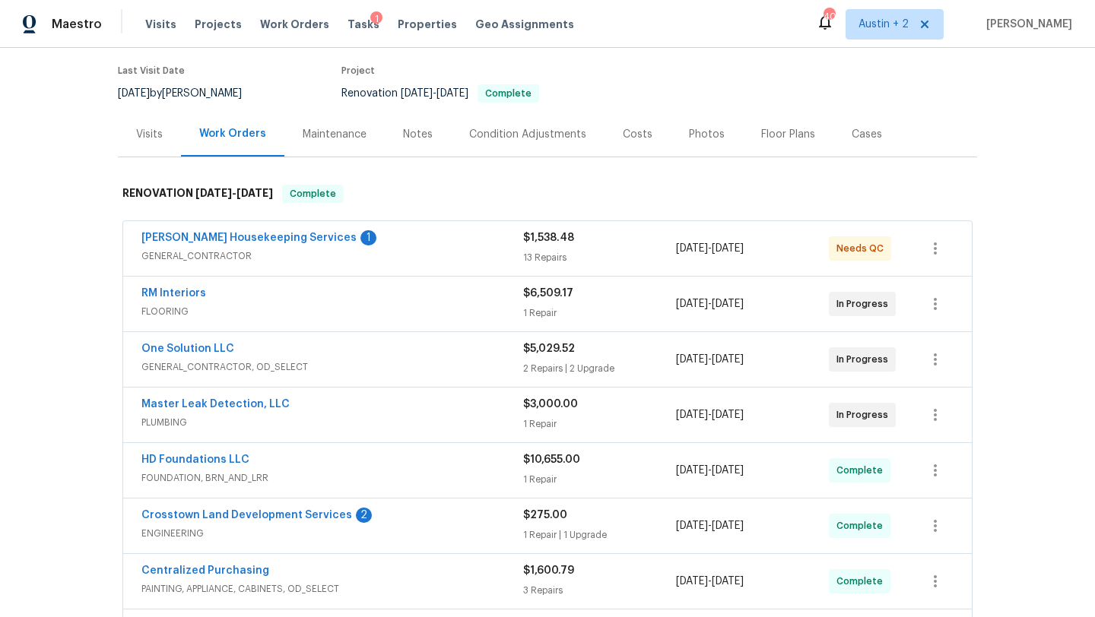
scroll to position [116, 0]
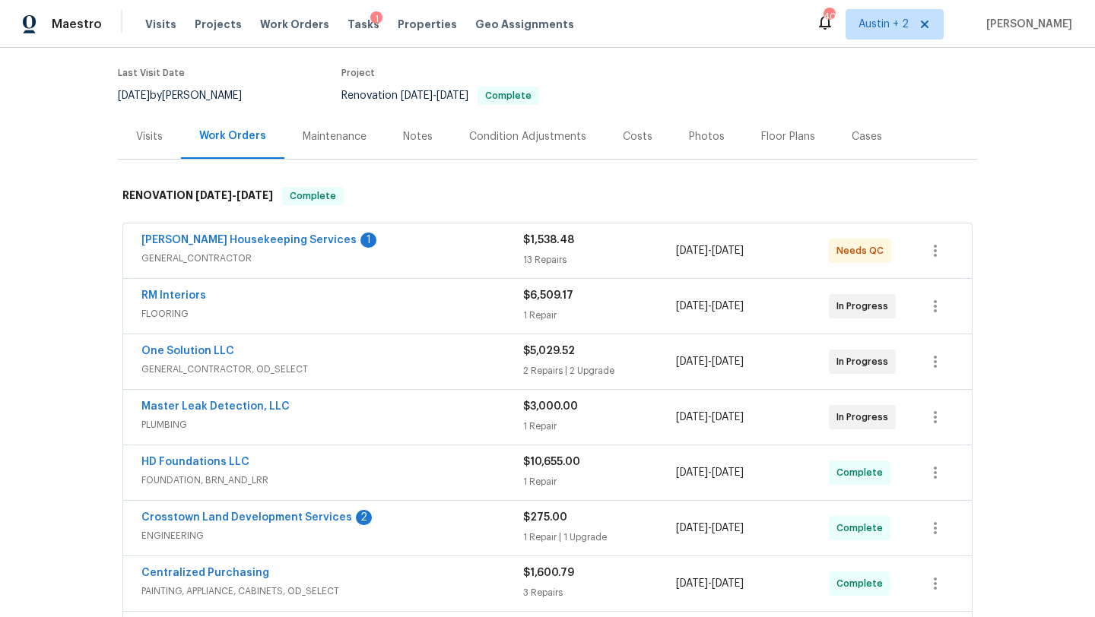
click at [427, 239] on div "Arelis Housekeeping Services 1" at bounding box center [332, 242] width 382 height 18
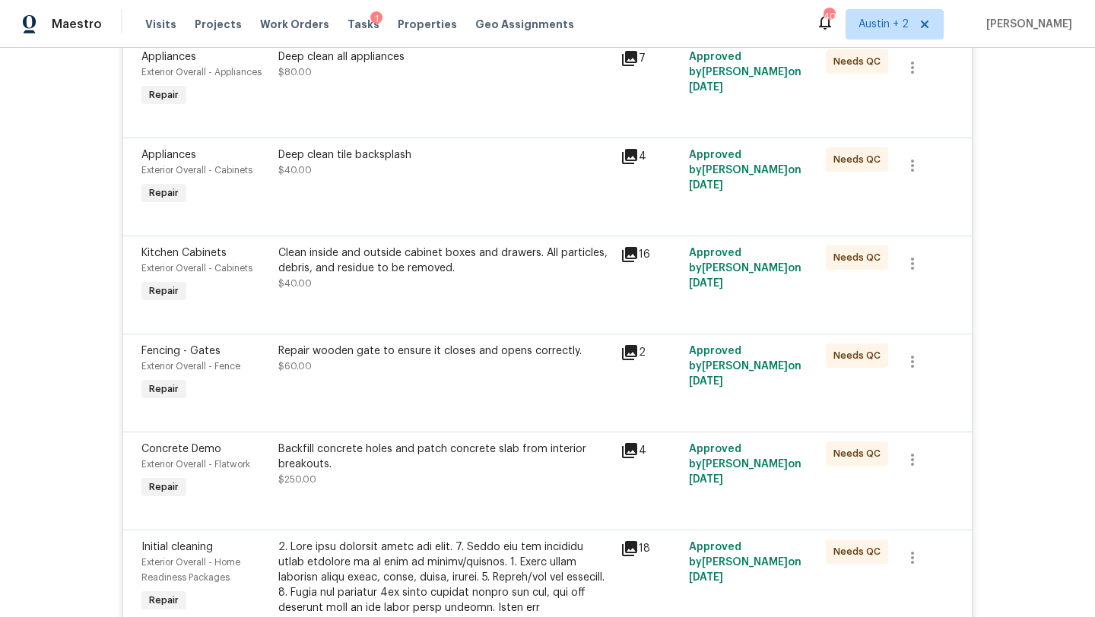
scroll to position [0, 0]
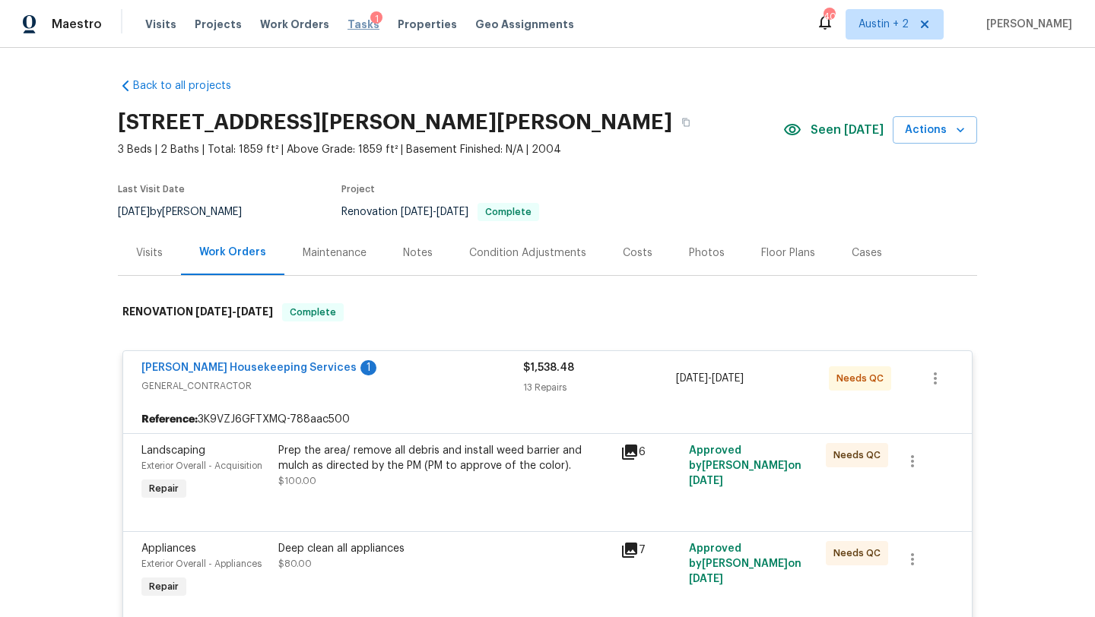
click at [348, 20] on span "Tasks" at bounding box center [364, 24] width 32 height 11
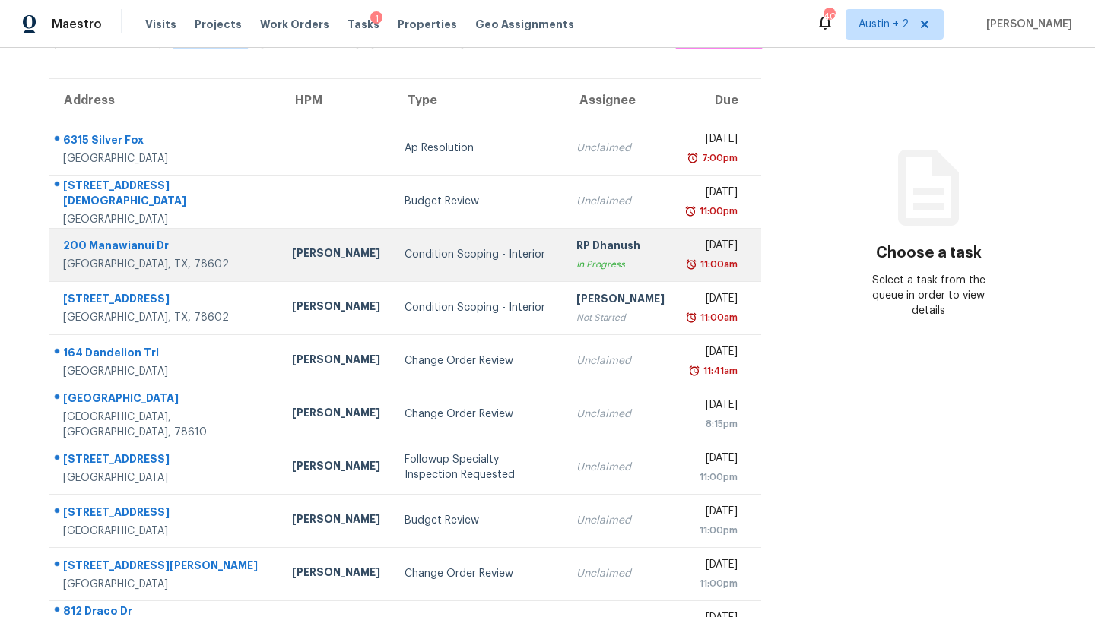
scroll to position [127, 0]
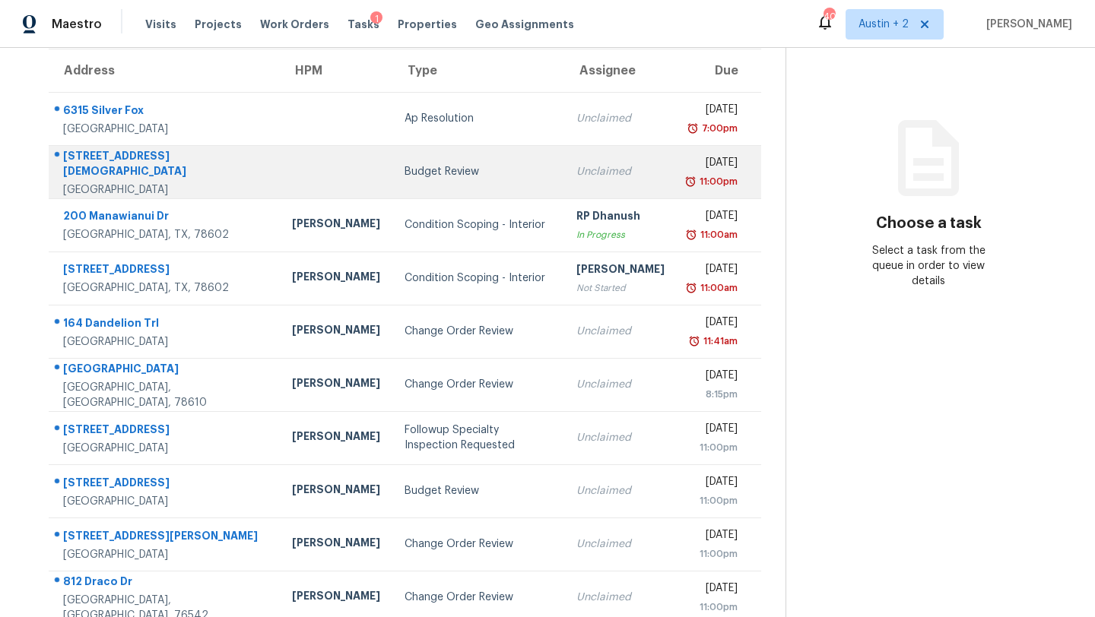
click at [392, 184] on td "Budget Review" at bounding box center [478, 171] width 172 height 53
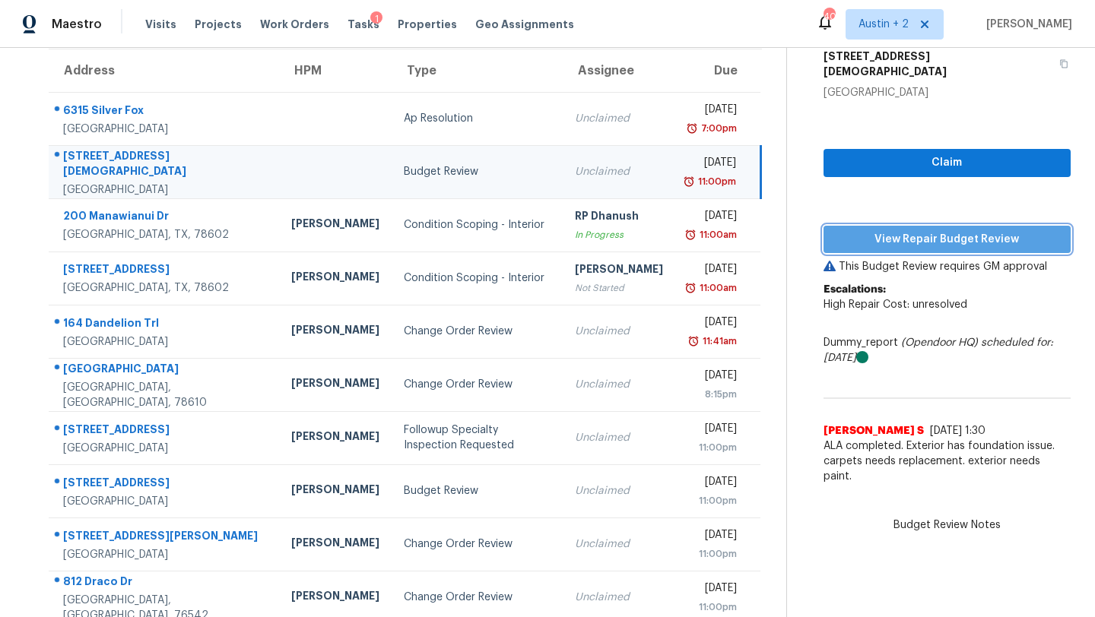
click at [875, 232] on span "View Repair Budget Review" at bounding box center [947, 239] width 223 height 19
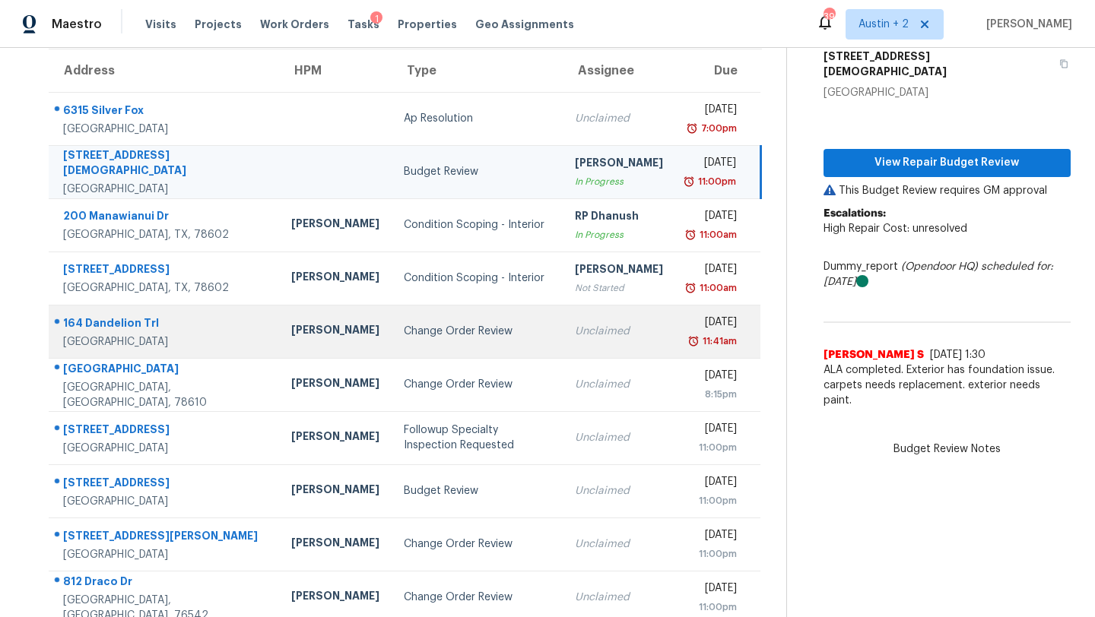
click at [404, 327] on div "Change Order Review" at bounding box center [477, 331] width 147 height 15
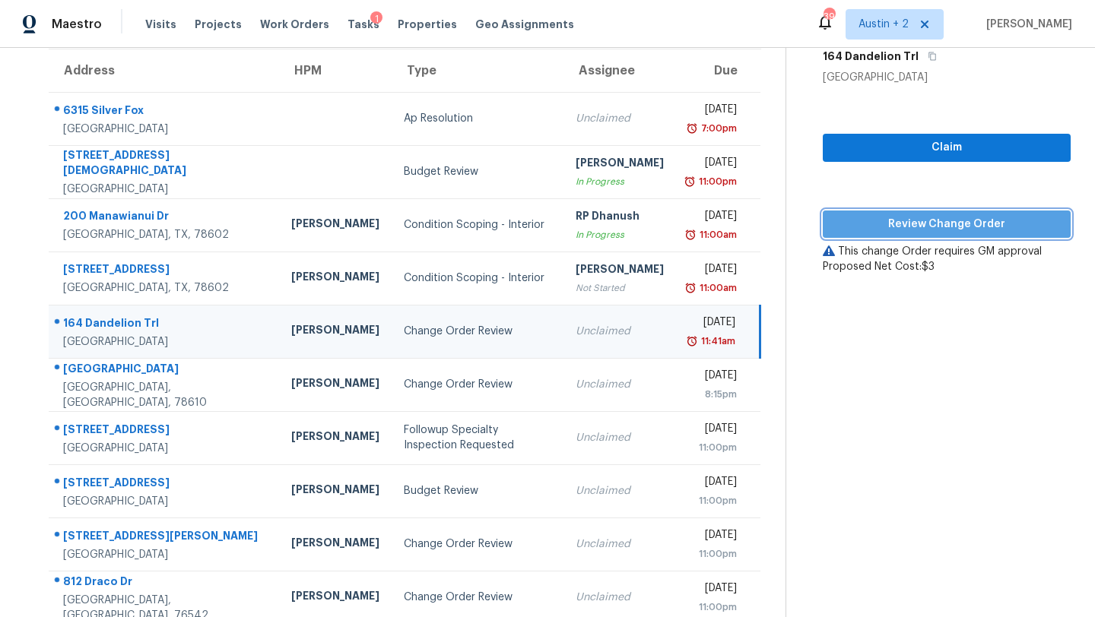
click at [852, 231] on span "Review Change Order" at bounding box center [947, 224] width 224 height 19
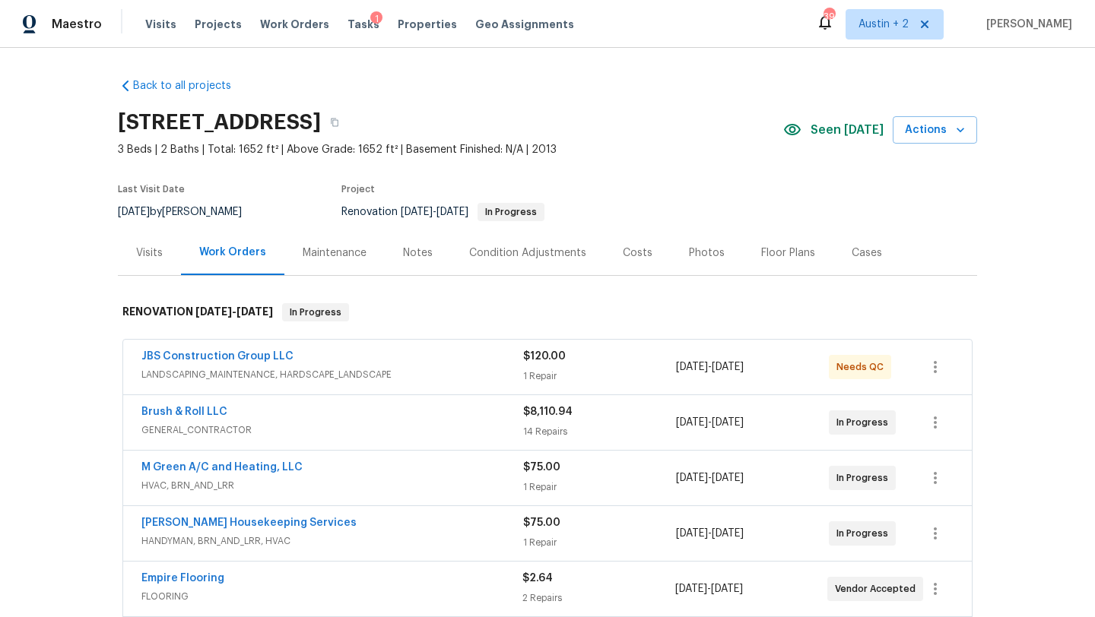
click at [825, 135] on span "Seen today" at bounding box center [847, 129] width 73 height 15
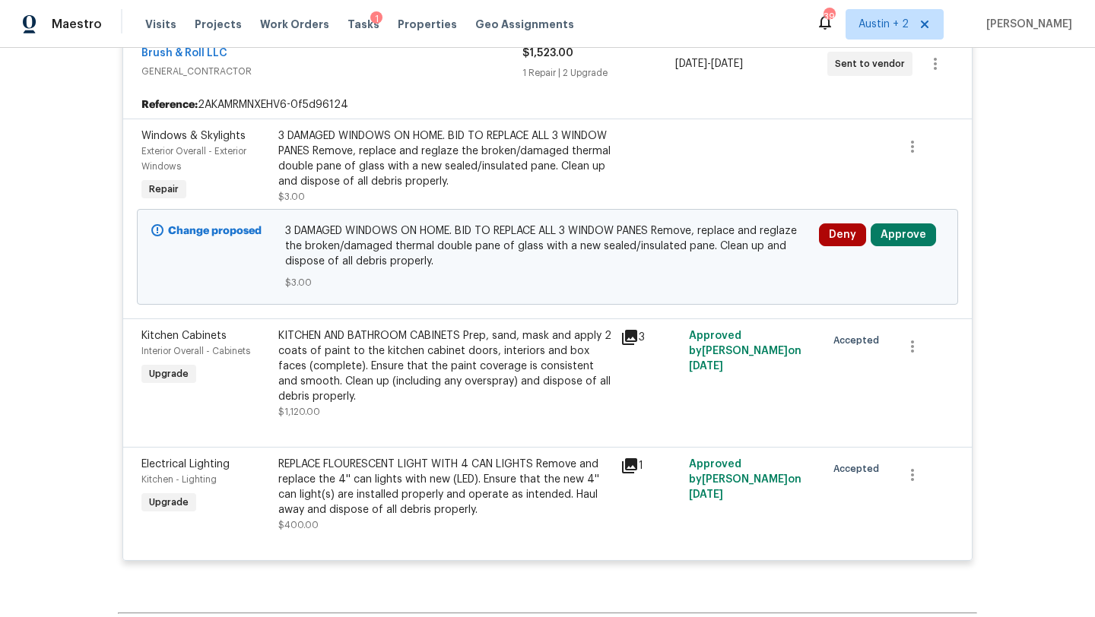
scroll to position [633, 0]
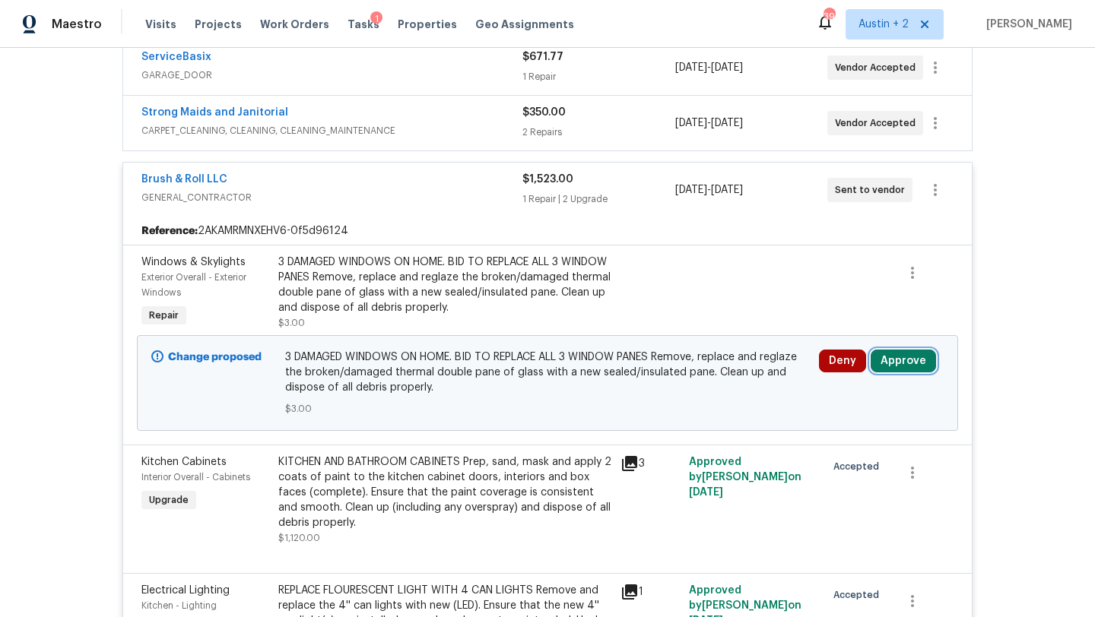
click at [908, 370] on button "Approve" at bounding box center [903, 361] width 65 height 23
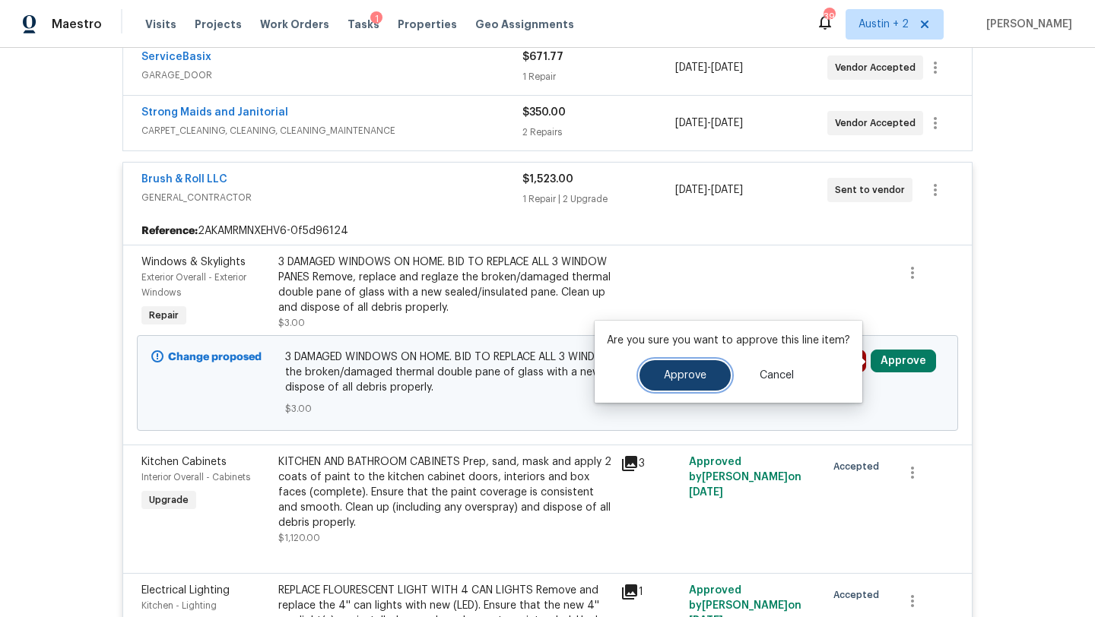
click at [694, 367] on button "Approve" at bounding box center [685, 375] width 91 height 30
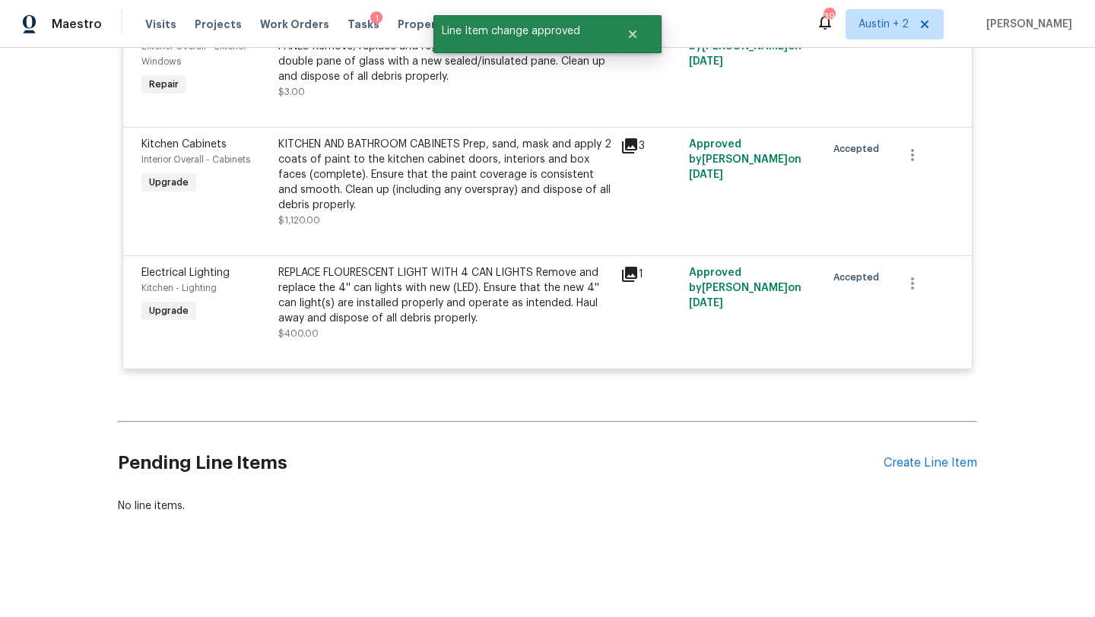
scroll to position [0, 0]
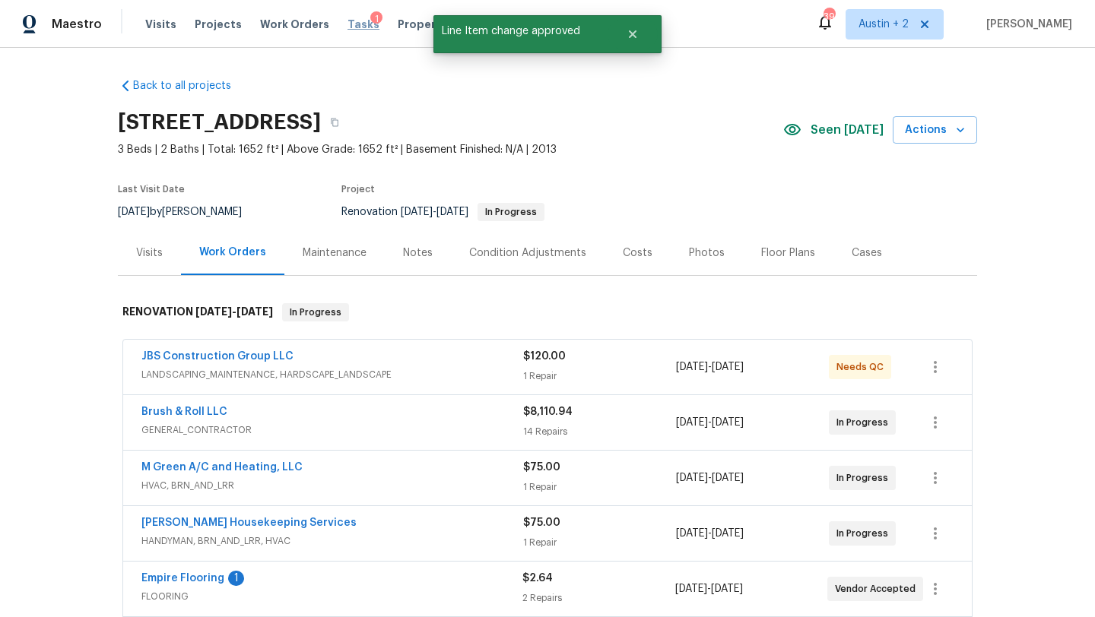
click at [348, 25] on span "Tasks" at bounding box center [364, 24] width 32 height 11
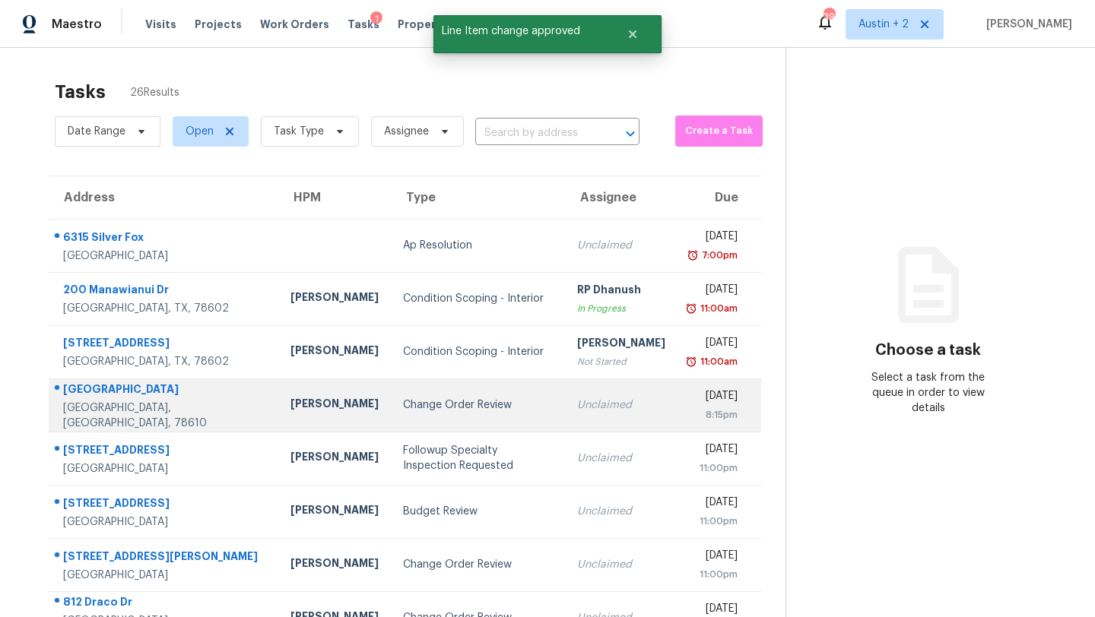
click at [391, 397] on td "Change Order Review" at bounding box center [478, 405] width 174 height 53
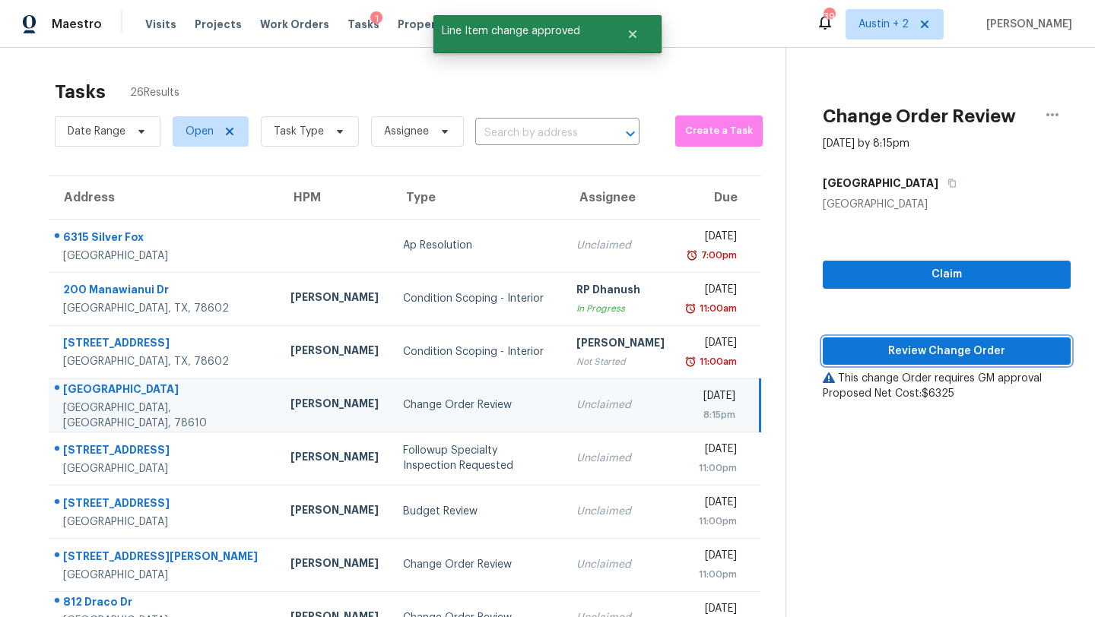
click at [852, 354] on span "Review Change Order" at bounding box center [947, 351] width 224 height 19
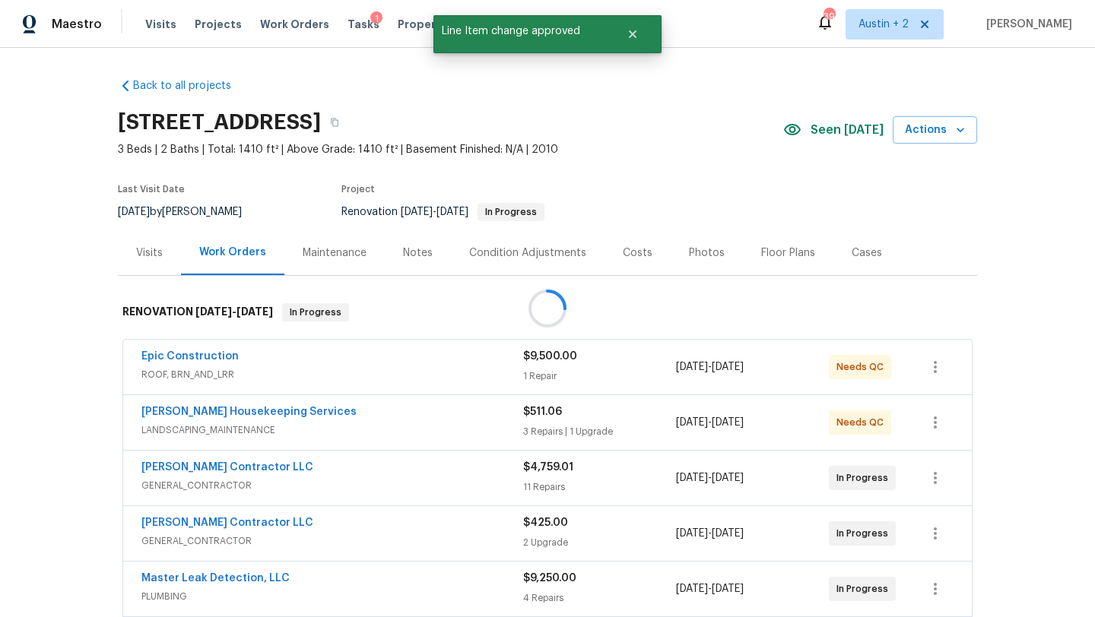
click at [836, 132] on span "Seen today" at bounding box center [847, 129] width 73 height 15
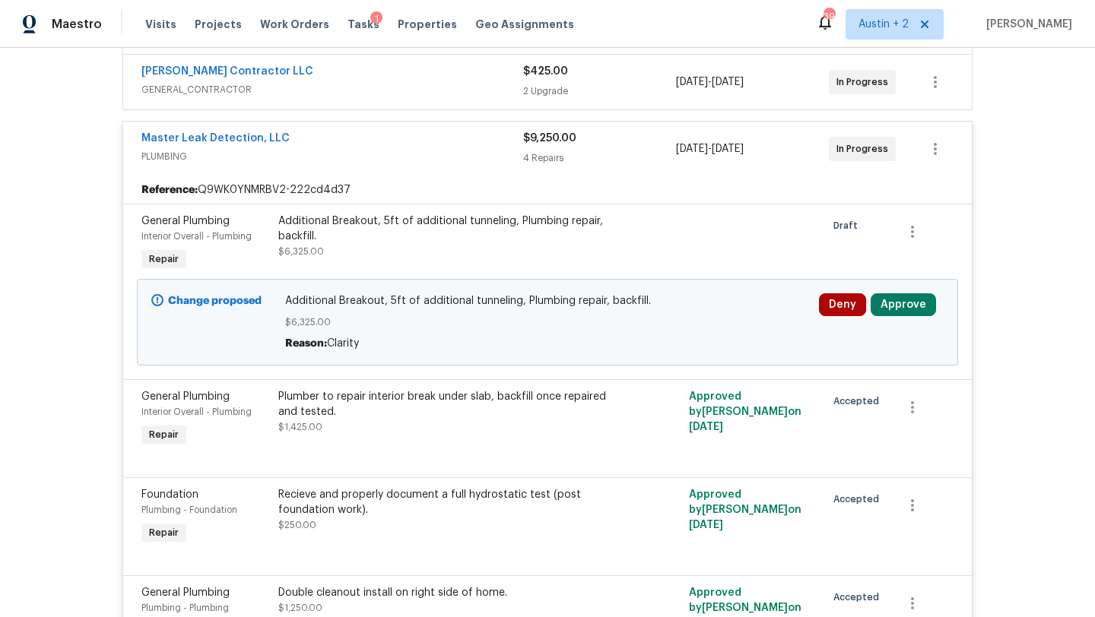
scroll to position [453, 0]
click at [894, 309] on button "Approve" at bounding box center [903, 303] width 65 height 23
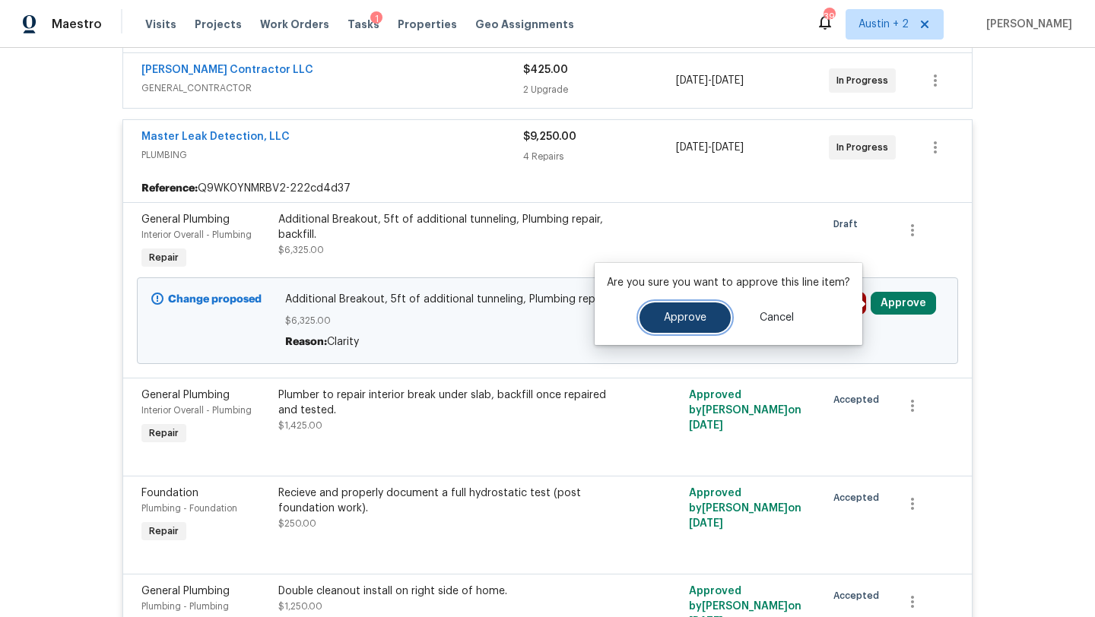
click at [650, 326] on button "Approve" at bounding box center [685, 318] width 91 height 30
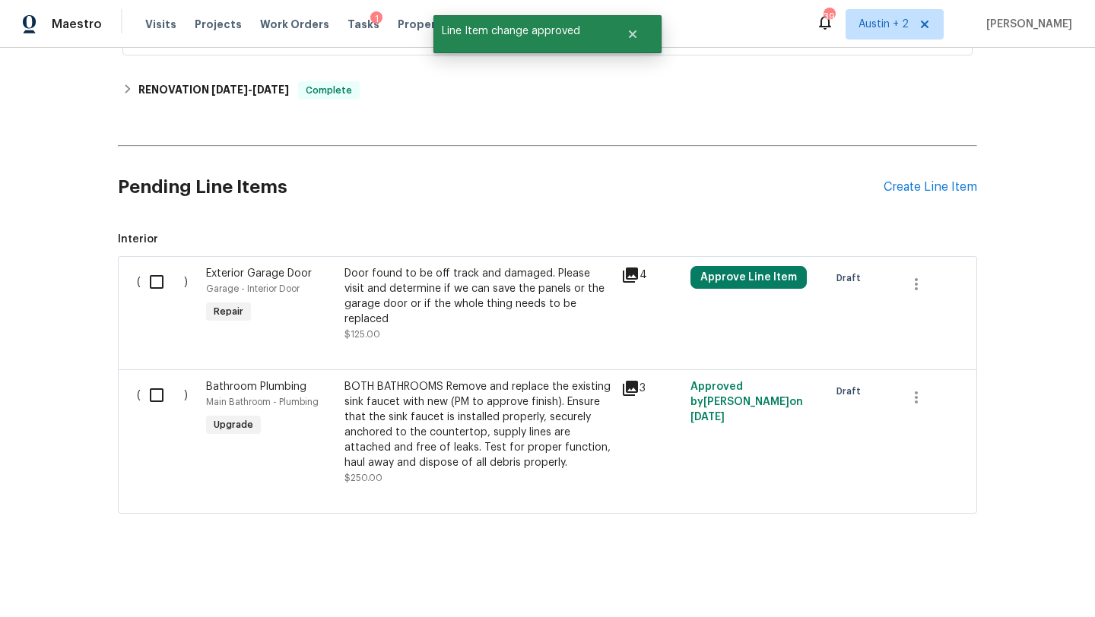
scroll to position [0, 0]
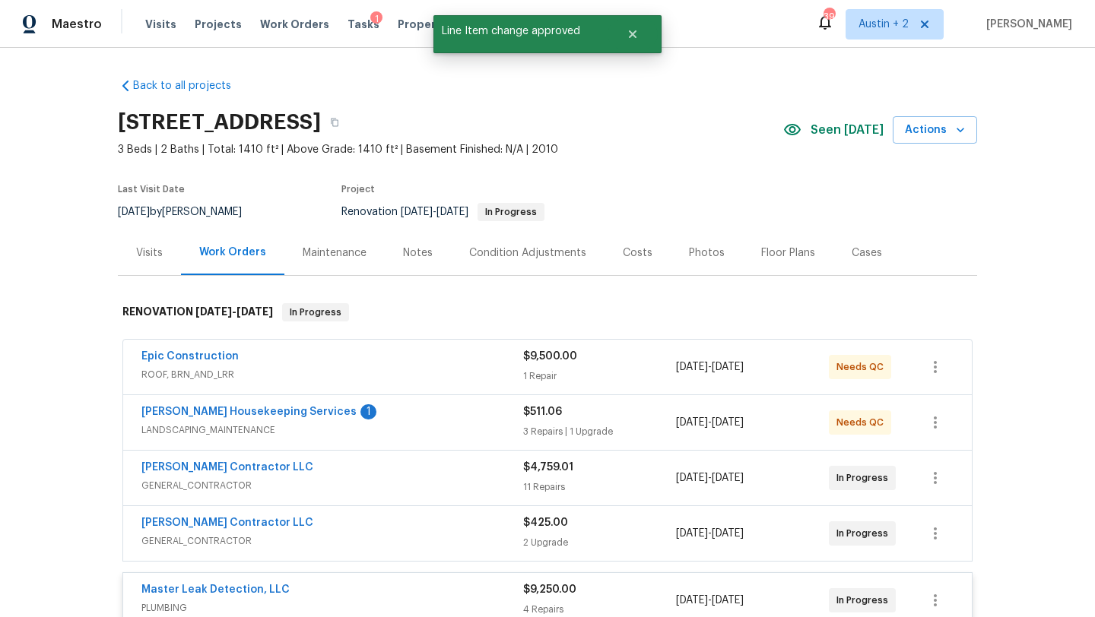
click at [623, 254] on div "Costs" at bounding box center [638, 253] width 30 height 15
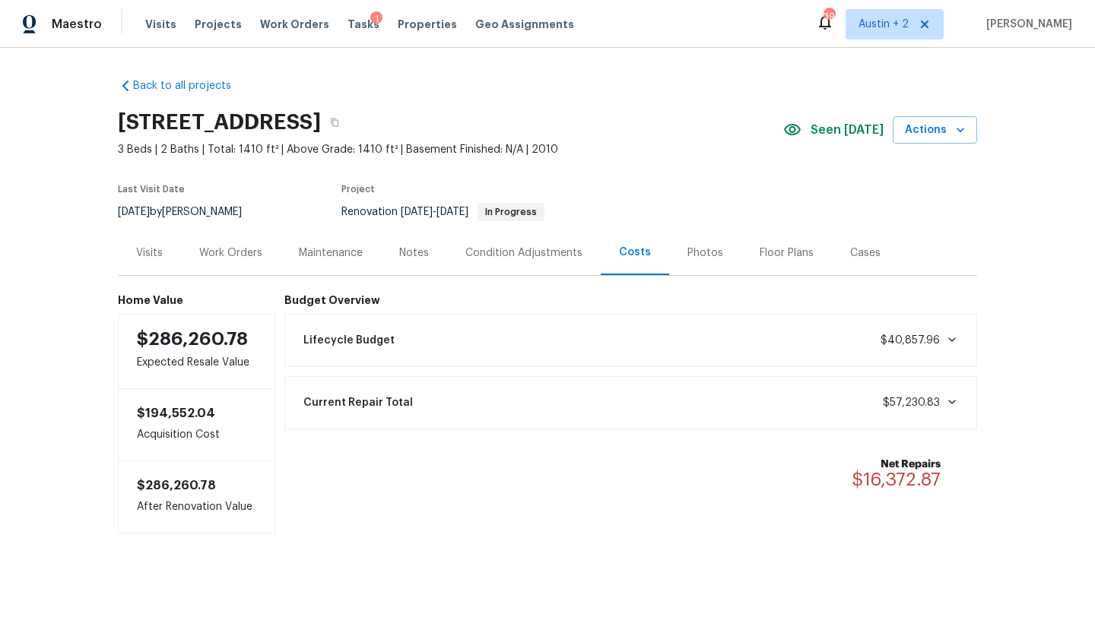
click at [227, 252] on div "Work Orders" at bounding box center [230, 253] width 63 height 15
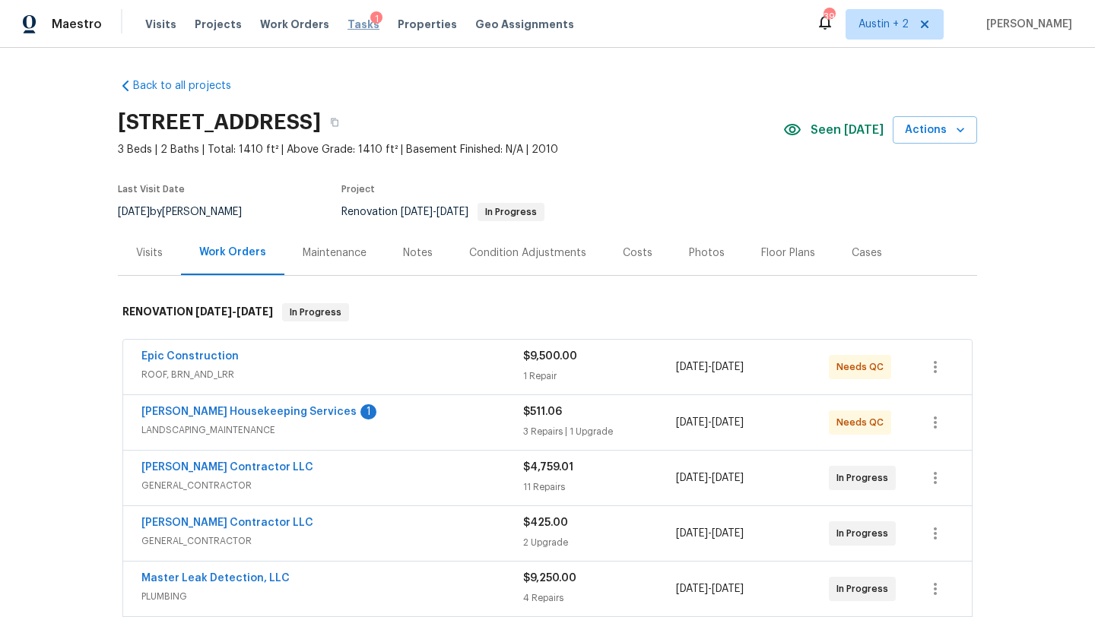
click at [348, 21] on span "Tasks" at bounding box center [364, 24] width 32 height 11
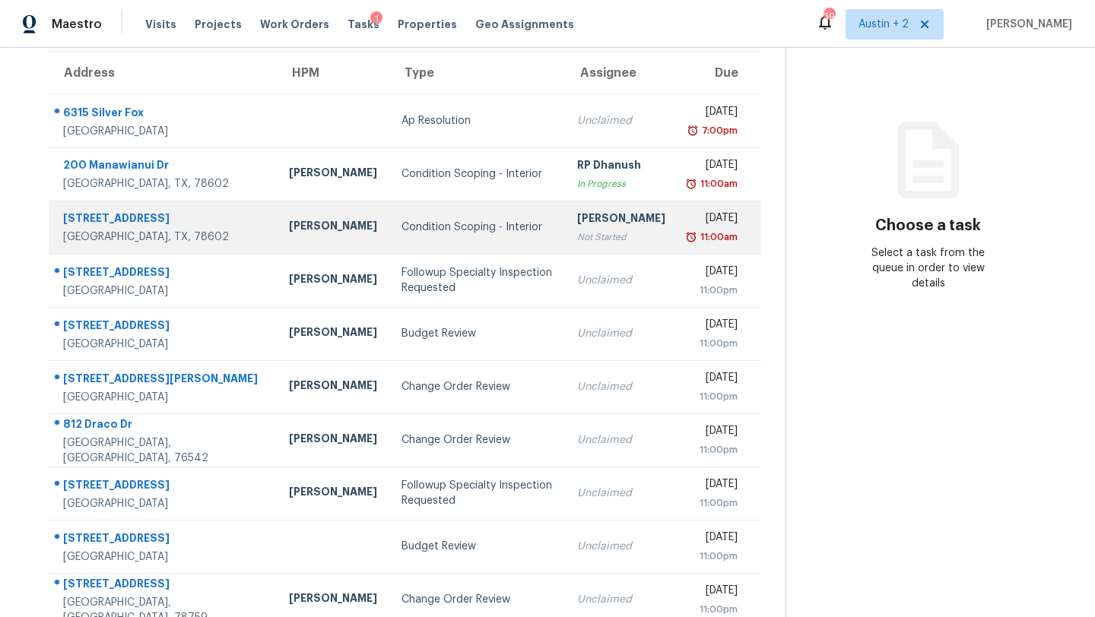
scroll to position [174, 0]
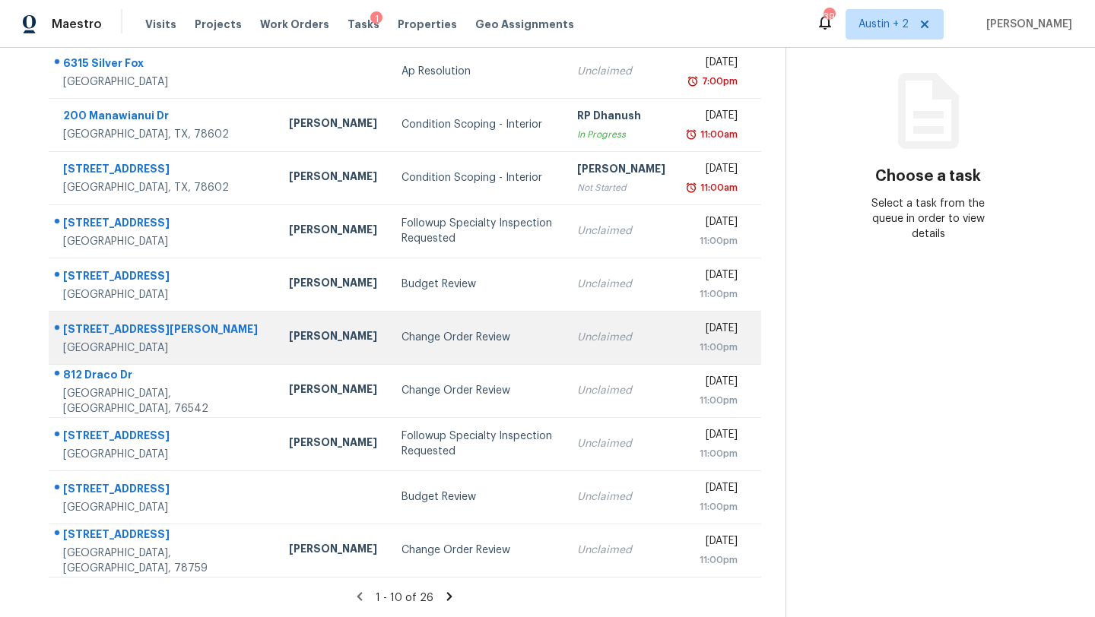
click at [402, 341] on div "Change Order Review" at bounding box center [477, 337] width 151 height 15
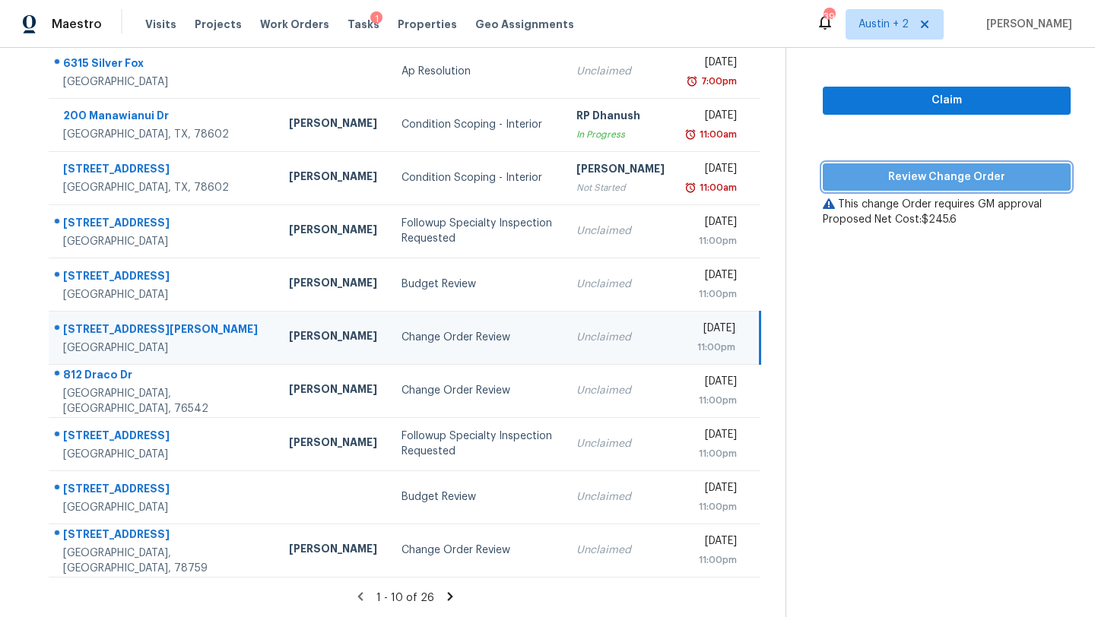
click at [902, 178] on span "Review Change Order" at bounding box center [947, 177] width 224 height 19
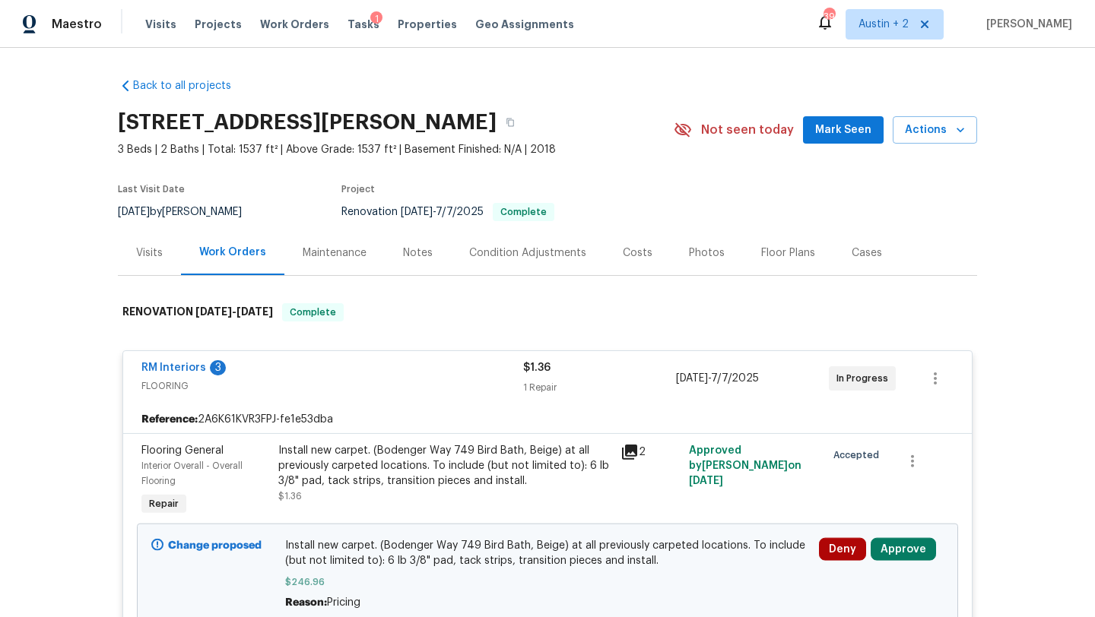
click at [853, 127] on span "Mark Seen" at bounding box center [843, 130] width 56 height 19
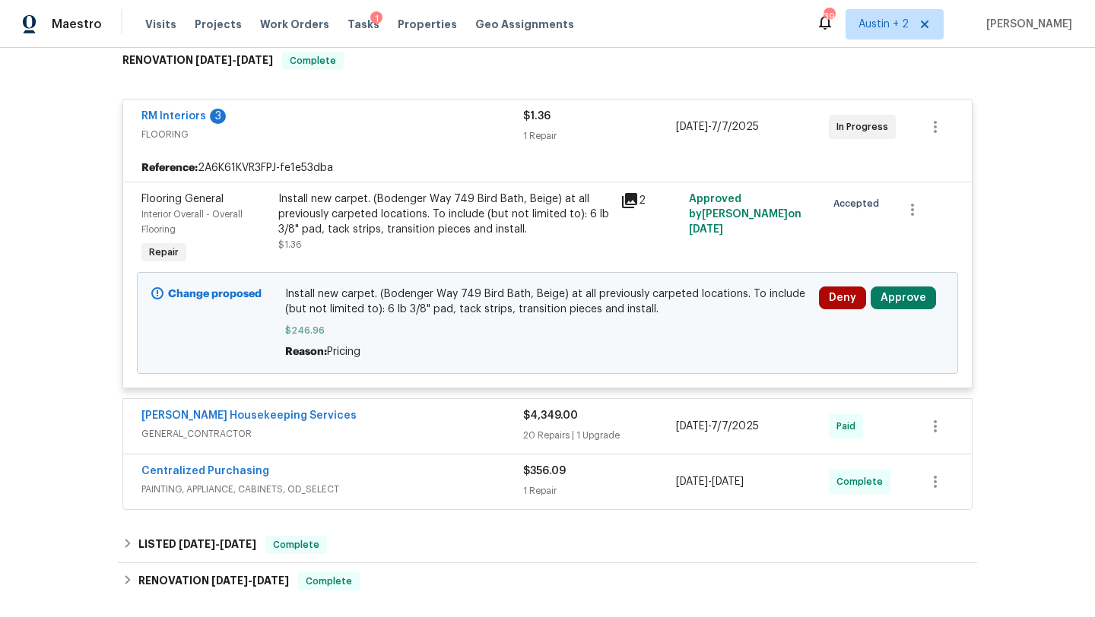
scroll to position [254, 0]
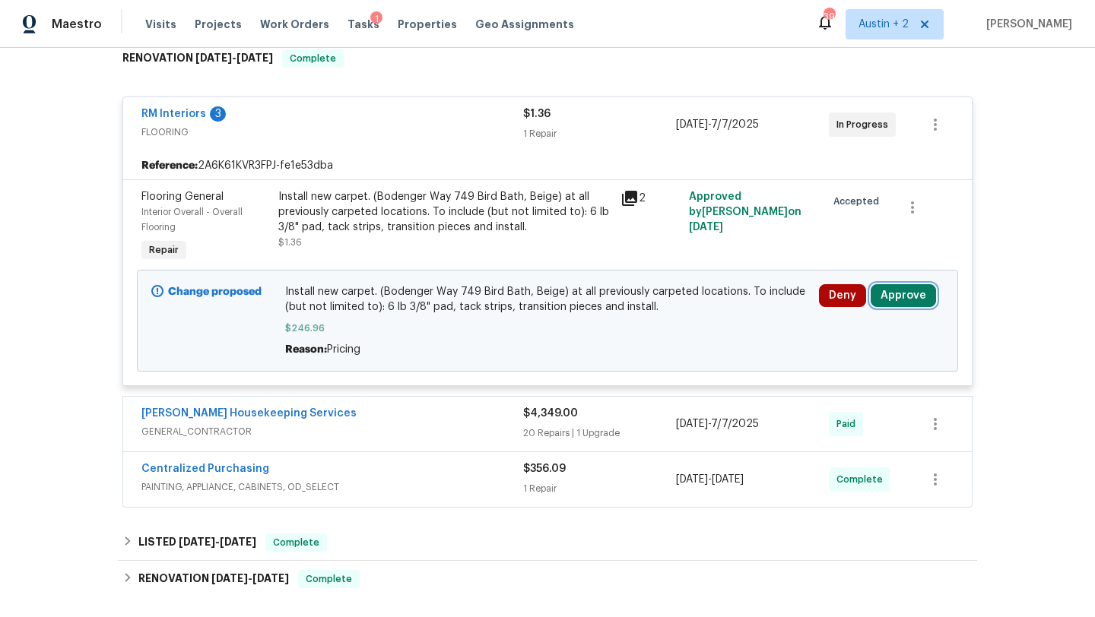
click at [911, 295] on button "Approve" at bounding box center [903, 295] width 65 height 23
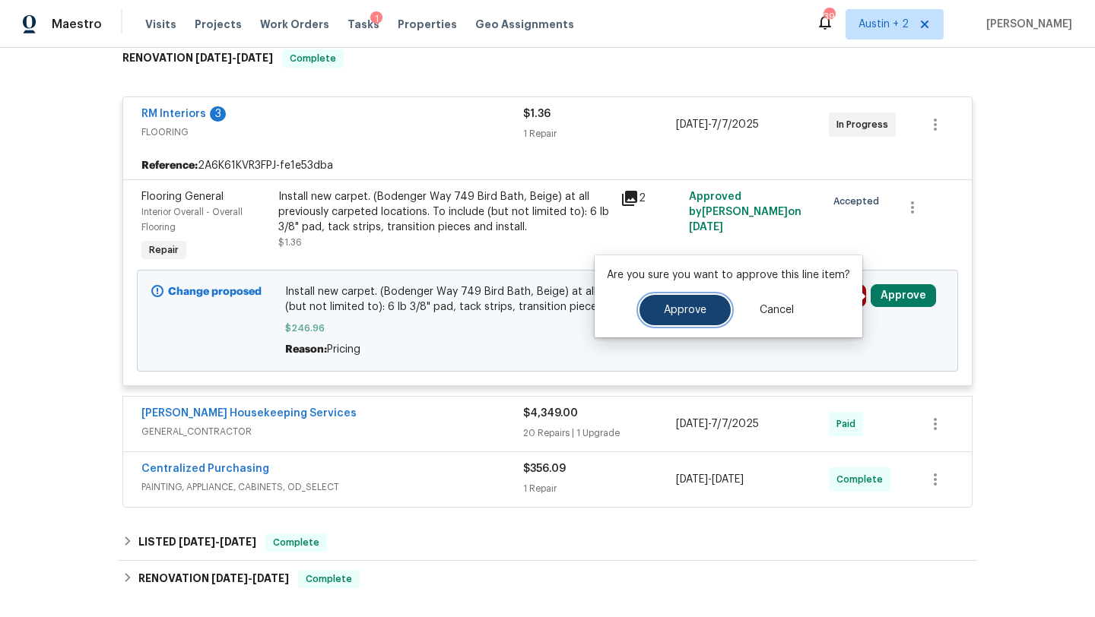
click at [684, 310] on span "Approve" at bounding box center [685, 310] width 43 height 11
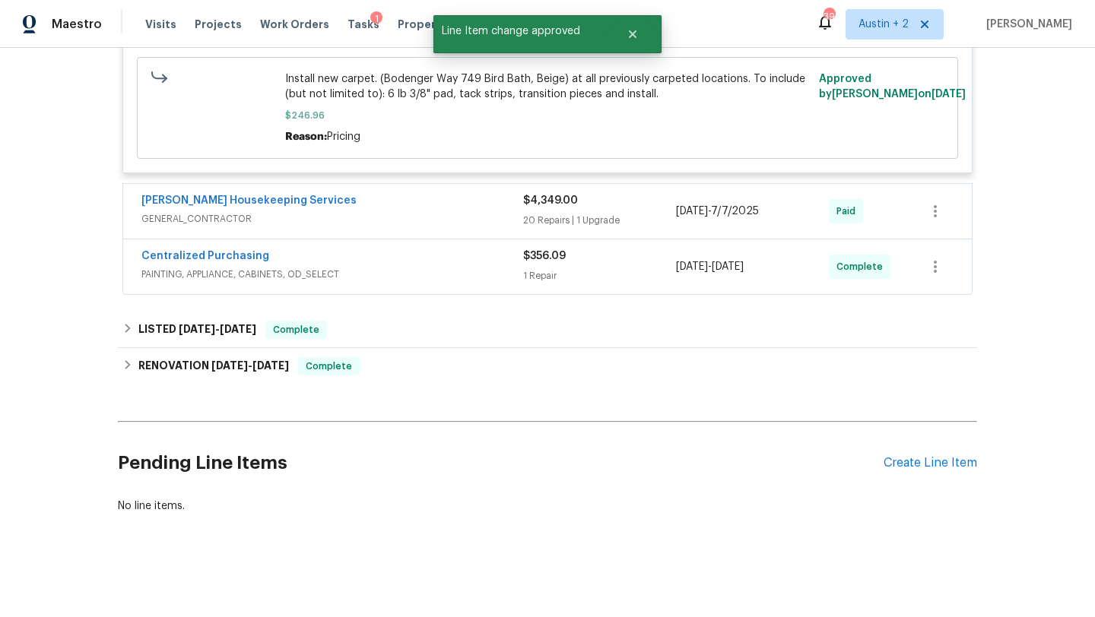
scroll to position [0, 0]
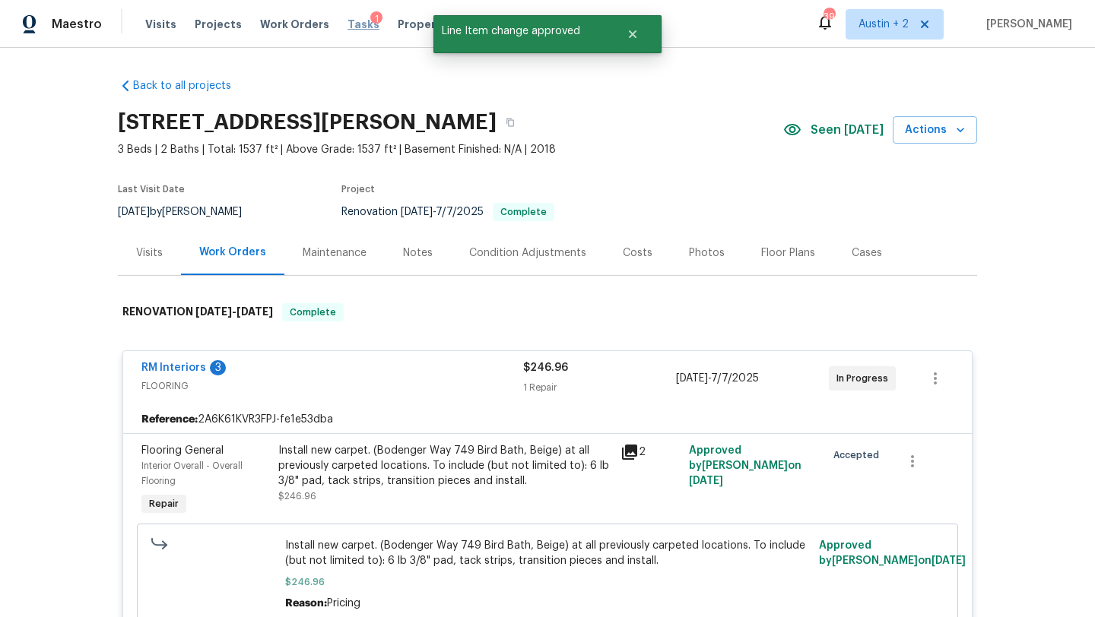
click at [353, 23] on span "Tasks" at bounding box center [364, 24] width 32 height 11
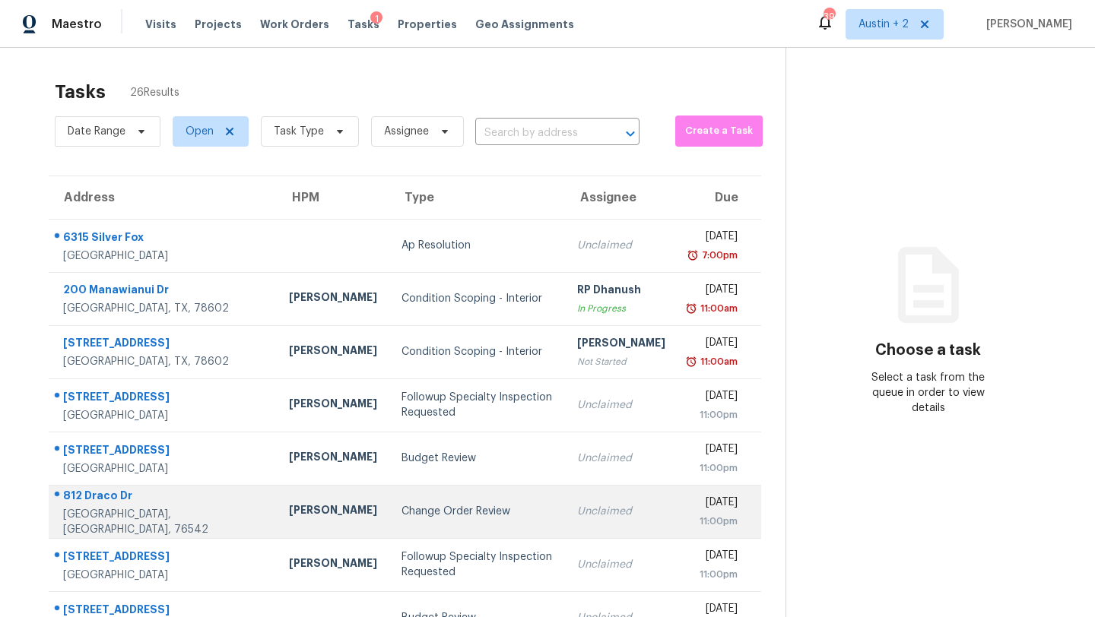
click at [402, 509] on div "Change Order Review" at bounding box center [477, 511] width 151 height 15
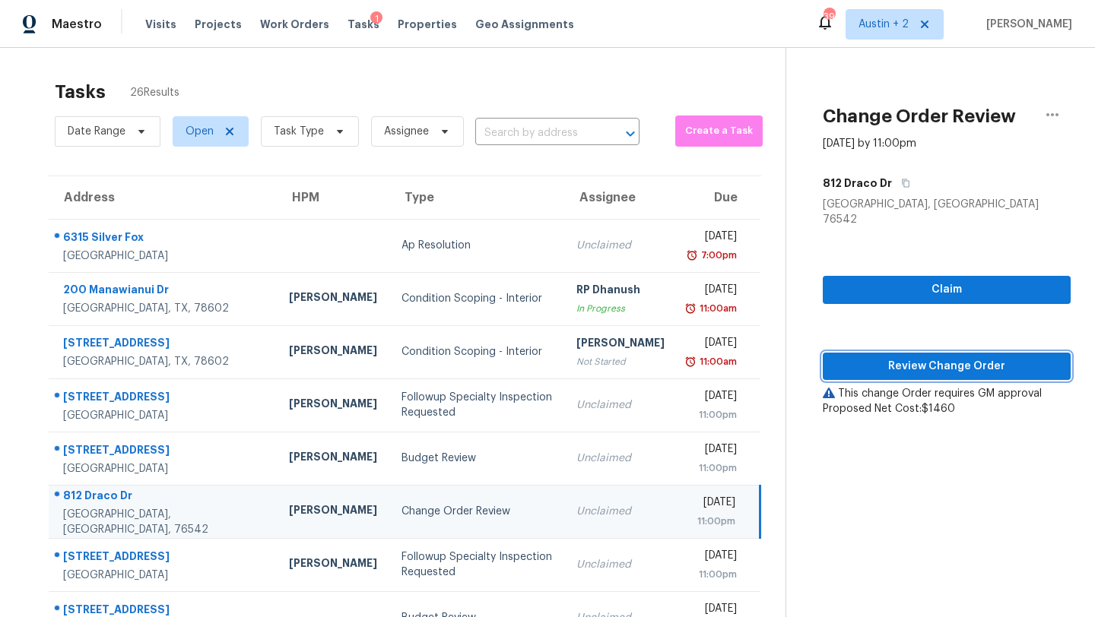
click at [860, 357] on span "Review Change Order" at bounding box center [947, 366] width 224 height 19
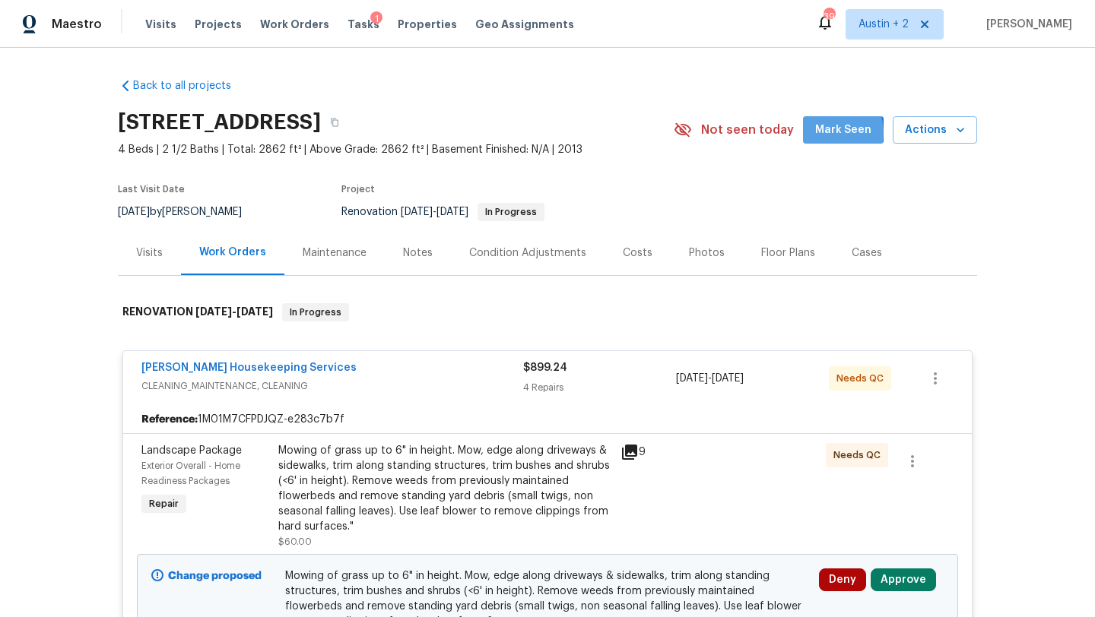
click at [824, 133] on span "Mark Seen" at bounding box center [843, 130] width 56 height 19
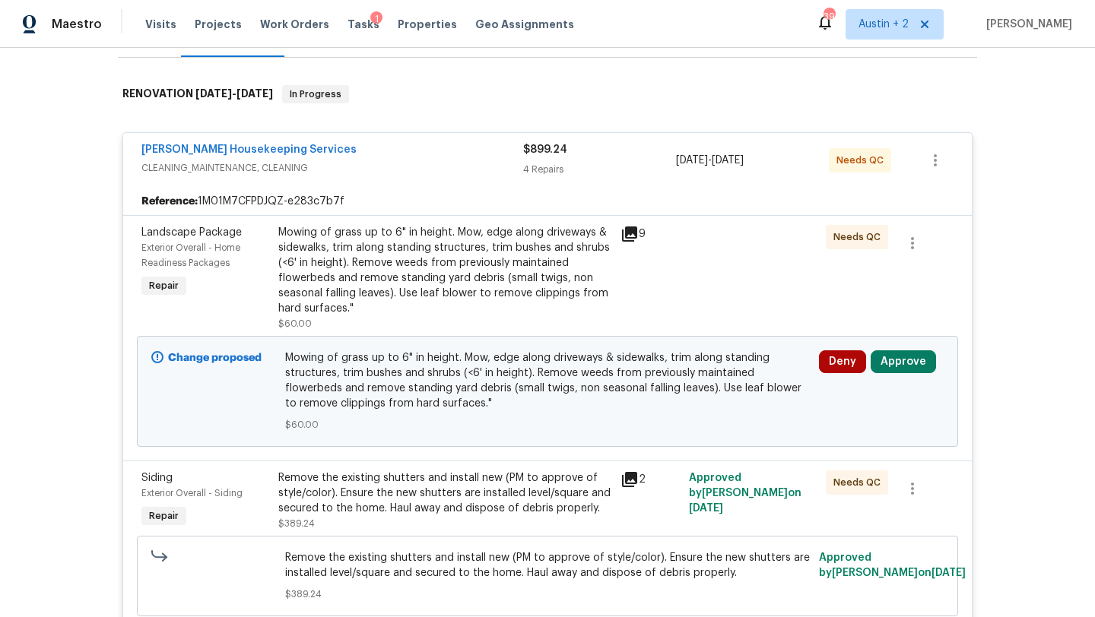
scroll to position [221, 0]
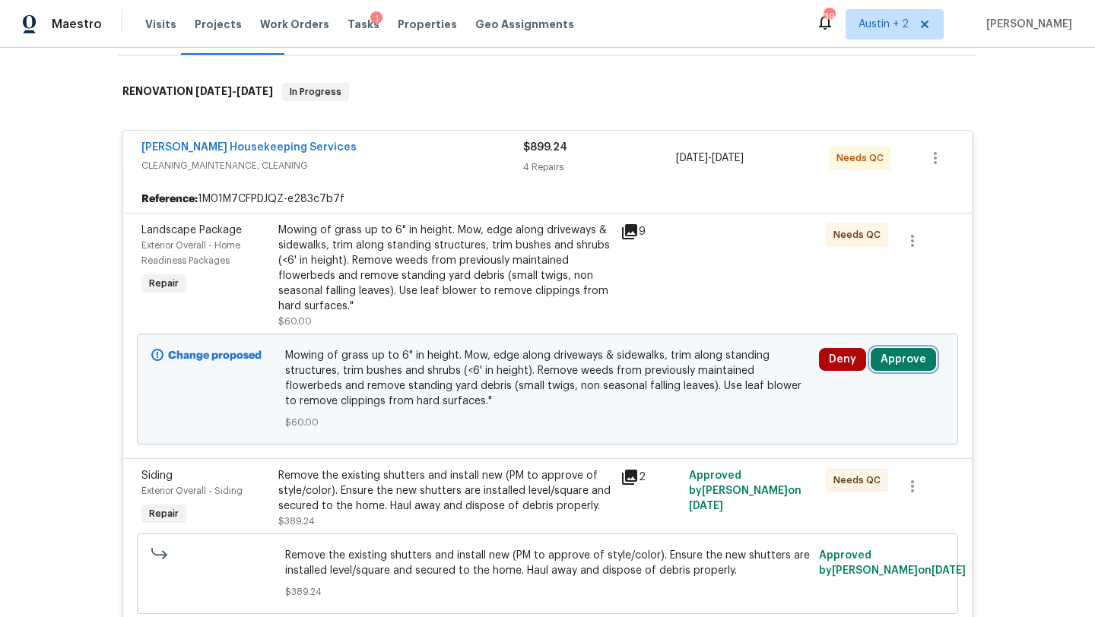
click at [906, 363] on button "Approve" at bounding box center [903, 359] width 65 height 23
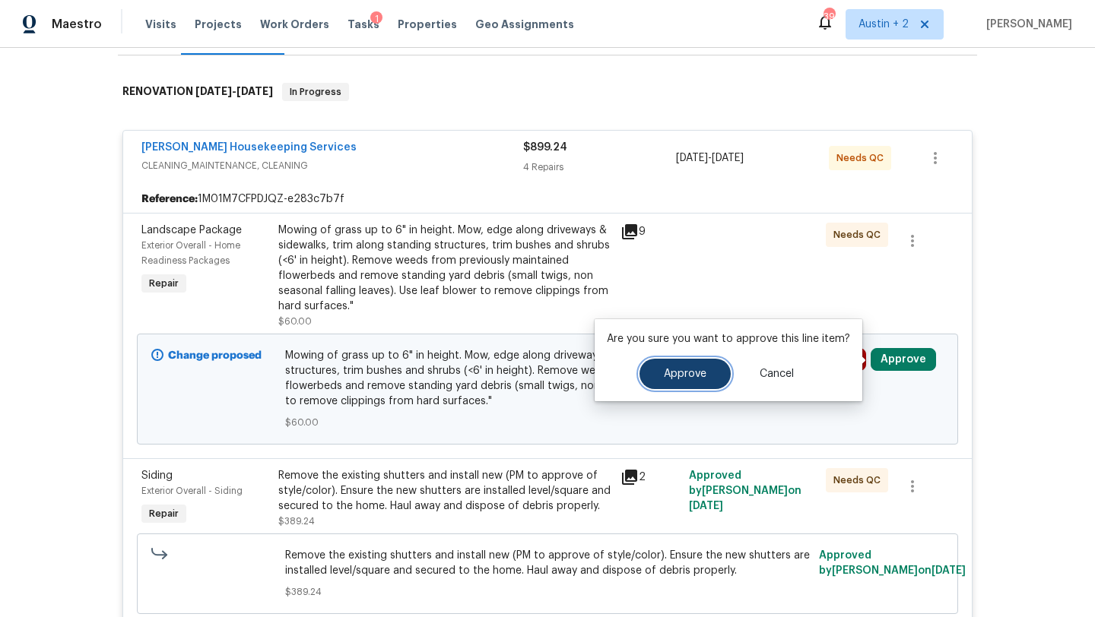
click at [695, 367] on button "Approve" at bounding box center [685, 374] width 91 height 30
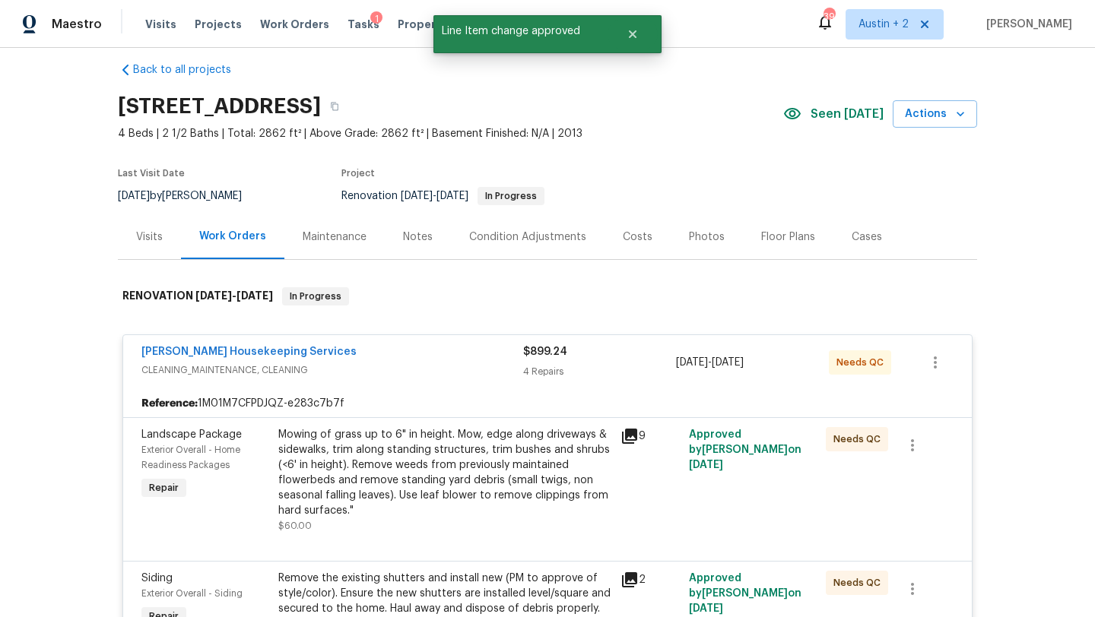
scroll to position [0, 0]
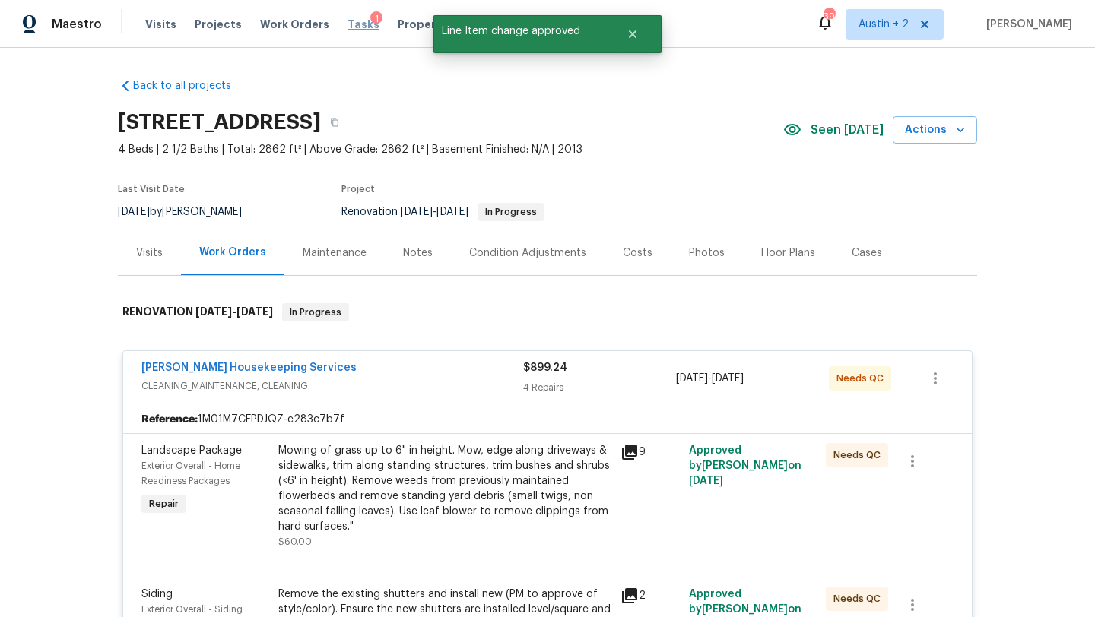
click at [348, 23] on span "Tasks" at bounding box center [364, 24] width 32 height 11
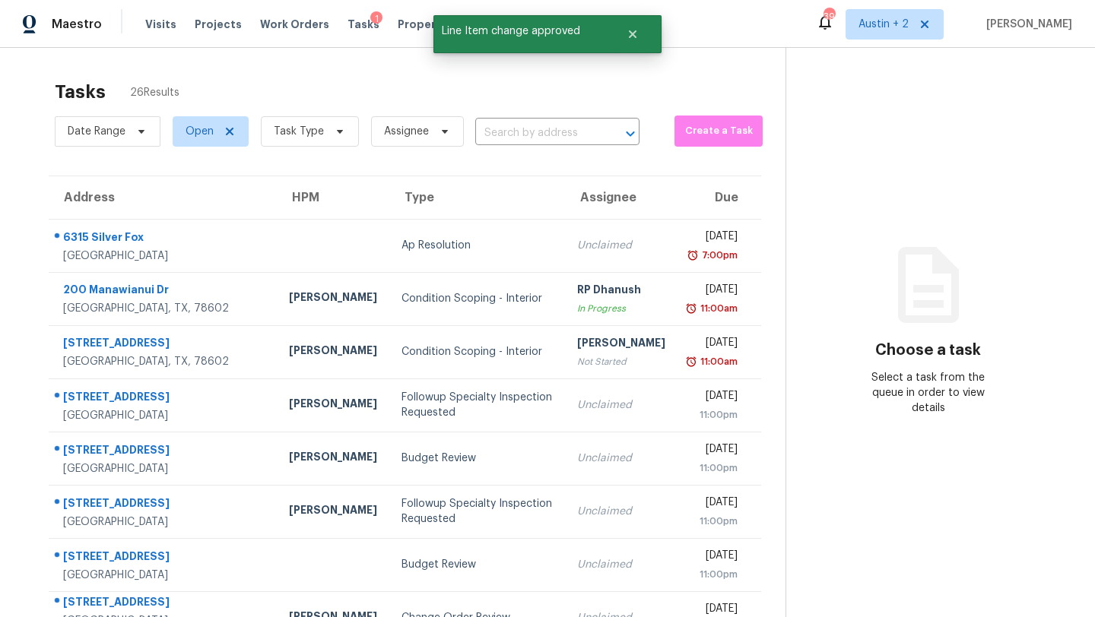
scroll to position [174, 0]
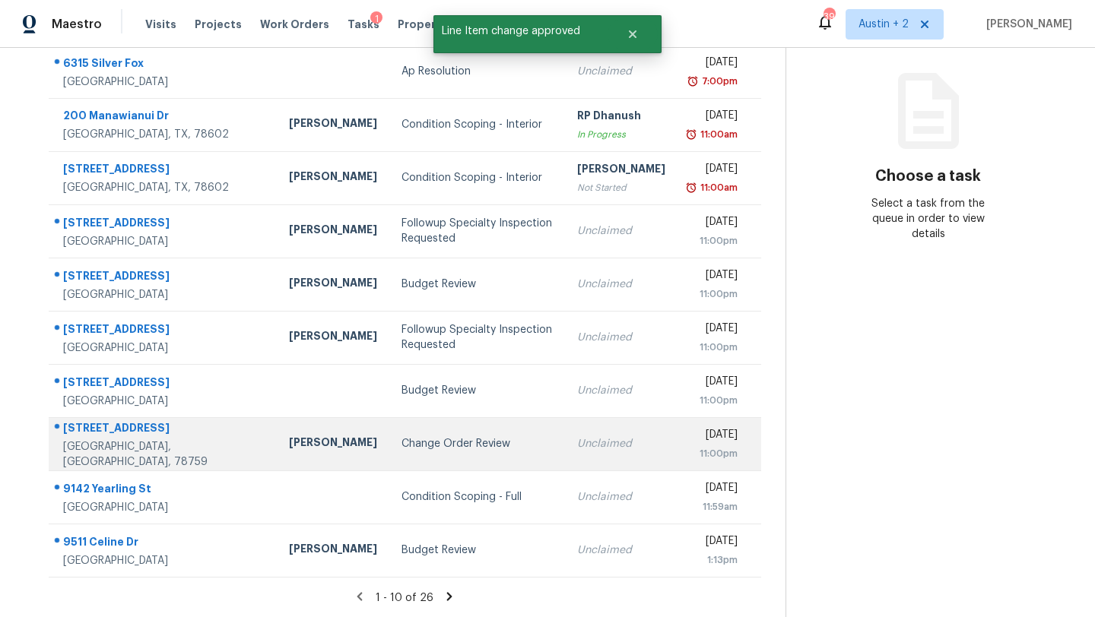
click at [402, 447] on div "Change Order Review" at bounding box center [477, 443] width 151 height 15
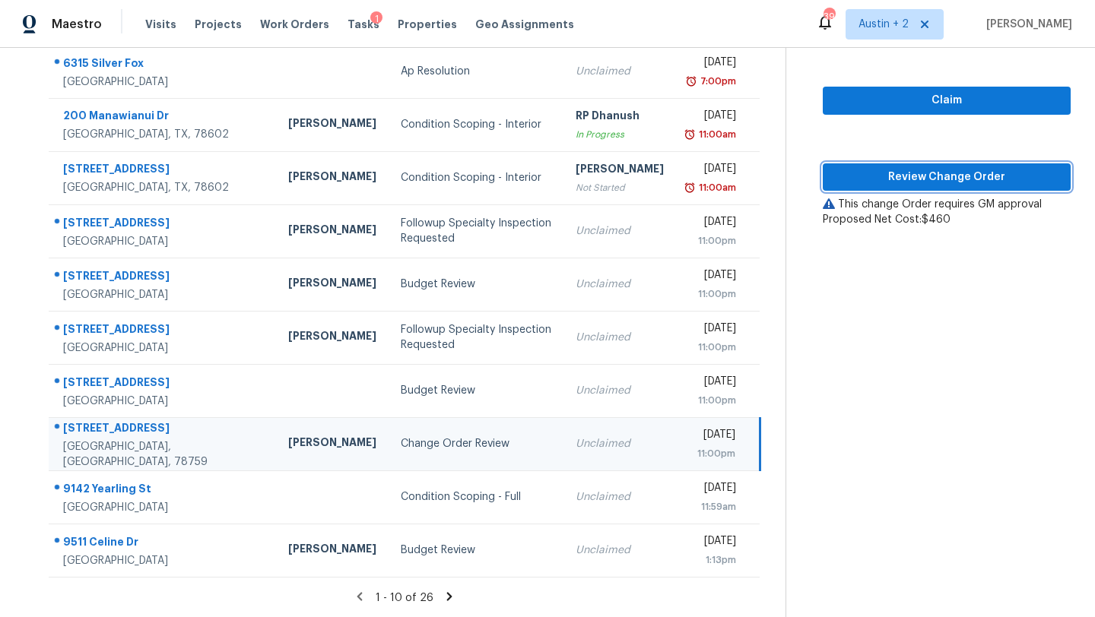
click at [910, 173] on span "Review Change Order" at bounding box center [947, 177] width 224 height 19
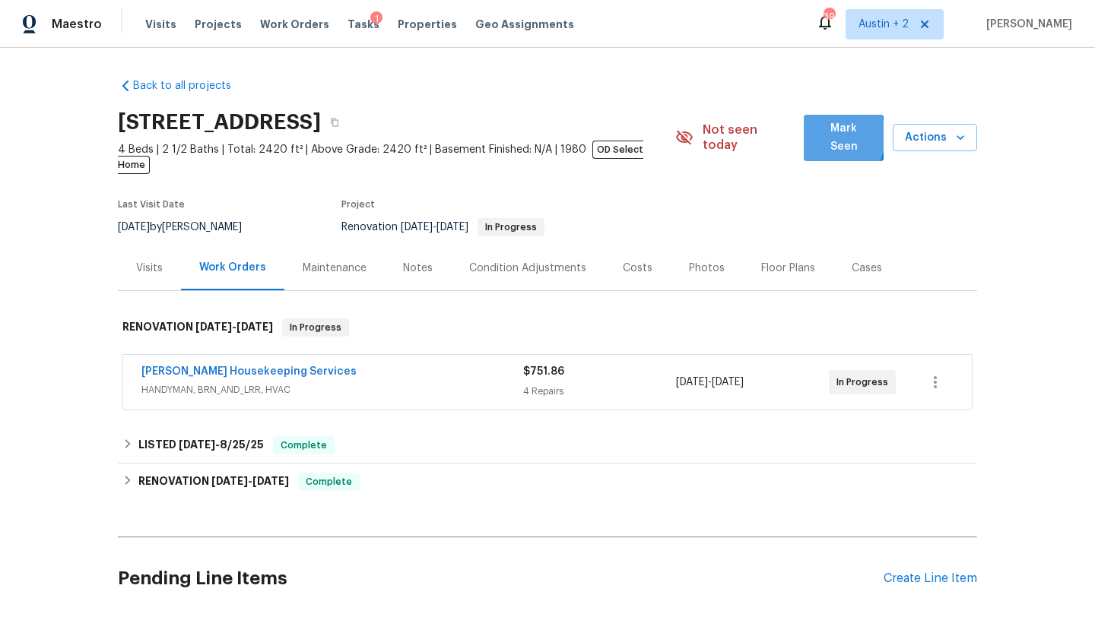
click at [818, 138] on button "Mark Seen" at bounding box center [844, 138] width 81 height 46
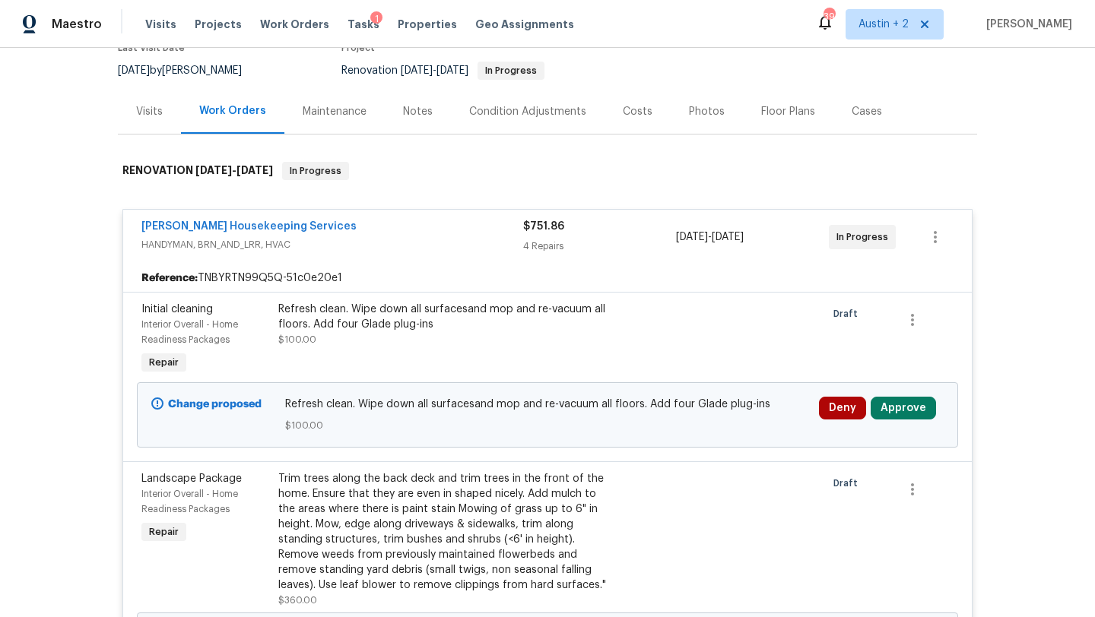
scroll to position [142, 0]
click at [913, 398] on button "Approve" at bounding box center [903, 407] width 65 height 23
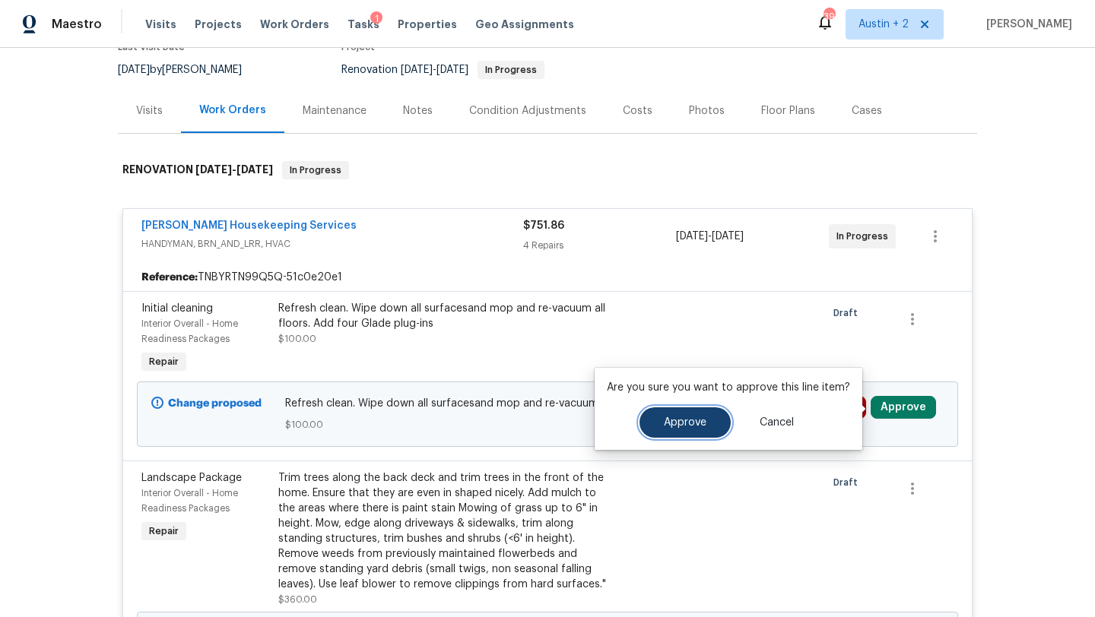
click at [662, 430] on button "Approve" at bounding box center [685, 423] width 91 height 30
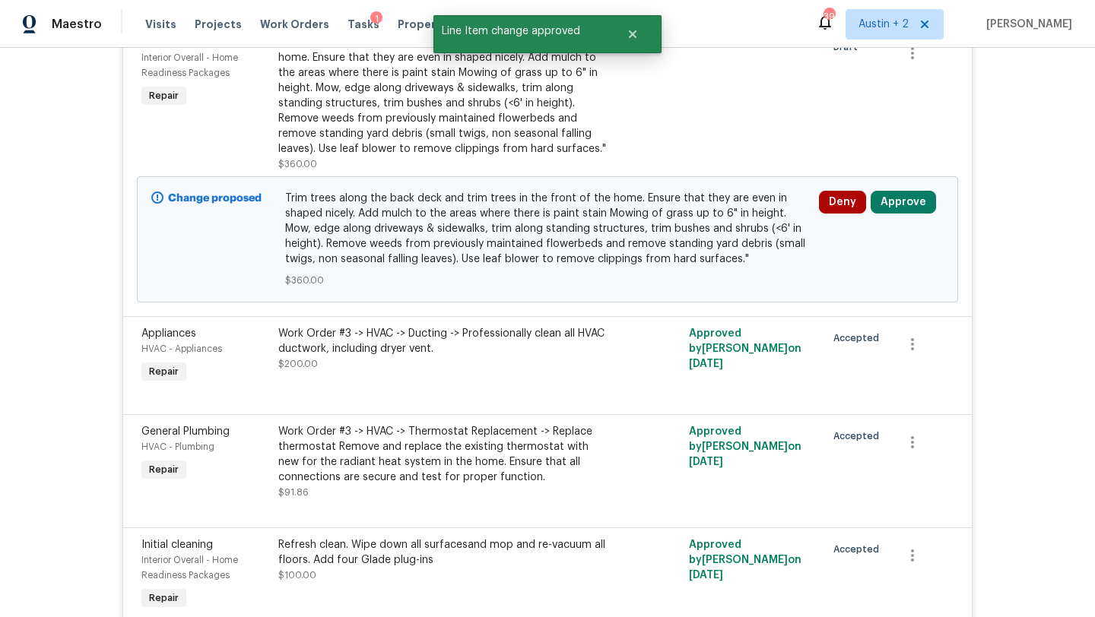
scroll to position [408, 0]
click at [909, 192] on div "Deny Approve" at bounding box center [881, 240] width 134 height 106
click at [909, 202] on button "Approve" at bounding box center [903, 203] width 65 height 23
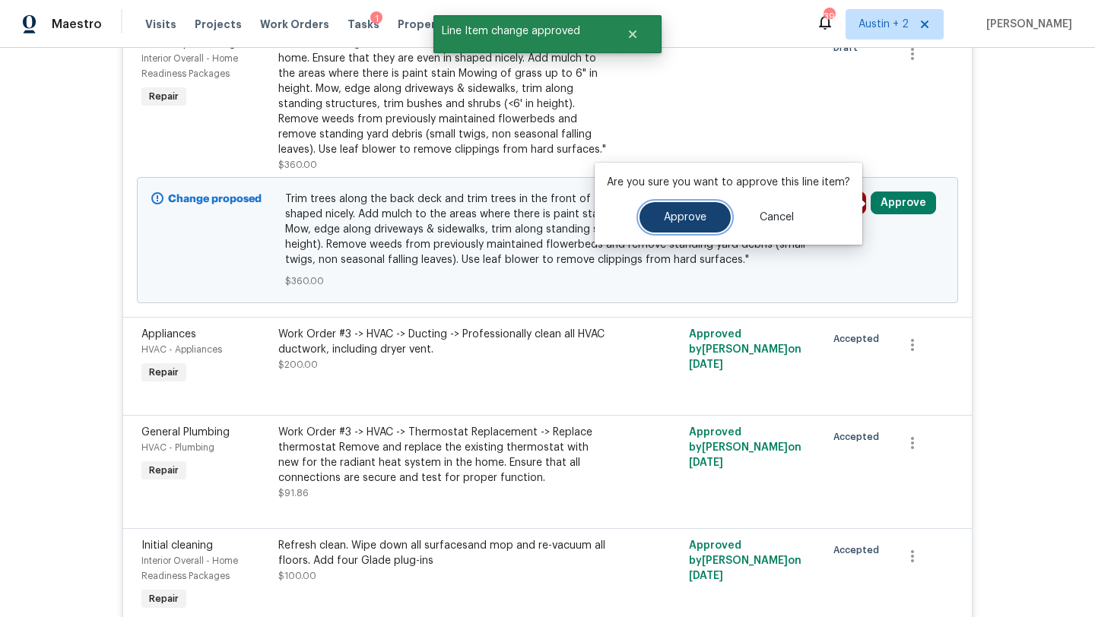
click at [671, 220] on span "Approve" at bounding box center [685, 217] width 43 height 11
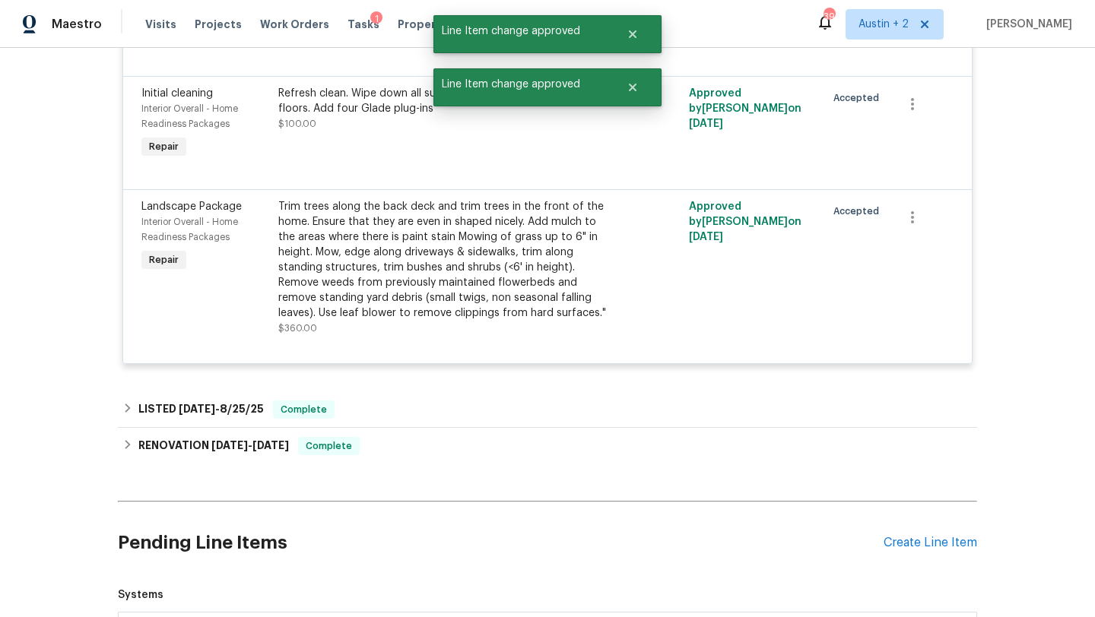
scroll to position [0, 0]
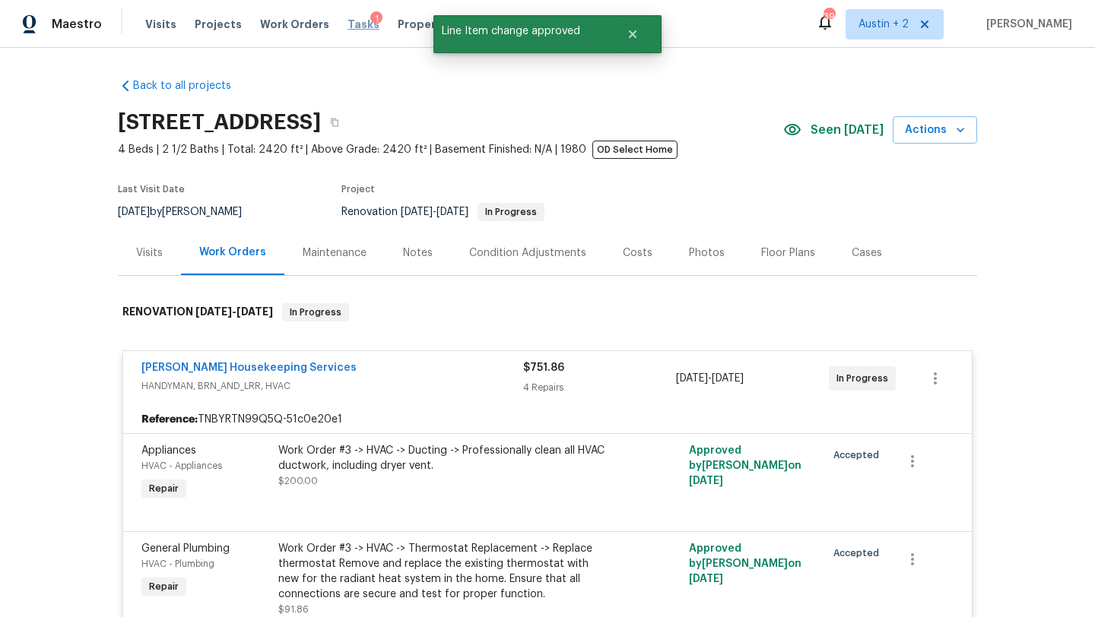
click at [348, 24] on span "Tasks" at bounding box center [364, 24] width 32 height 11
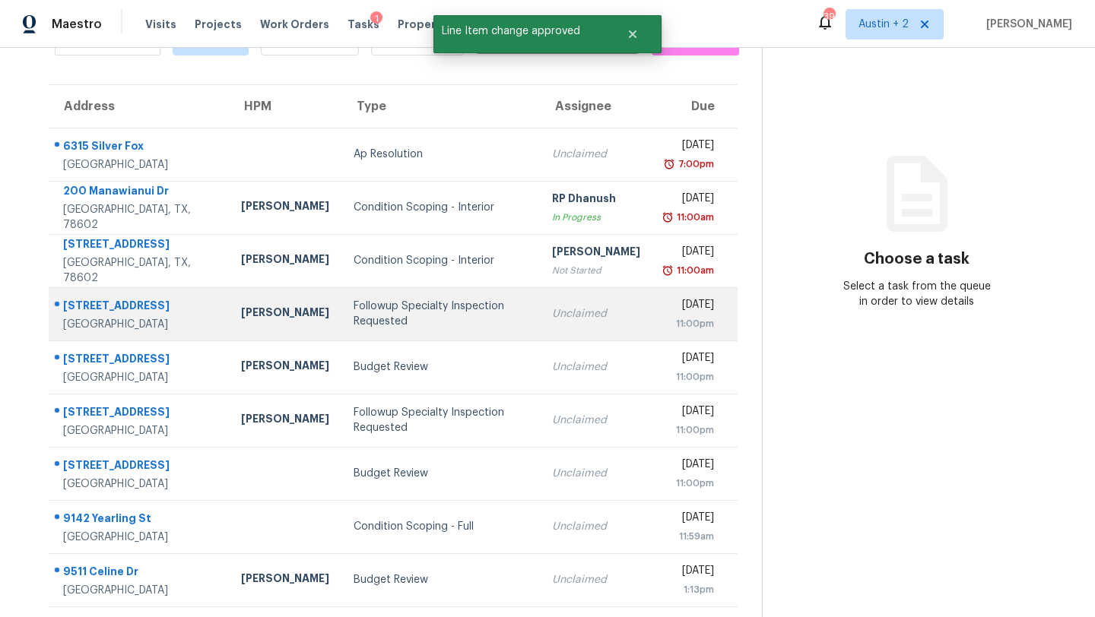
scroll to position [131, 0]
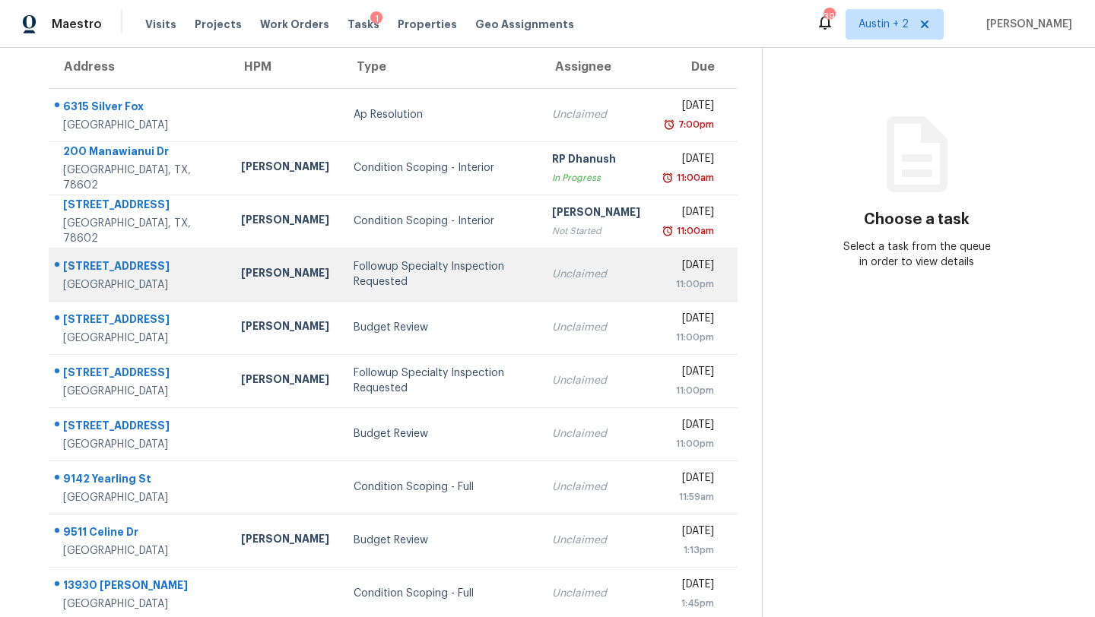
click at [398, 273] on div "Followup Specialty Inspection Requested" at bounding box center [441, 274] width 174 height 30
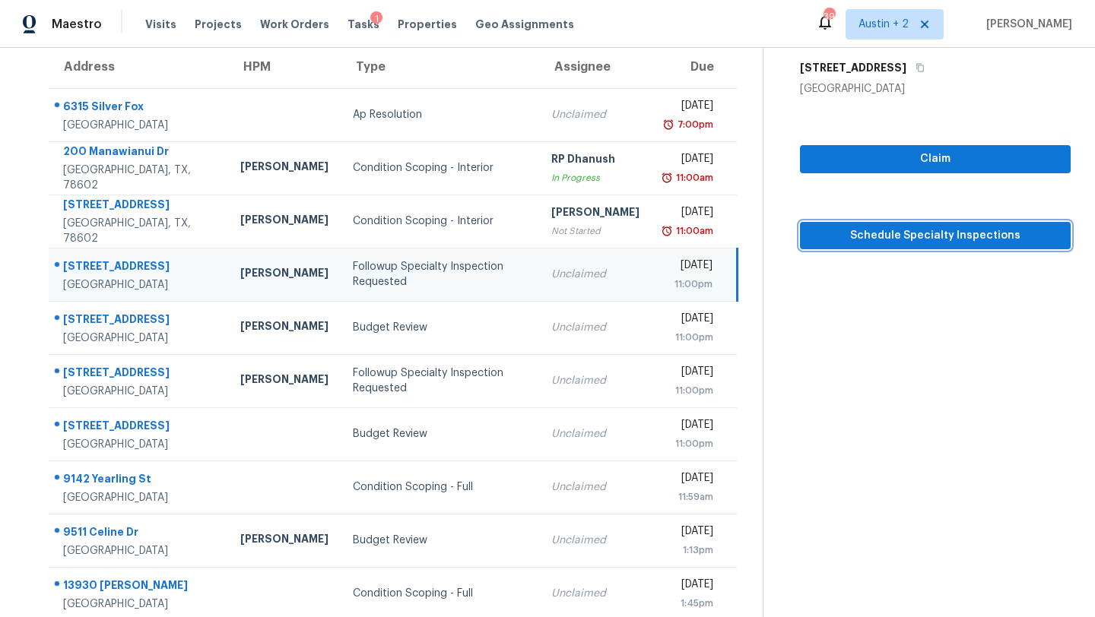
click at [932, 236] on span "Schedule Specialty Inspections" at bounding box center [935, 236] width 246 height 19
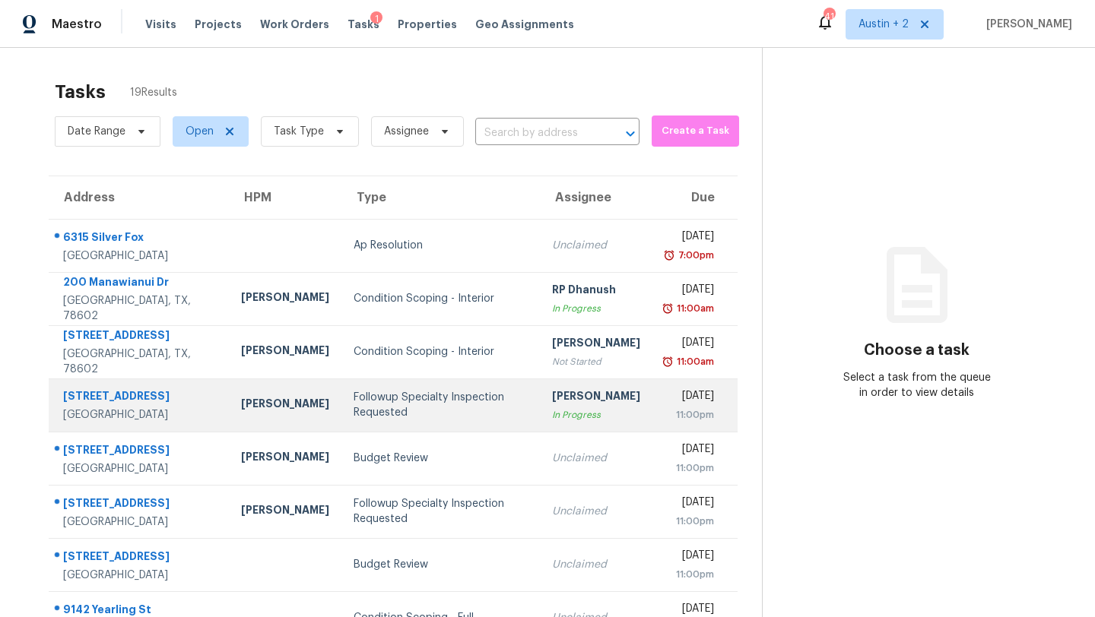
click at [405, 406] on div "Followup Specialty Inspection Requested" at bounding box center [441, 405] width 174 height 30
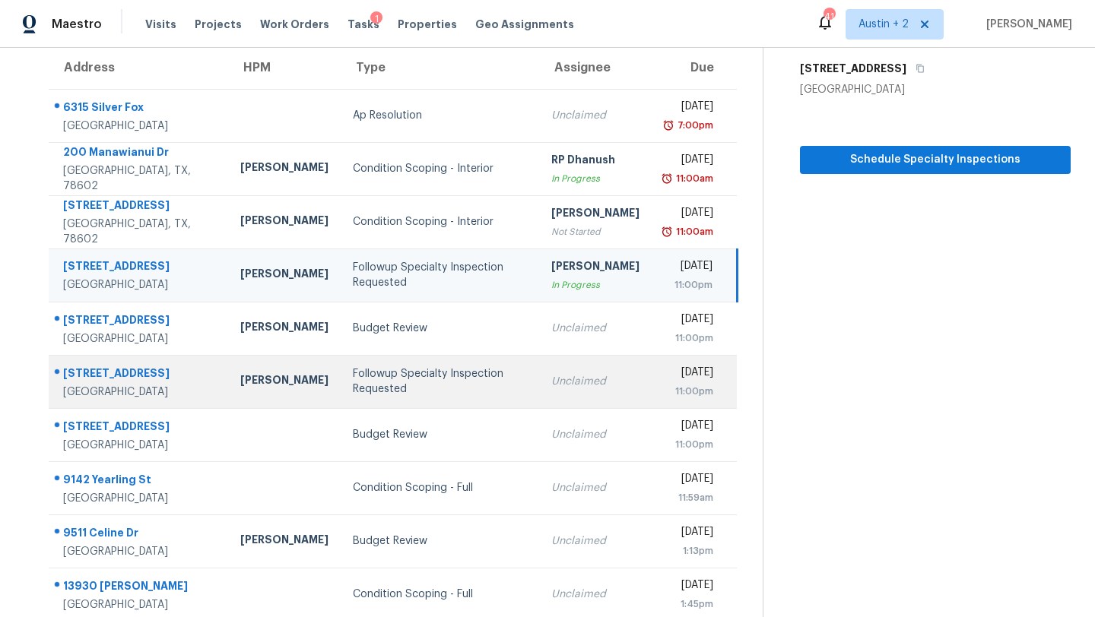
scroll to position [134, 0]
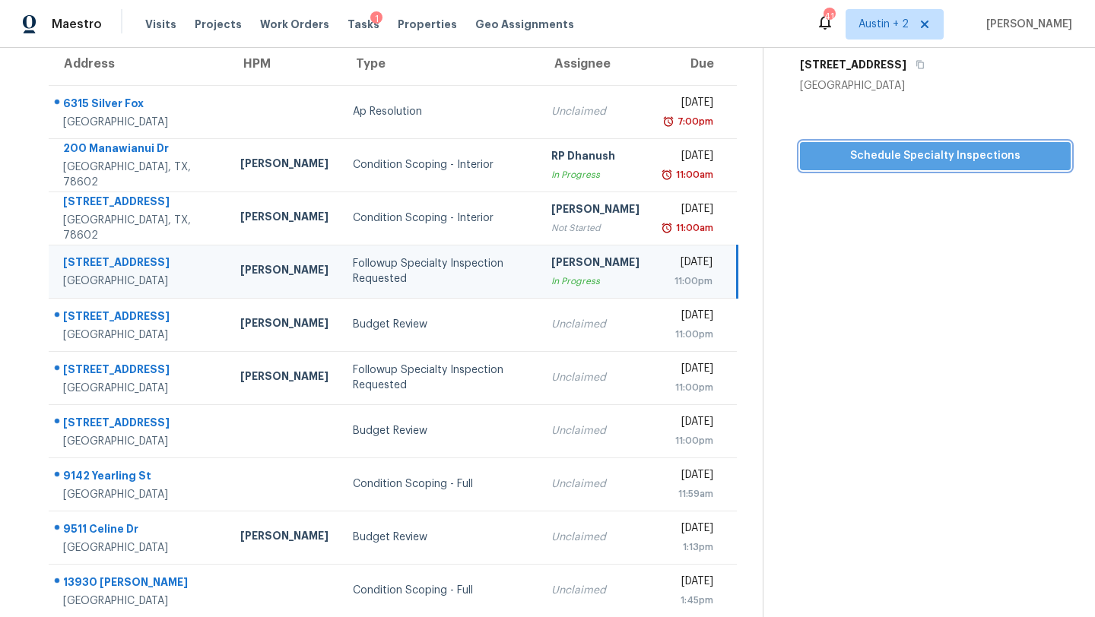
click at [846, 159] on span "Schedule Specialty Inspections" at bounding box center [935, 156] width 246 height 19
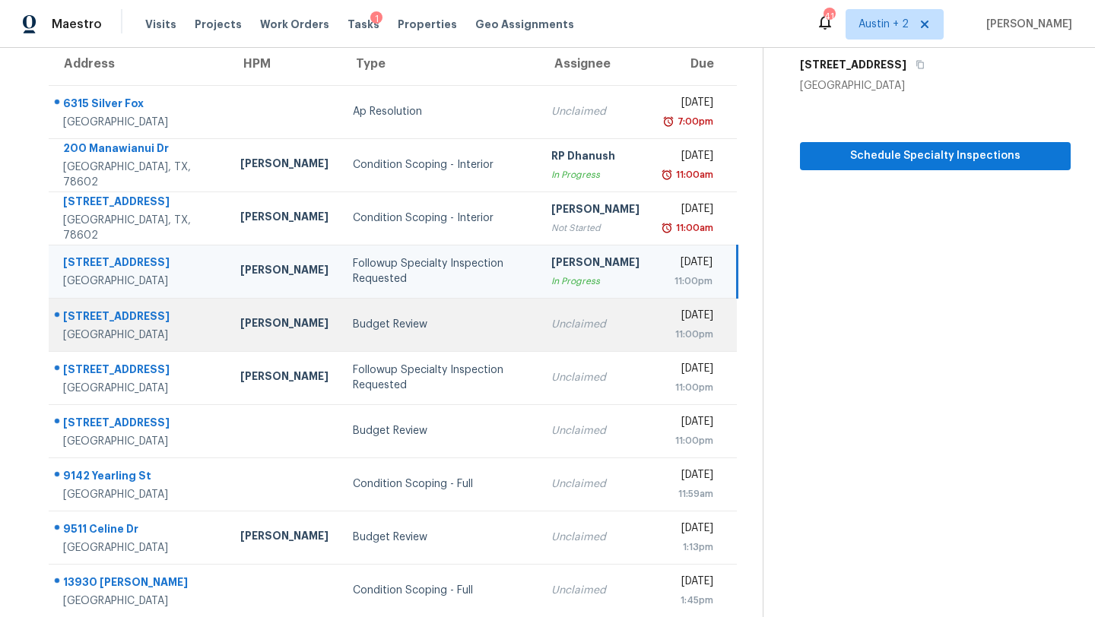
click at [353, 325] on div "Budget Review" at bounding box center [440, 324] width 174 height 15
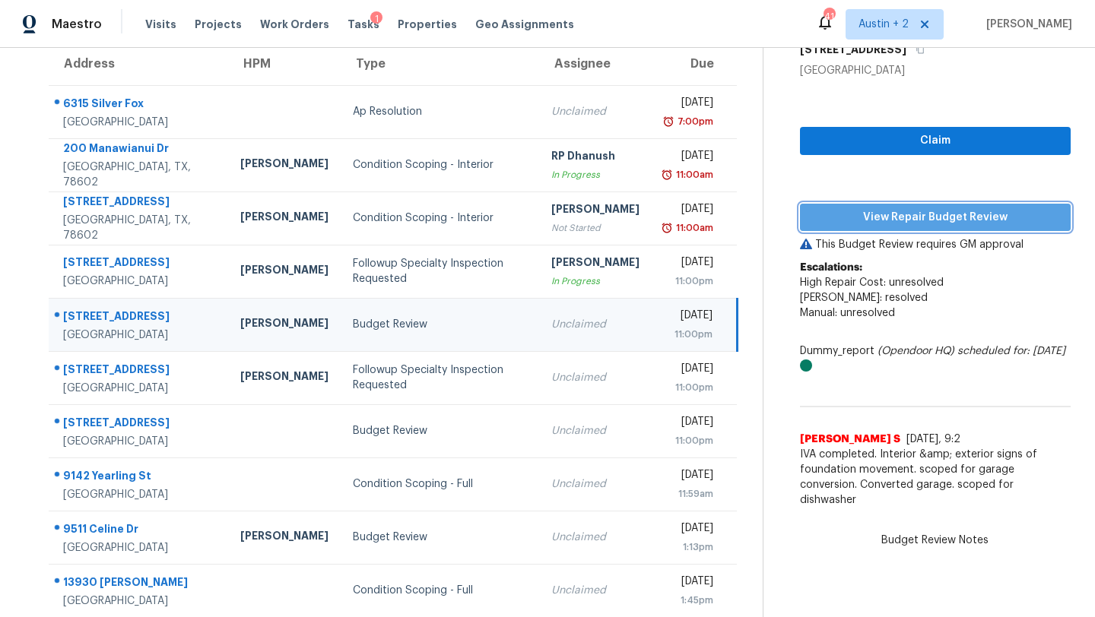
click at [877, 218] on span "View Repair Budget Review" at bounding box center [935, 217] width 246 height 19
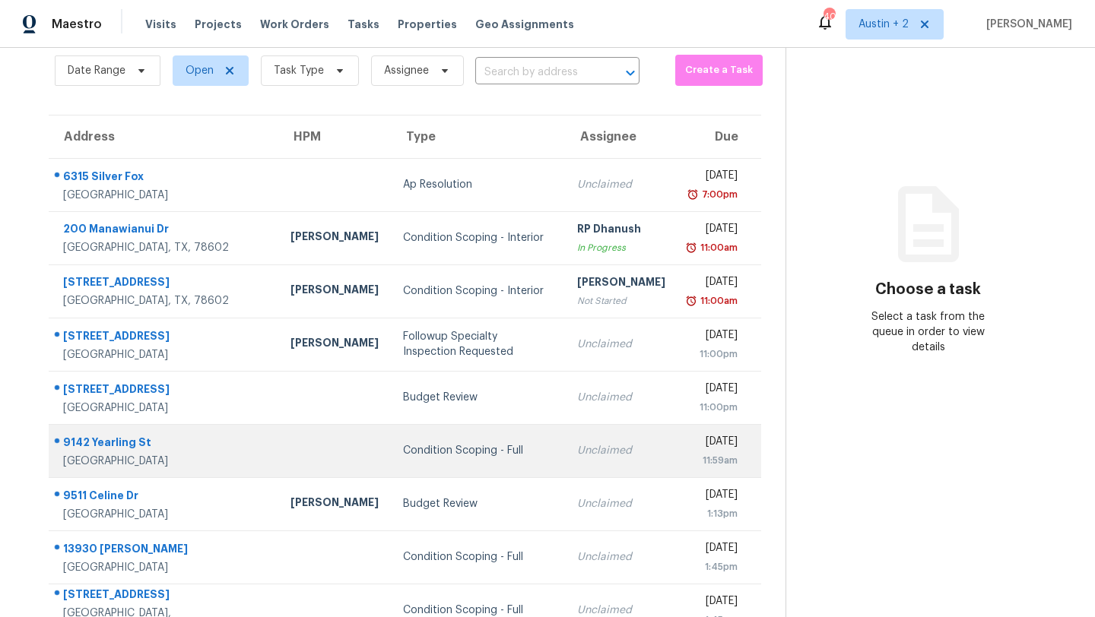
scroll to position [59, 0]
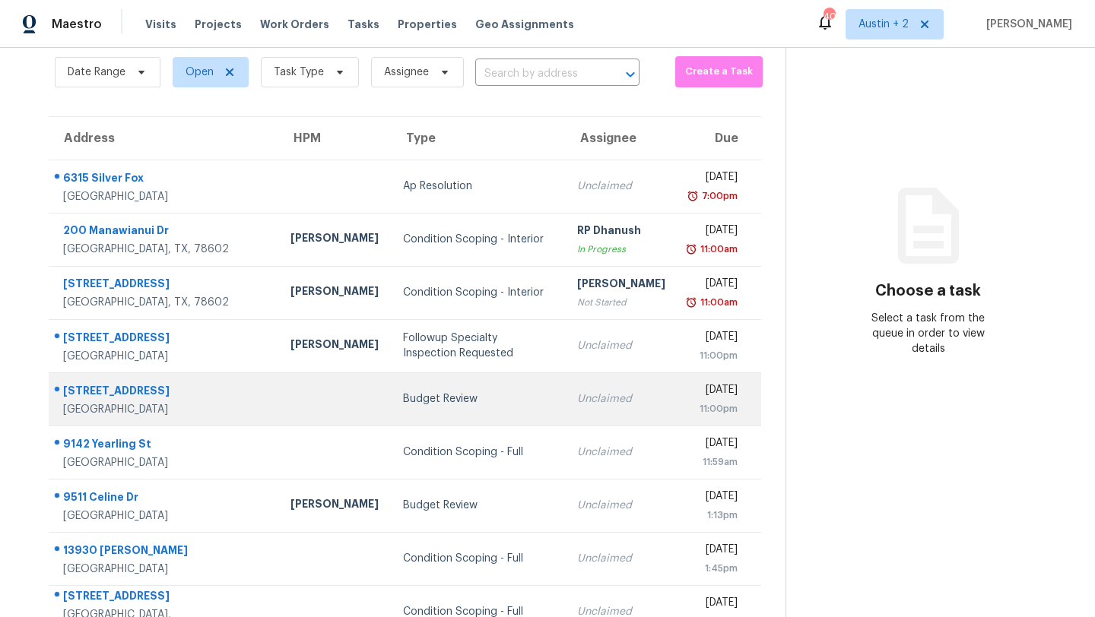
click at [391, 408] on td "Budget Review" at bounding box center [478, 399] width 174 height 53
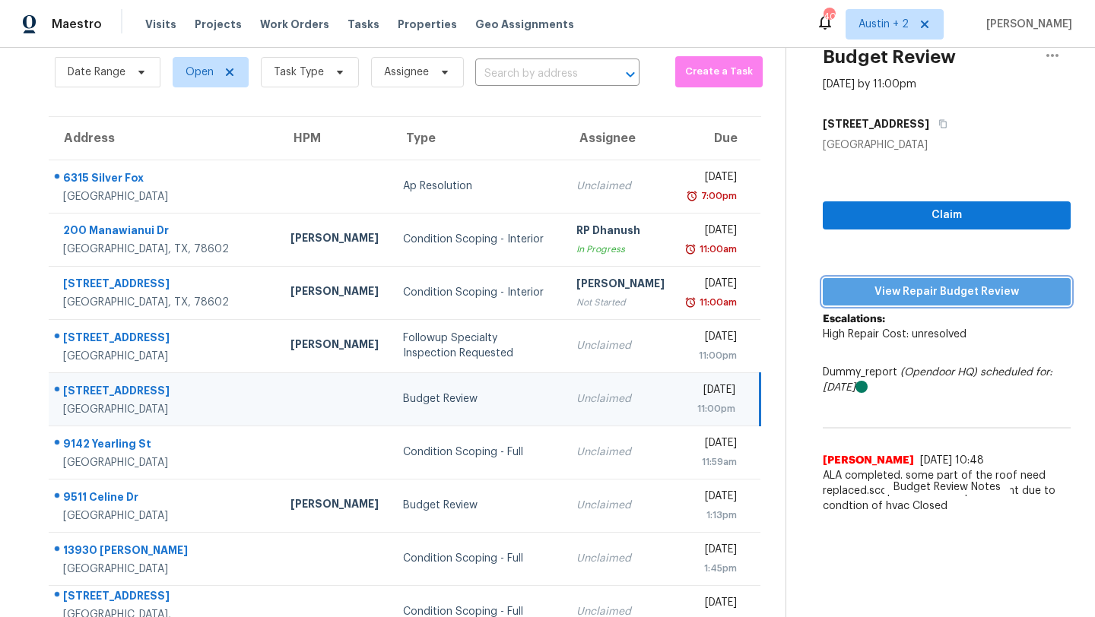
click at [867, 292] on span "View Repair Budget Review" at bounding box center [947, 292] width 224 height 19
